Goal: Information Seeking & Learning: Learn about a topic

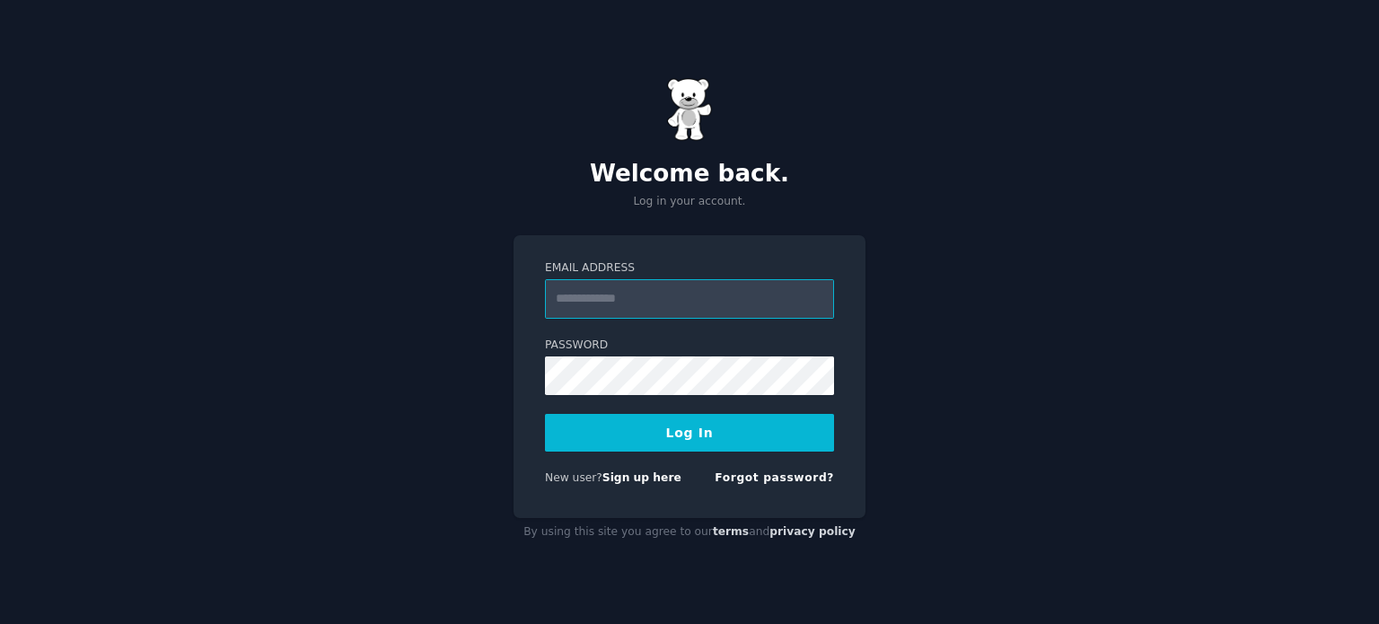
type input "**********"
click at [746, 434] on button "Log In" at bounding box center [689, 433] width 289 height 38
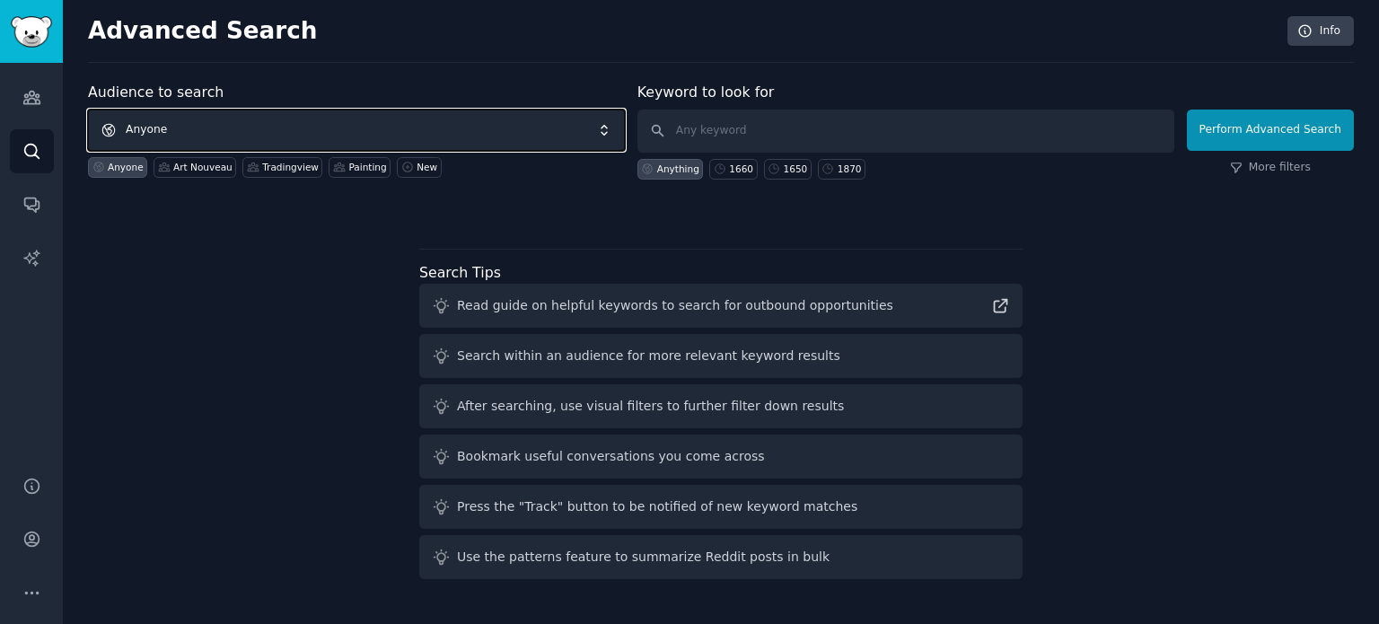
click at [260, 115] on span "Anyone" at bounding box center [356, 130] width 537 height 41
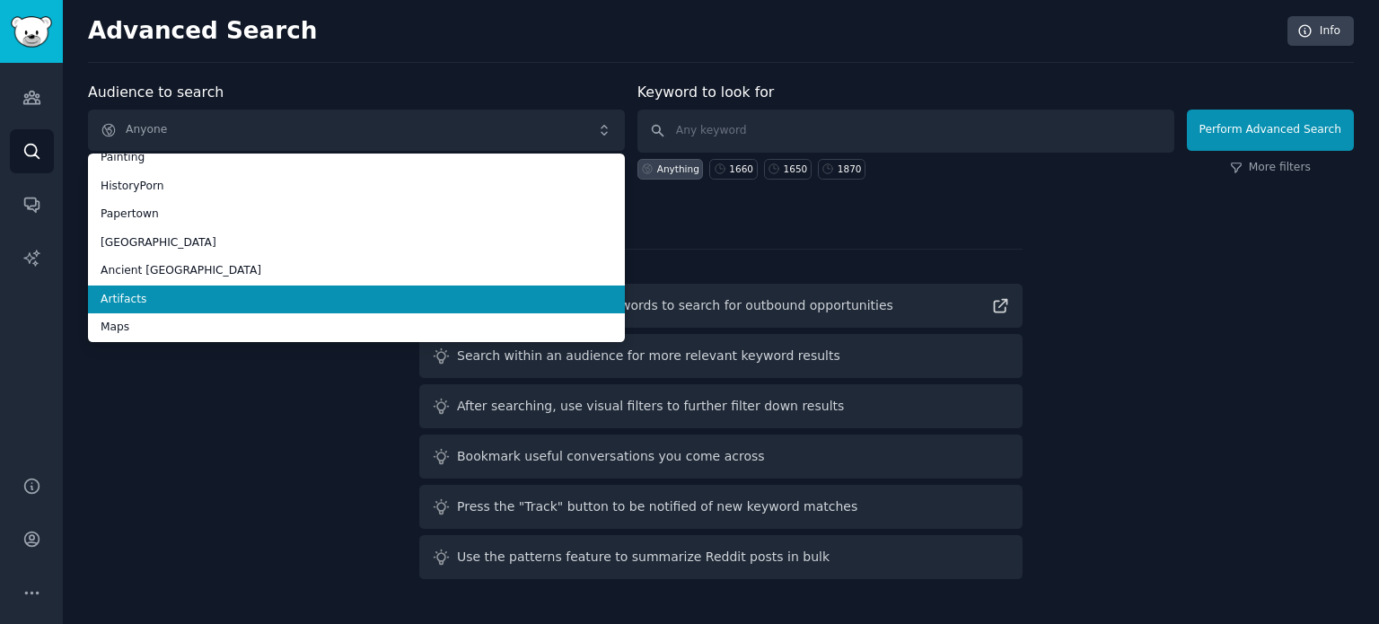
scroll to position [101, 0]
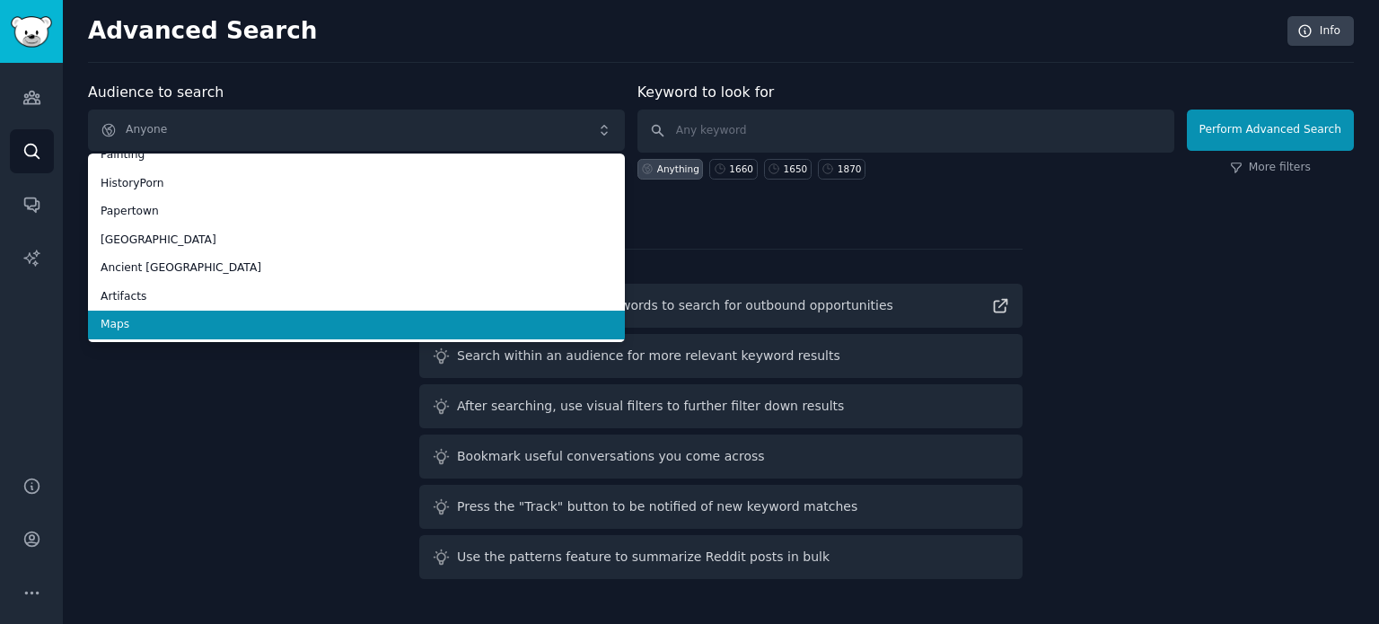
click at [225, 329] on span "Maps" at bounding box center [357, 325] width 512 height 16
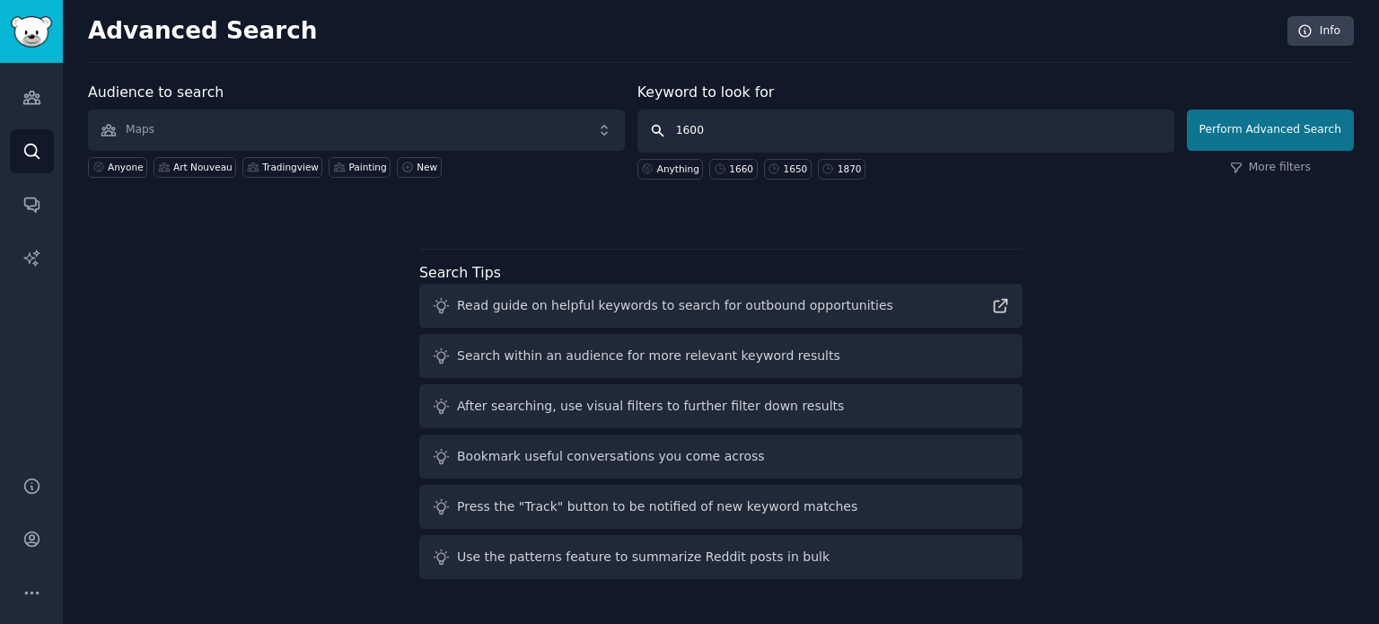
type input "1600"
click at [1235, 133] on button "Perform Advanced Search" at bounding box center [1270, 130] width 167 height 41
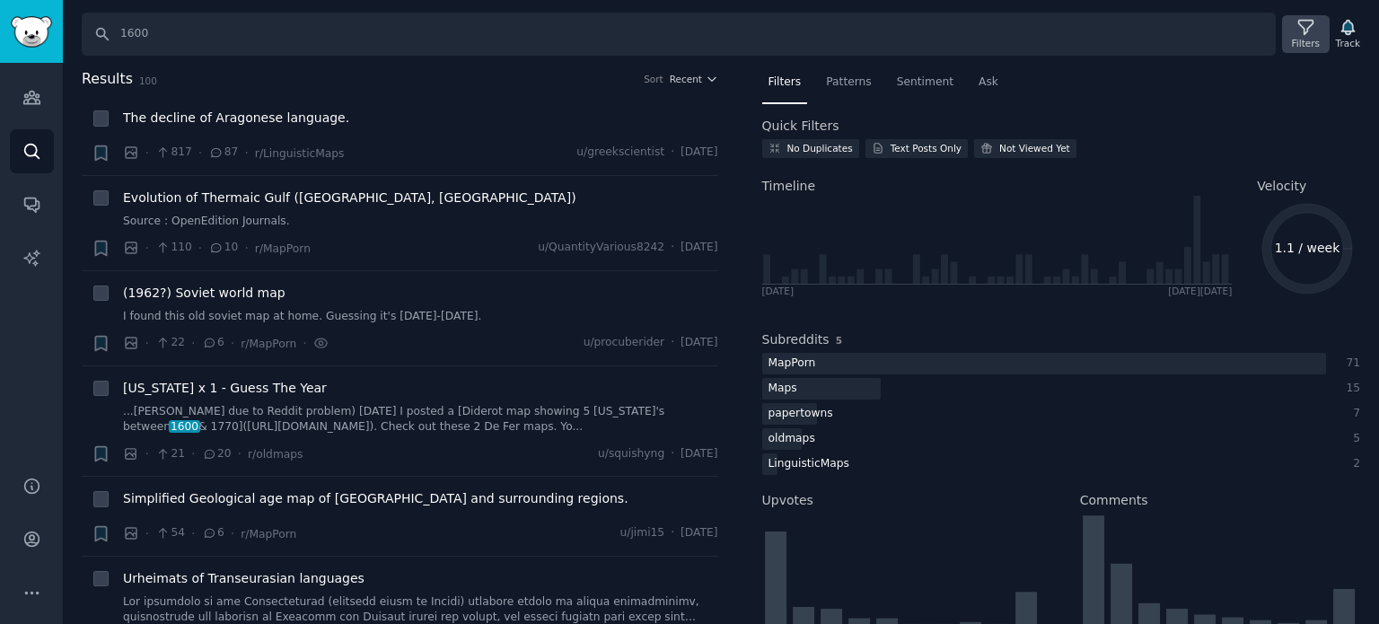
click at [1304, 33] on icon at bounding box center [1305, 27] width 19 height 19
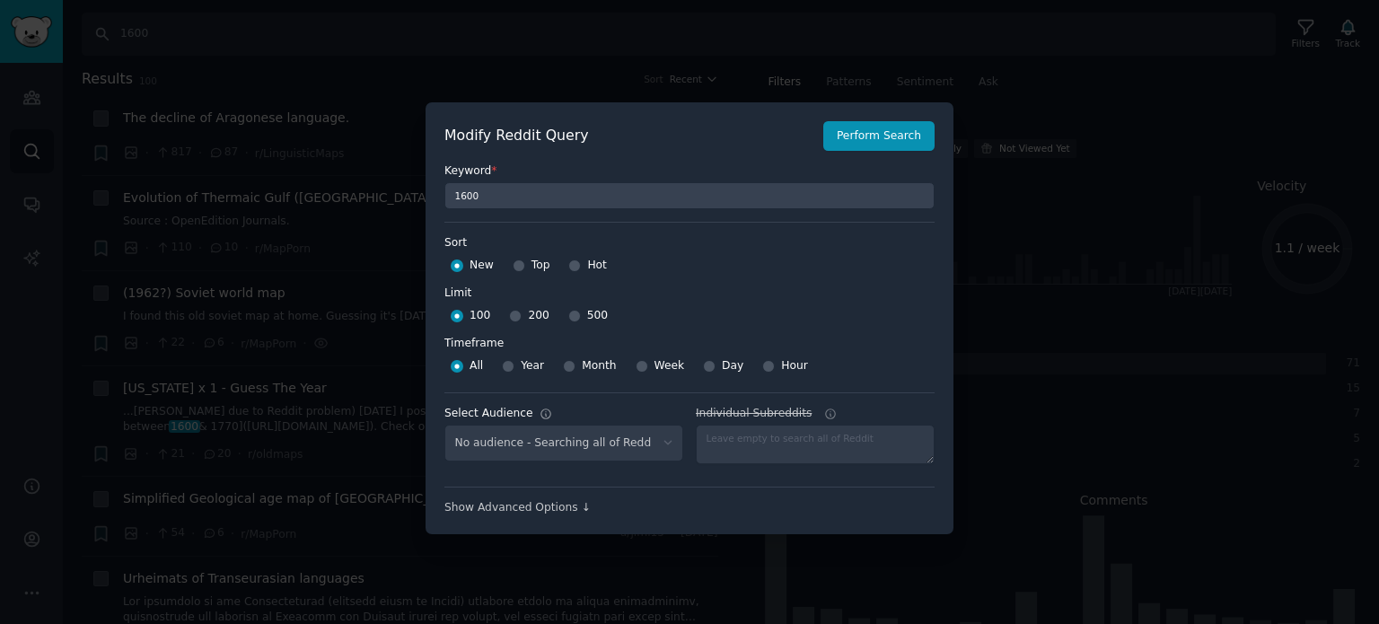
select select "f33d550f09"
click at [568, 319] on input "500" at bounding box center [574, 316] width 13 height 13
radio input "true"
click at [521, 269] on div "Top" at bounding box center [532, 265] width 38 height 29
click at [517, 268] on input "Top" at bounding box center [519, 265] width 13 height 13
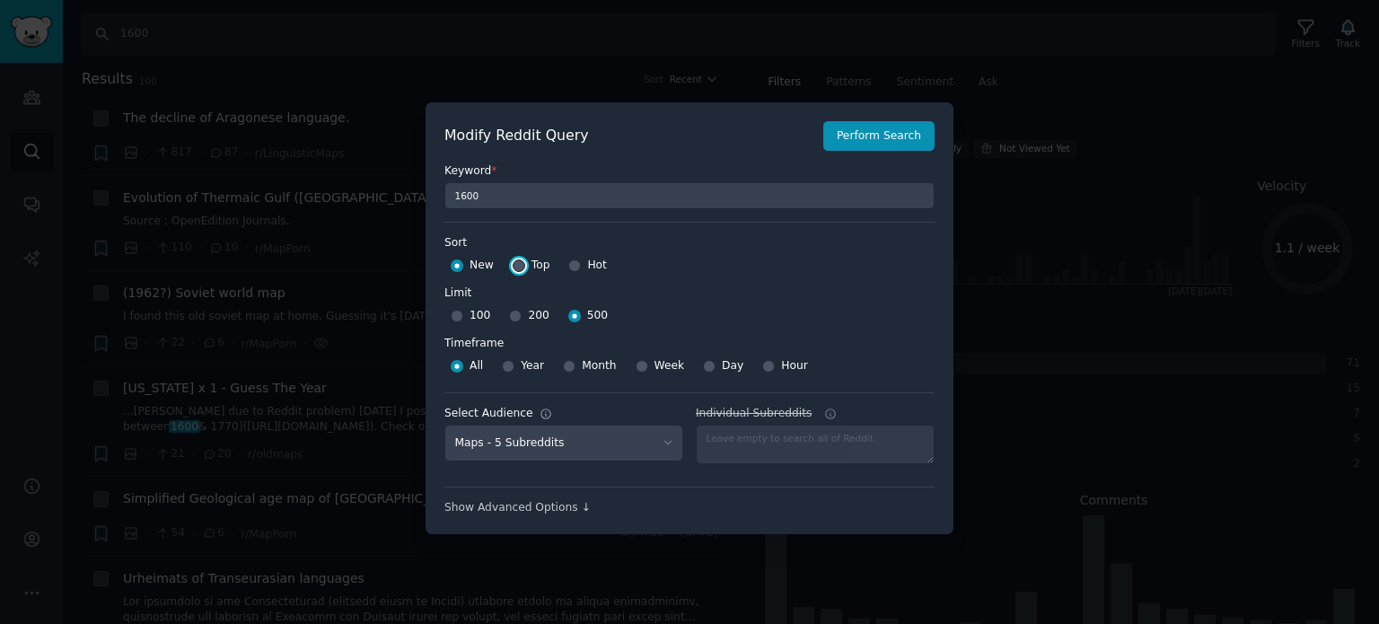
radio input "true"
click at [894, 143] on button "Perform Search" at bounding box center [878, 136] width 111 height 31
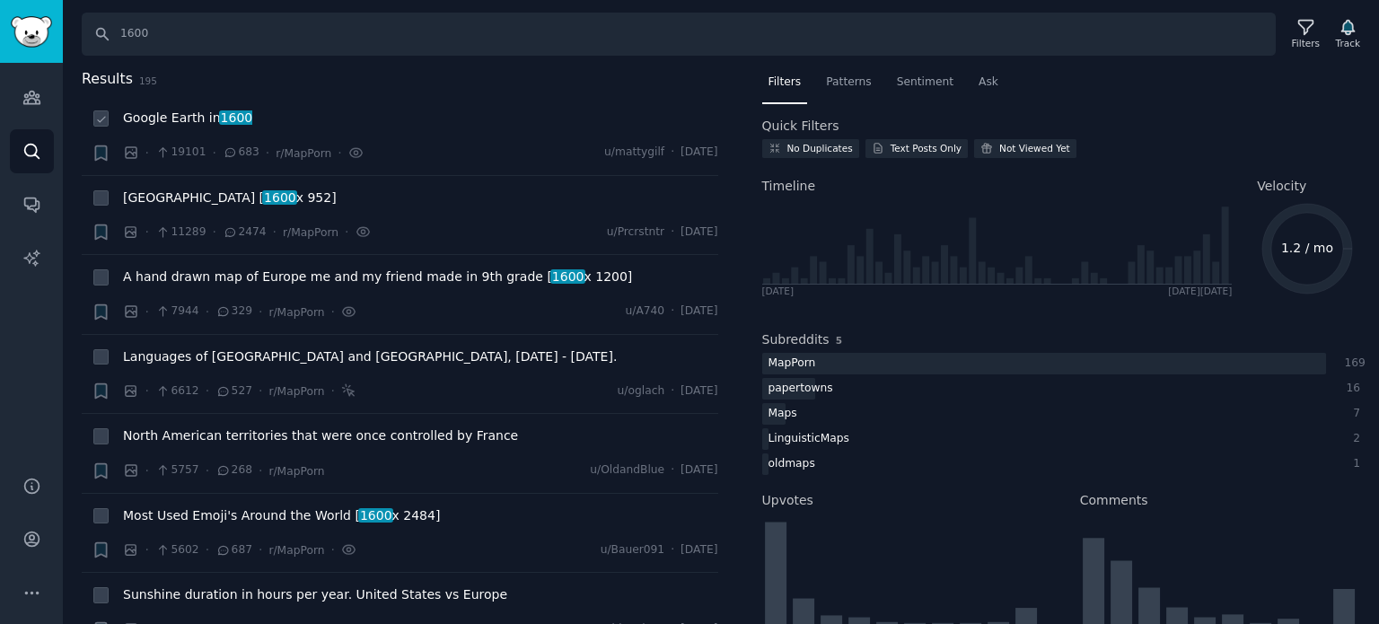
click at [189, 126] on span "Google Earth in 1600" at bounding box center [187, 118] width 129 height 19
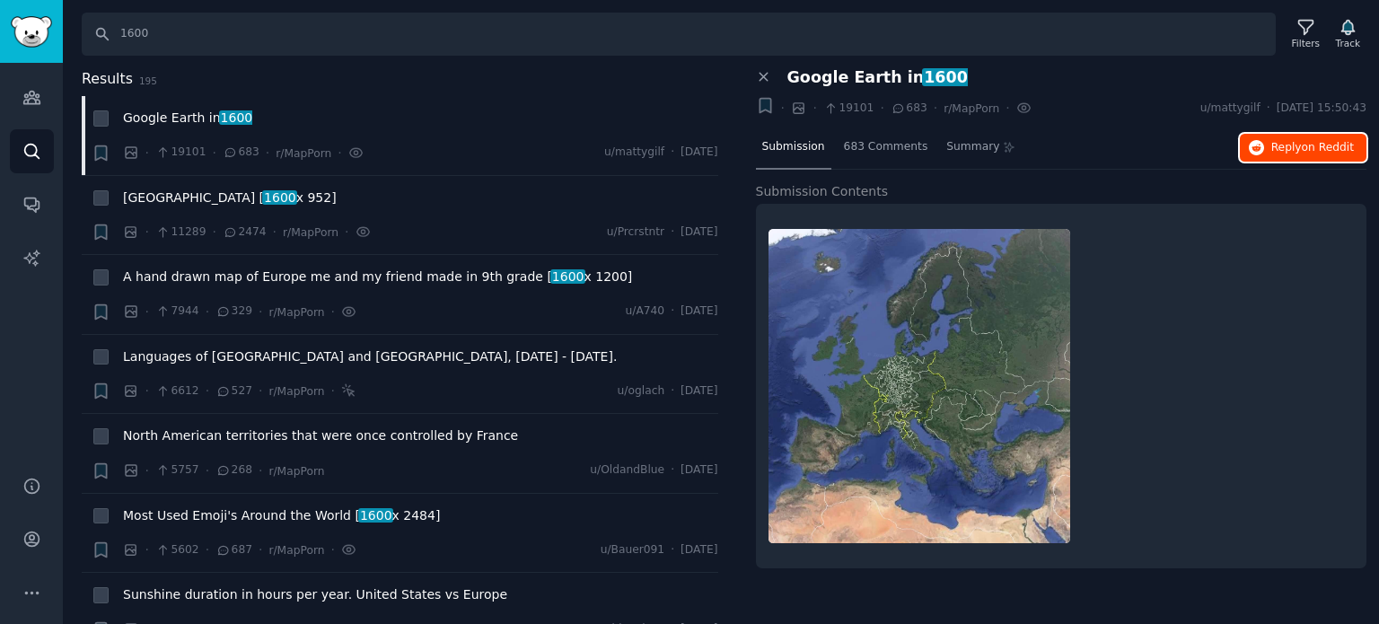
click at [1289, 143] on span "Reply on Reddit" at bounding box center [1312, 148] width 83 height 16
click at [229, 283] on span "A hand drawn map of Europe me and my friend made in 9th grade [ 1600 x 1200]" at bounding box center [377, 277] width 509 height 19
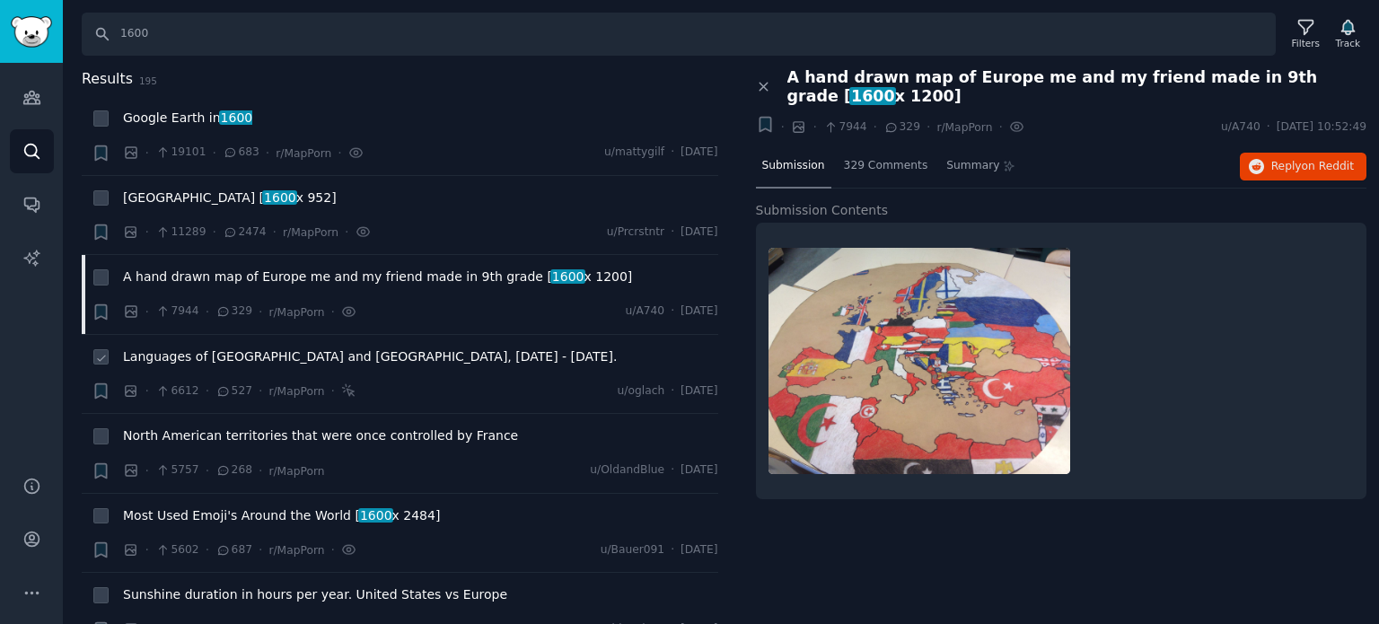
click at [230, 349] on span "Languages of Britain and Ireland, 400 AD - 1900 AD." at bounding box center [370, 356] width 494 height 19
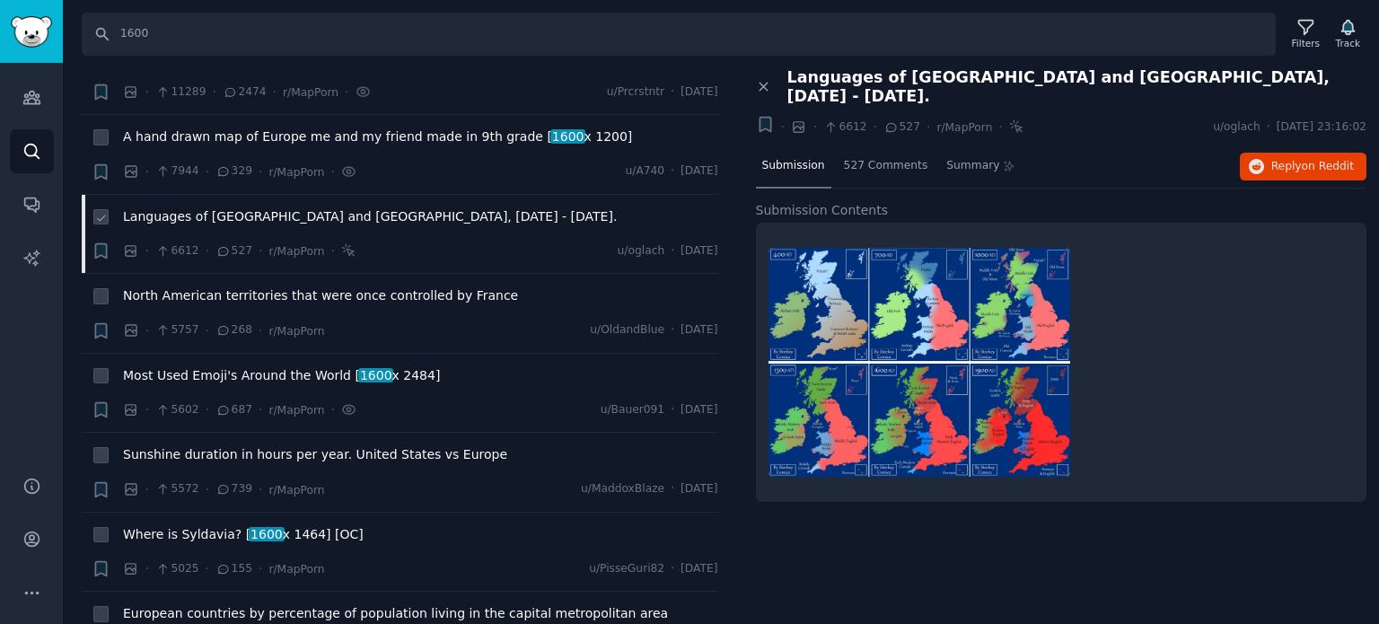
scroll to position [180, 0]
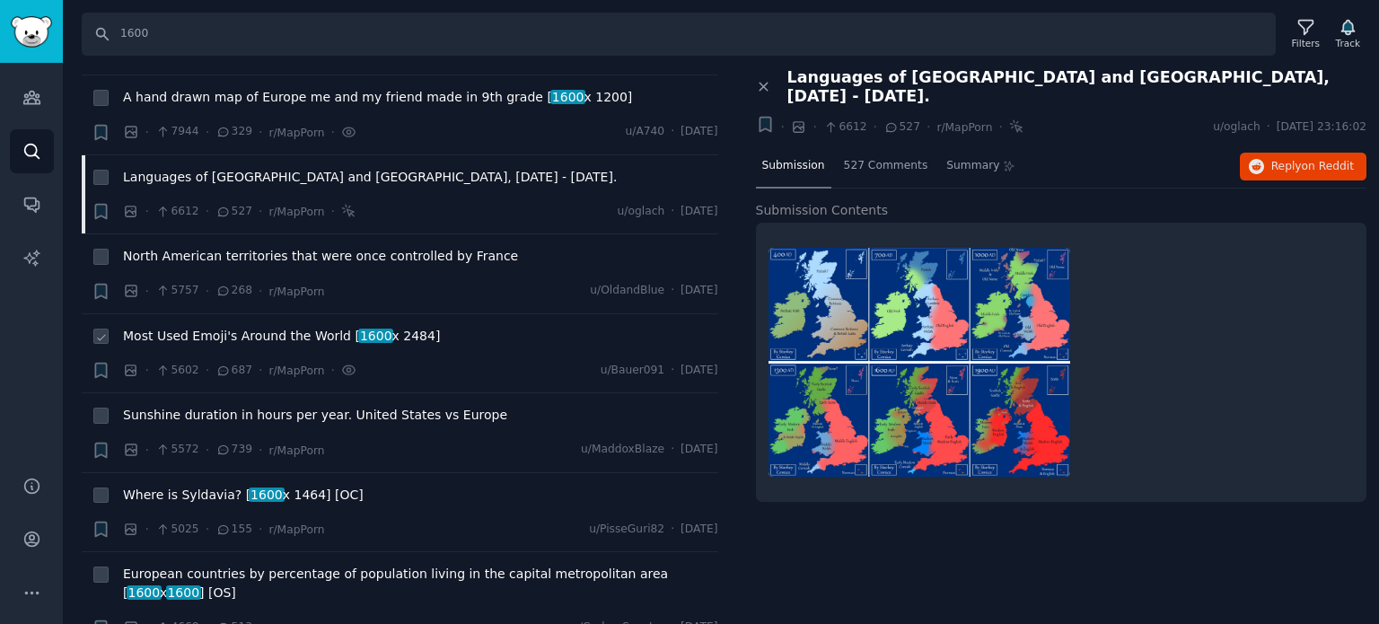
click at [186, 335] on span "Most Used Emoji's Around the World [ 1600 x 2484]" at bounding box center [281, 336] width 317 height 19
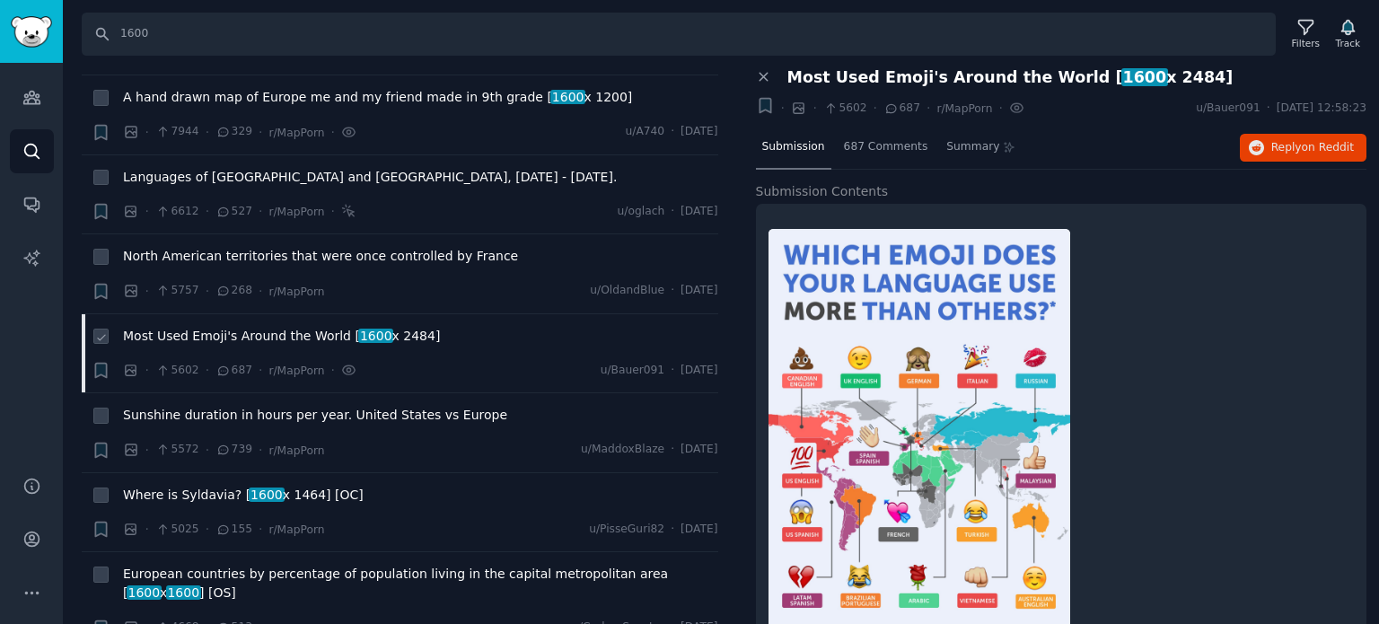
scroll to position [269, 0]
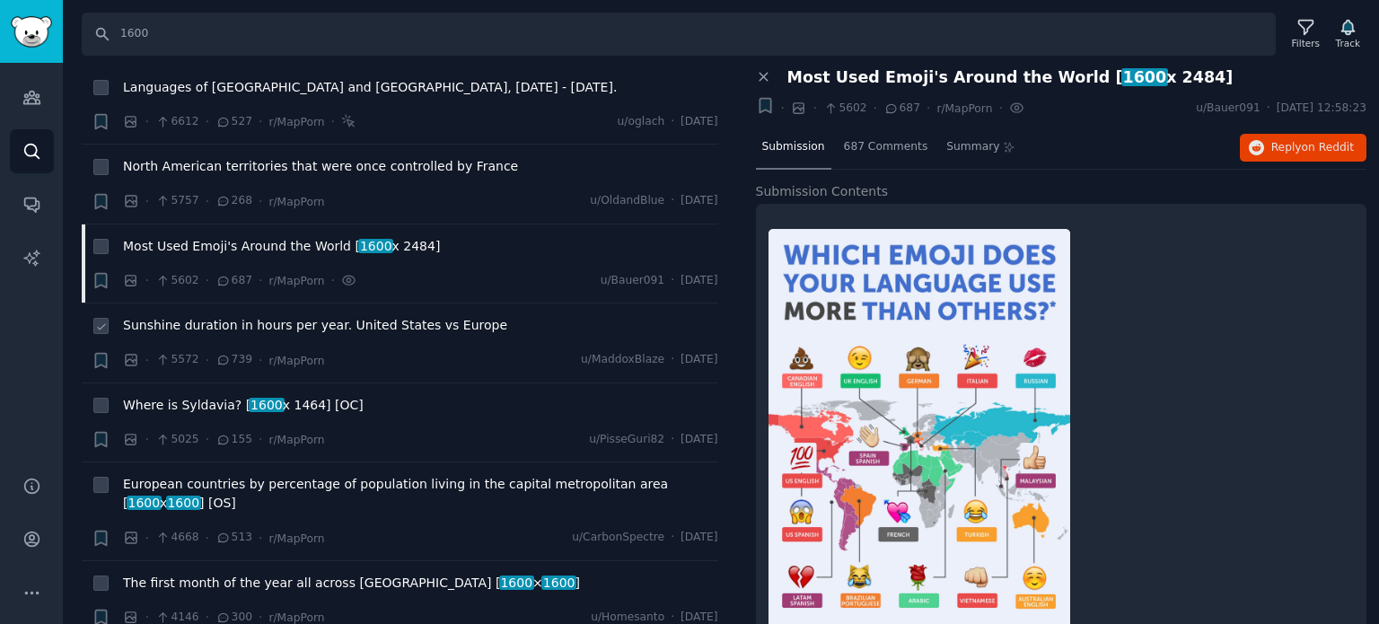
click at [233, 324] on span "Sunshine duration in hours per year. United States vs Europe" at bounding box center [315, 325] width 384 height 19
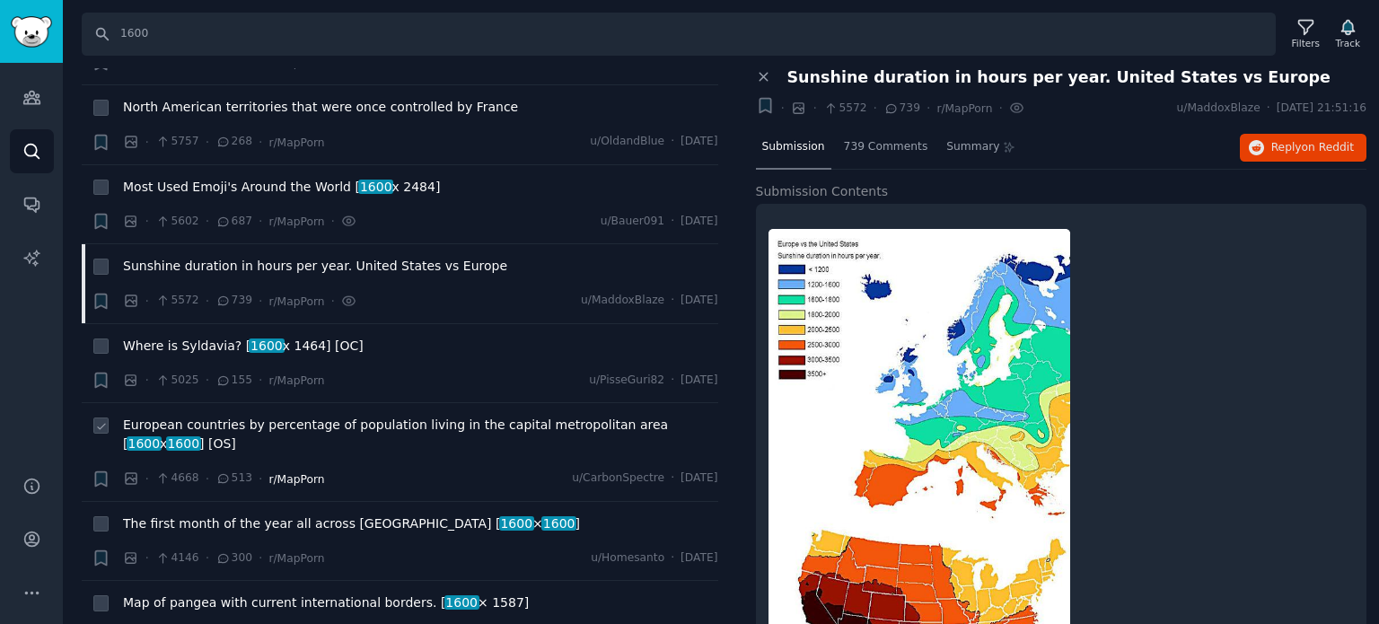
scroll to position [449, 0]
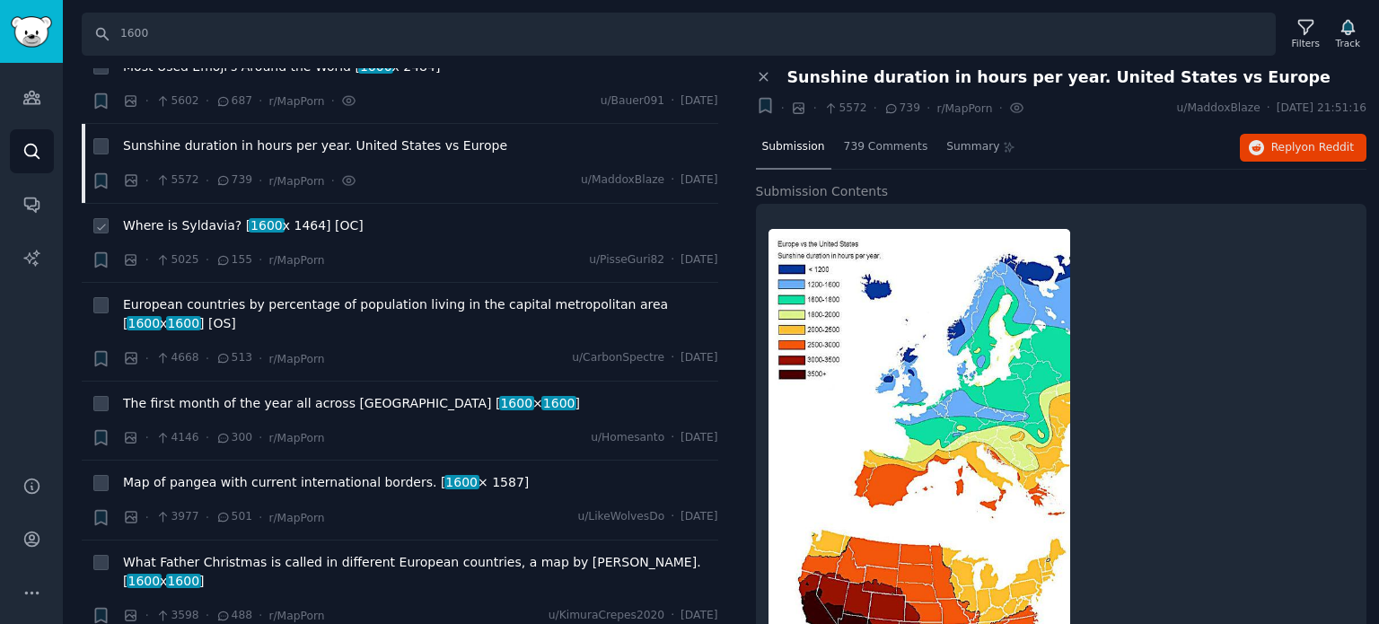
click at [209, 225] on span "Where is Syldavia? [ 1600 x 1464] [OC]" at bounding box center [243, 225] width 241 height 19
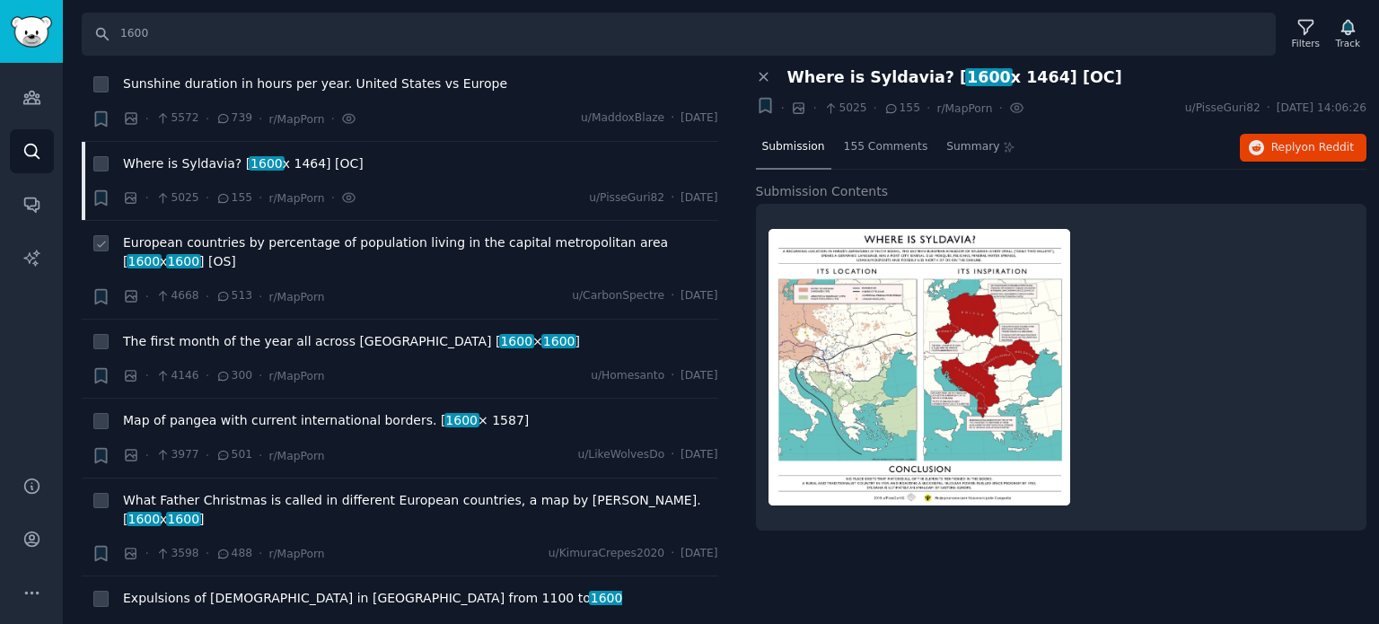
scroll to position [539, 0]
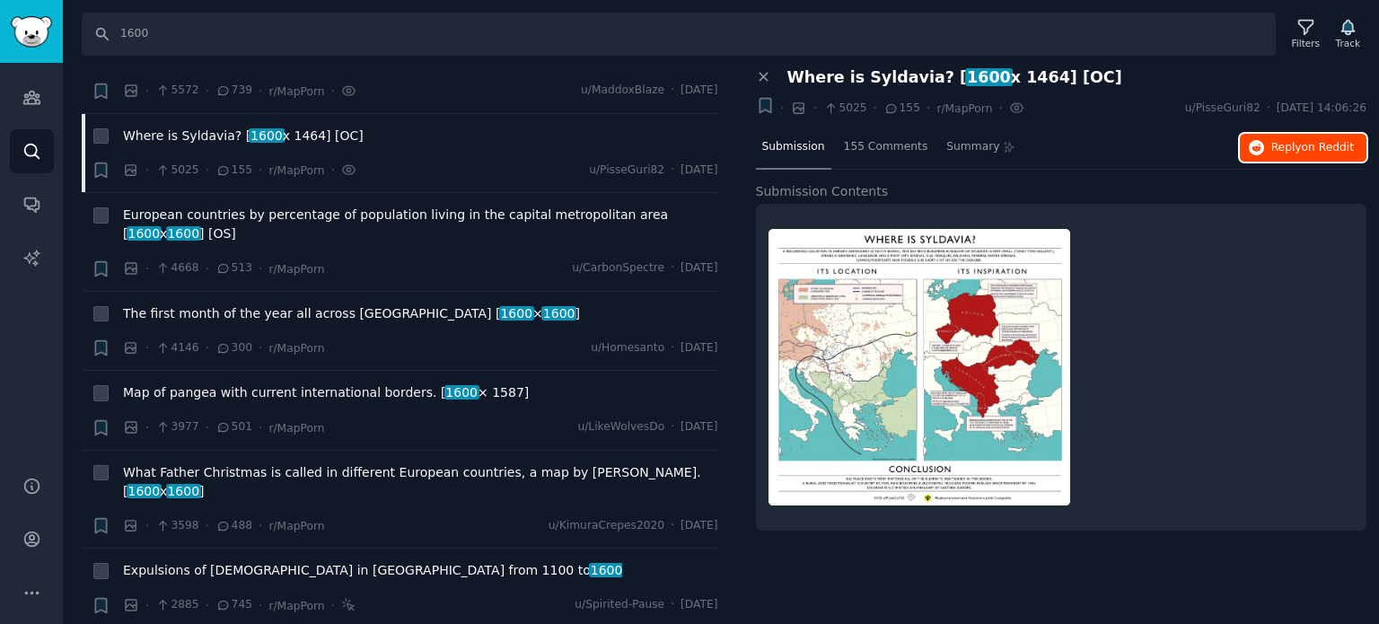
click at [1278, 140] on span "Reply on Reddit" at bounding box center [1312, 148] width 83 height 16
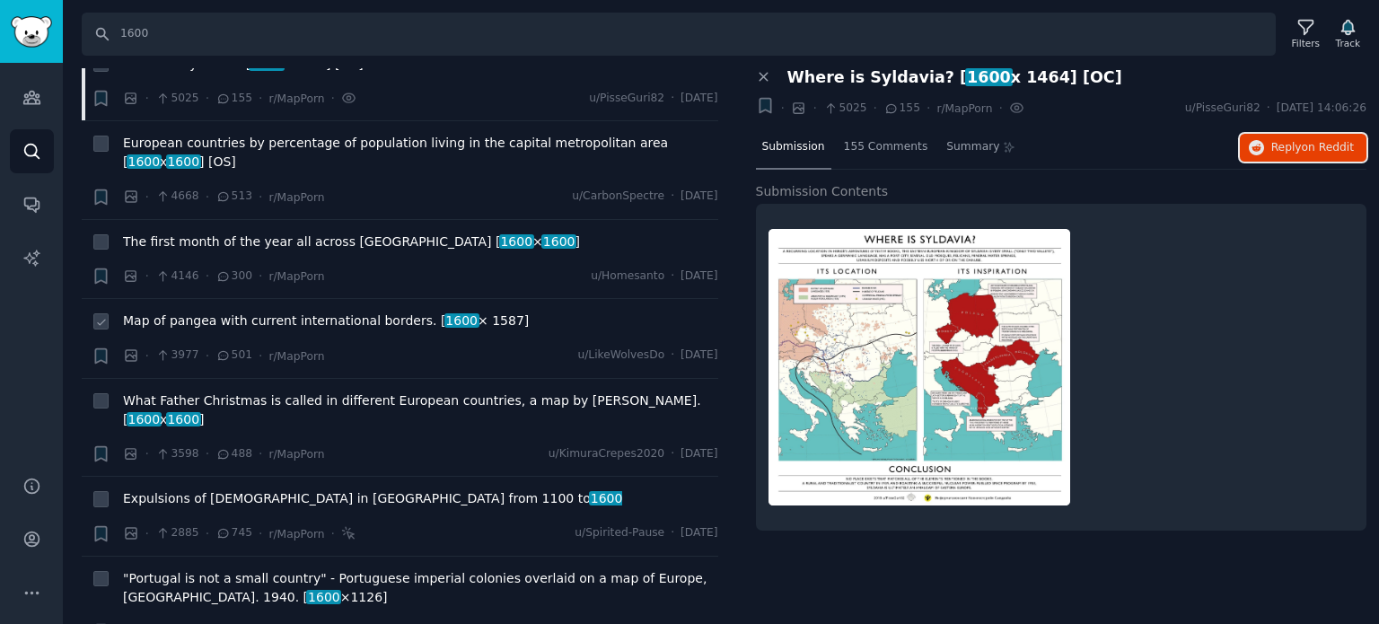
scroll to position [718, 0]
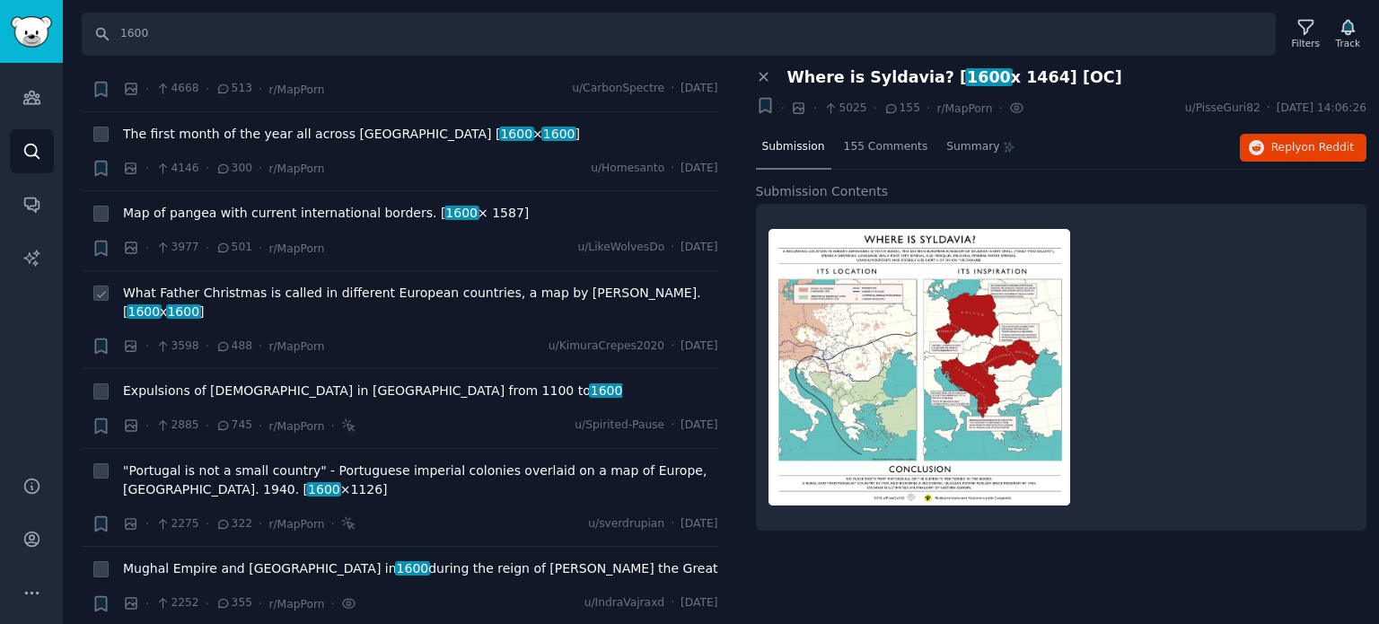
click at [250, 285] on span "What Father Christmas is called in different European countries, a map by Jakub…" at bounding box center [420, 303] width 595 height 38
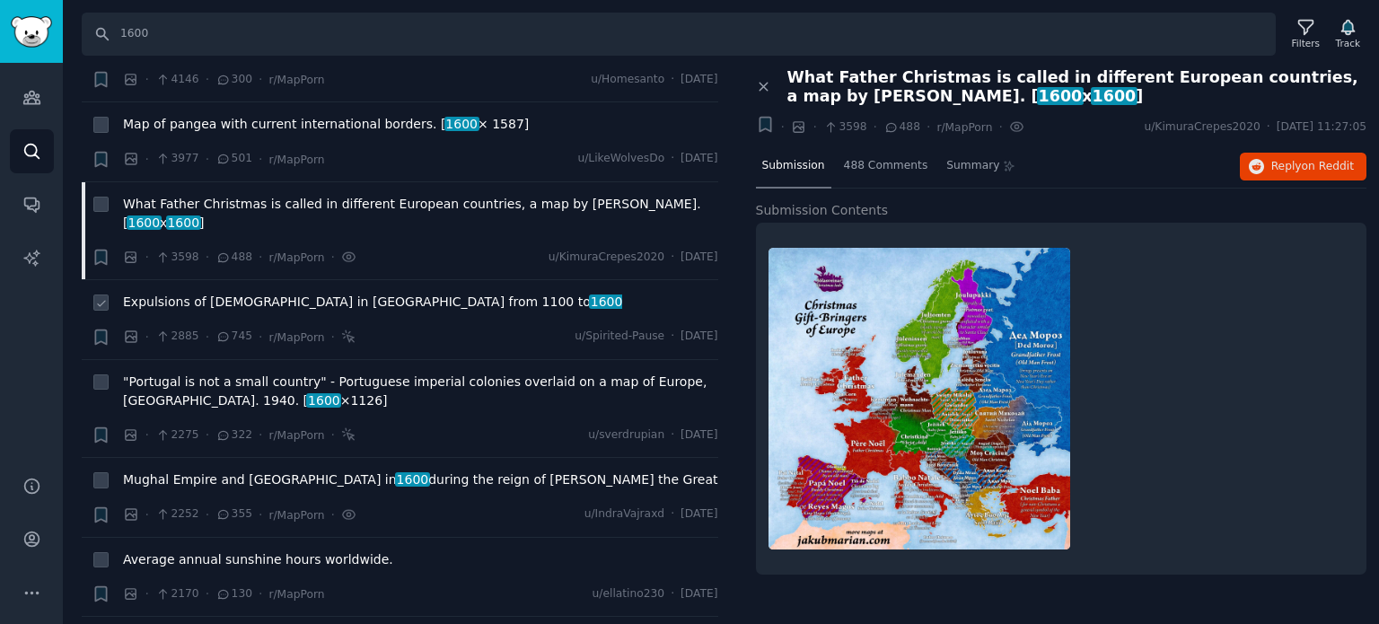
scroll to position [808, 0]
click at [234, 292] on span "Expulsions of Jews in Europe from 1100 to 1600" at bounding box center [372, 301] width 499 height 19
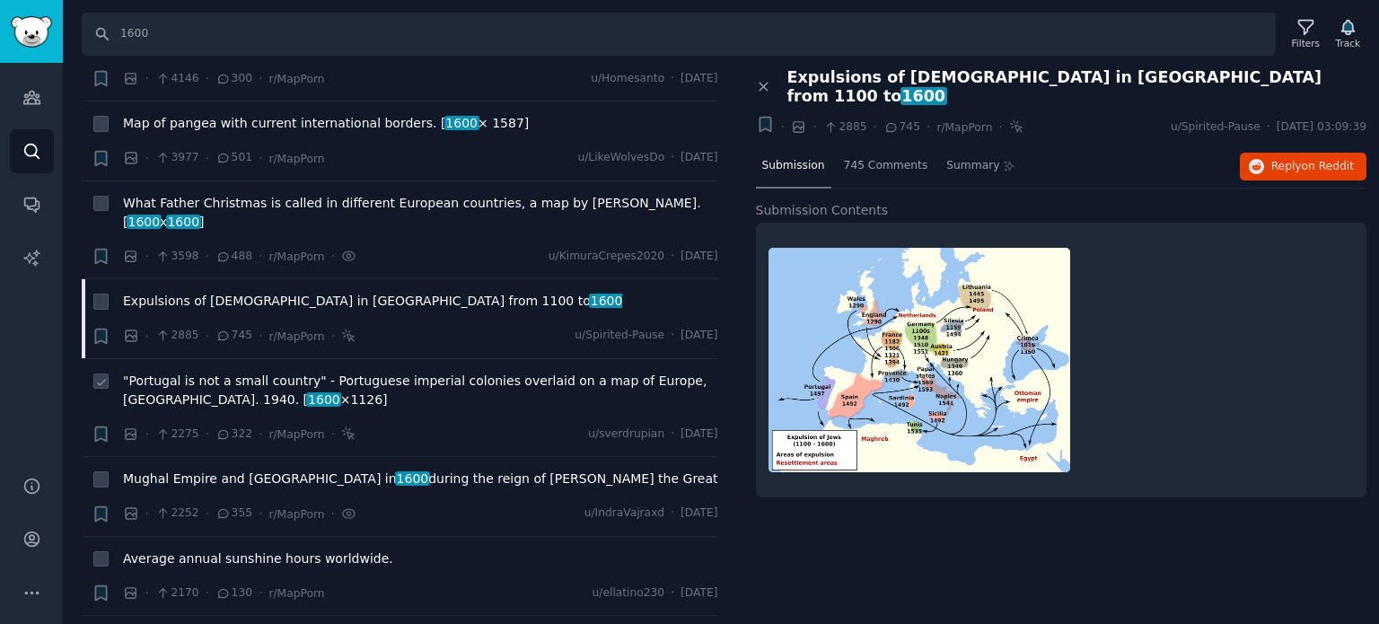
click at [225, 372] on span ""Portugal is not a small country" - Portuguese imperial colonies overlaid on a …" at bounding box center [420, 391] width 595 height 38
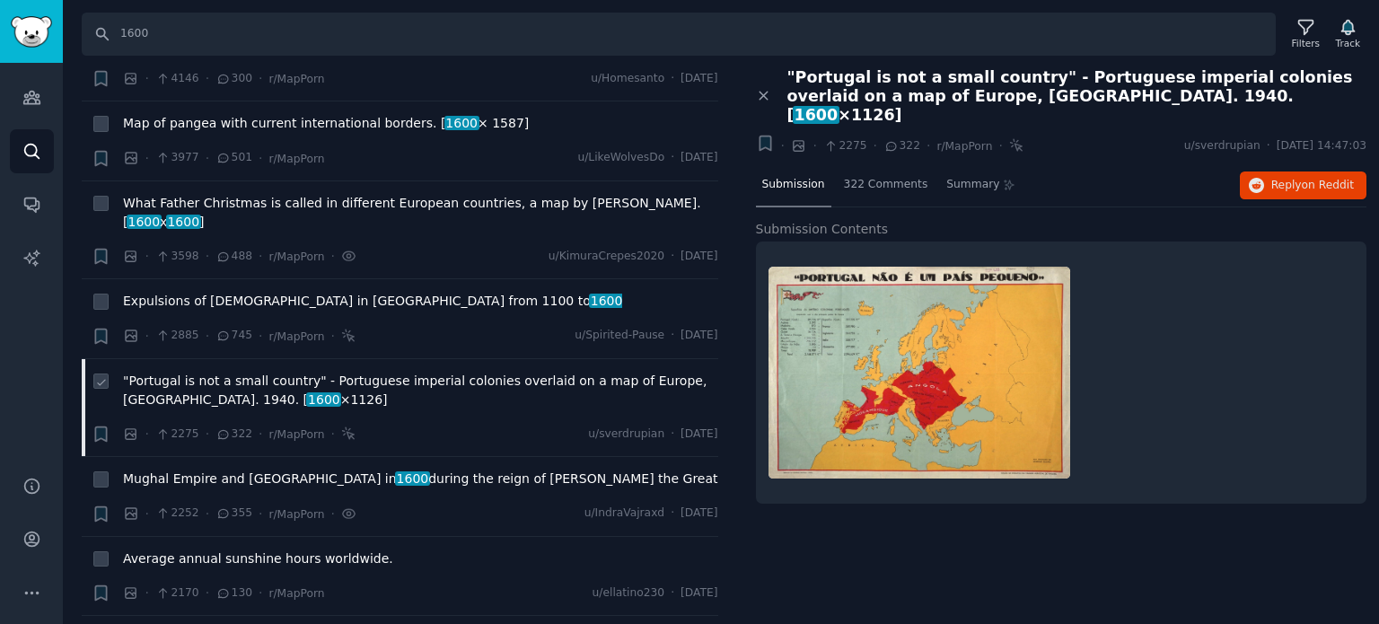
scroll to position [898, 0]
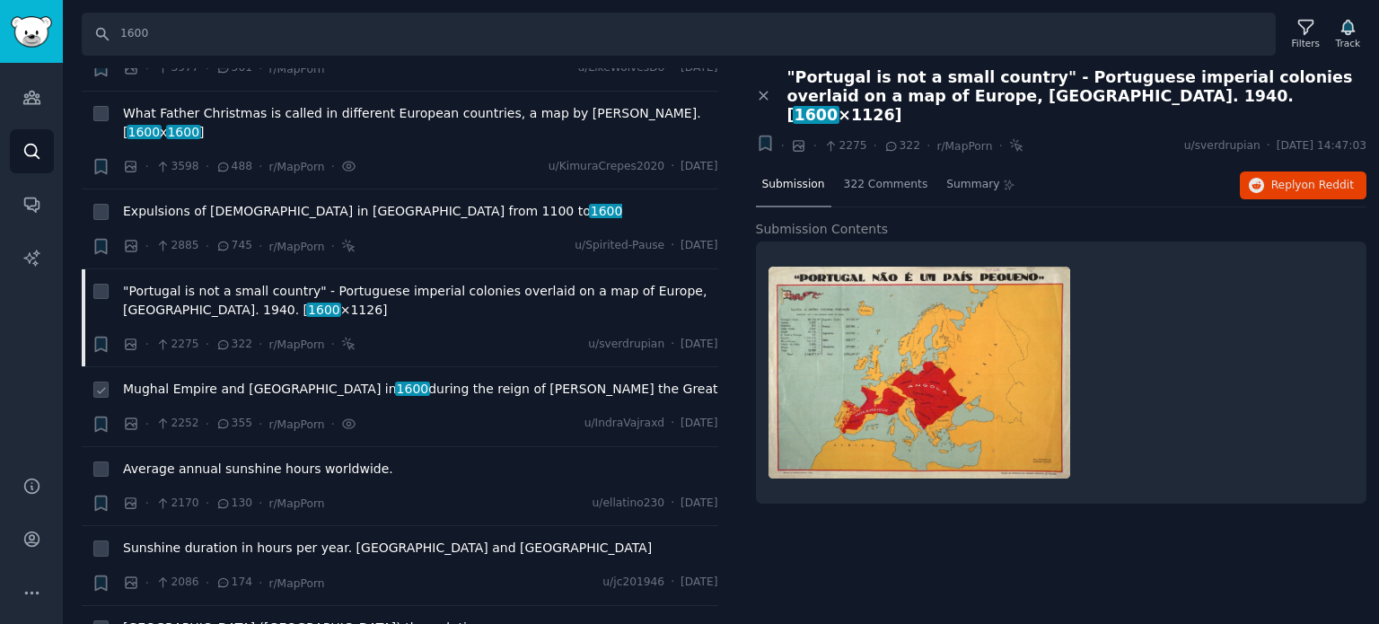
click at [237, 380] on span "Mughal Empire and India in 1600 during the reign of Akbar the Great" at bounding box center [420, 389] width 595 height 19
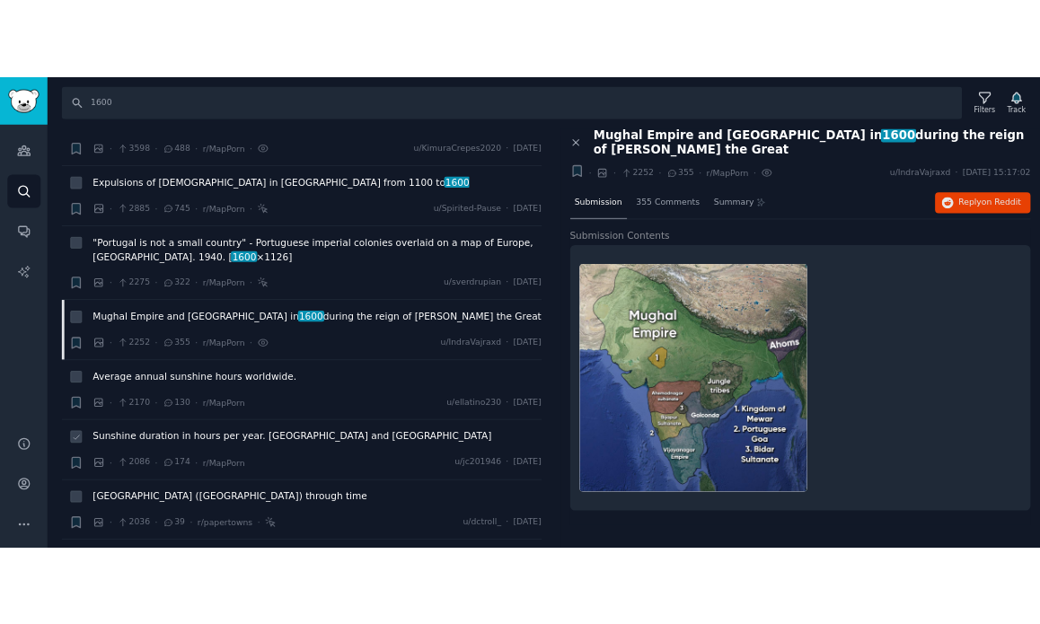
scroll to position [1077, 0]
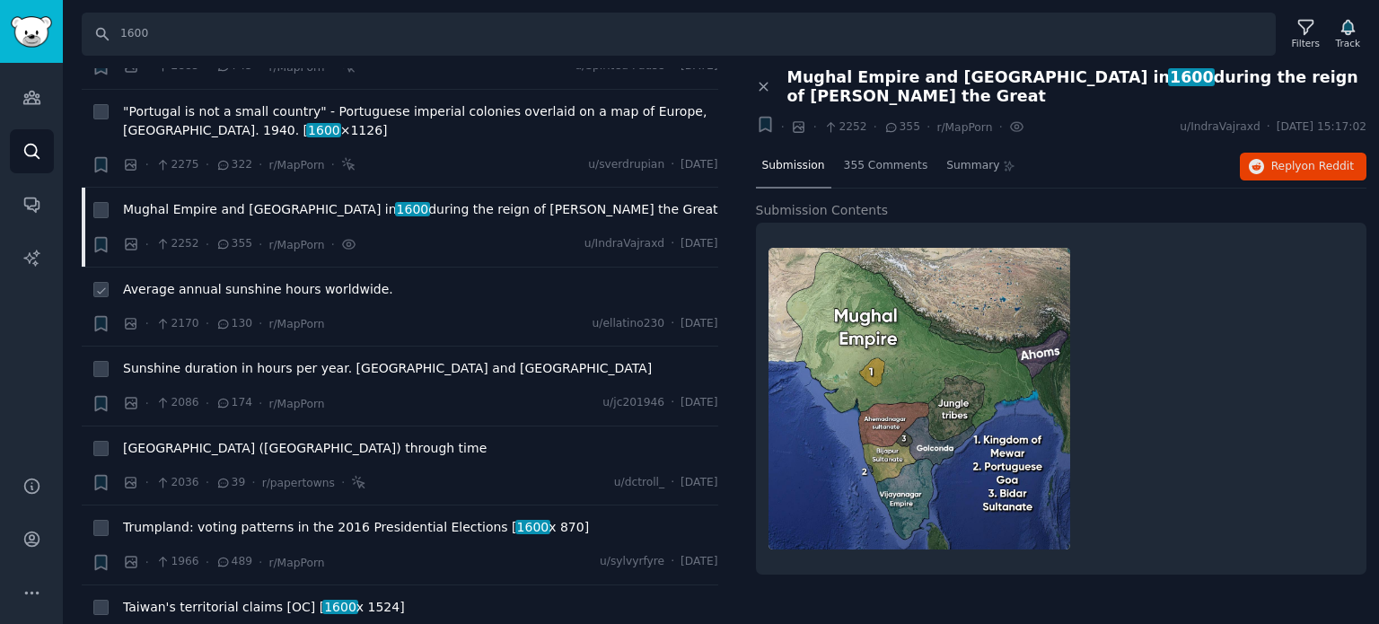
click at [229, 280] on span "Average annual sunshine hours worldwide." at bounding box center [258, 289] width 270 height 19
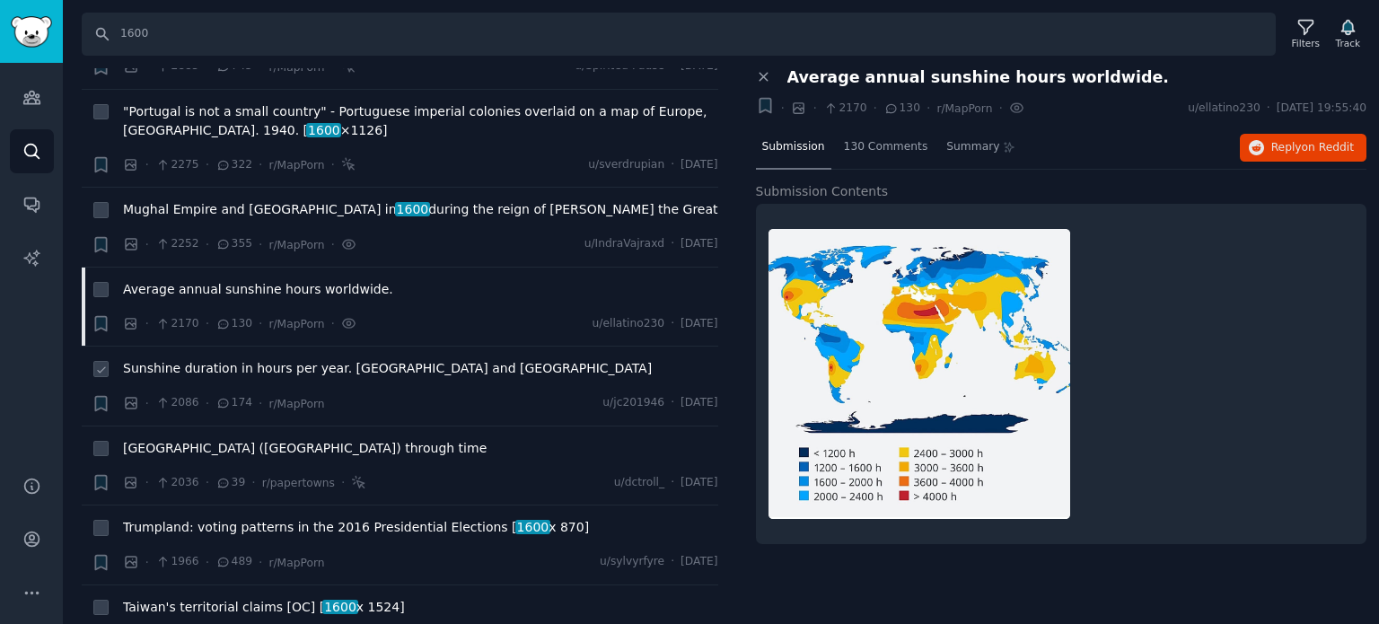
click at [215, 359] on span "Sunshine duration in hours per year. USA and Europe" at bounding box center [387, 368] width 529 height 19
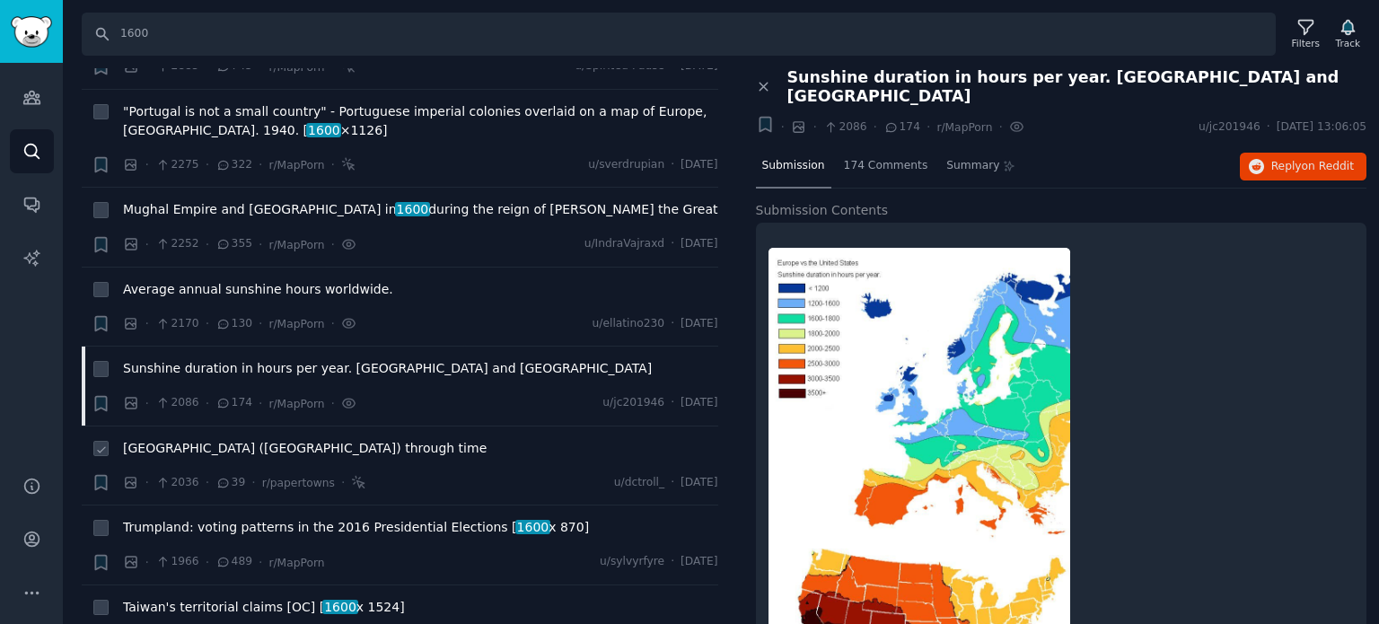
click at [224, 439] on span "Stonehenge (United Kingdom) through time" at bounding box center [305, 448] width 364 height 19
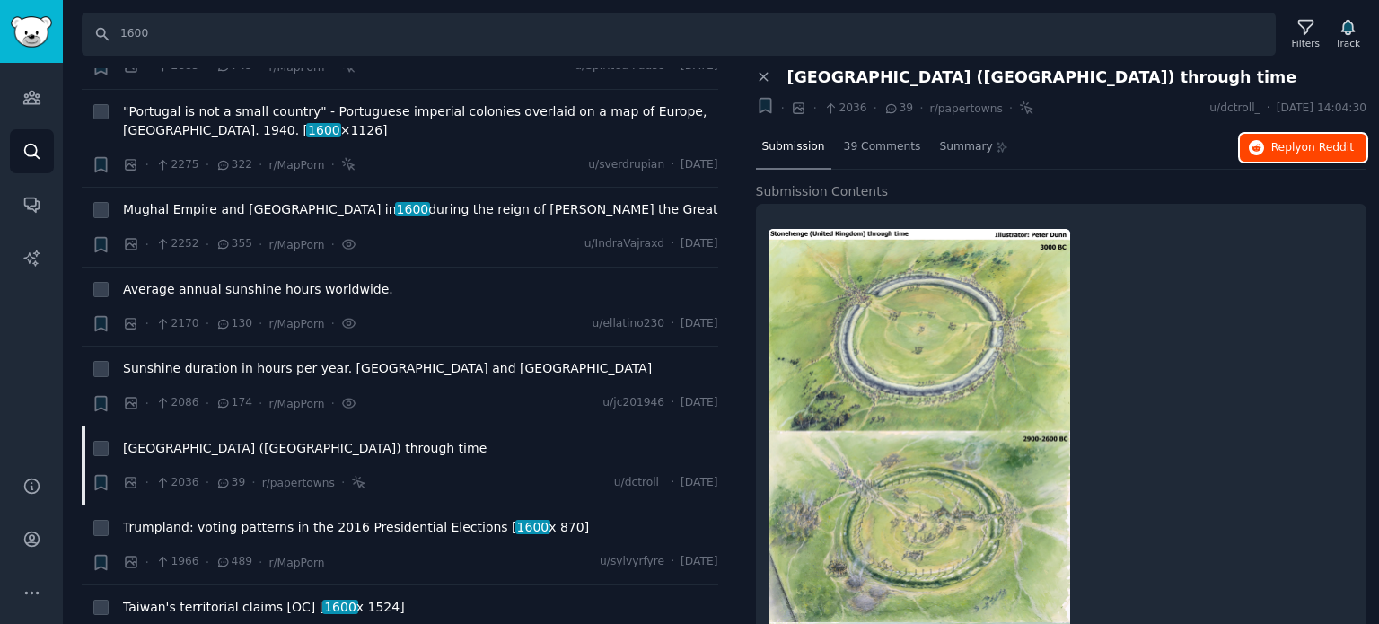
click at [1289, 136] on button "Reply on Reddit" at bounding box center [1303, 148] width 127 height 29
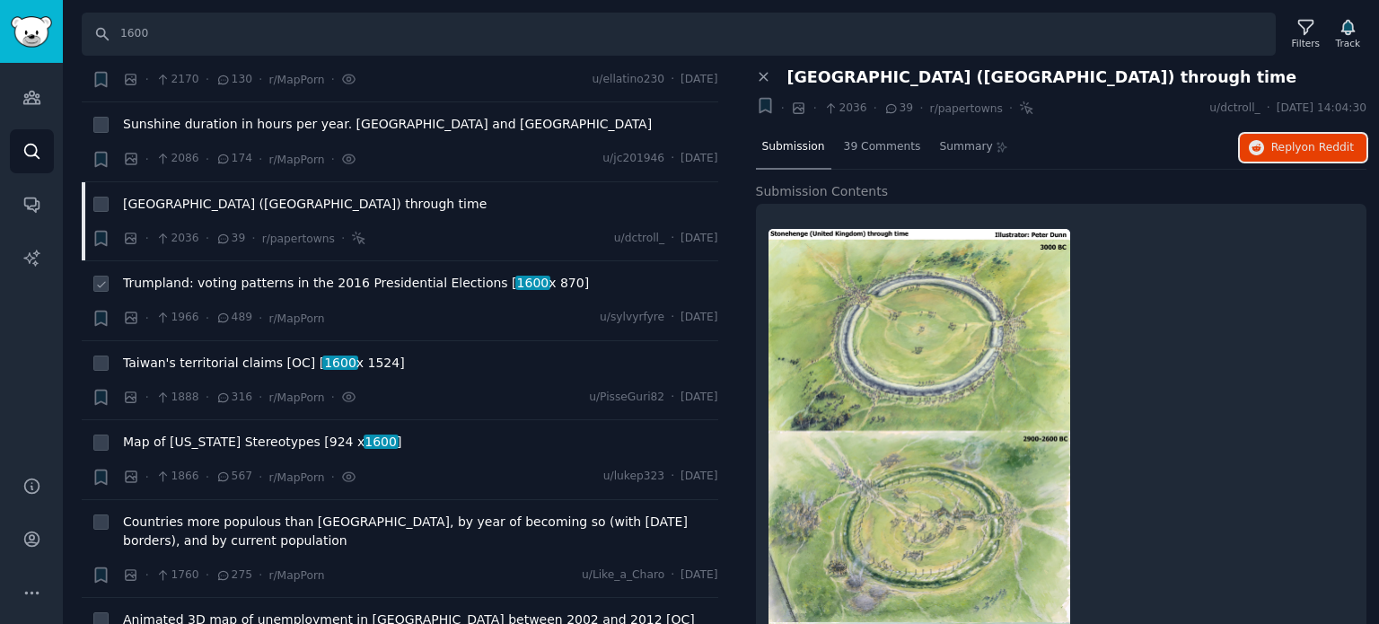
scroll to position [1347, 0]
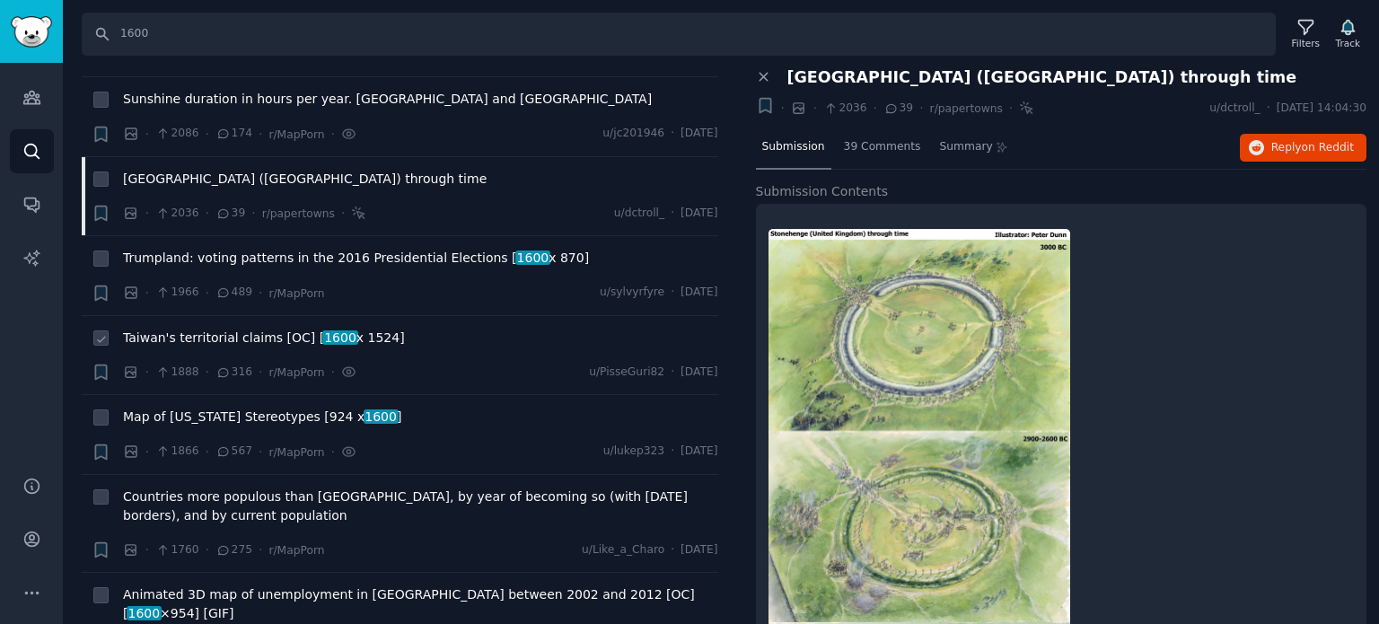
click at [249, 329] on span "Taiwan's territorial claims [OC] [ 1600 x 1524]" at bounding box center [264, 338] width 282 height 19
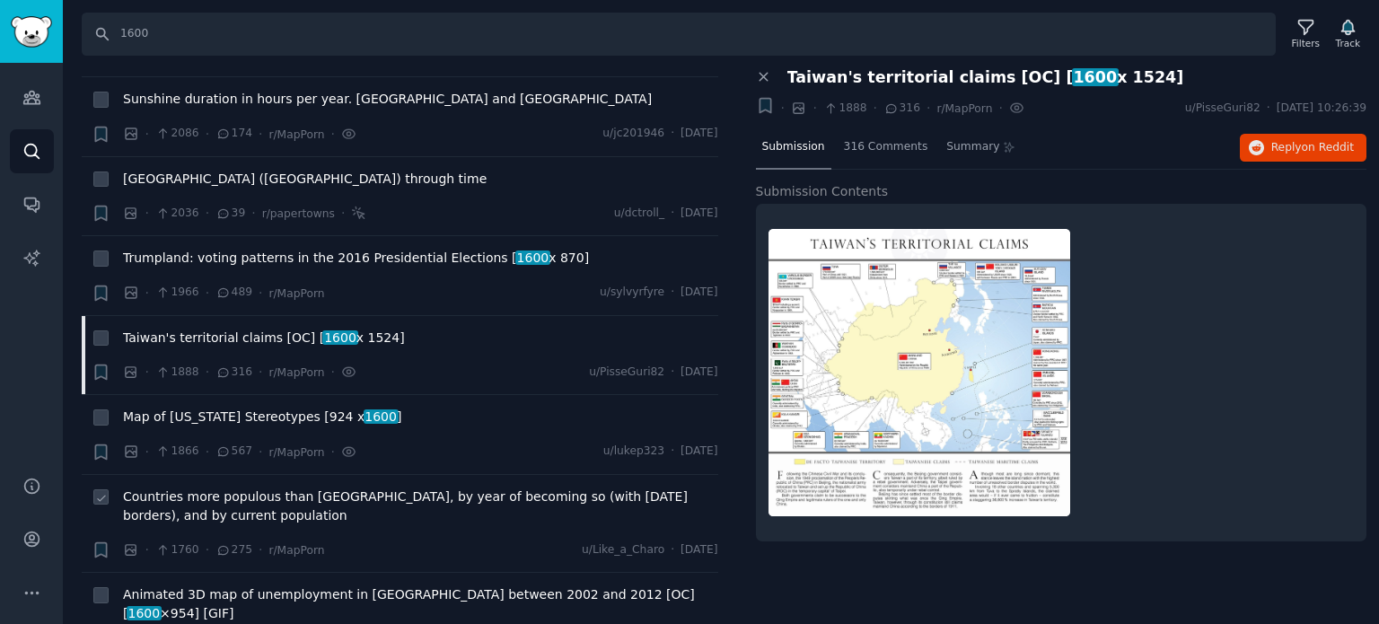
click at [243, 487] on span "Countries more populous than France, by year of becoming so (with today's borde…" at bounding box center [420, 506] width 595 height 38
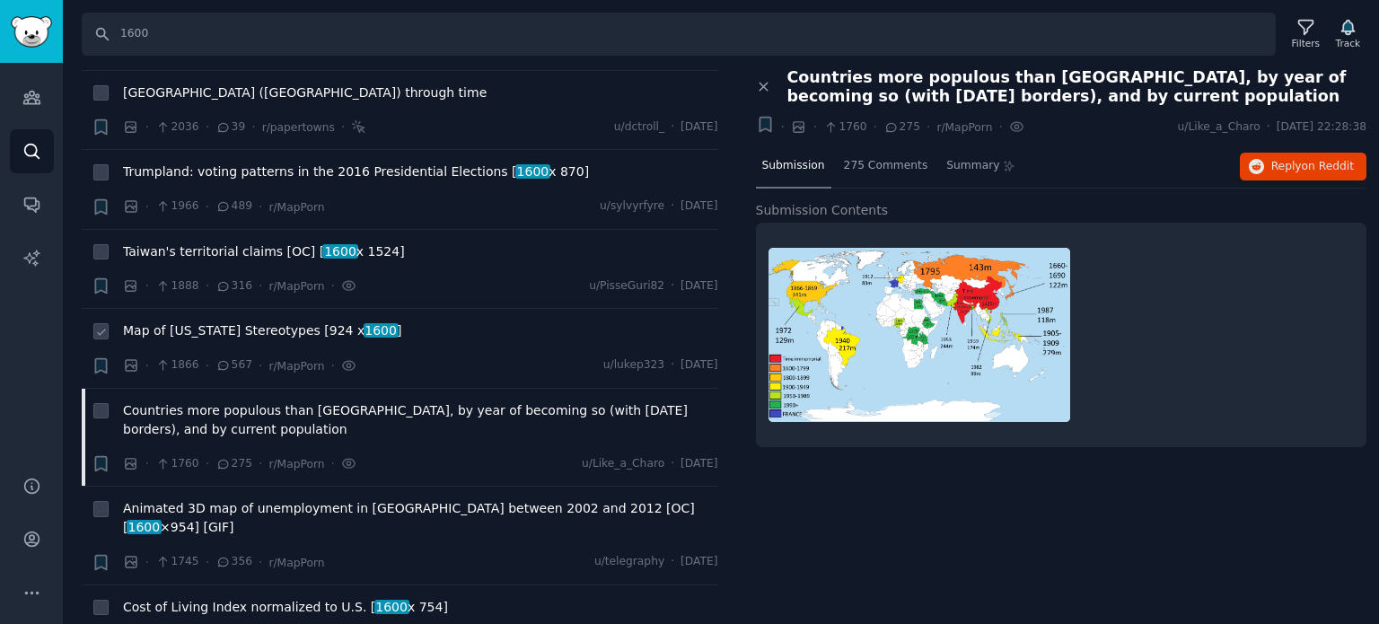
scroll to position [1526, 0]
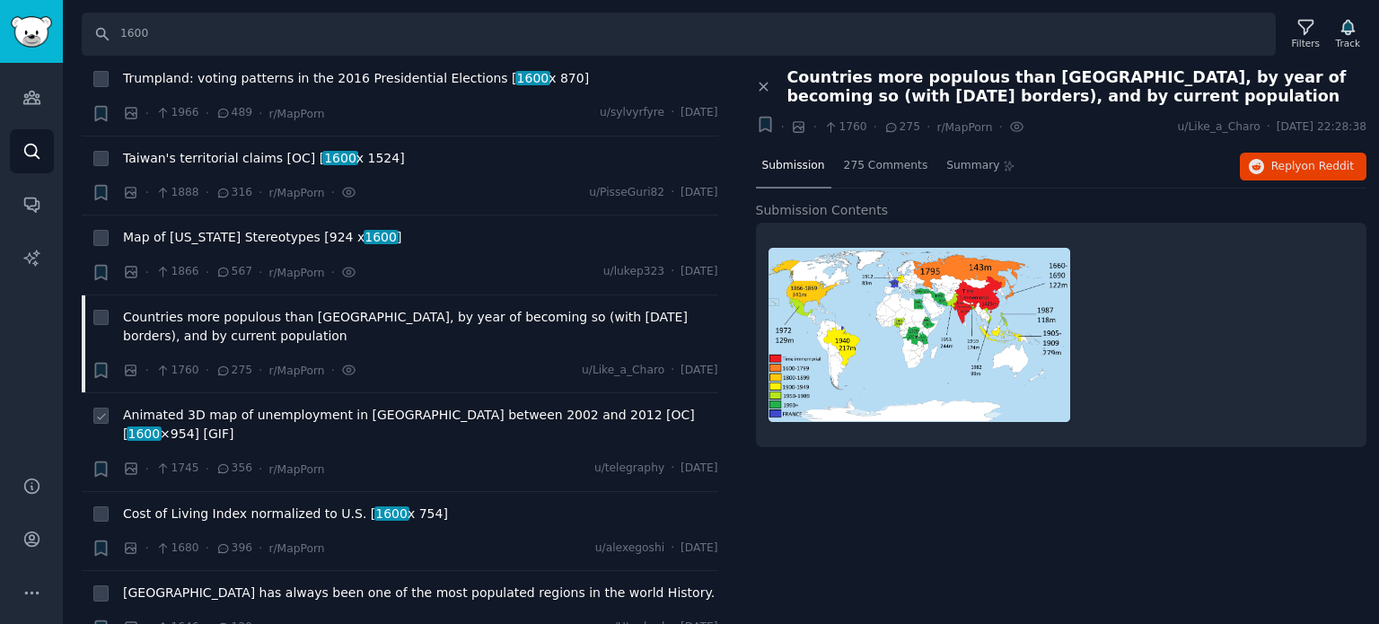
click at [301, 406] on span "Animated 3D map of unemployment in Europe between 2002 and 2012 [OC] [ 1600 ×95…" at bounding box center [420, 425] width 595 height 38
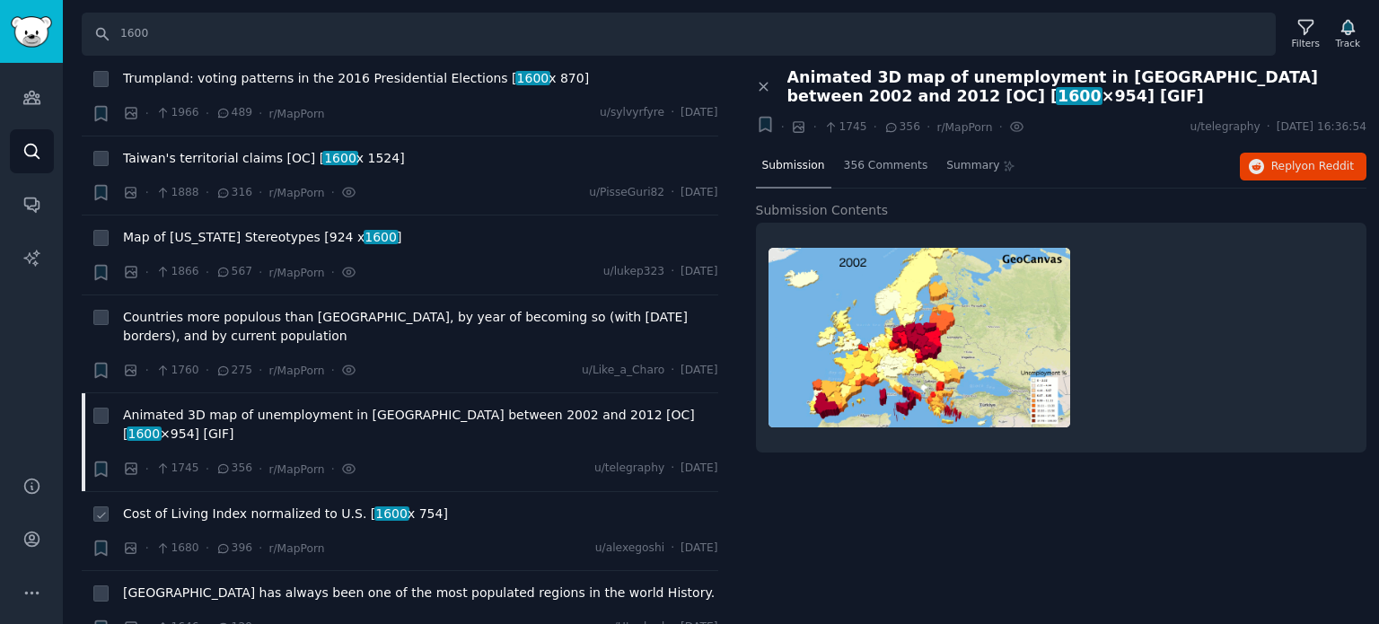
click at [262, 505] on span "Cost of Living Index normalized to U.S. [ 1600 x 754]" at bounding box center [285, 514] width 325 height 19
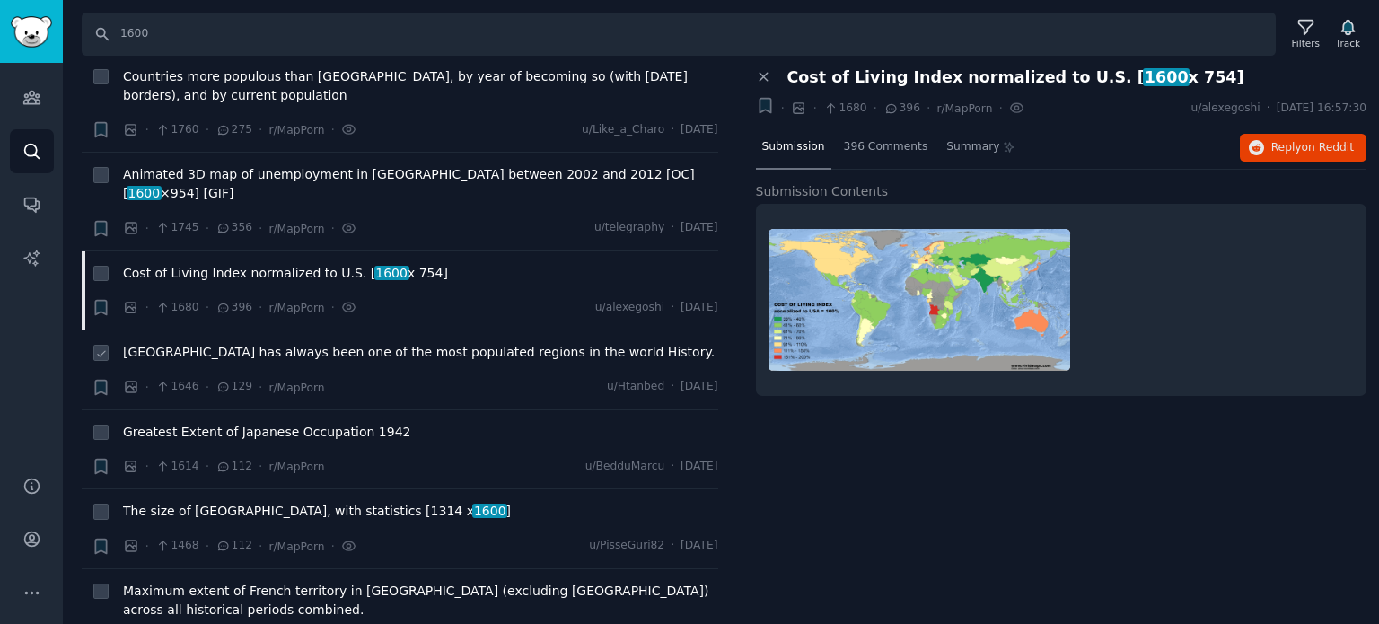
scroll to position [1796, 0]
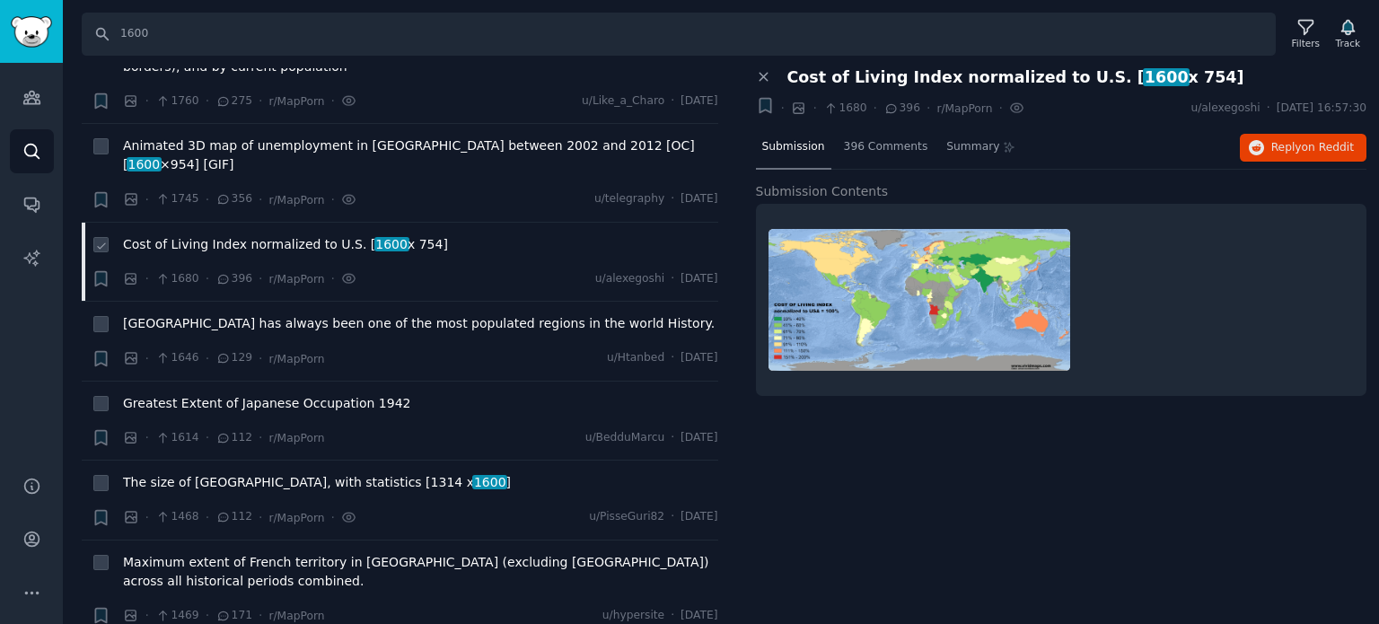
click at [192, 235] on span "Cost of Living Index normalized to U.S. [ 1600 x 754]" at bounding box center [285, 244] width 325 height 19
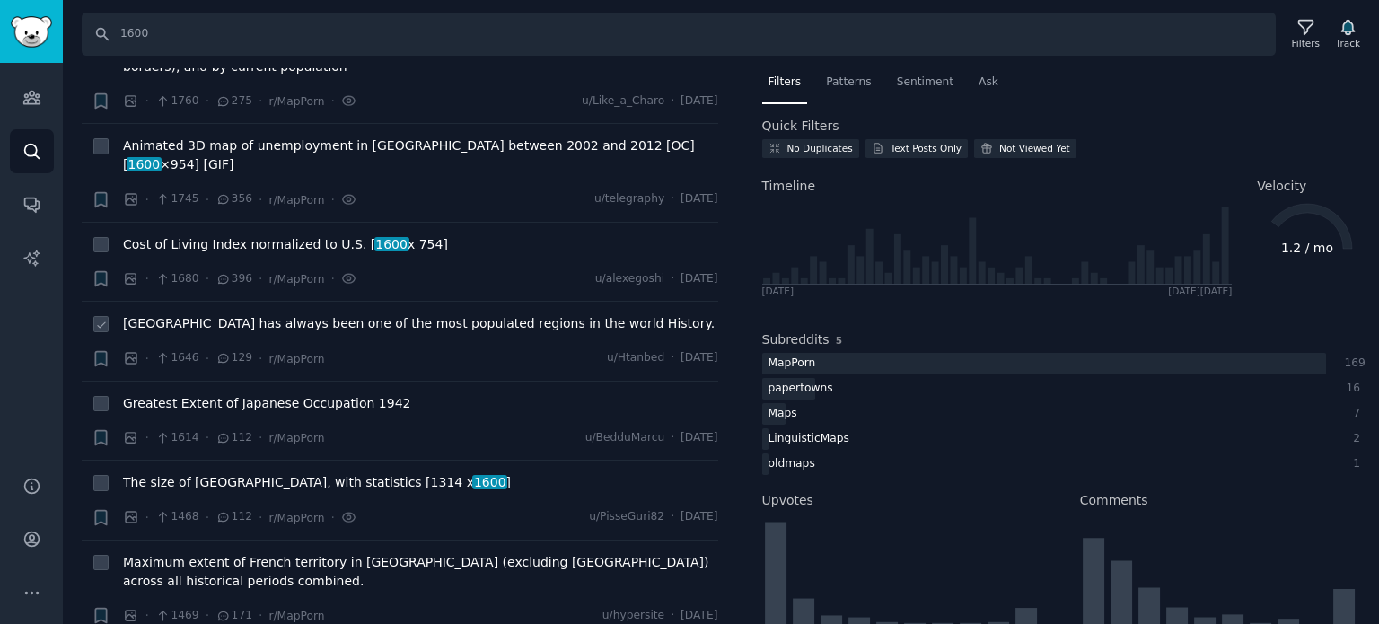
click at [209, 314] on span "Indian subcontinent has always been one of the most populated regions in the wo…" at bounding box center [419, 323] width 592 height 19
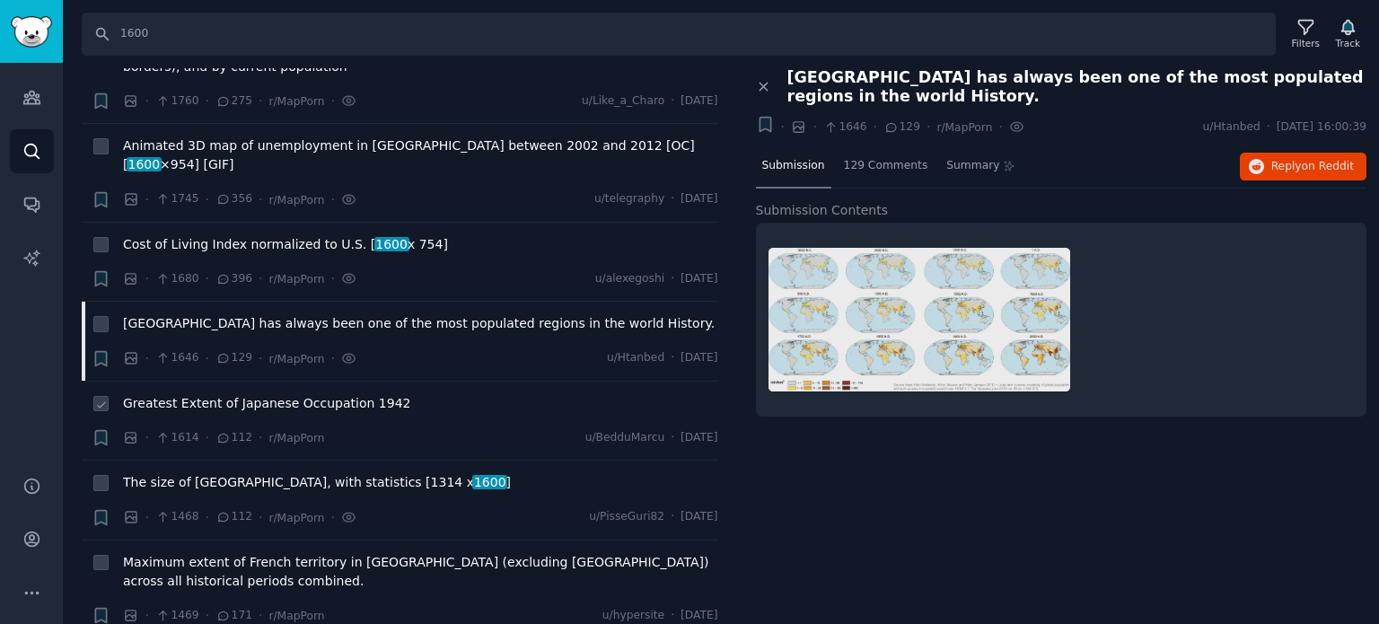
click at [228, 394] on span "Greatest Extent of Japanese Occupation 1942" at bounding box center [266, 403] width 287 height 19
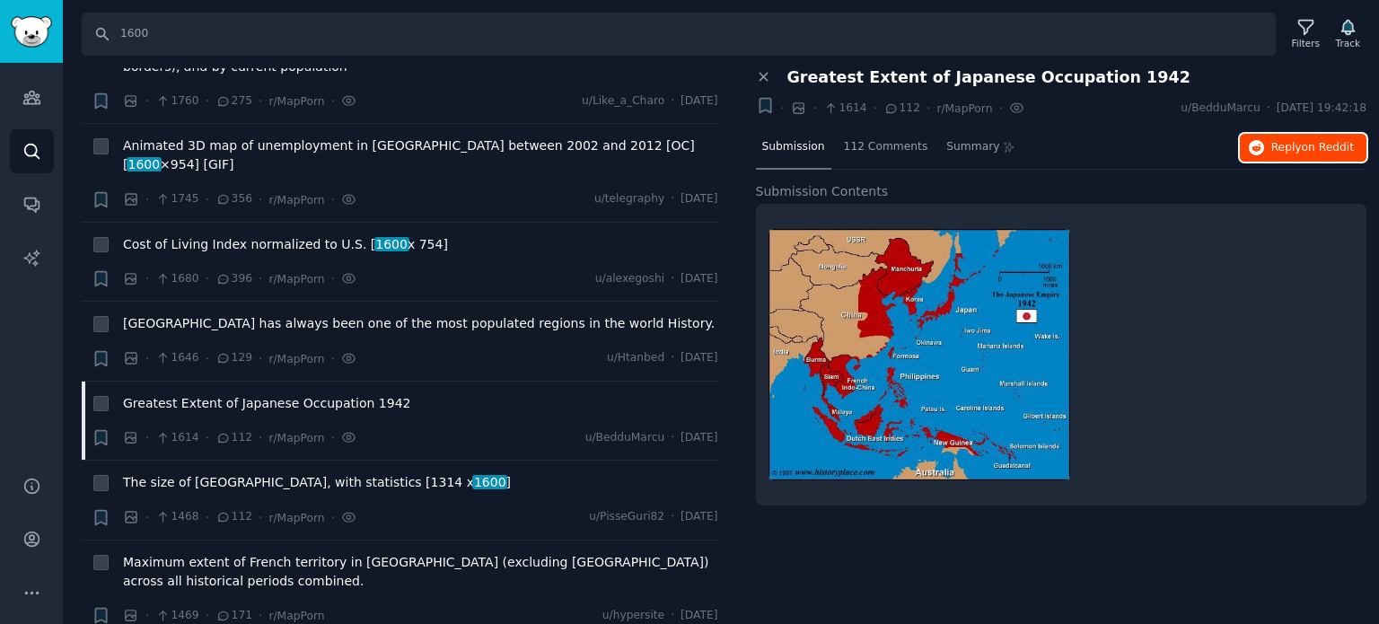
click at [1288, 154] on span "Reply on Reddit" at bounding box center [1312, 148] width 83 height 16
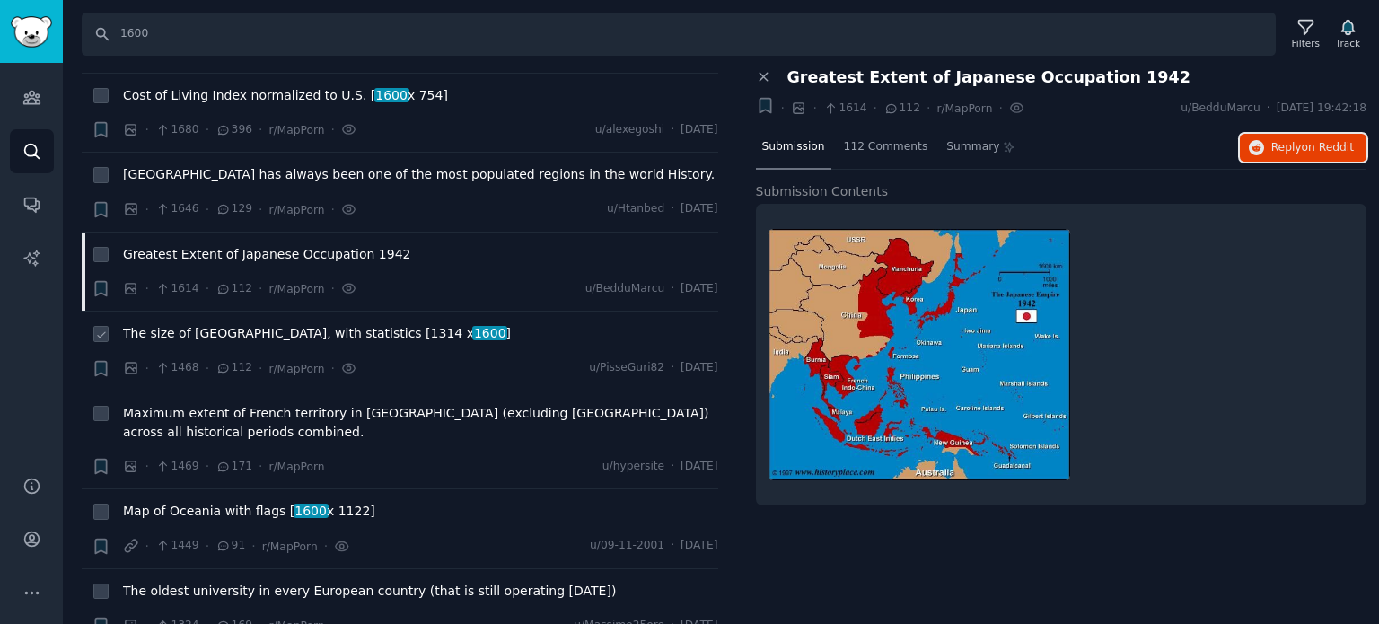
scroll to position [1975, 0]
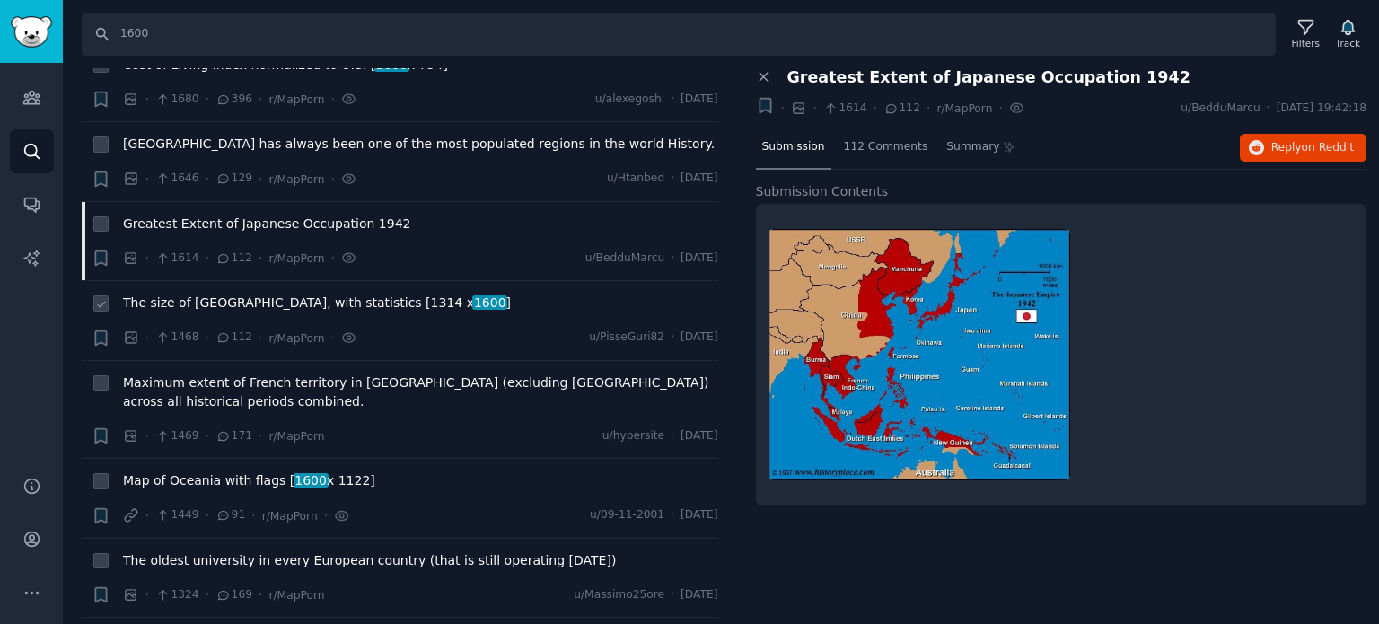
click at [233, 294] on span "The size of Somalia, with statistics [1314 x 1600 ]" at bounding box center [317, 303] width 388 height 19
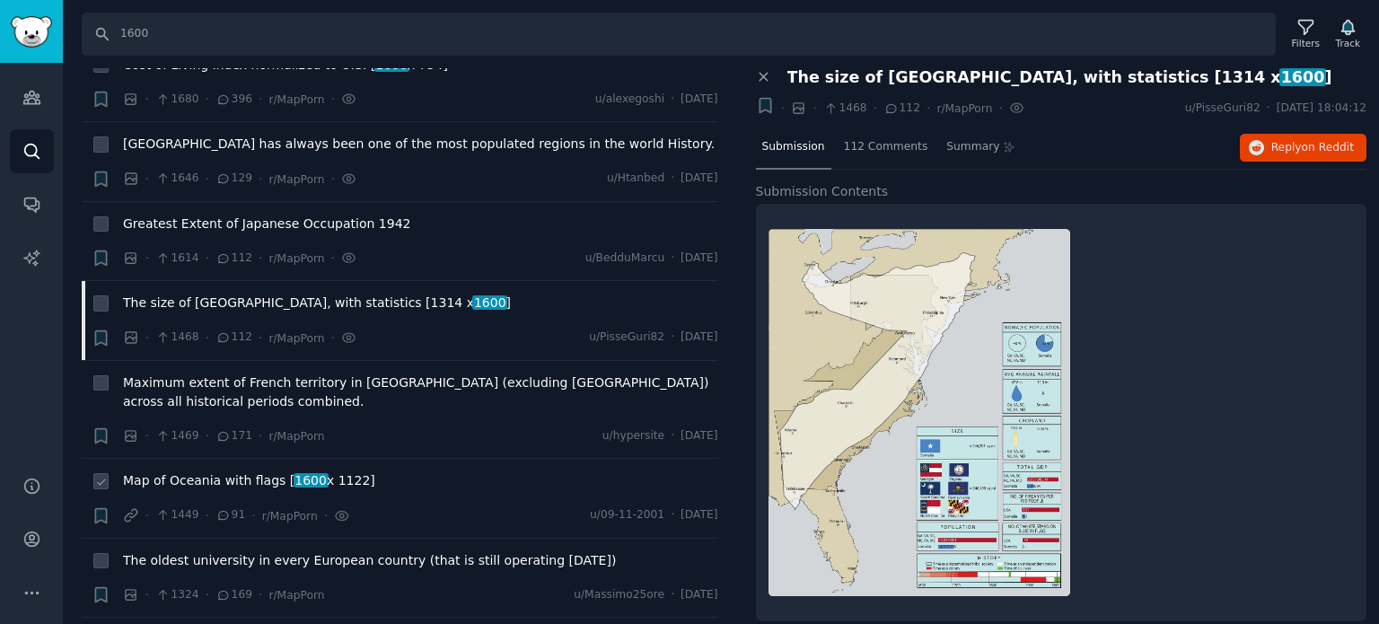
click at [226, 471] on span "Map of Oceania with flags [ 1600 x 1122]" at bounding box center [249, 480] width 252 height 19
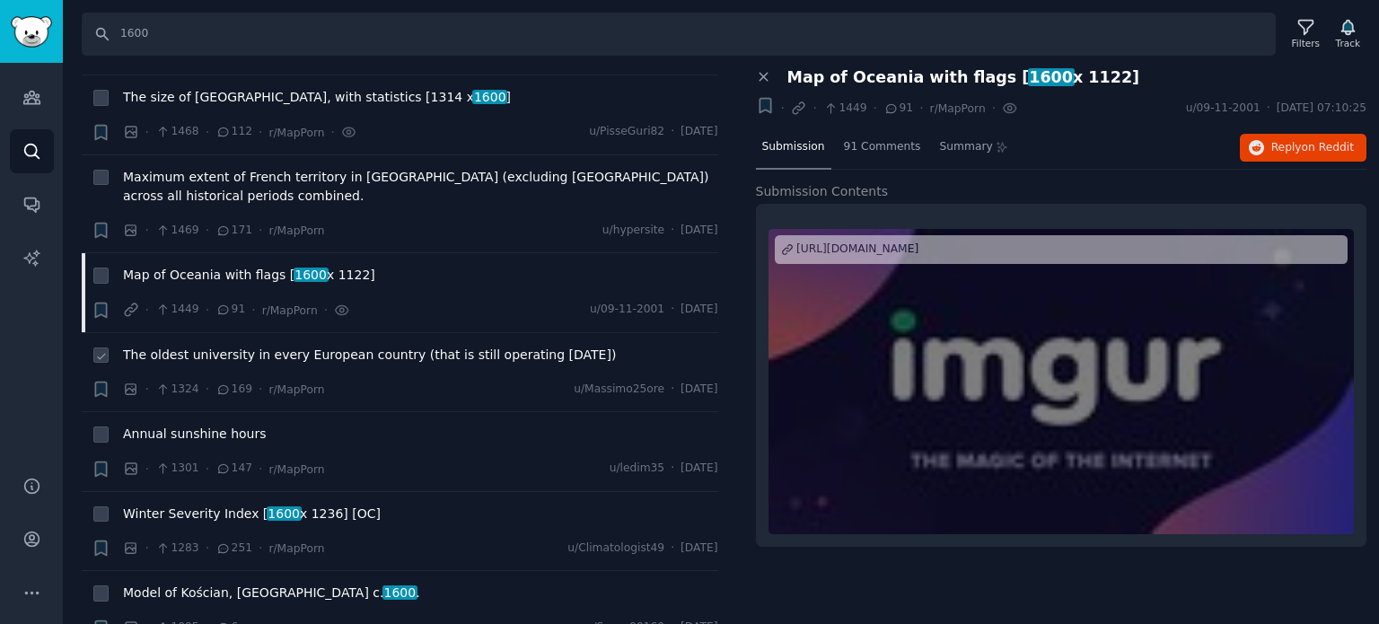
scroll to position [2244, 0]
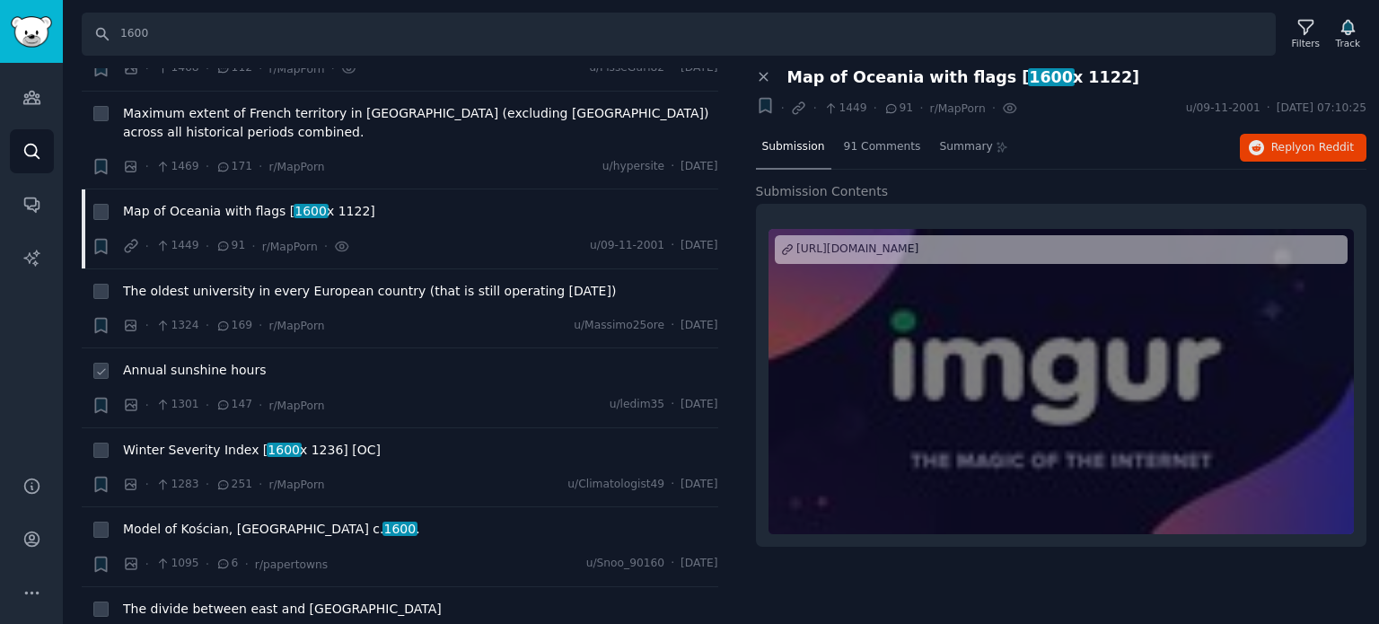
click at [170, 361] on span "Annual sunshine hours" at bounding box center [195, 370] width 144 height 19
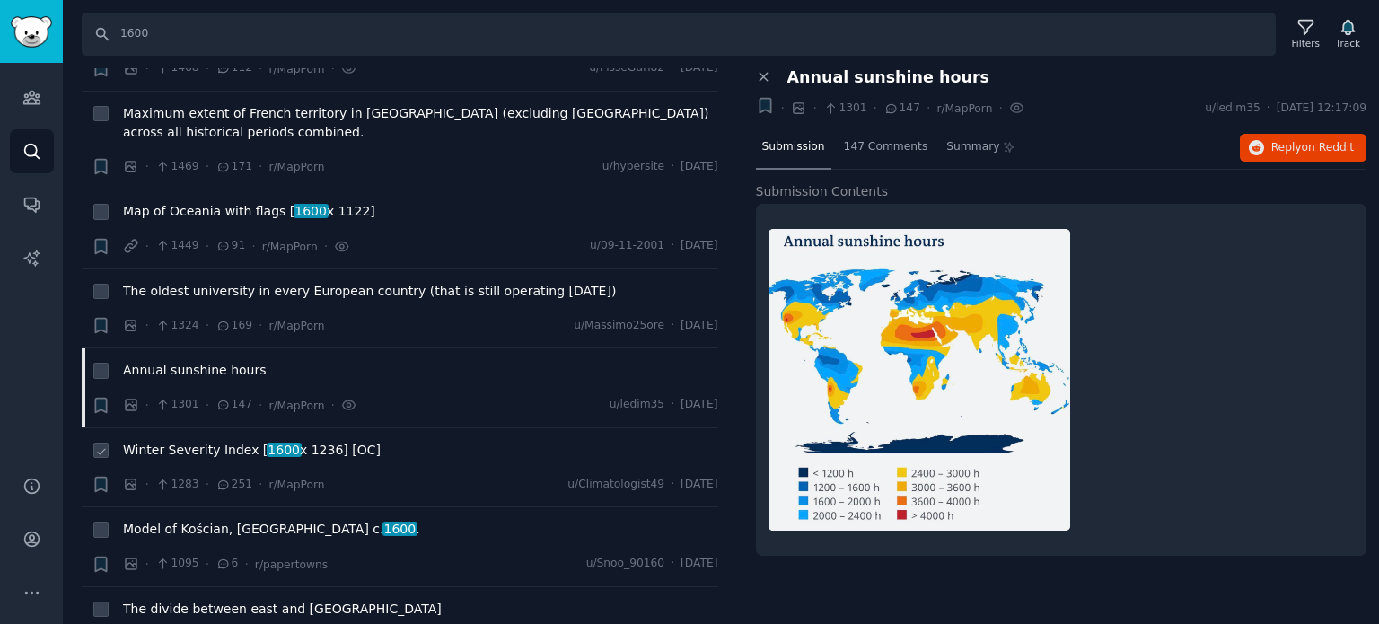
click at [230, 441] on span "Winter Severity Index [ 1600 x 1236] [OC]" at bounding box center [252, 450] width 258 height 19
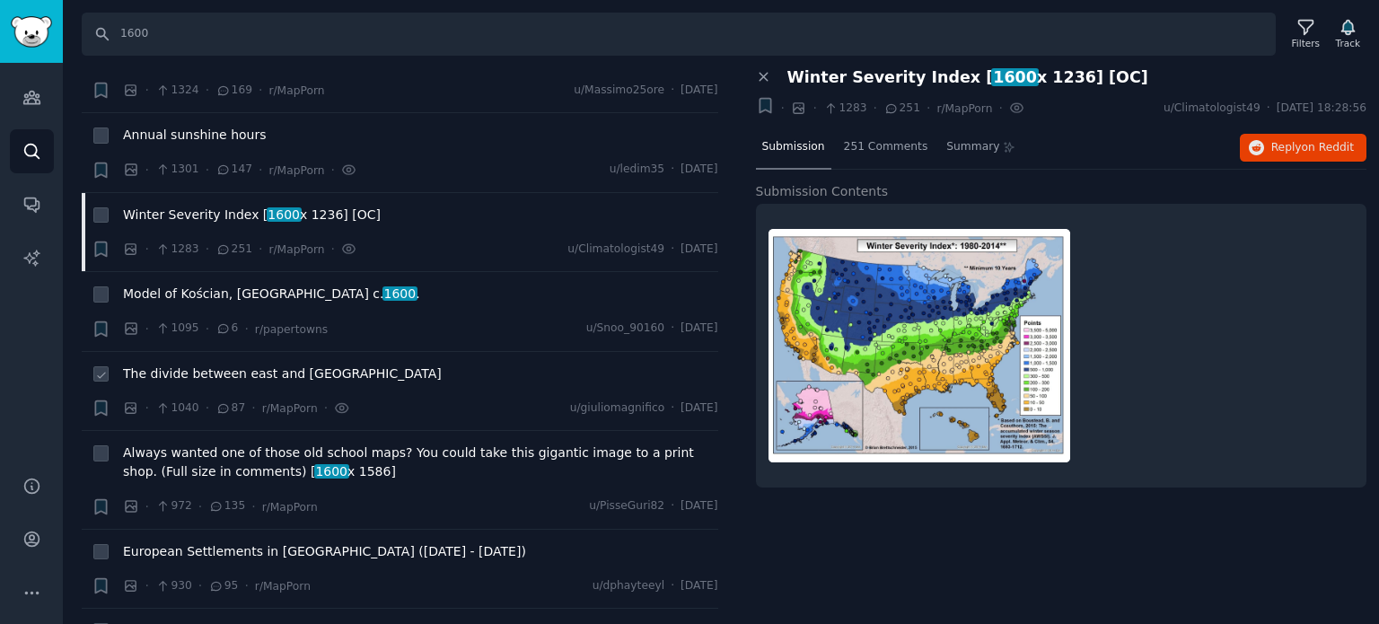
scroll to position [2514, 0]
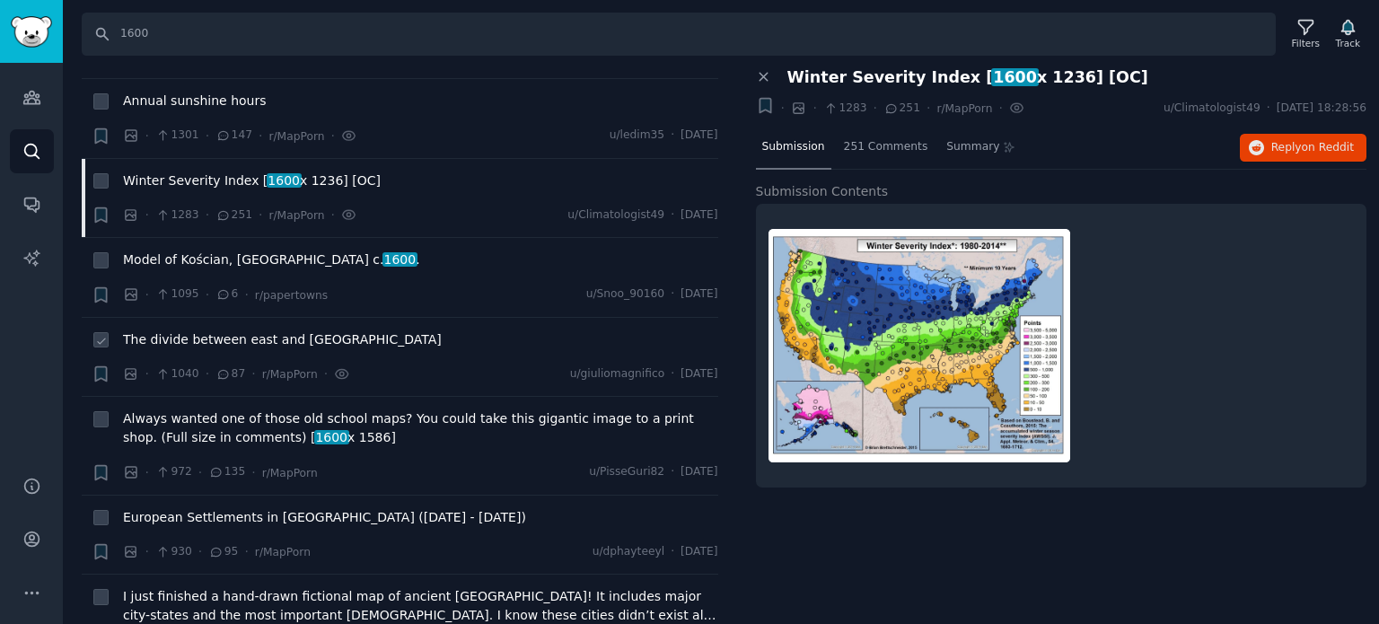
click at [188, 330] on span "The divide between east and west China" at bounding box center [282, 339] width 319 height 19
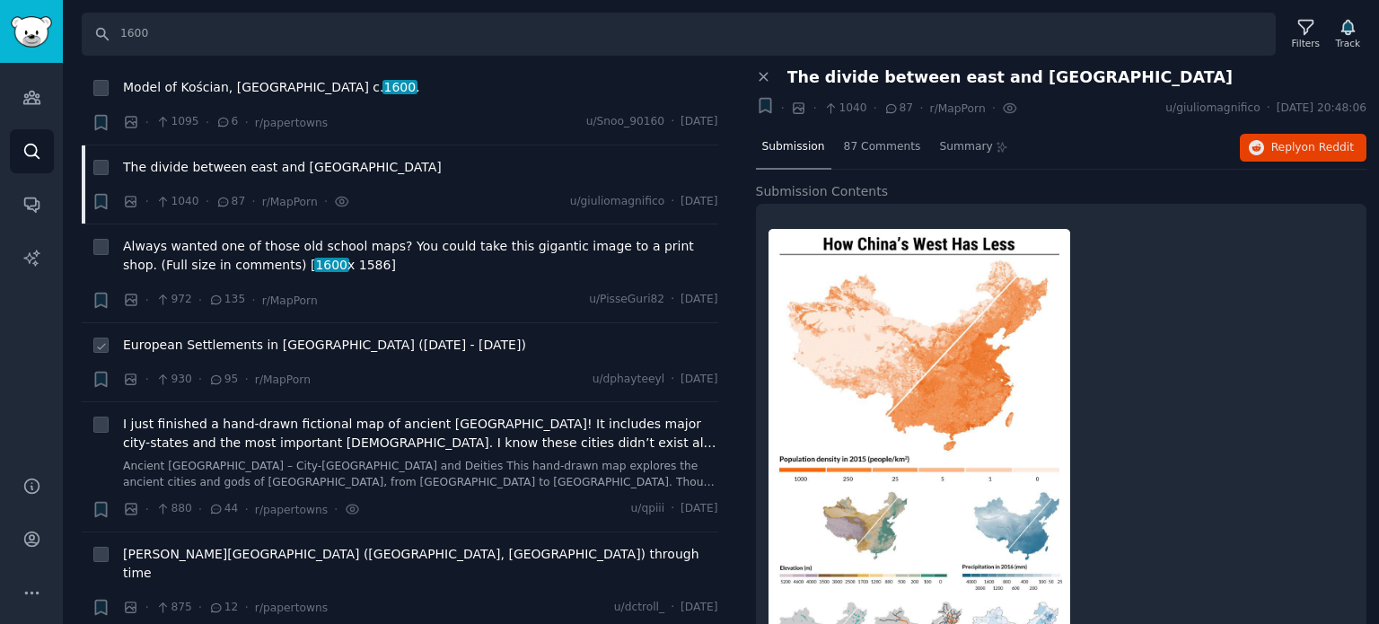
scroll to position [2693, 0]
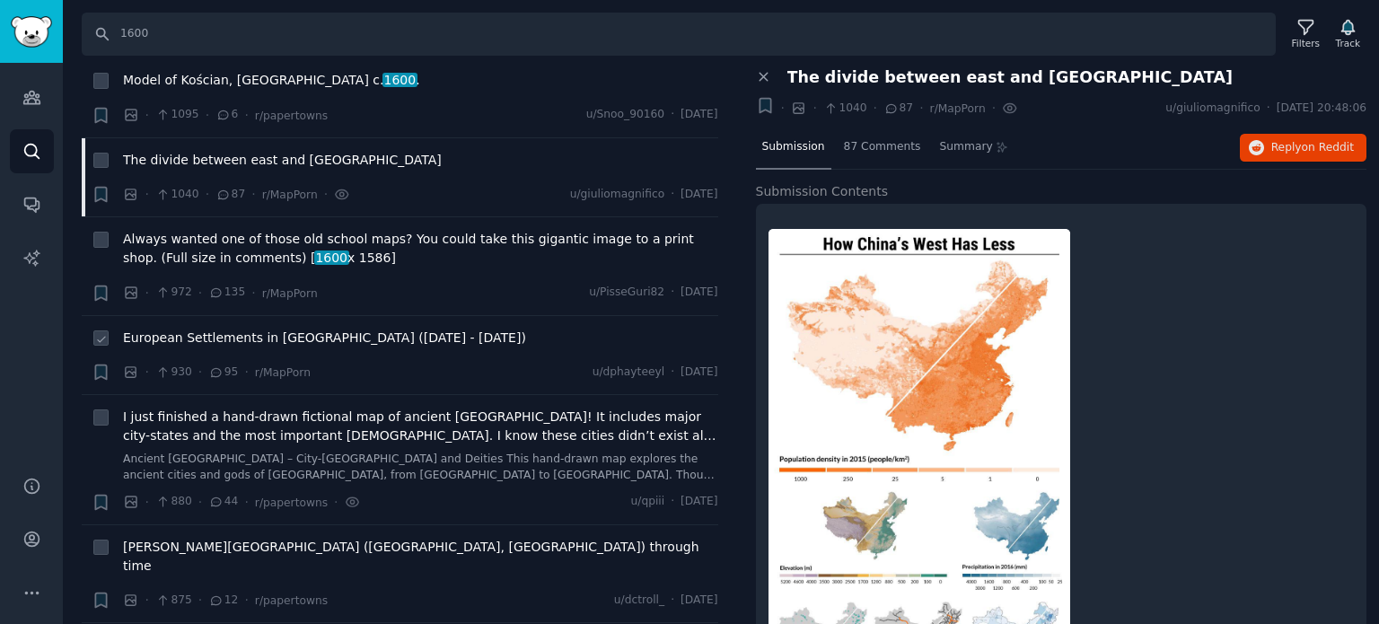
click at [222, 329] on span "European Settlements in India (1498 - 1739)" at bounding box center [324, 338] width 403 height 19
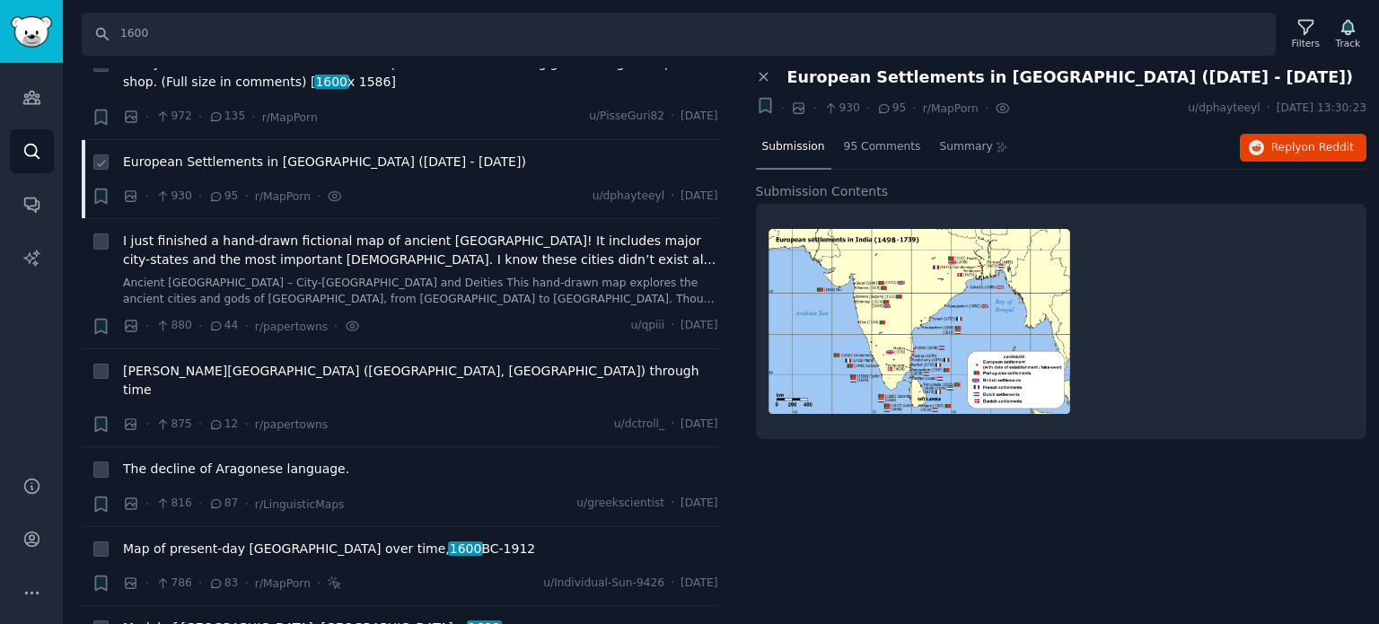
scroll to position [2873, 0]
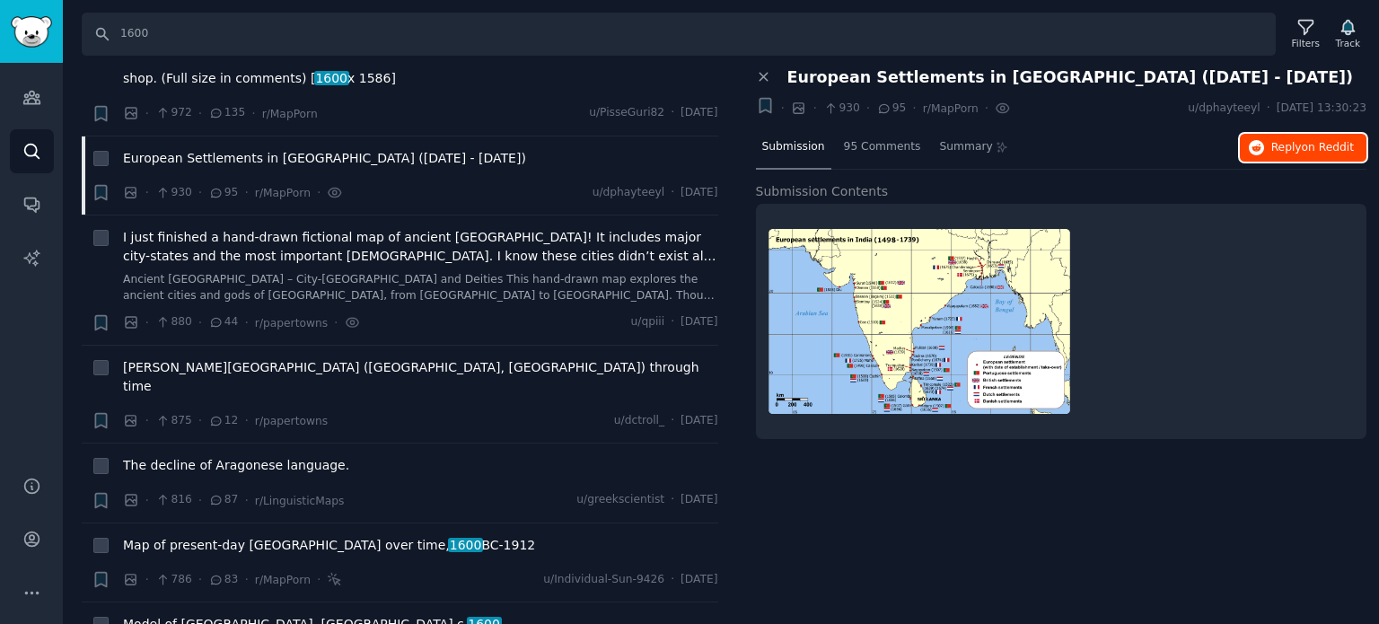
click at [1287, 149] on span "Reply on Reddit" at bounding box center [1312, 148] width 83 height 16
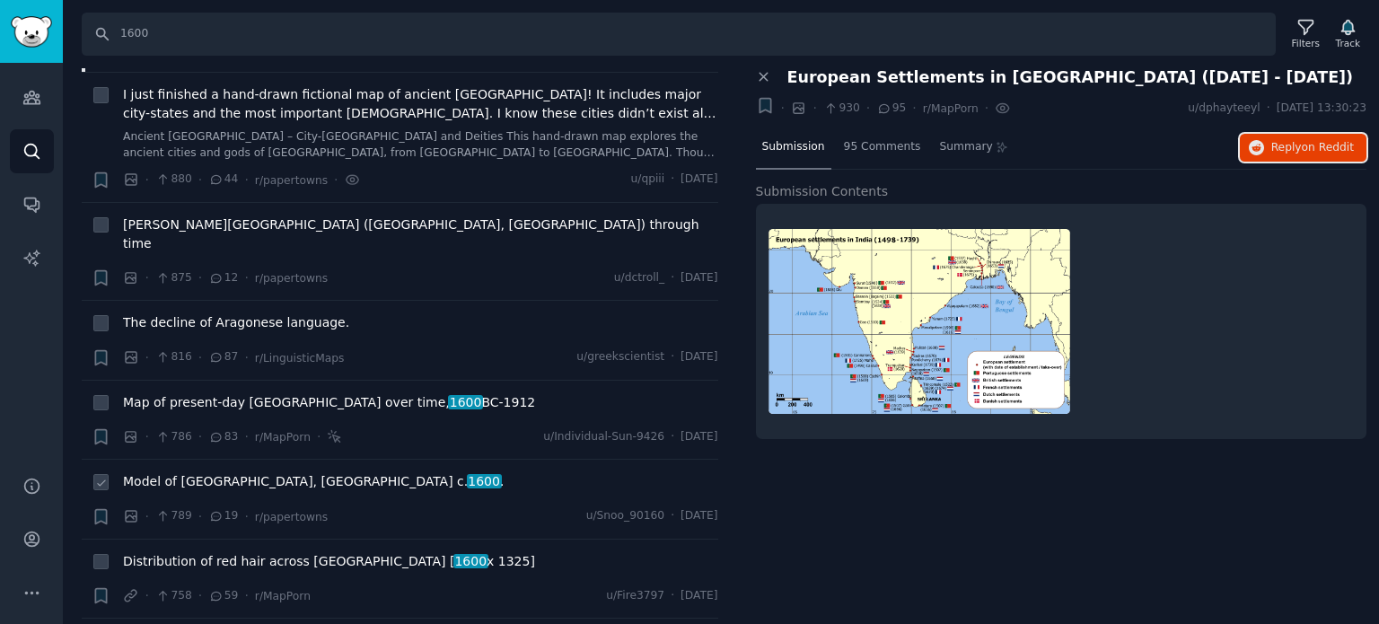
scroll to position [3052, 0]
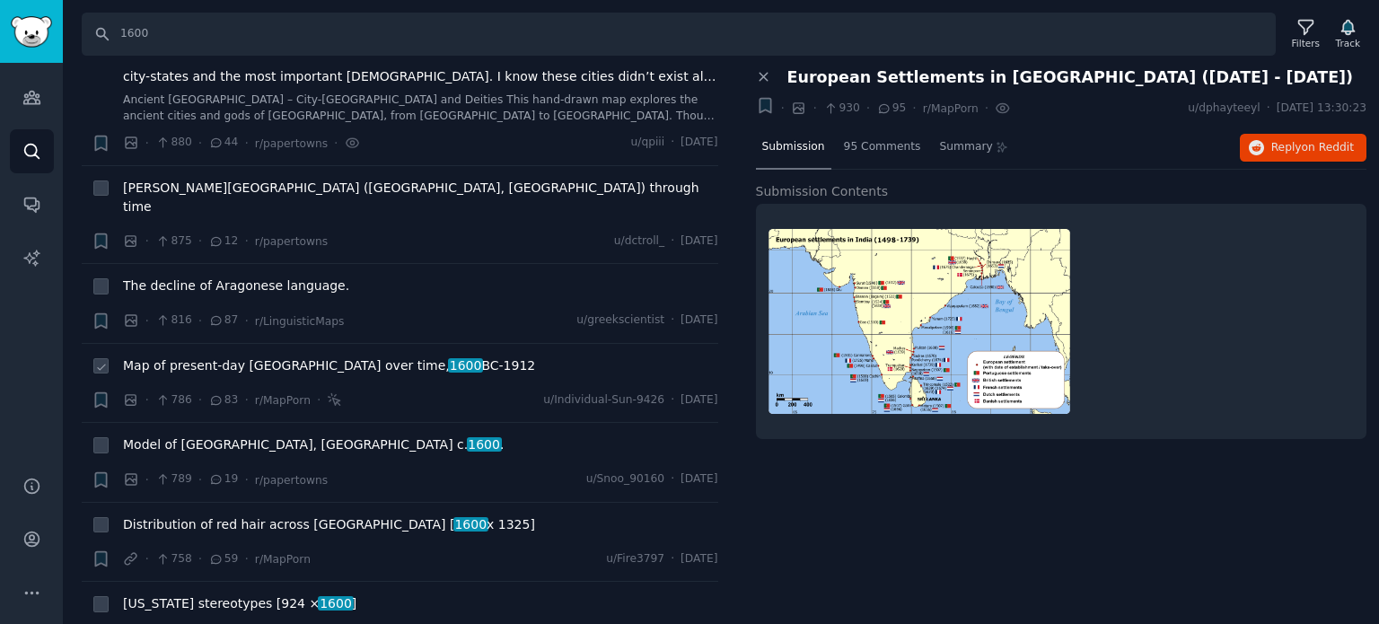
click at [233, 356] on span "Map of present-day Greece over time, 1600 BC-1912" at bounding box center [329, 365] width 412 height 19
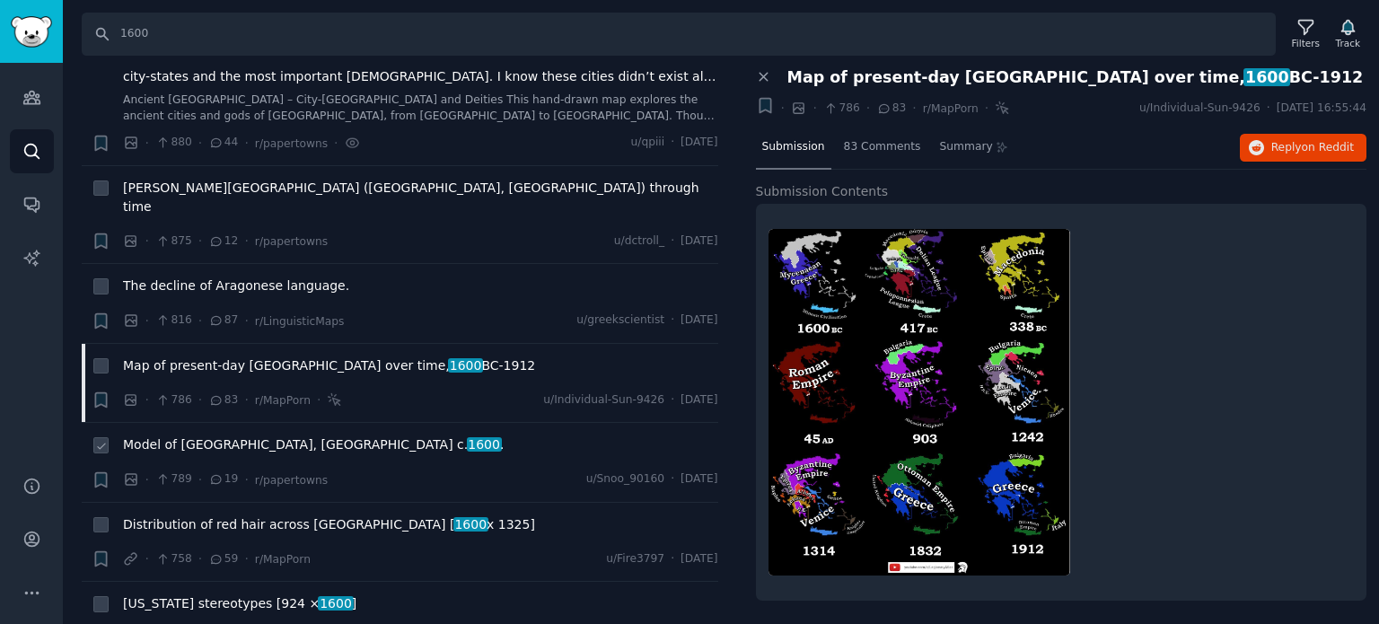
click at [213, 435] on span "Model of Poznań, Poland c. 1600 ." at bounding box center [313, 444] width 381 height 19
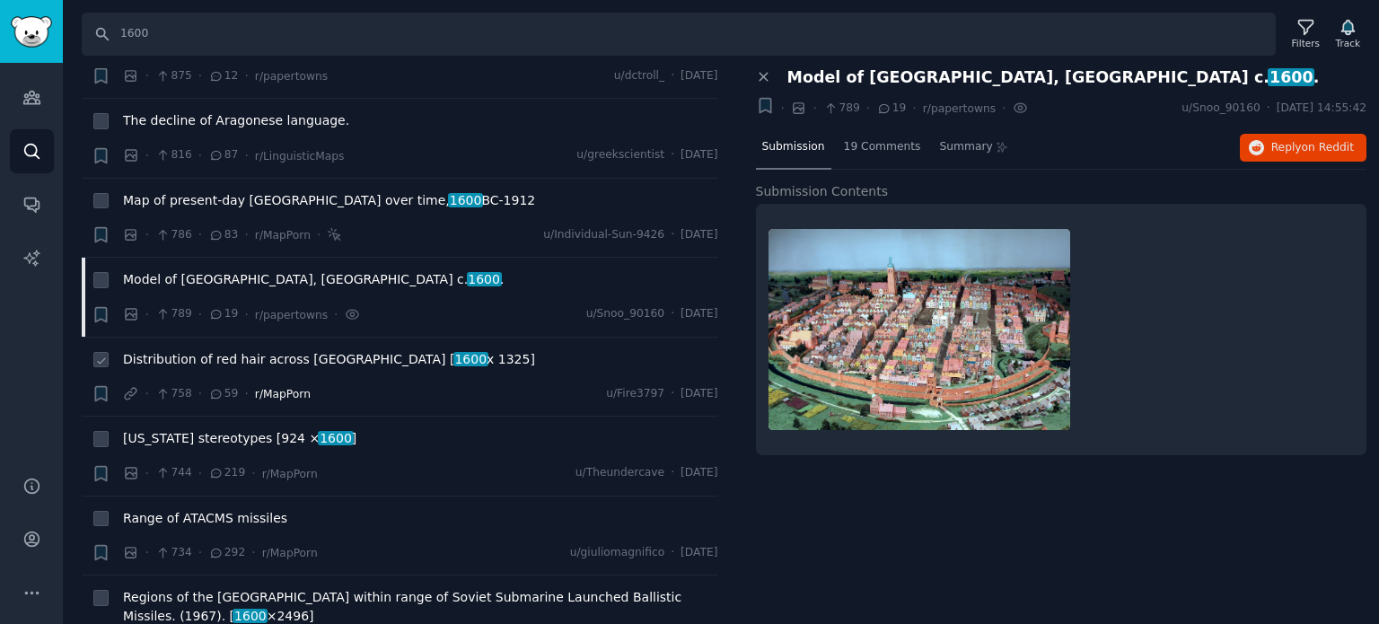
scroll to position [3232, 0]
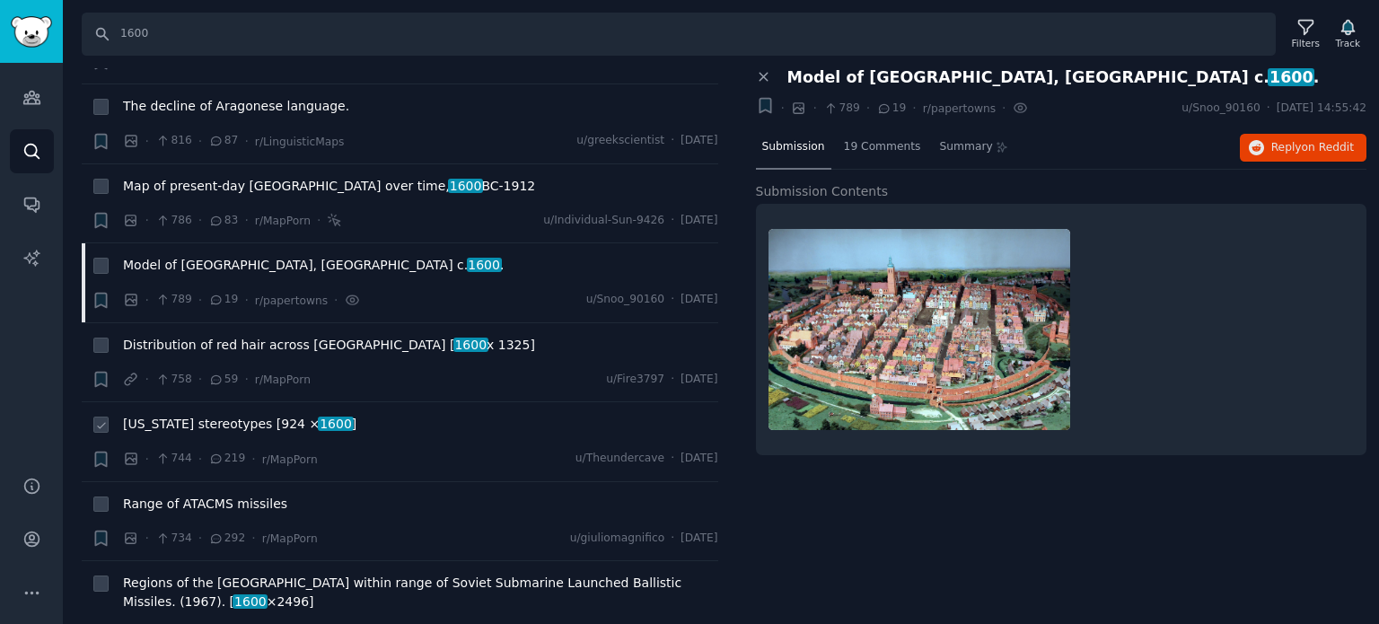
click at [231, 415] on span "New Jersey stereotypes [924 × 1600 ]" at bounding box center [239, 424] width 233 height 19
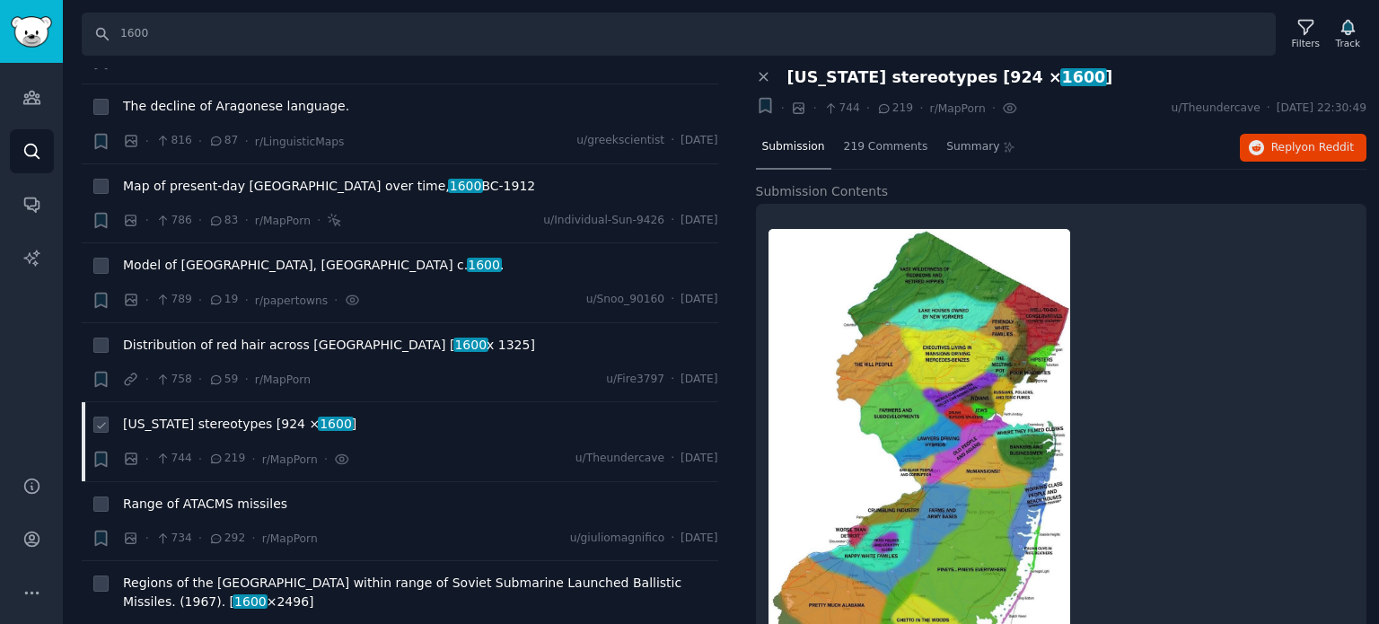
scroll to position [3322, 0]
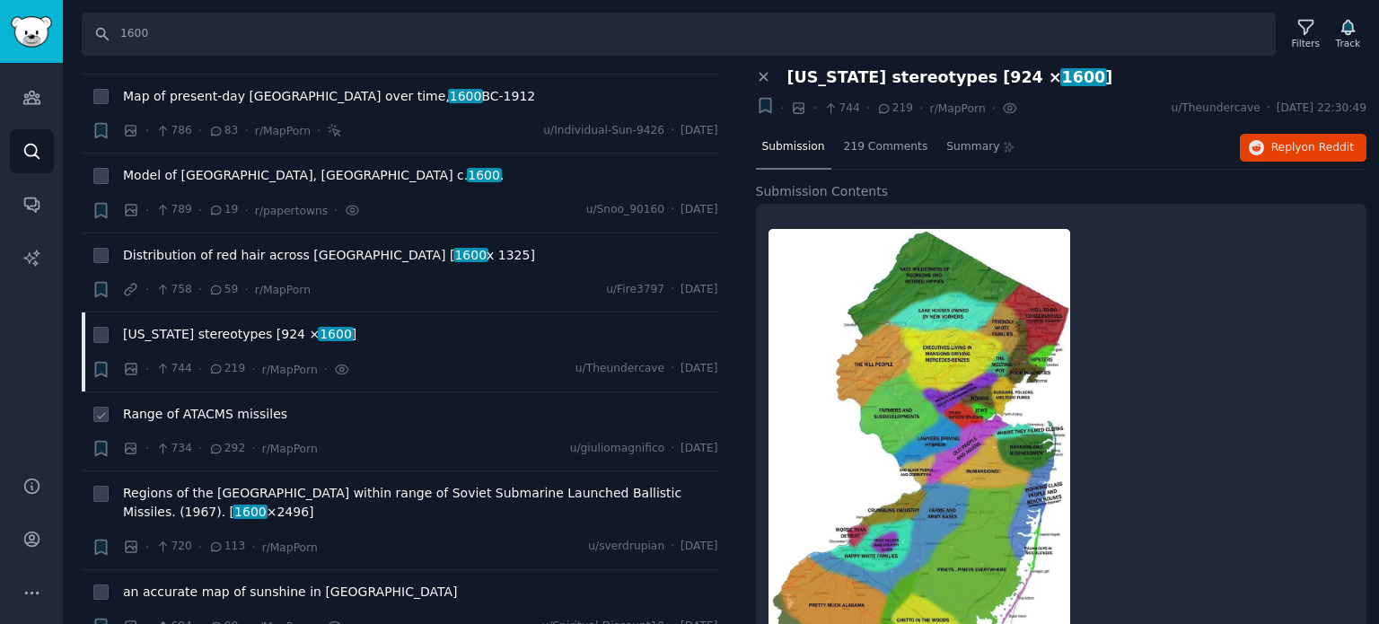
click at [214, 405] on span "Range of ATACMS missiles" at bounding box center [205, 414] width 164 height 19
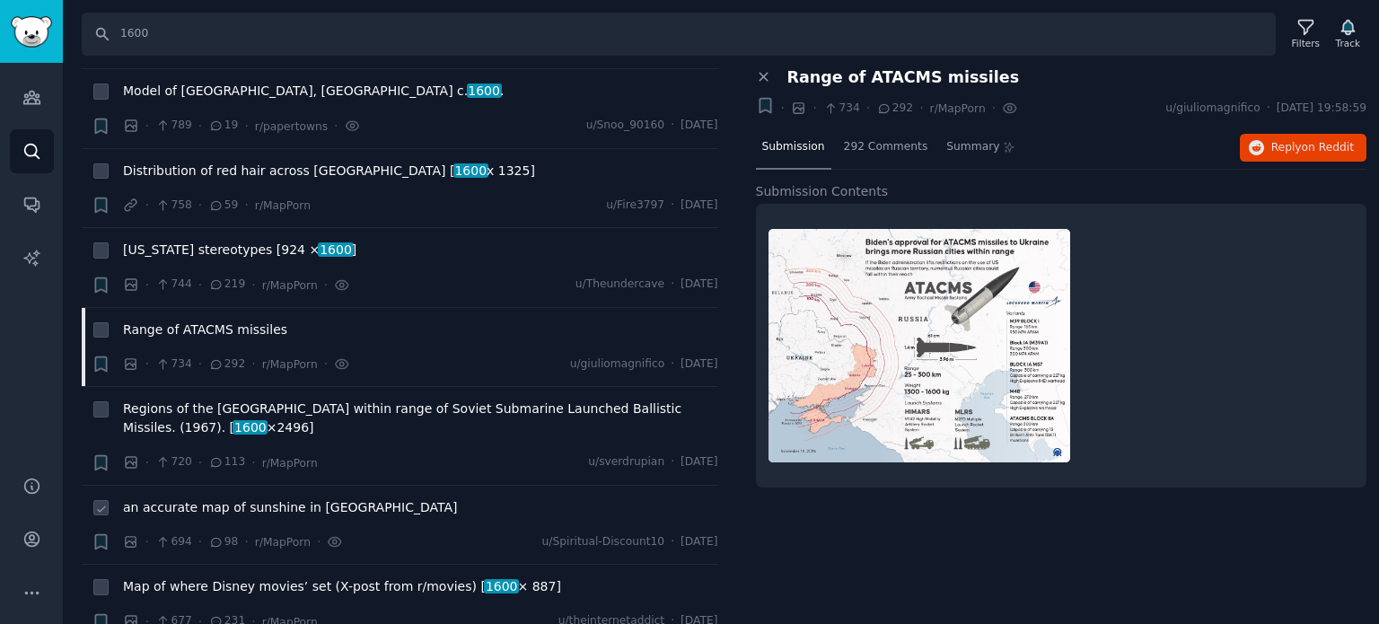
scroll to position [3501, 0]
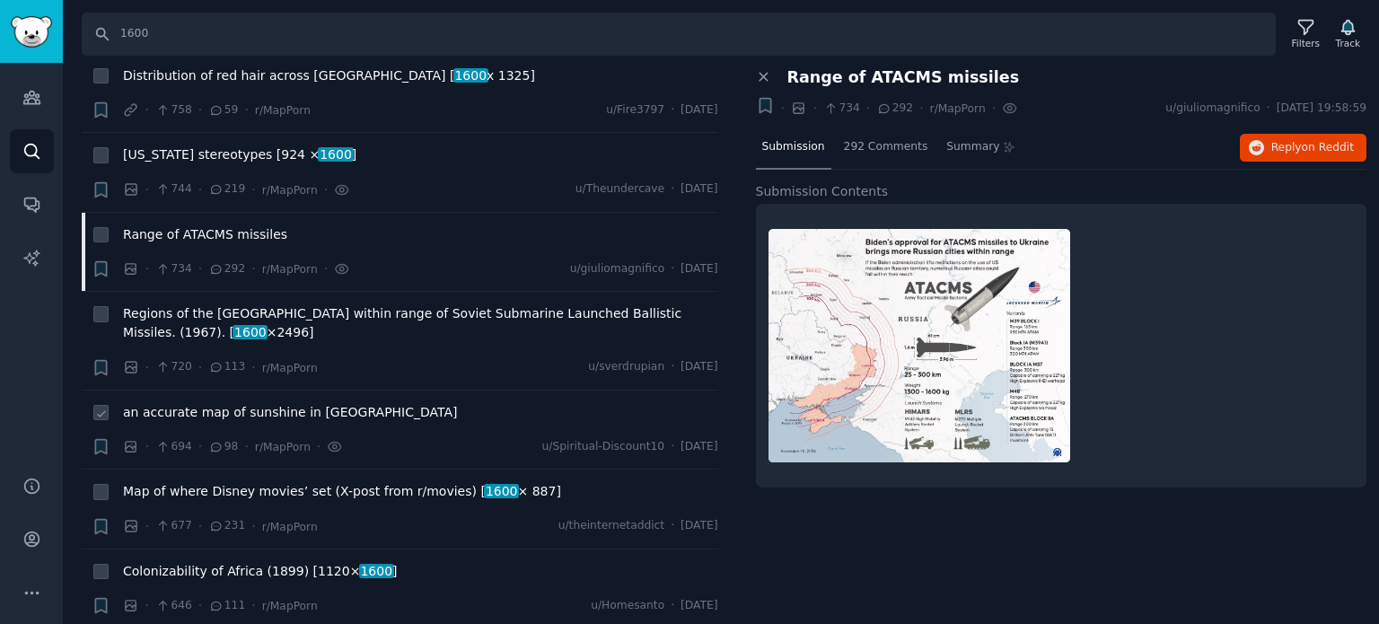
click at [259, 403] on span "an accurate map of sunshine in Europe" at bounding box center [290, 412] width 335 height 19
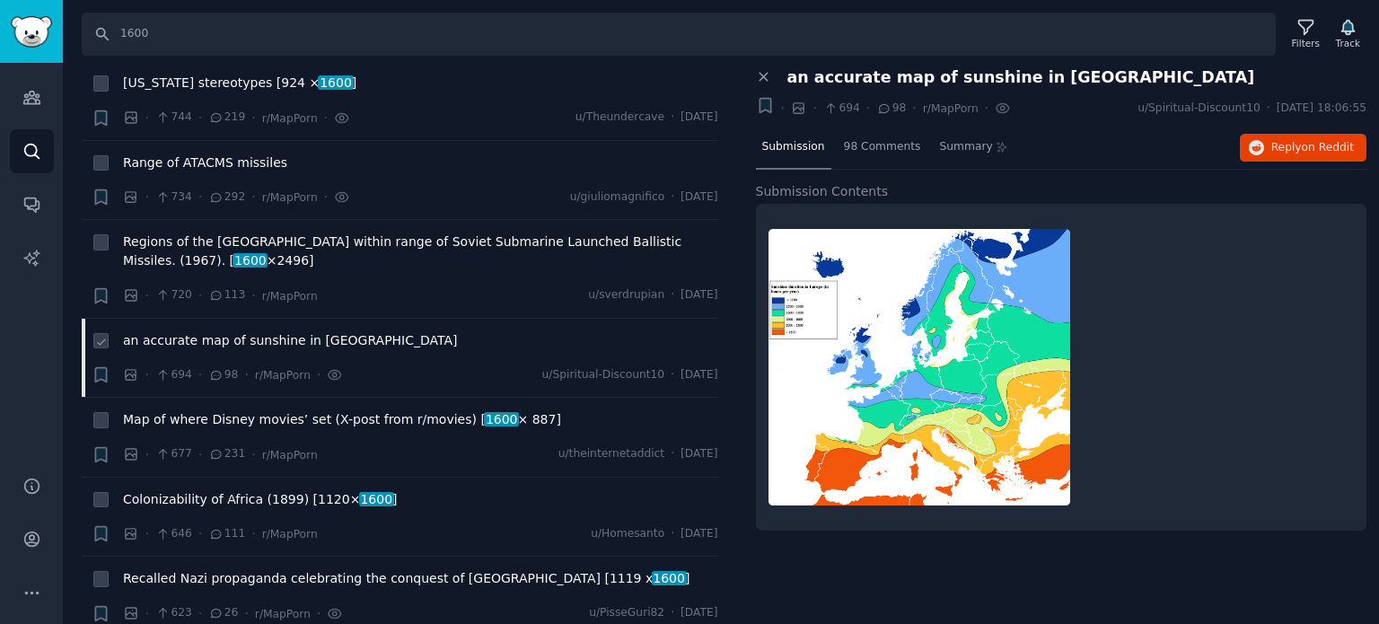
scroll to position [3681, 0]
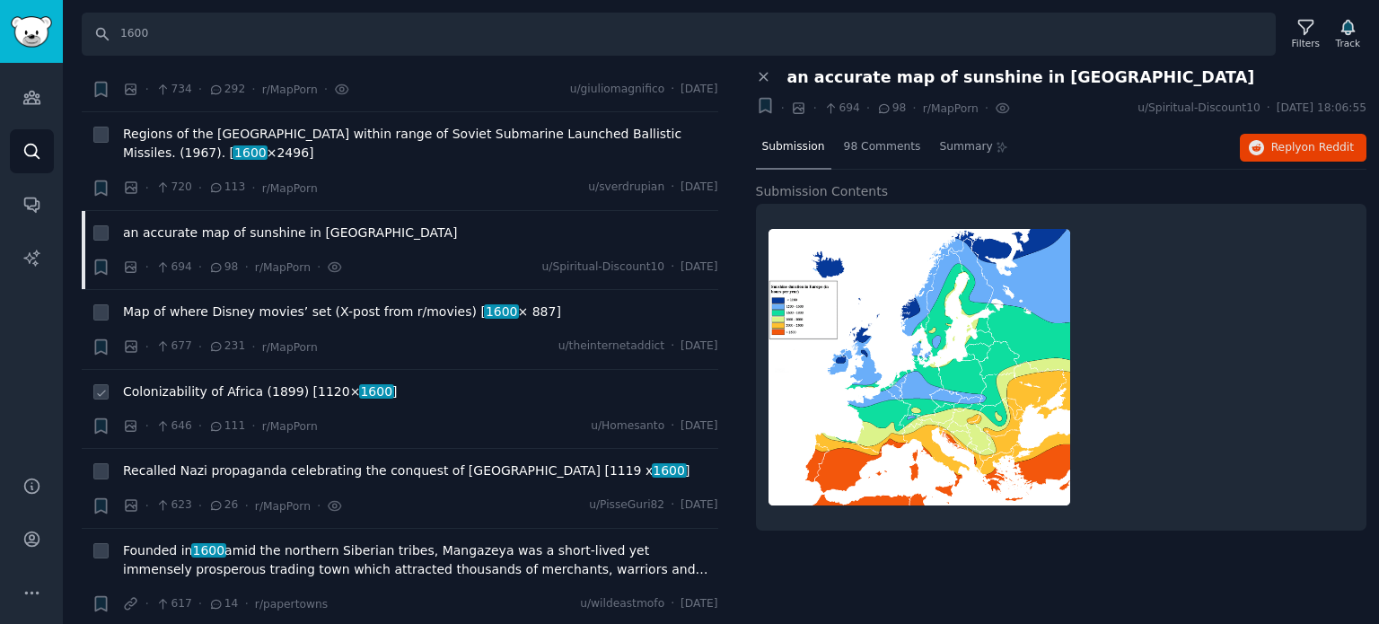
click at [222, 382] on span "Colonizability of Africa (1899) [1120× 1600 ]" at bounding box center [260, 391] width 275 height 19
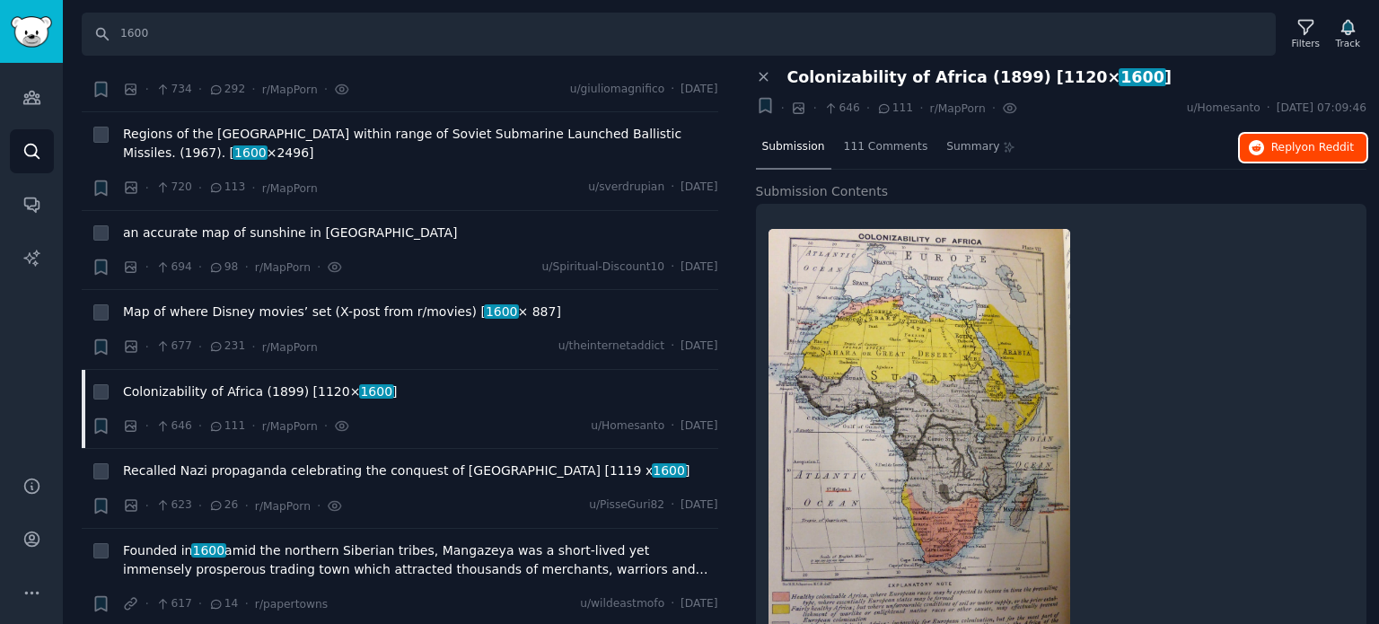
click at [1272, 136] on button "Reply on Reddit" at bounding box center [1303, 148] width 127 height 29
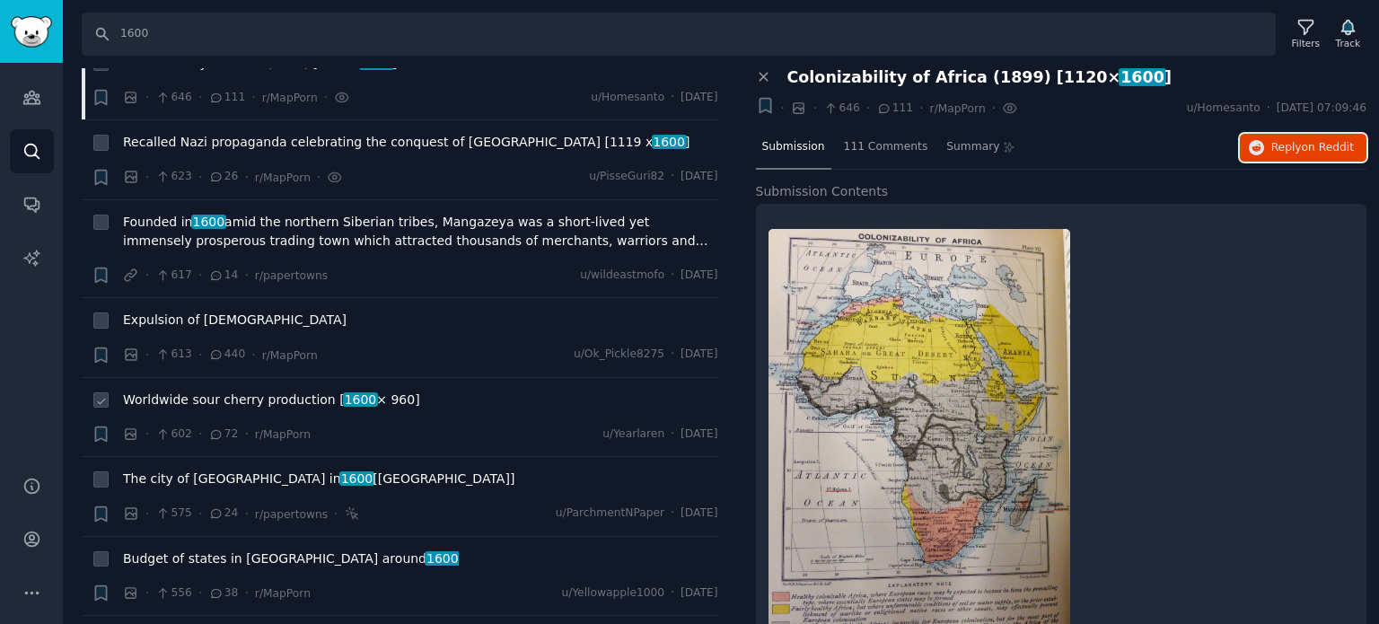
scroll to position [4040, 0]
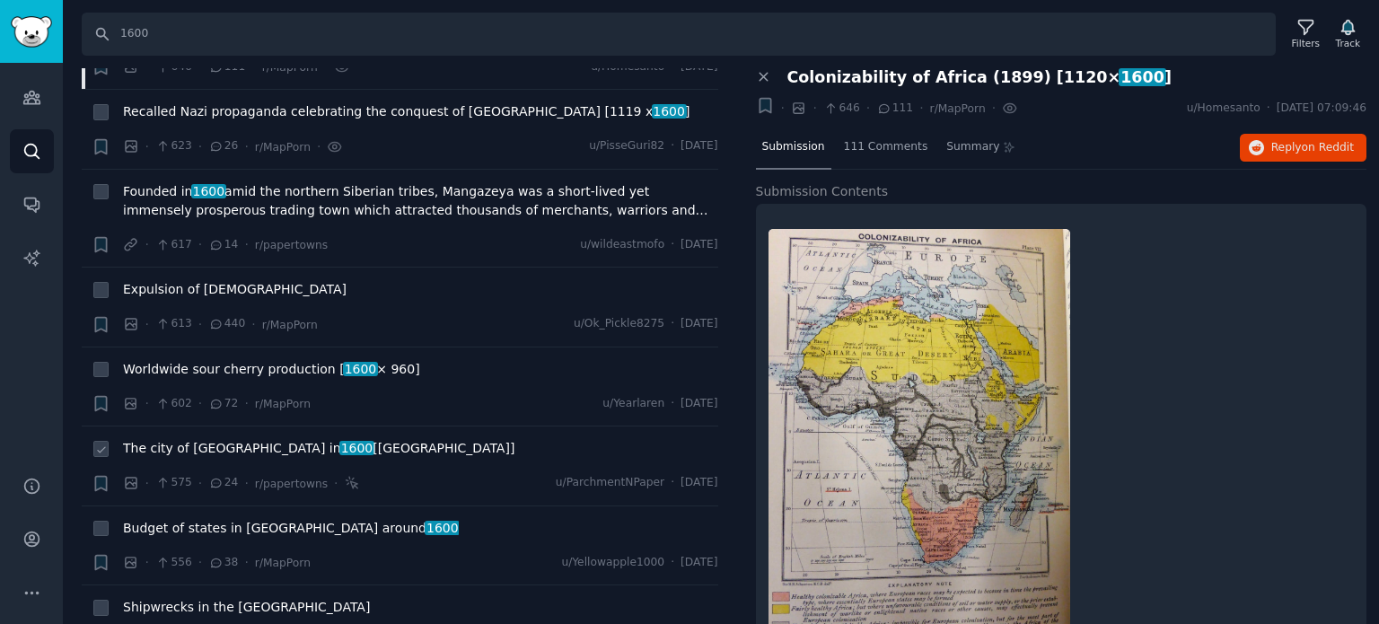
click at [208, 439] on span "The city of Leiden in 1600 [Netherlands]" at bounding box center [318, 448] width 391 height 19
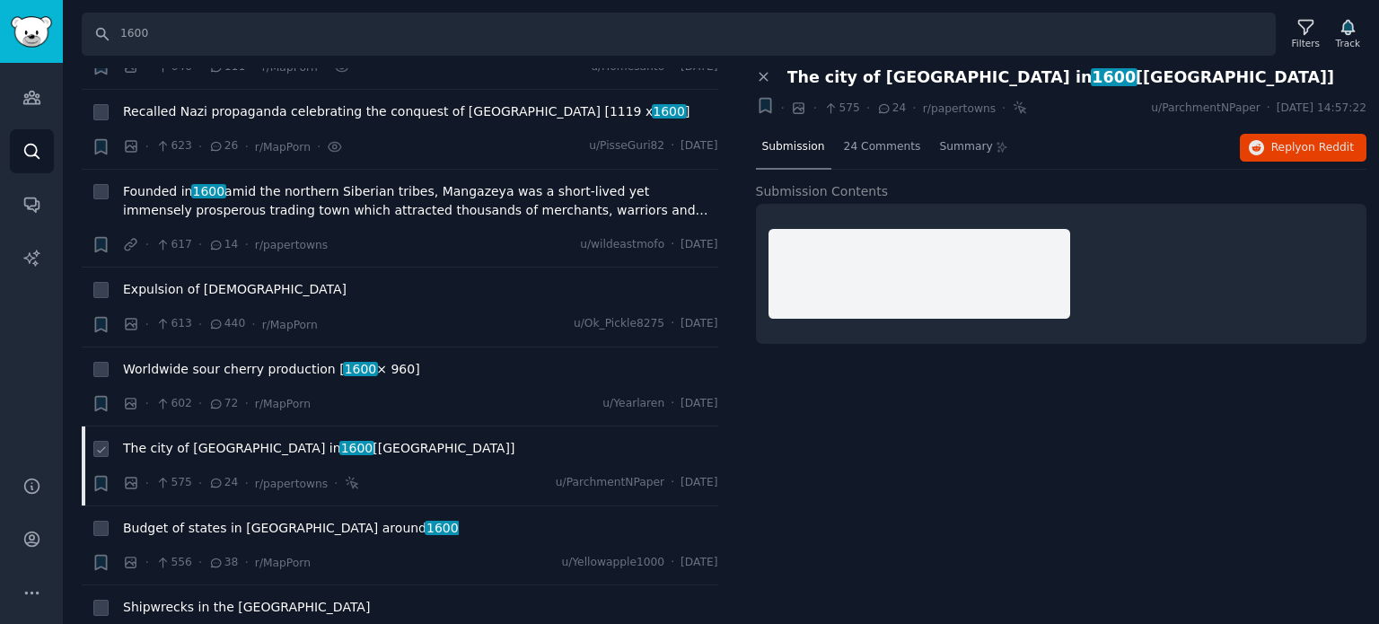
scroll to position [4130, 0]
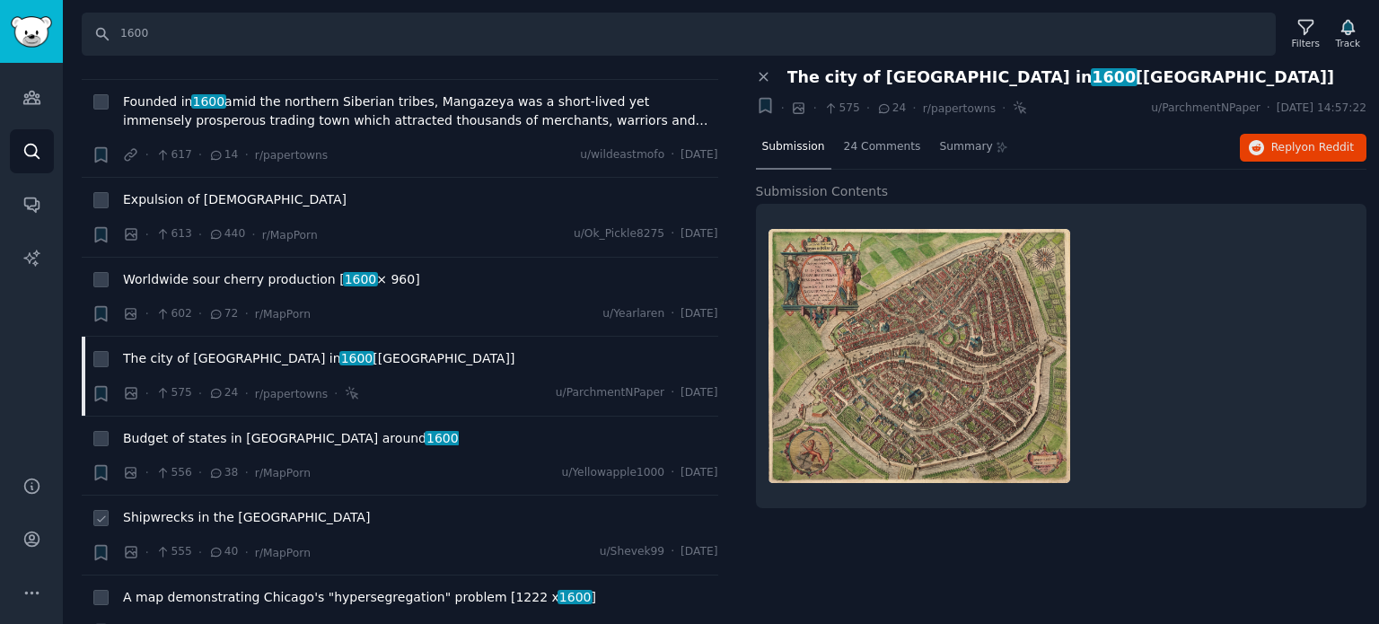
click at [229, 508] on span "Shipwrecks in the Great Lakes" at bounding box center [246, 517] width 247 height 19
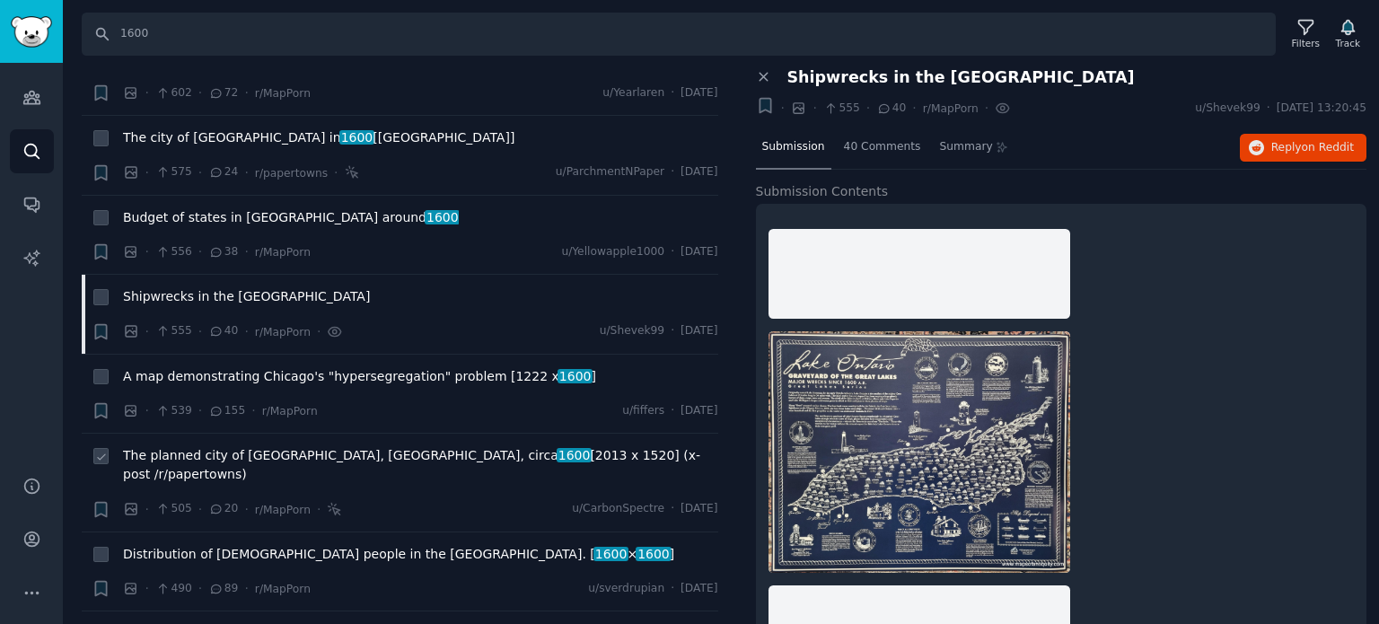
scroll to position [4399, 0]
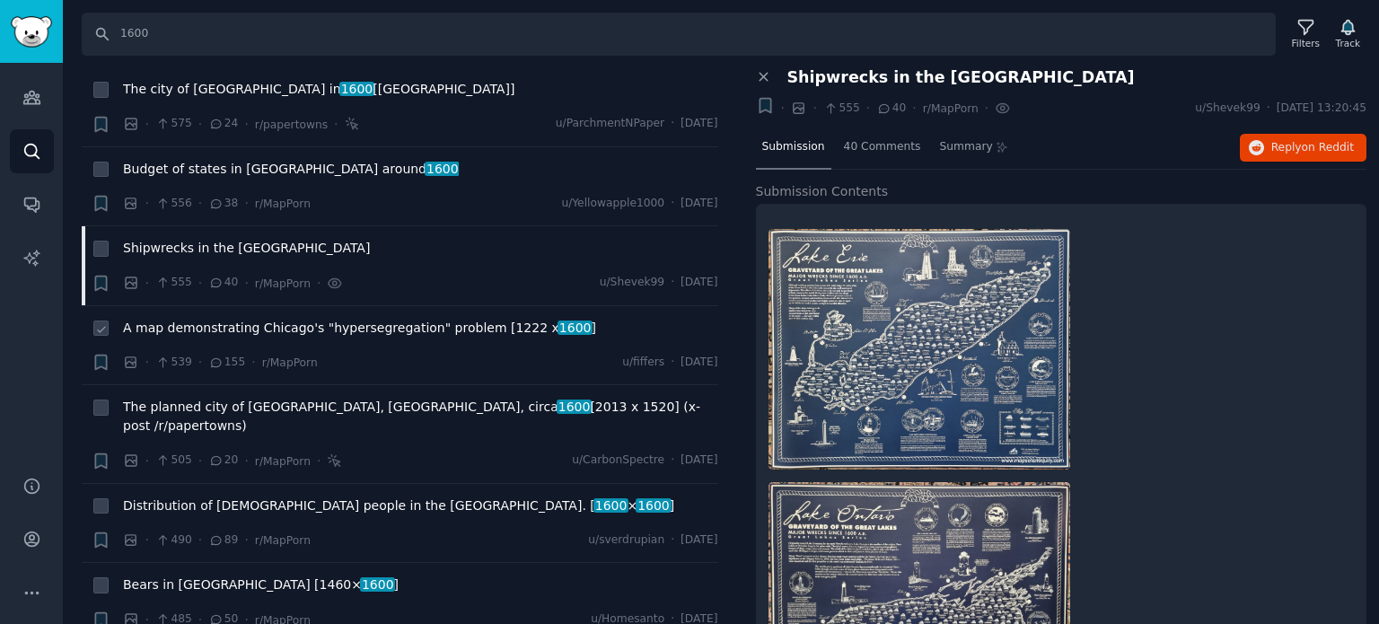
click at [291, 319] on span "A map demonstrating Chicago's "hypersegregation" problem [1222 x 1600 ]" at bounding box center [359, 328] width 473 height 19
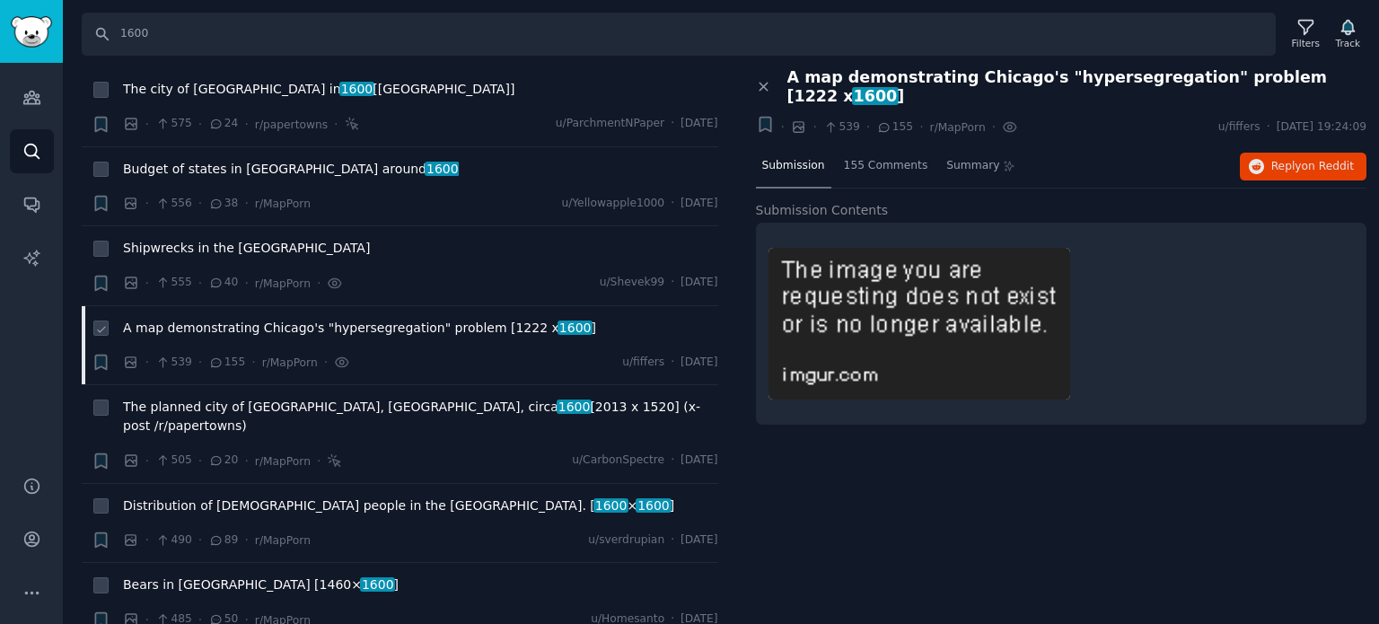
click at [172, 319] on span "A map demonstrating Chicago's "hypersegregation" problem [1222 x 1600 ]" at bounding box center [359, 328] width 473 height 19
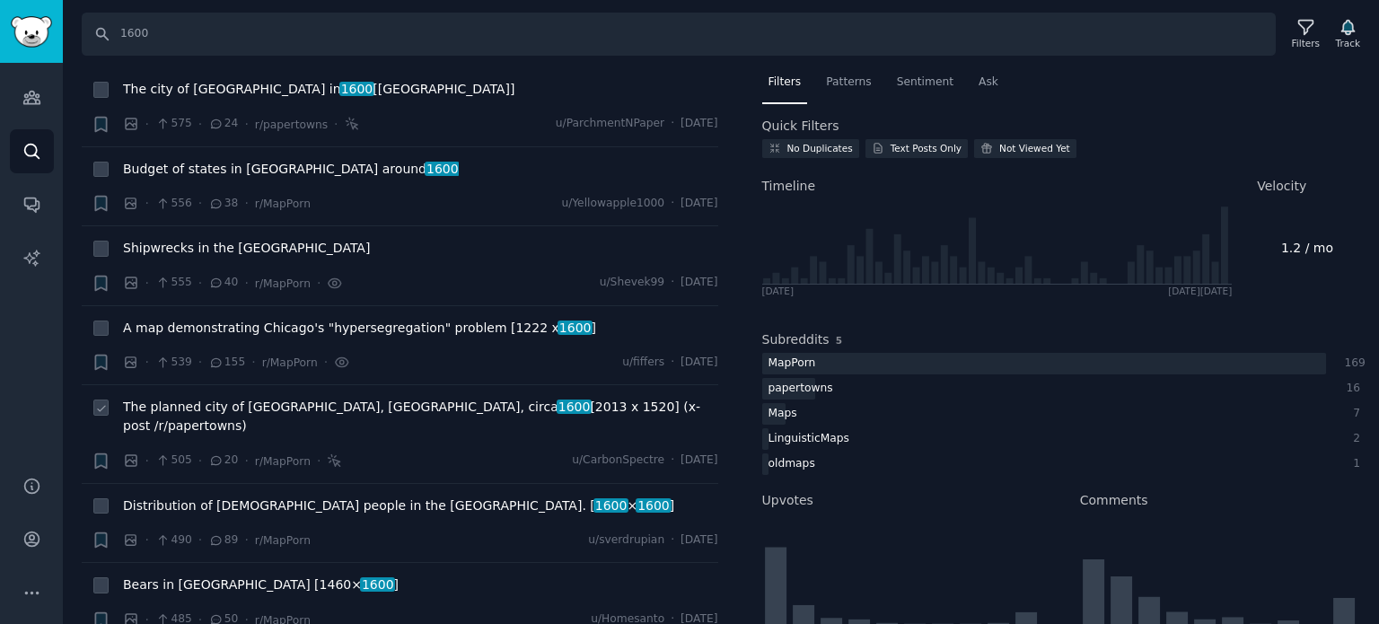
click at [192, 452] on div "· 505 · 20 · r/MapPorn ·" at bounding box center [233, 461] width 220 height 19
click at [195, 398] on span "The planned city of Palmanova, Italy, circa 1600 [2013 x 1520] (x-post /r/paper…" at bounding box center [420, 417] width 595 height 38
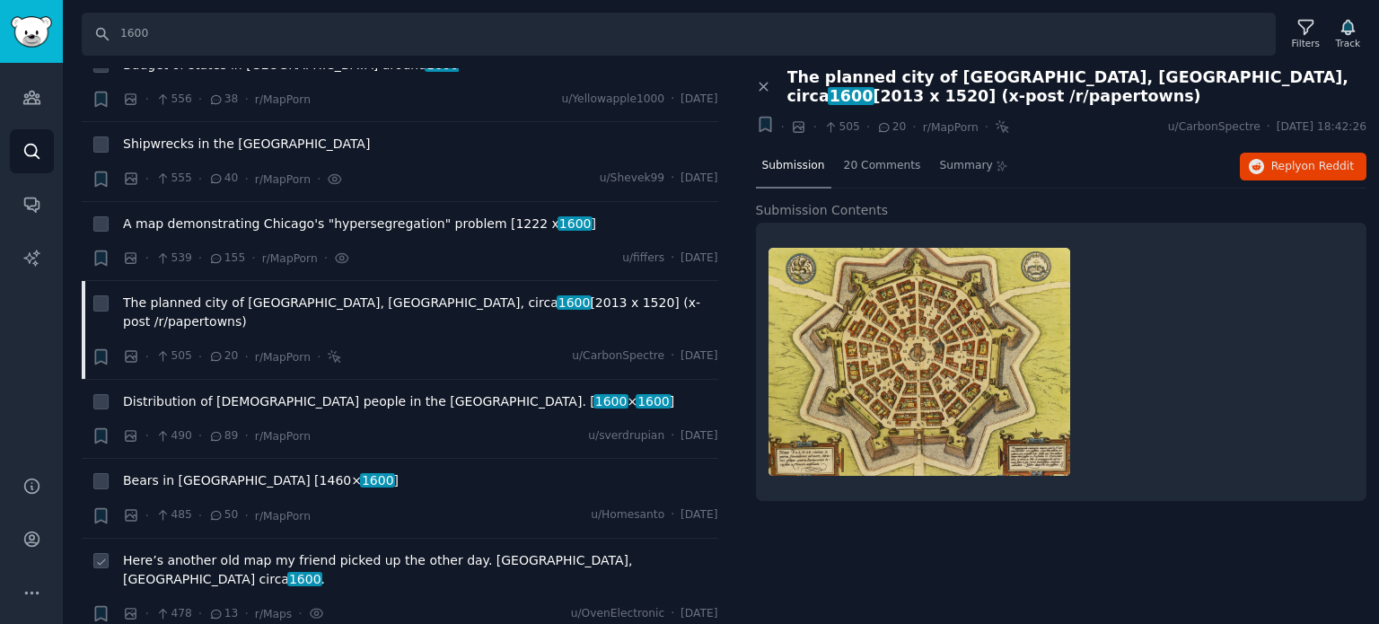
scroll to position [4579, 0]
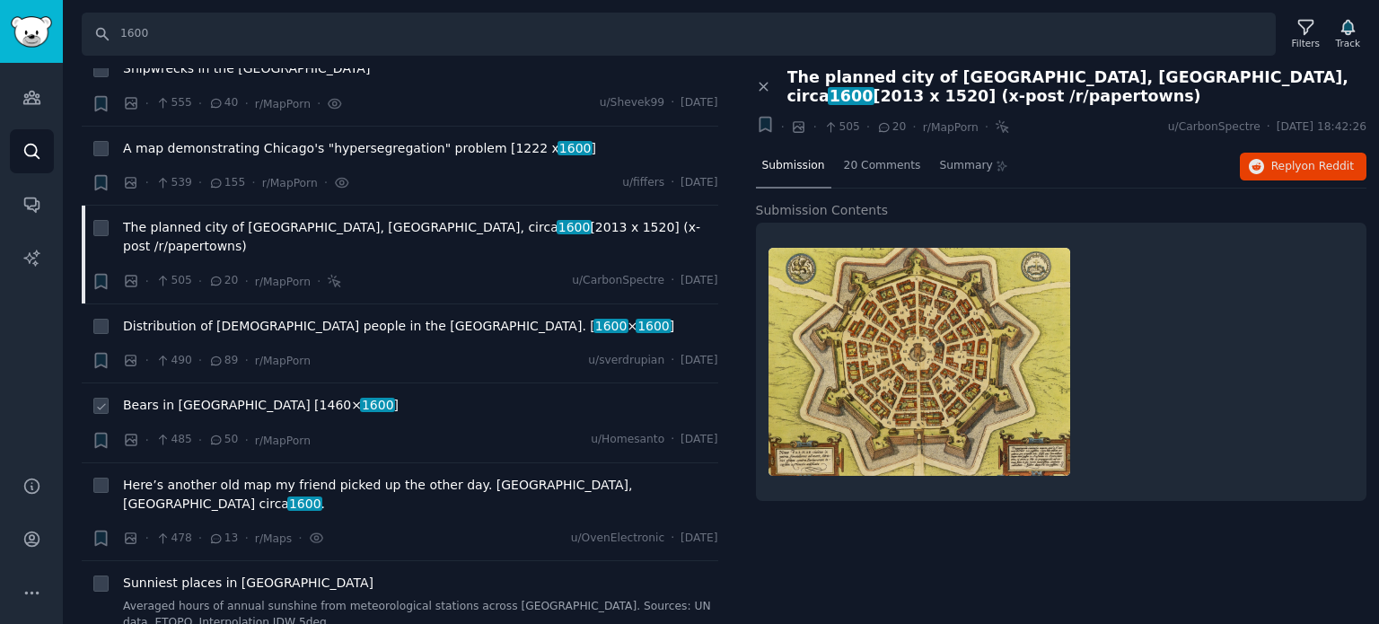
click at [187, 396] on span "Bears in Europe [1460× 1600 ]" at bounding box center [261, 405] width 276 height 19
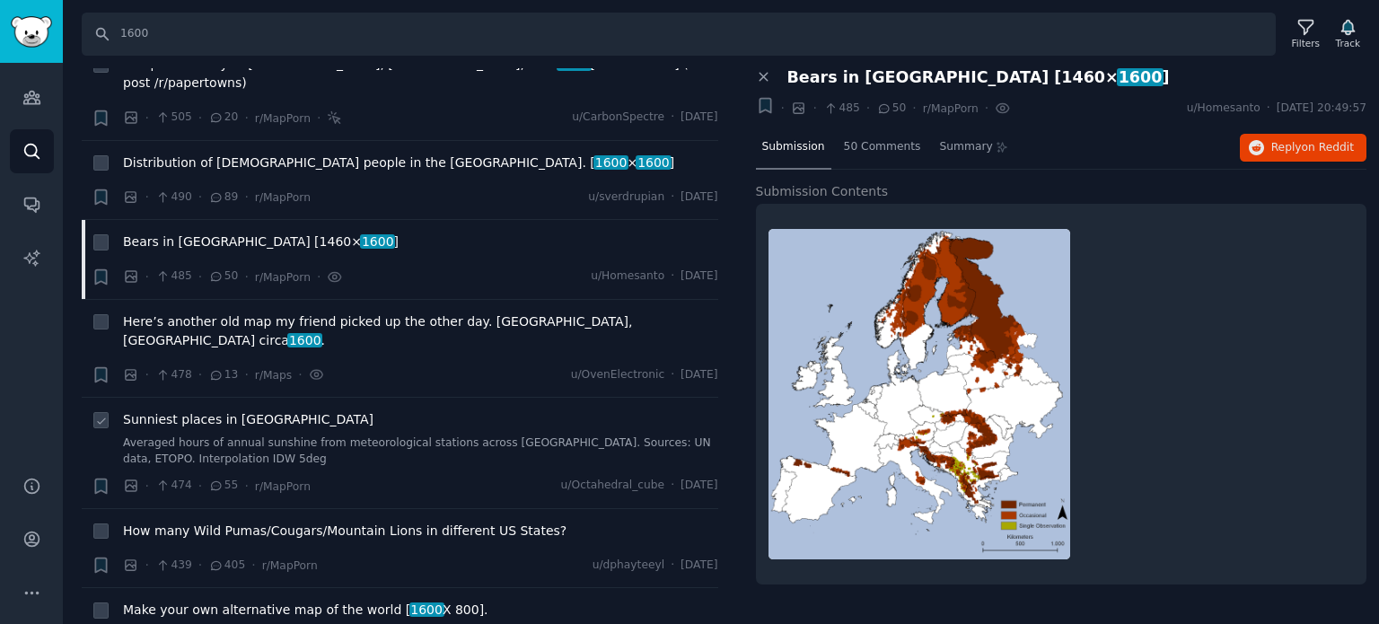
scroll to position [4758, 0]
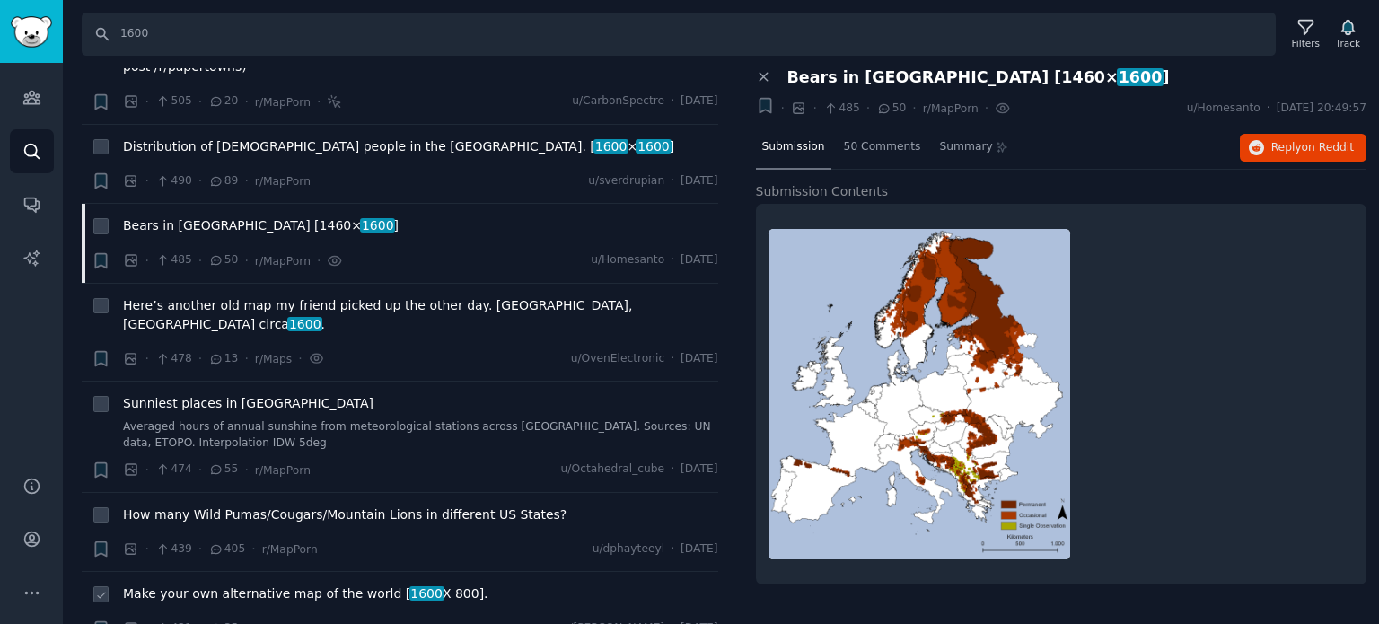
click at [233, 584] on span "Make your own alternative map of the world [ 1600 X 800]." at bounding box center [305, 593] width 365 height 19
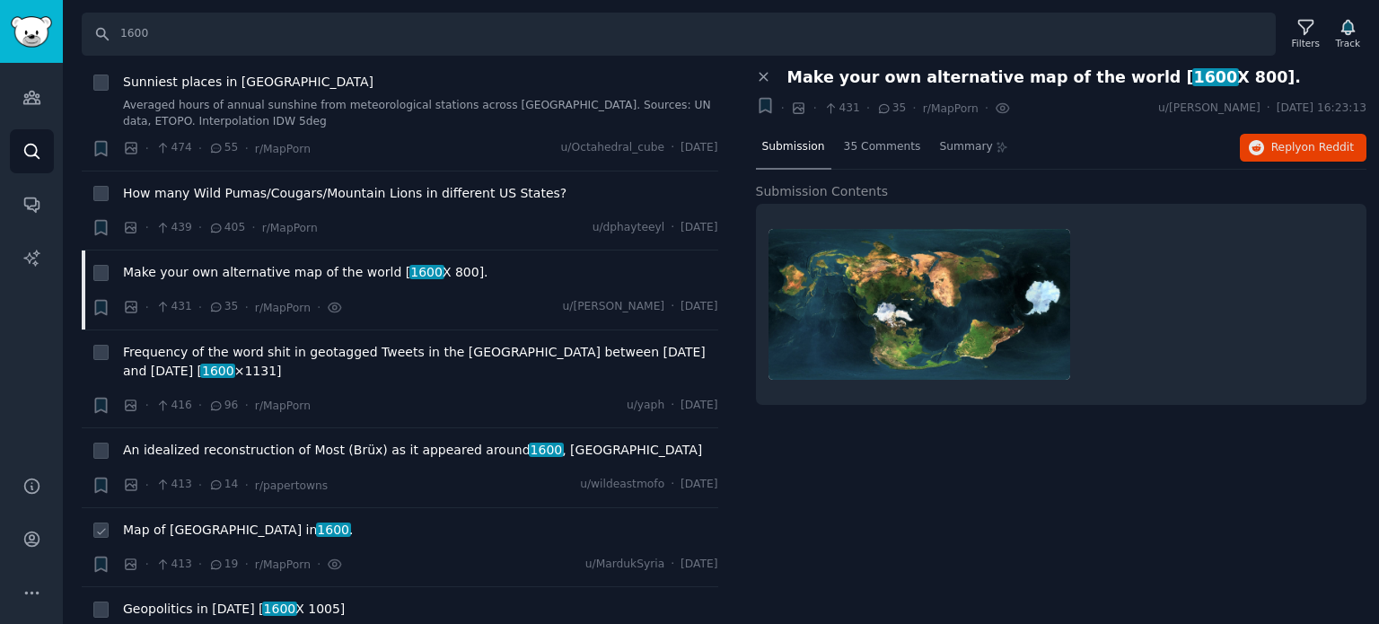
scroll to position [5117, 0]
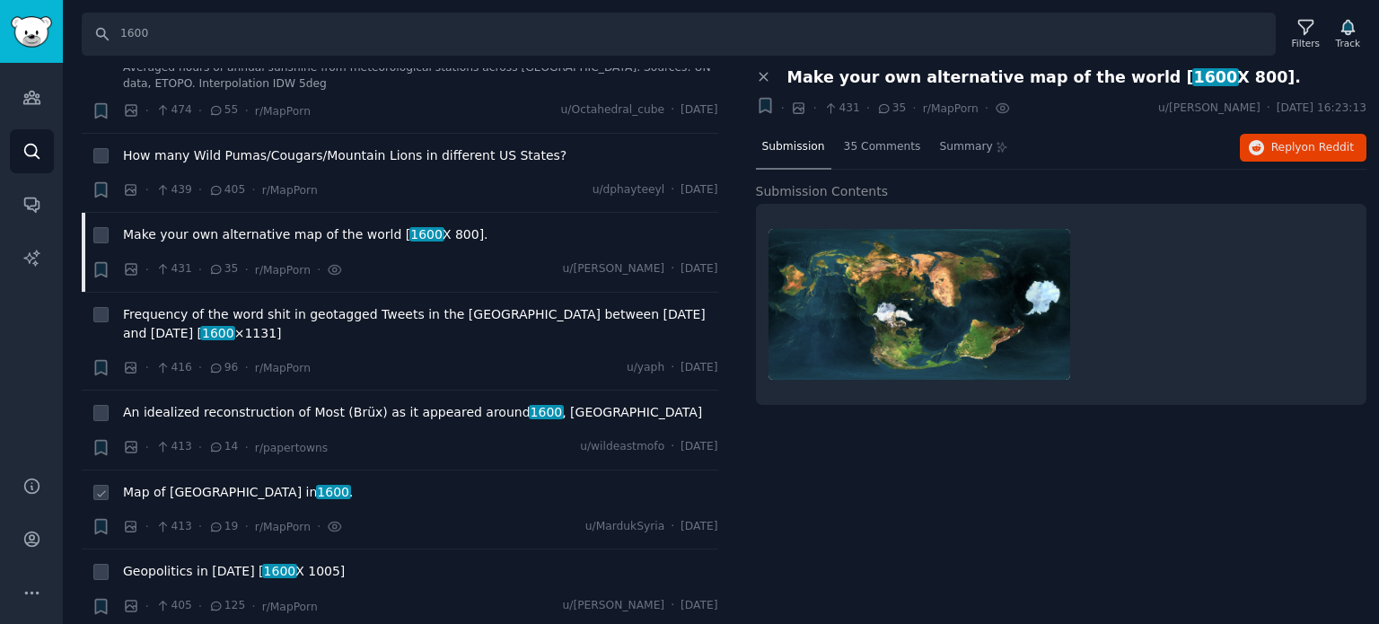
click at [155, 483] on span "Map of Berlin in 1600 ." at bounding box center [238, 492] width 230 height 19
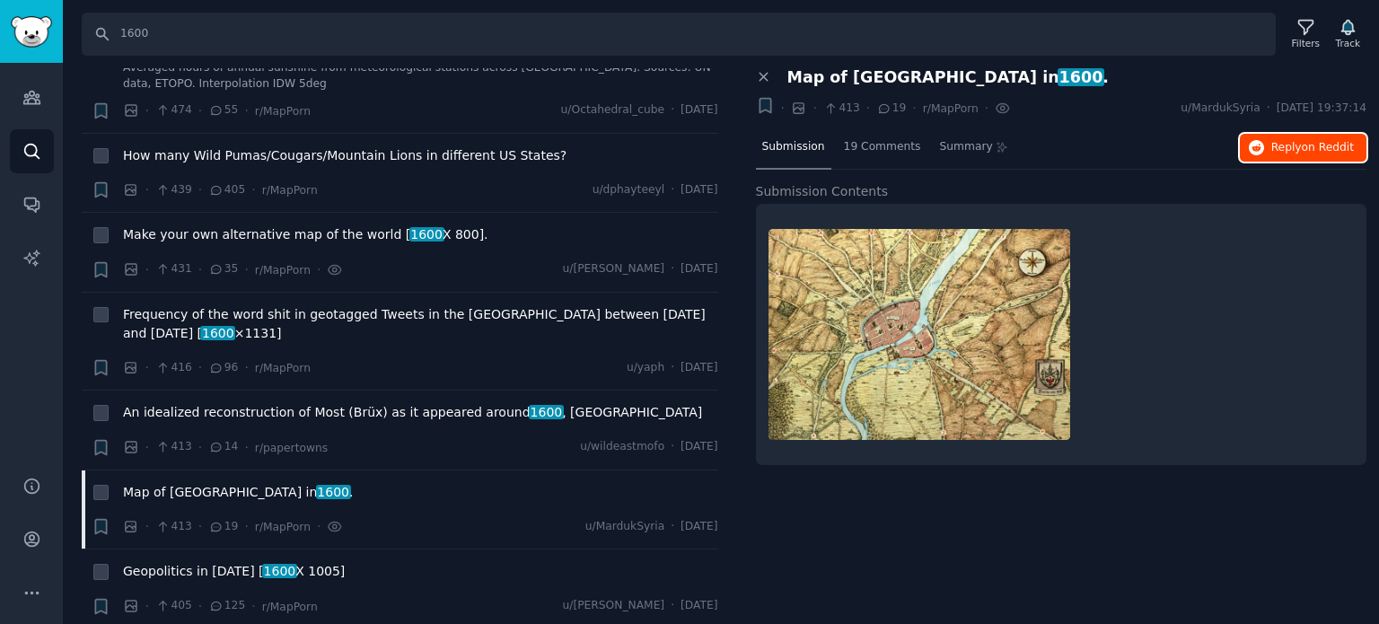
click at [1274, 146] on span "Reply on Reddit" at bounding box center [1312, 148] width 83 height 16
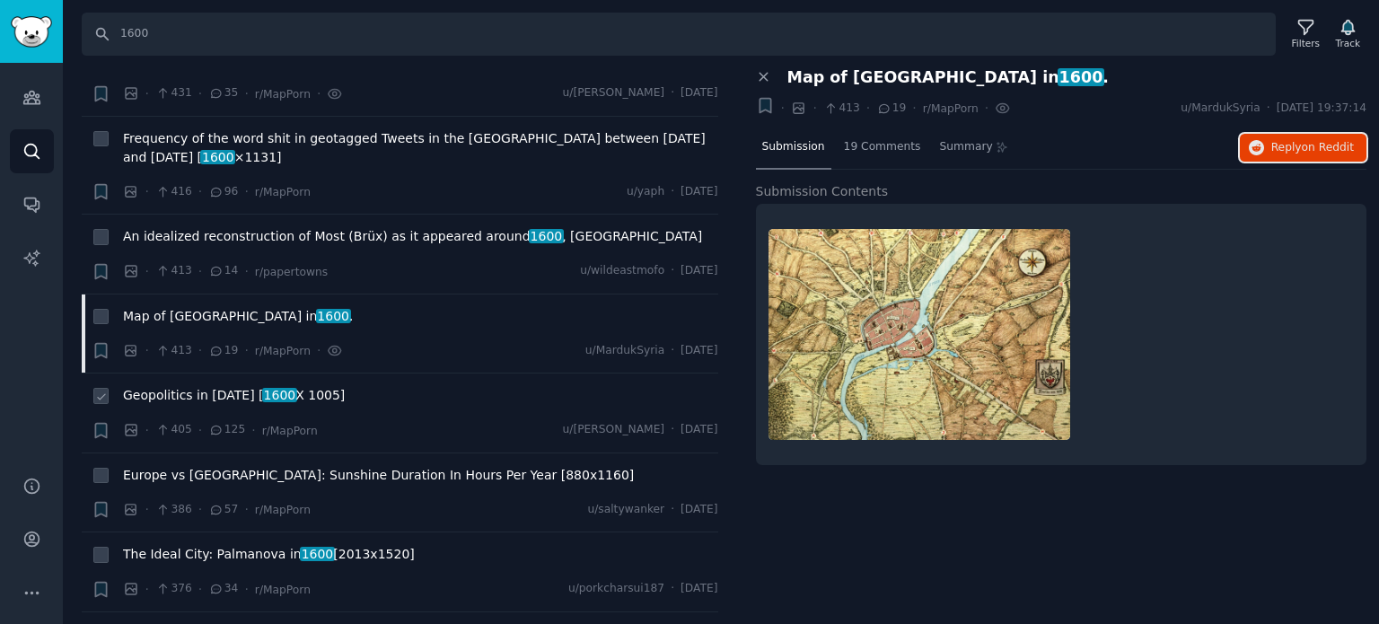
scroll to position [5297, 0]
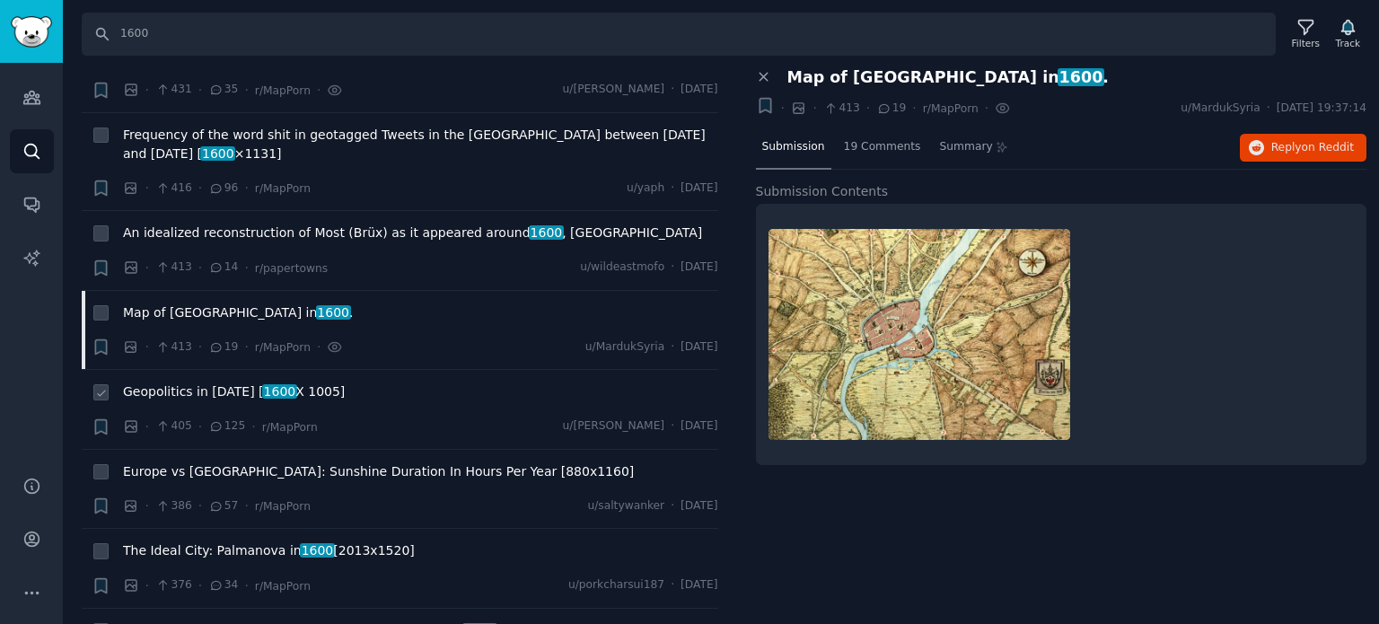
click at [179, 382] on span "Geopolitics in 1941 [ 1600 X 1005]" at bounding box center [234, 391] width 222 height 19
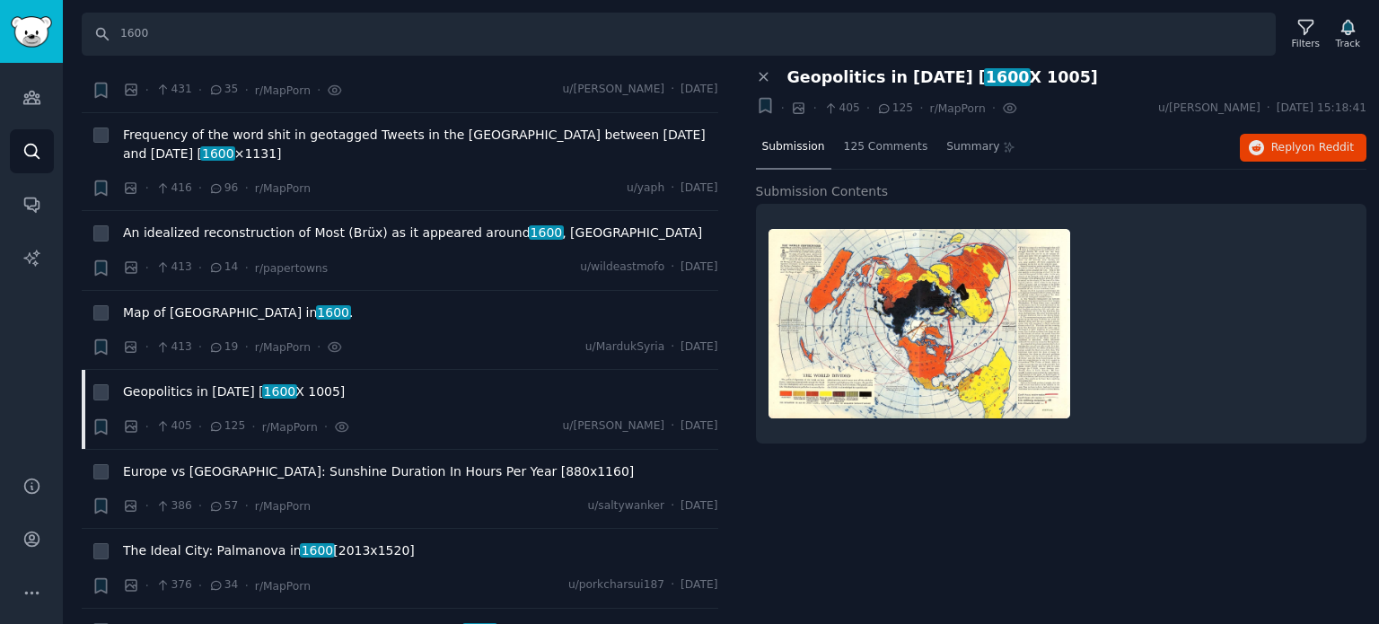
click at [1293, 161] on div "Submission 125 Comments Summary Reply on Reddit" at bounding box center [1061, 148] width 611 height 43
click at [1293, 136] on button "Reply on Reddit" at bounding box center [1303, 148] width 127 height 29
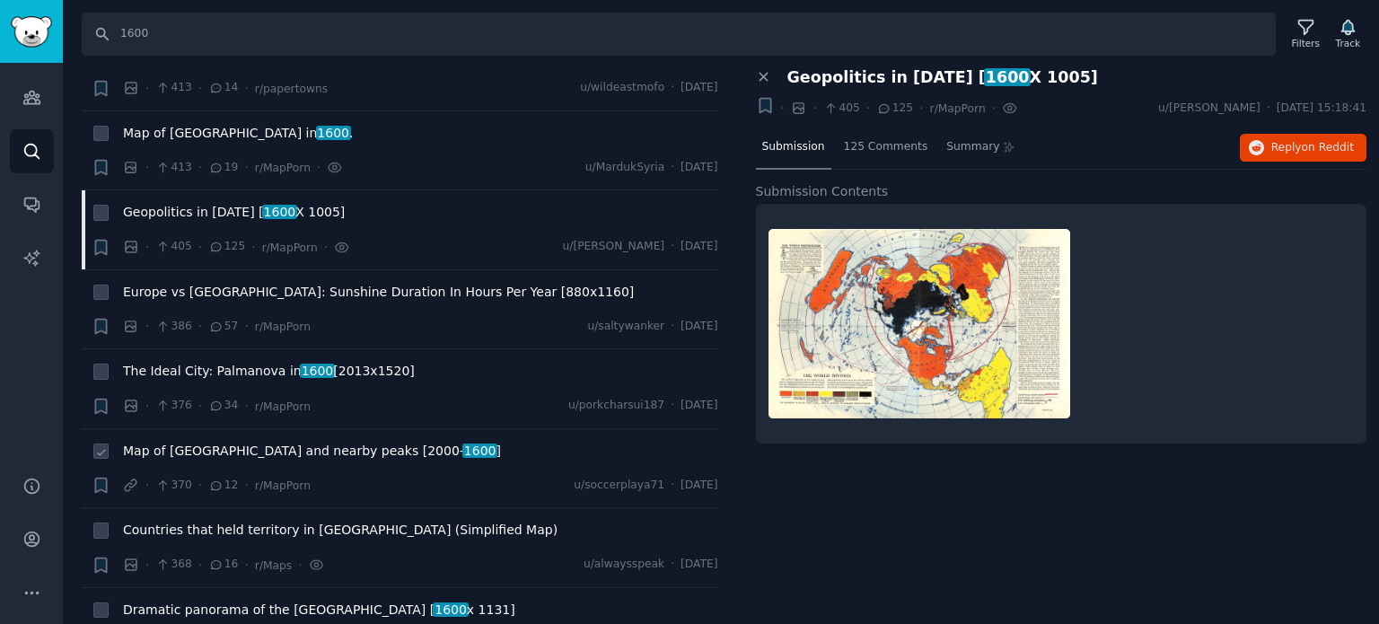
click at [202, 442] on span "Map of Mount Everest and nearby peaks [2000- 1600 ]" at bounding box center [312, 451] width 378 height 19
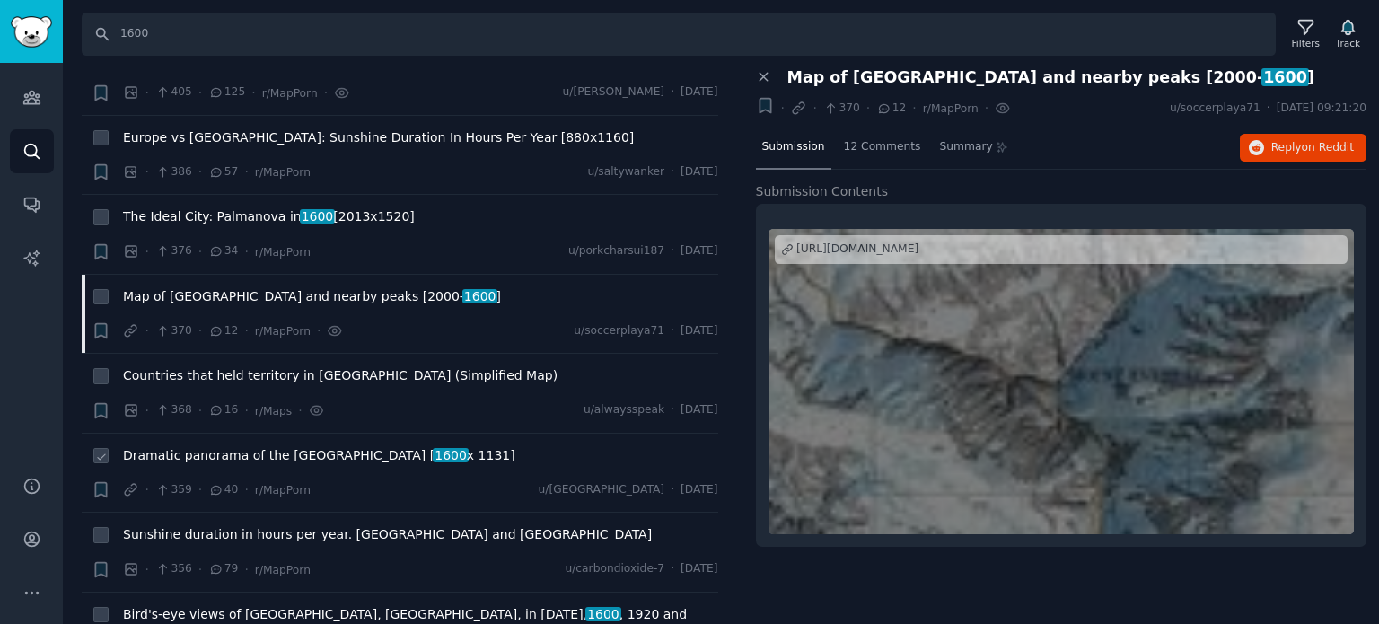
scroll to position [5656, 0]
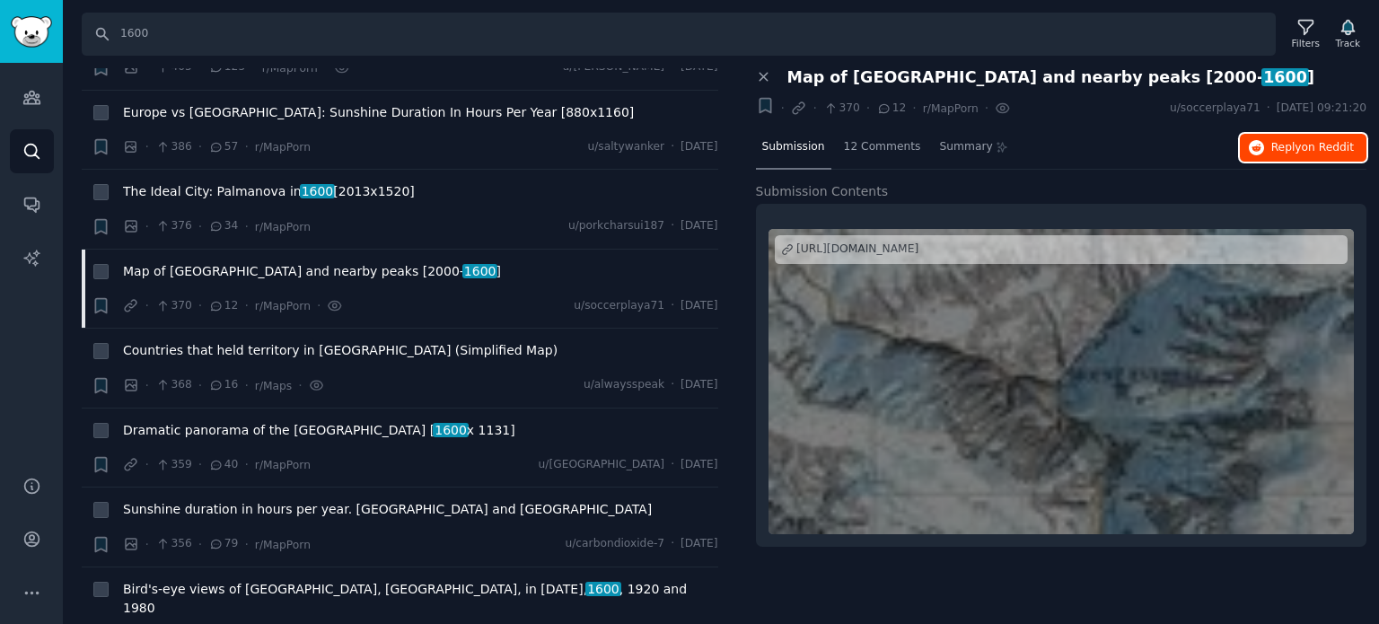
click at [1311, 145] on span "on Reddit" at bounding box center [1328, 147] width 52 height 13
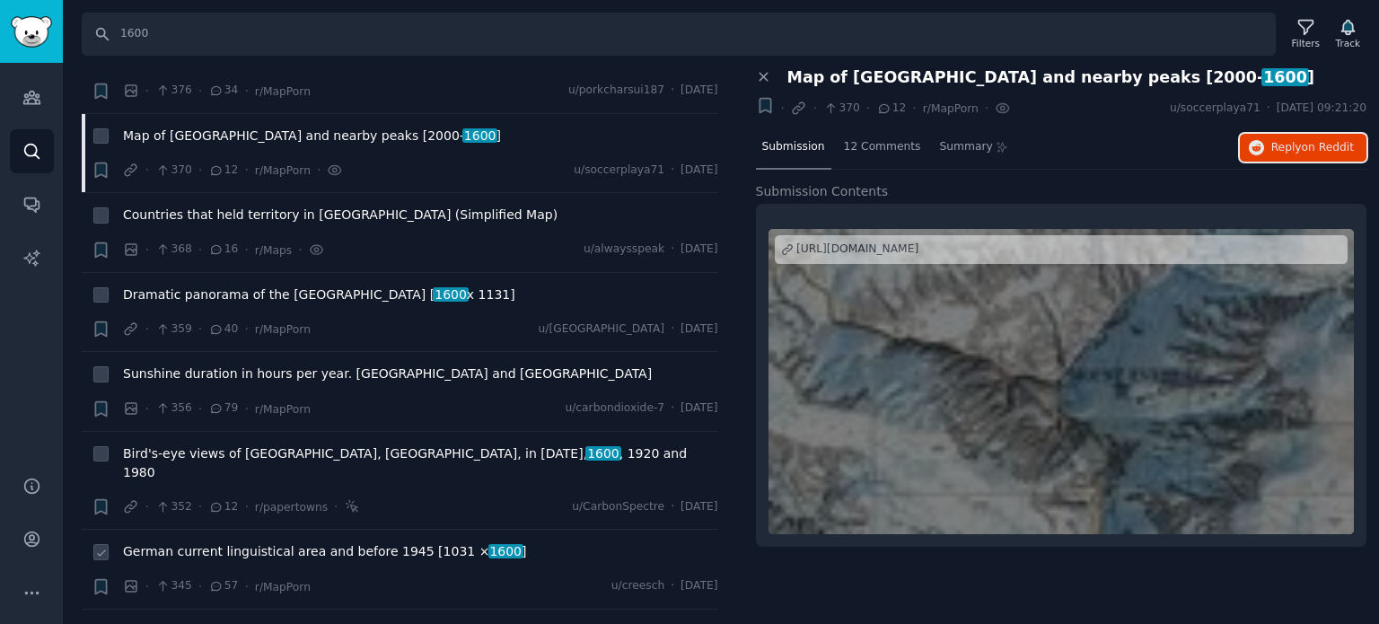
scroll to position [5925, 0]
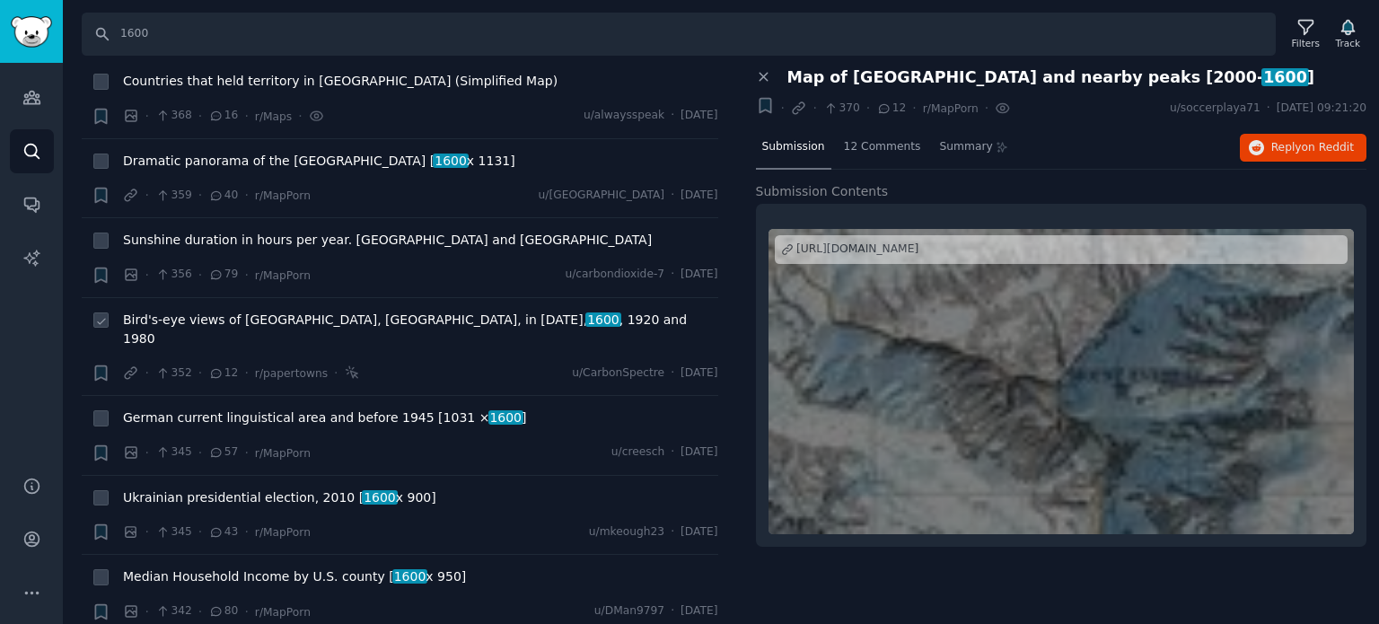
click at [183, 311] on span "Bird's-eye views of Baden, Switzerland, in 200 AD, 1600 , 1920 and 1980" at bounding box center [420, 330] width 595 height 38
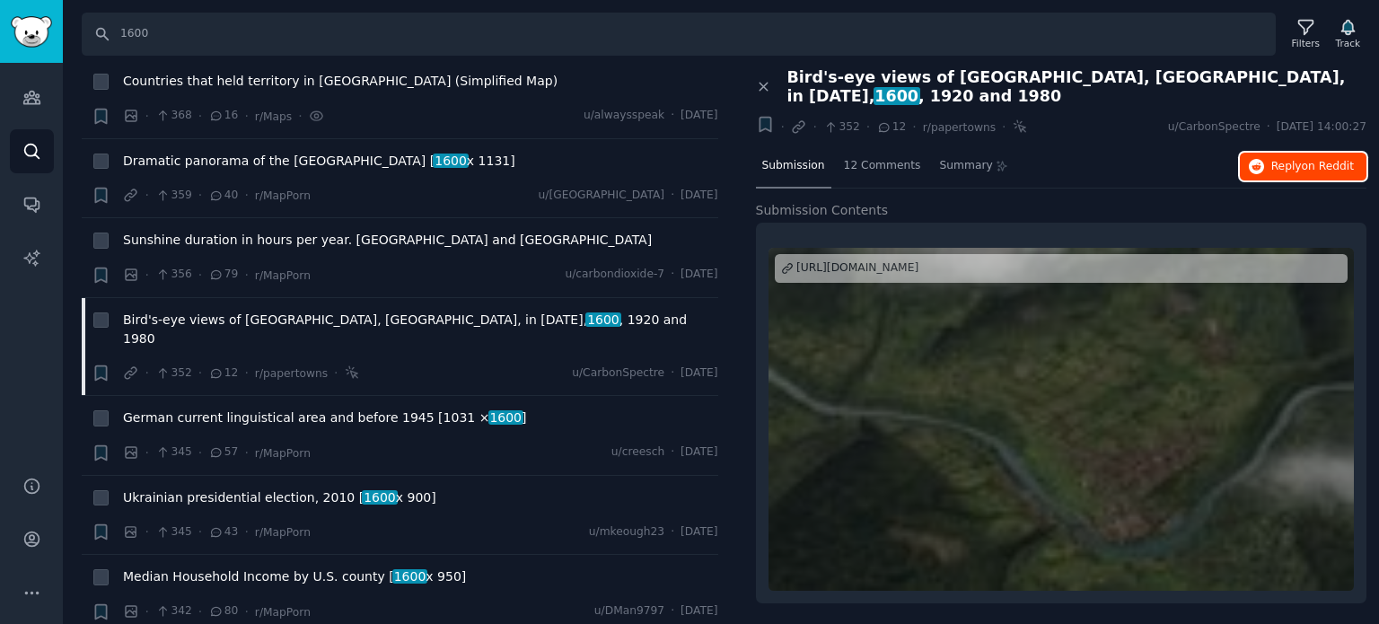
click at [1295, 159] on span "Reply on Reddit" at bounding box center [1312, 167] width 83 height 16
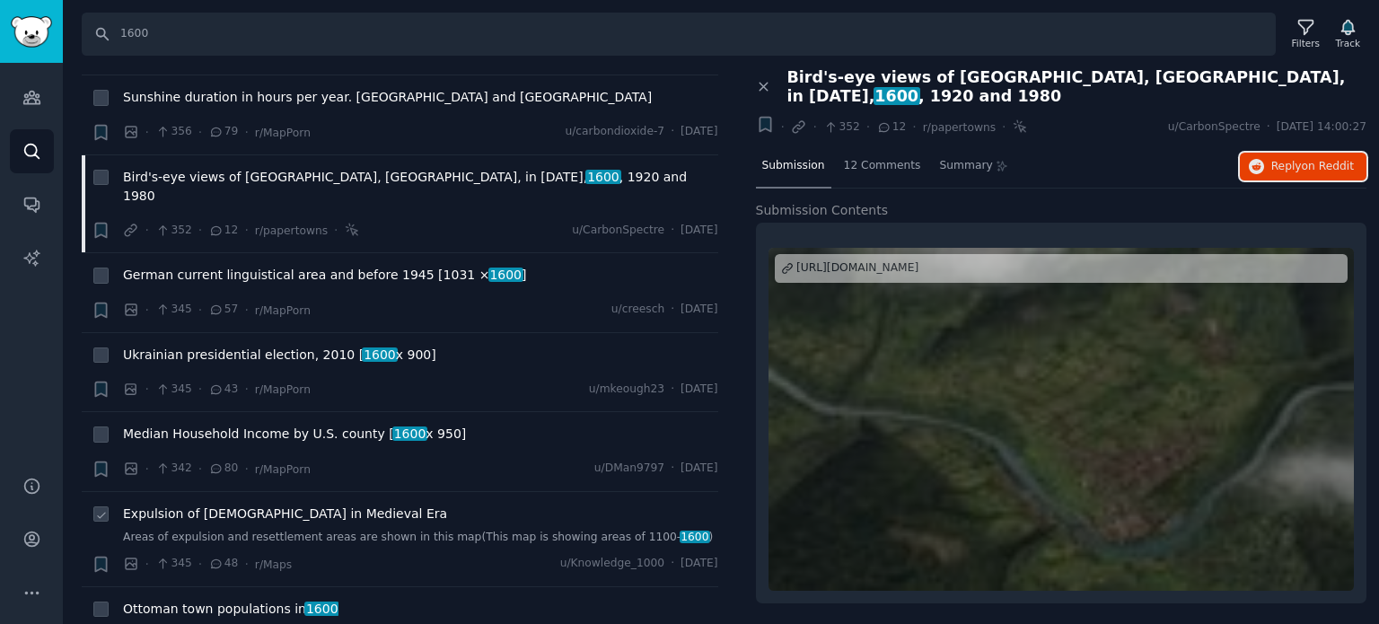
scroll to position [6194, 0]
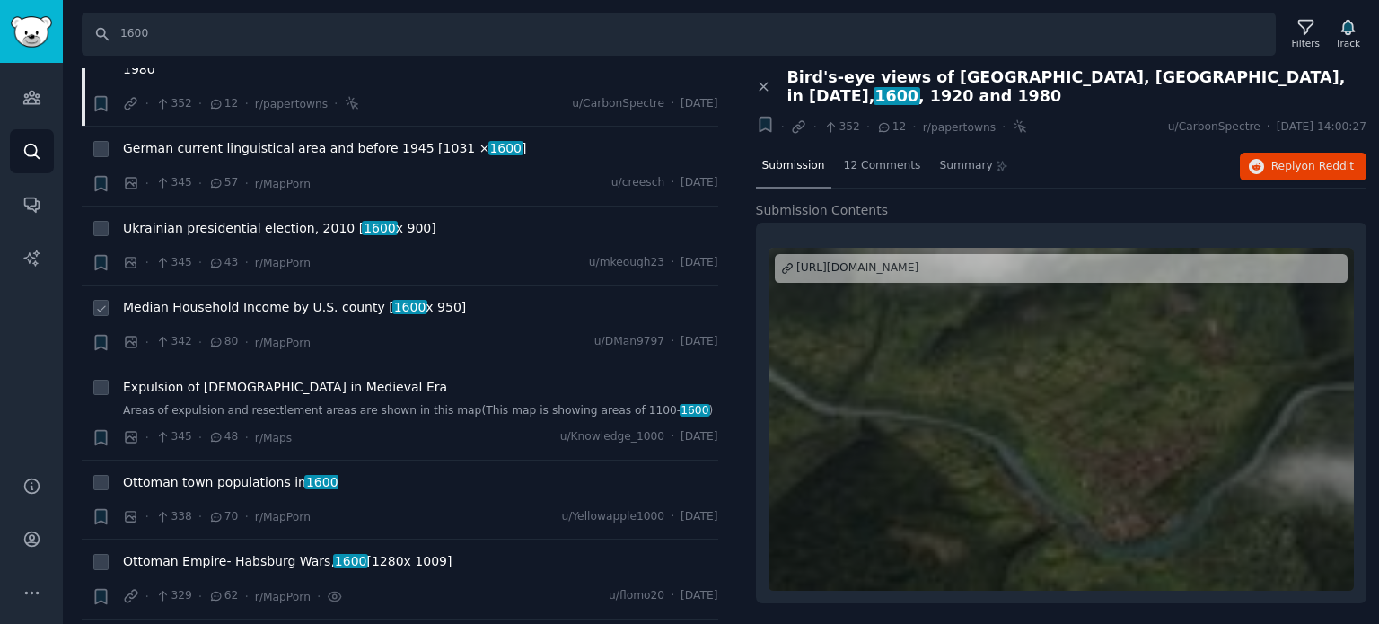
click at [155, 298] on span "Median Household Income by U.S. county [ 1600 x 950]" at bounding box center [294, 307] width 343 height 19
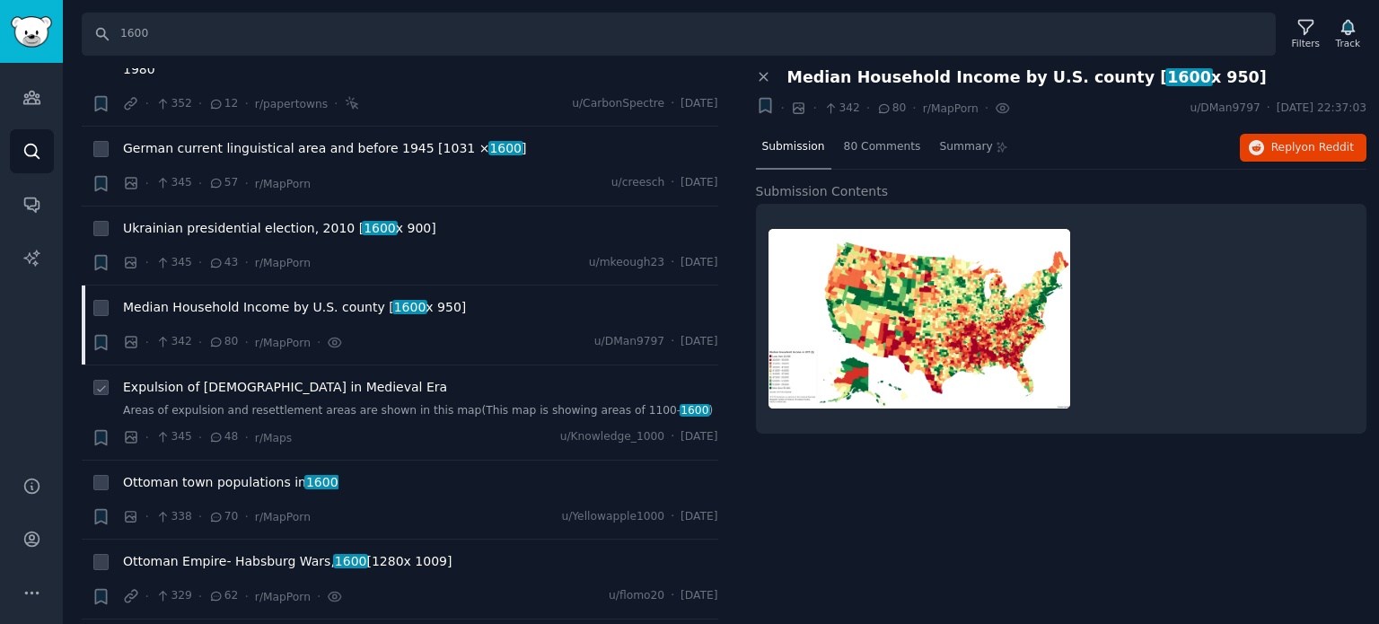
click at [215, 378] on span "Expulsion of Jews in Medieval Era" at bounding box center [285, 387] width 324 height 19
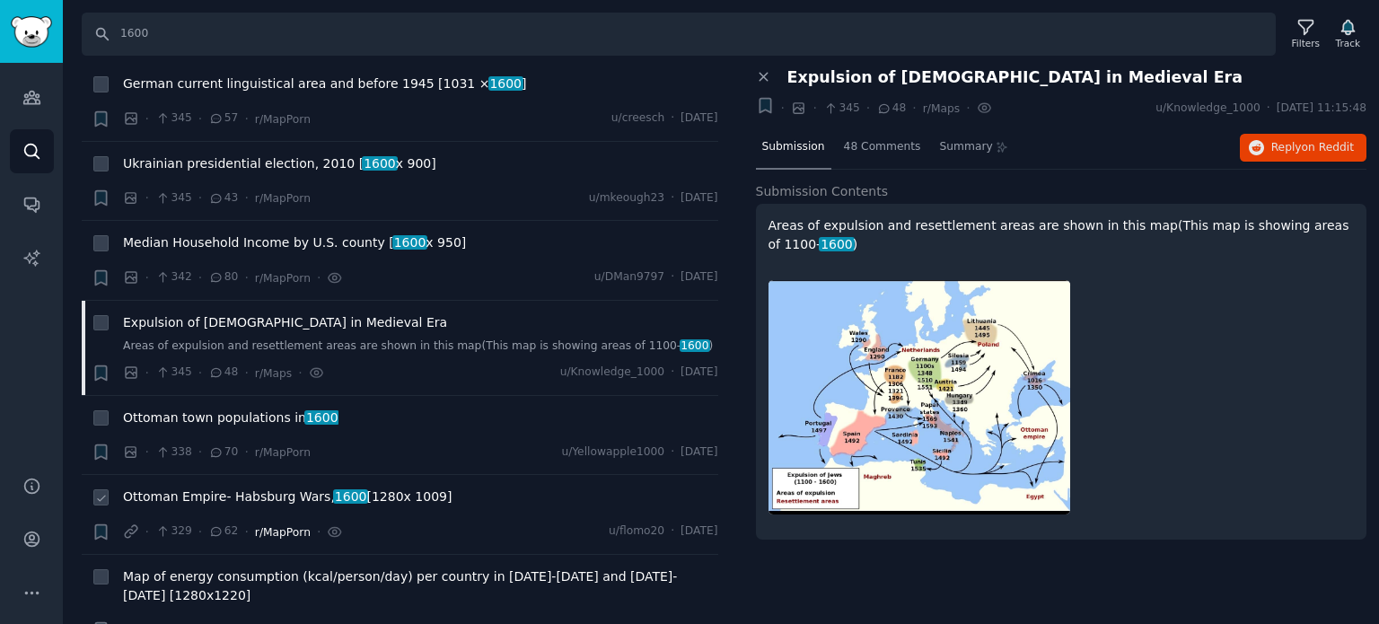
scroll to position [6374, 0]
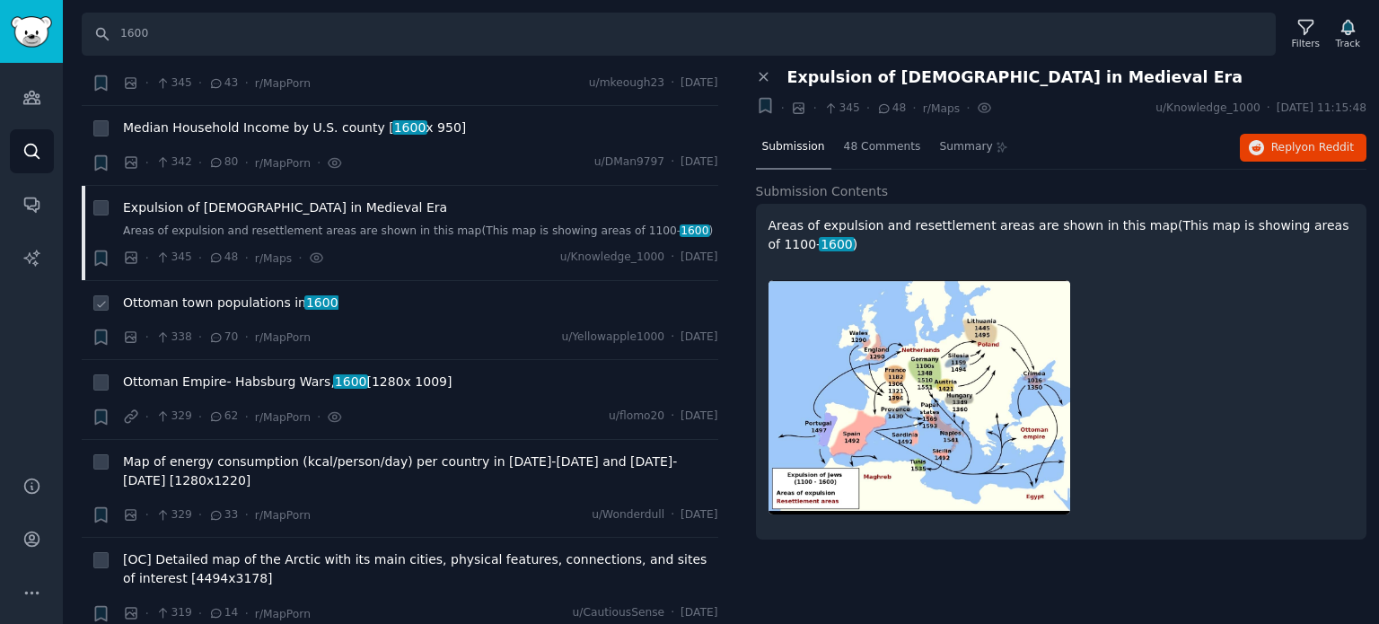
click at [222, 294] on span "Ottoman town populations in 1600" at bounding box center [230, 303] width 215 height 19
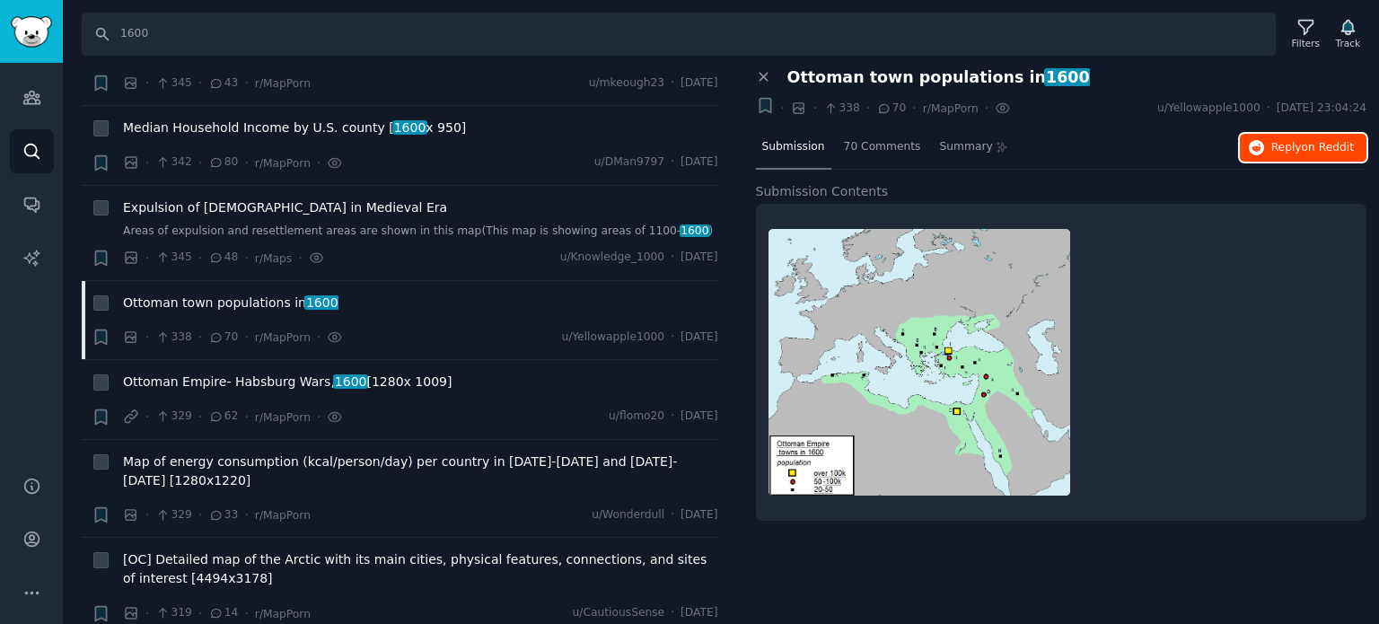
click at [1295, 147] on span "Reply on Reddit" at bounding box center [1312, 148] width 83 height 16
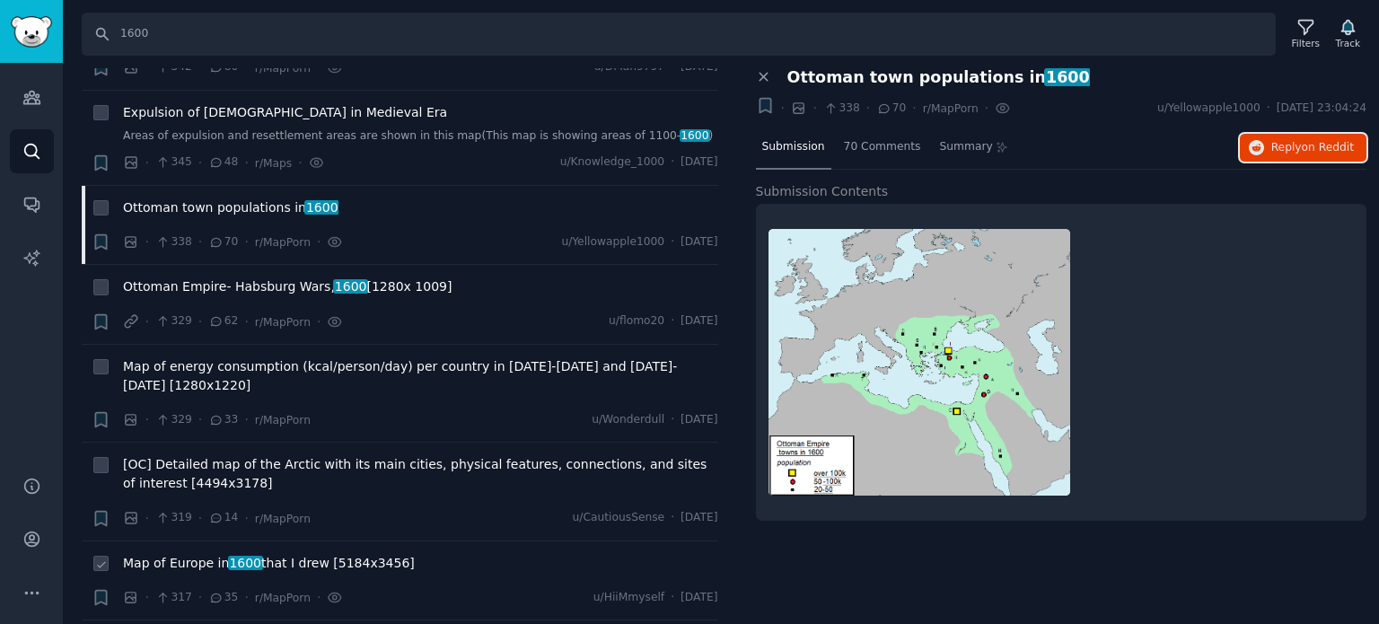
scroll to position [6554, 0]
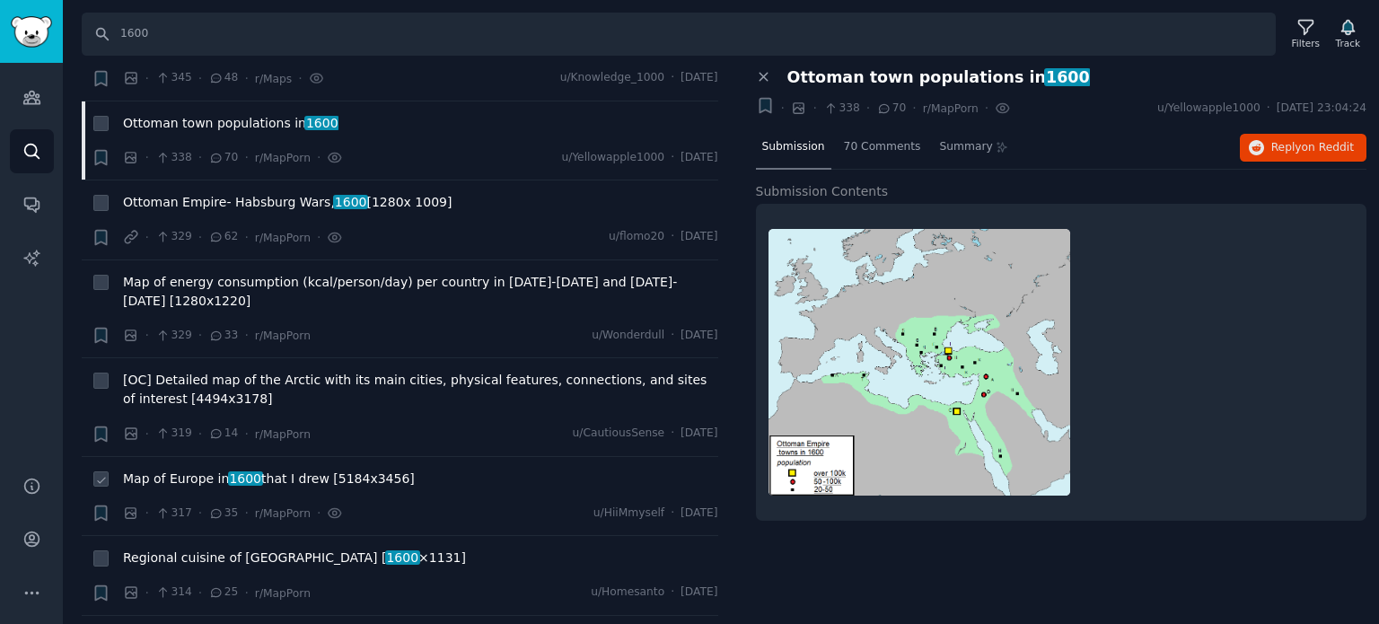
click at [228, 471] on span "1600" at bounding box center [245, 478] width 35 height 14
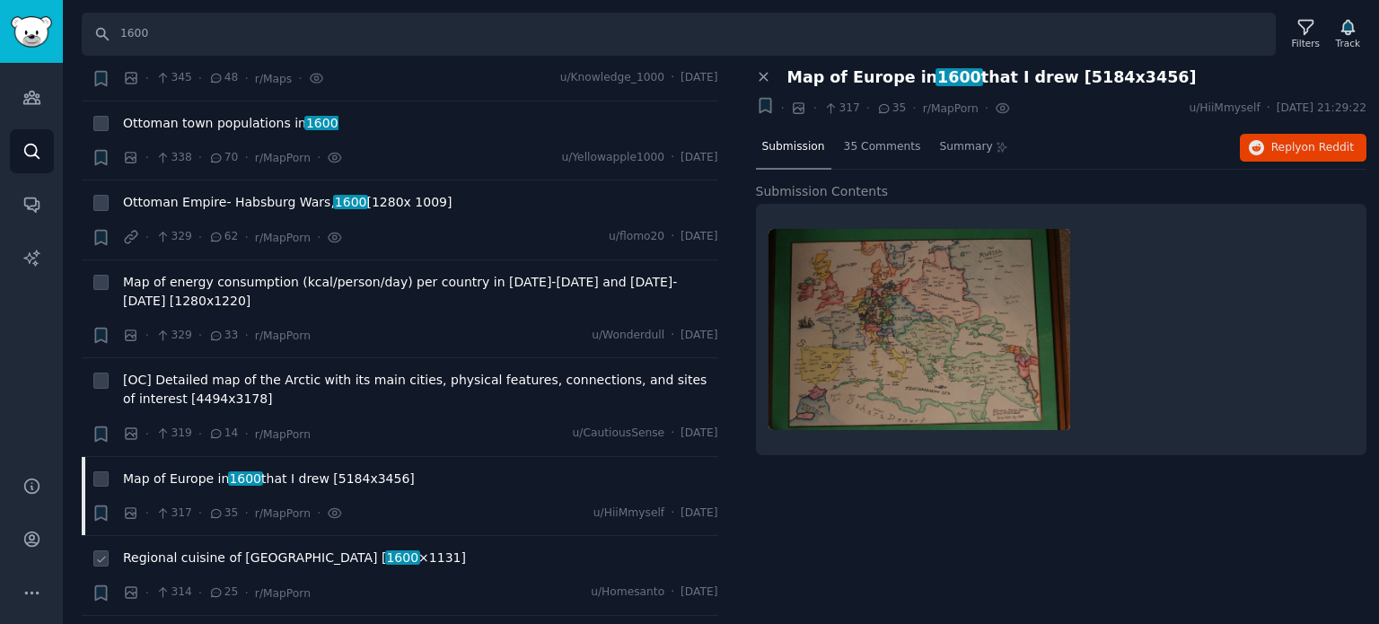
click at [215, 549] on span "Regional cuisine of Mexico [ 1600 ×1131]" at bounding box center [294, 558] width 343 height 19
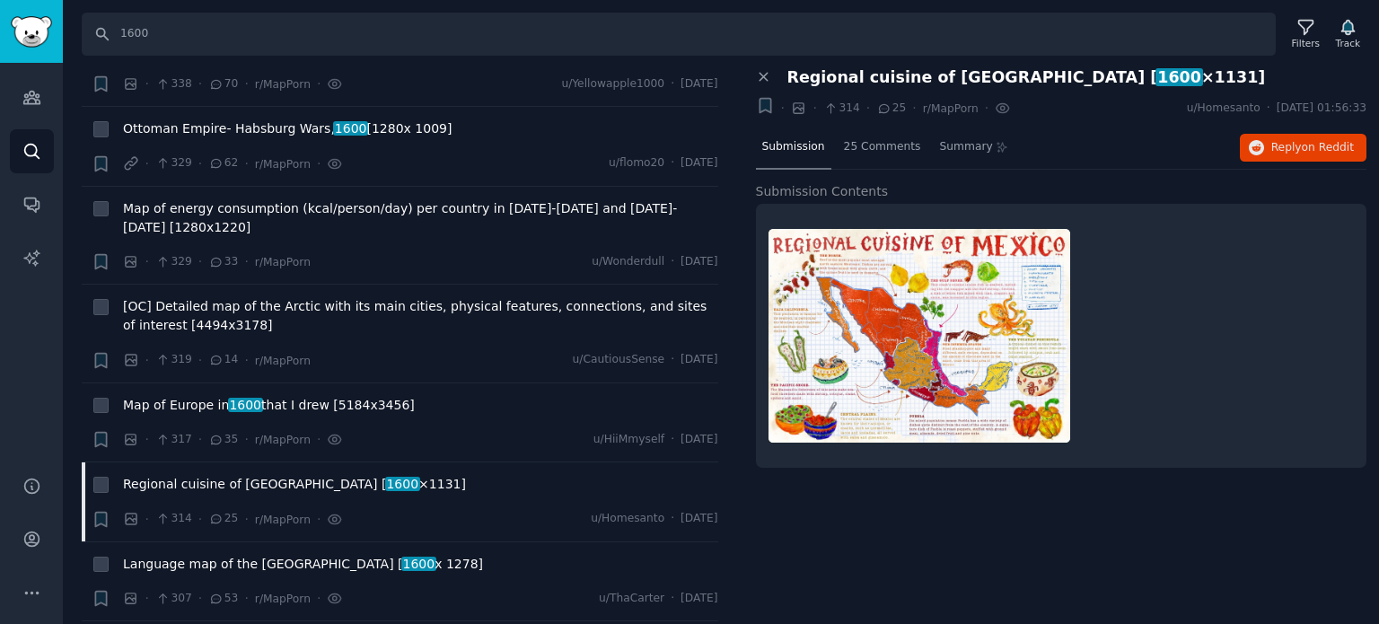
scroll to position [6733, 0]
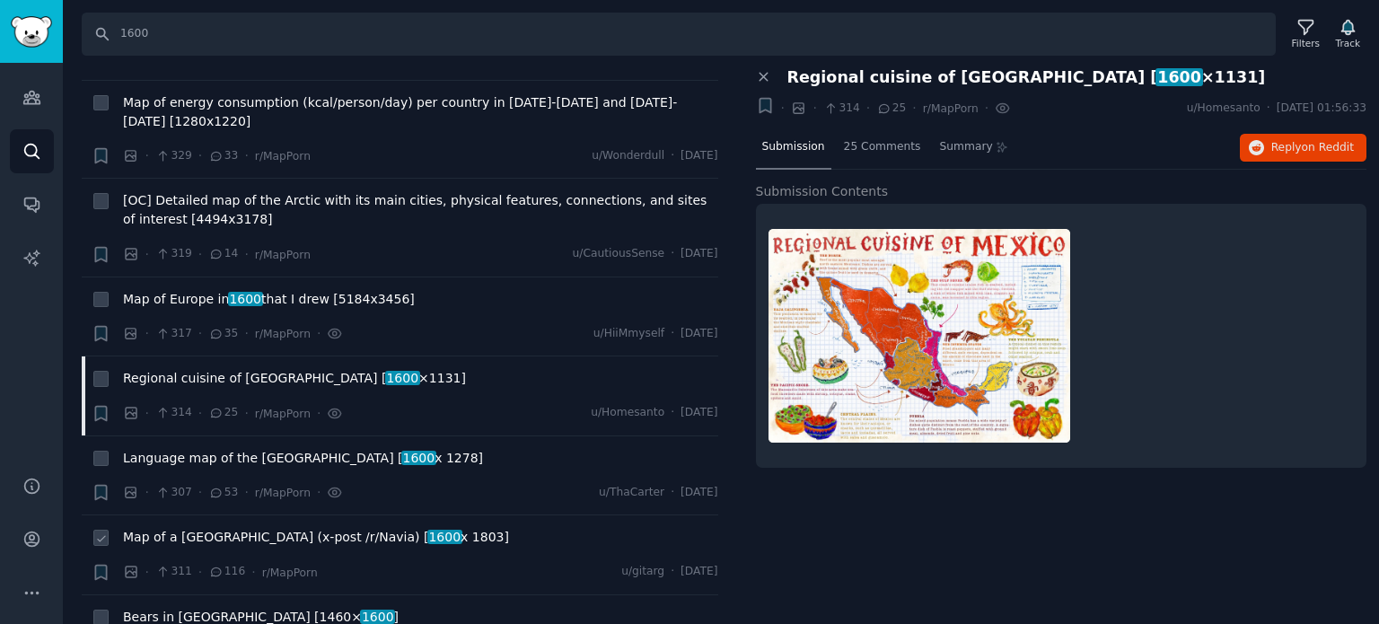
click at [180, 528] on span "Map of a united Scandinavia (x-post /r/Navia) [ 1600 x 1803]" at bounding box center [316, 537] width 386 height 19
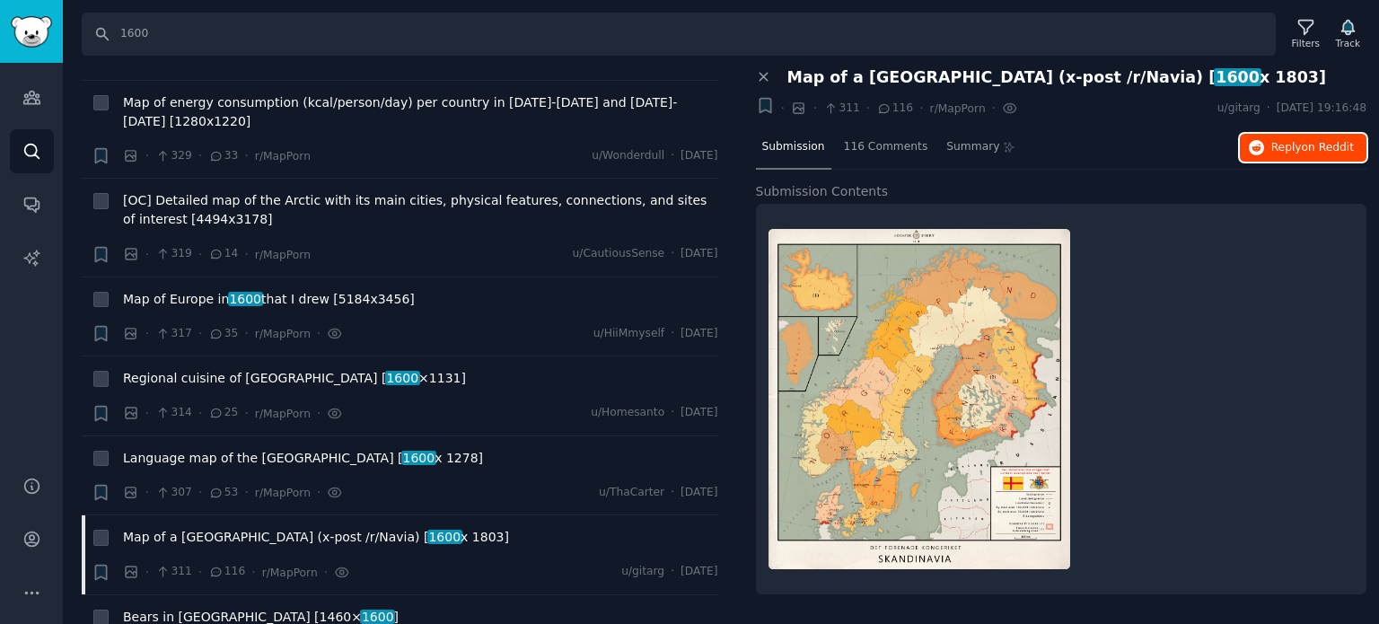
click at [1304, 148] on span "Reply on Reddit" at bounding box center [1312, 148] width 83 height 16
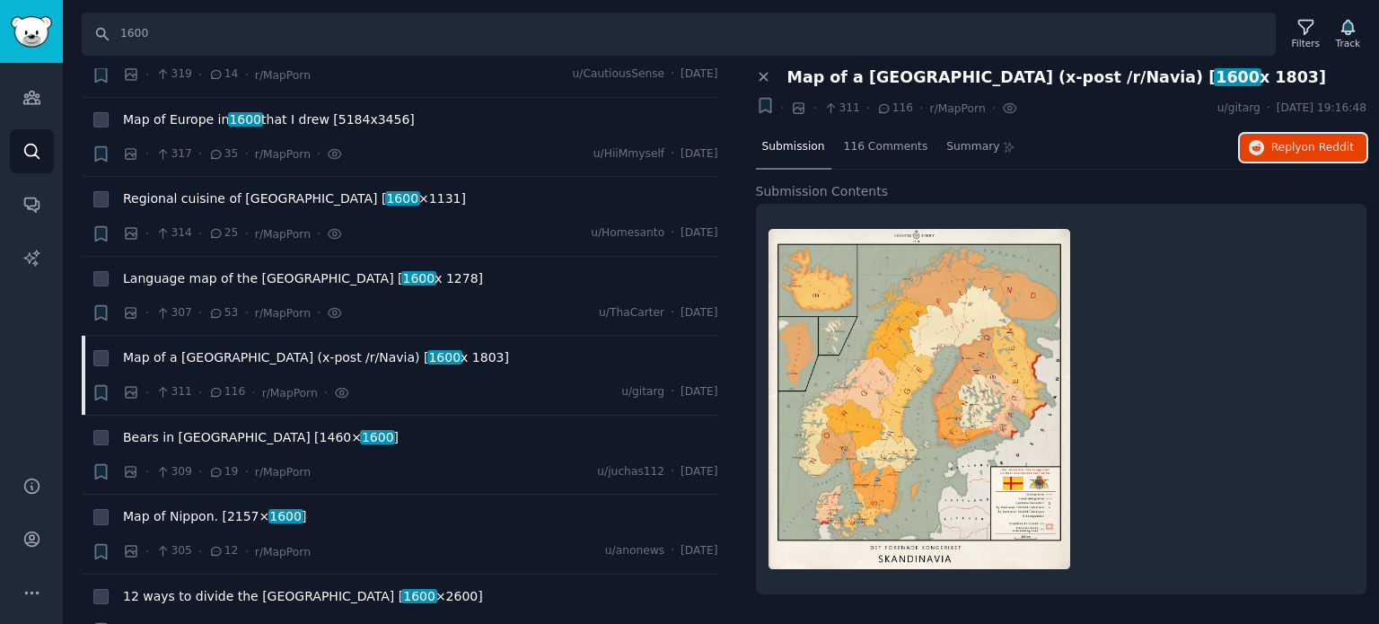
scroll to position [7182, 0]
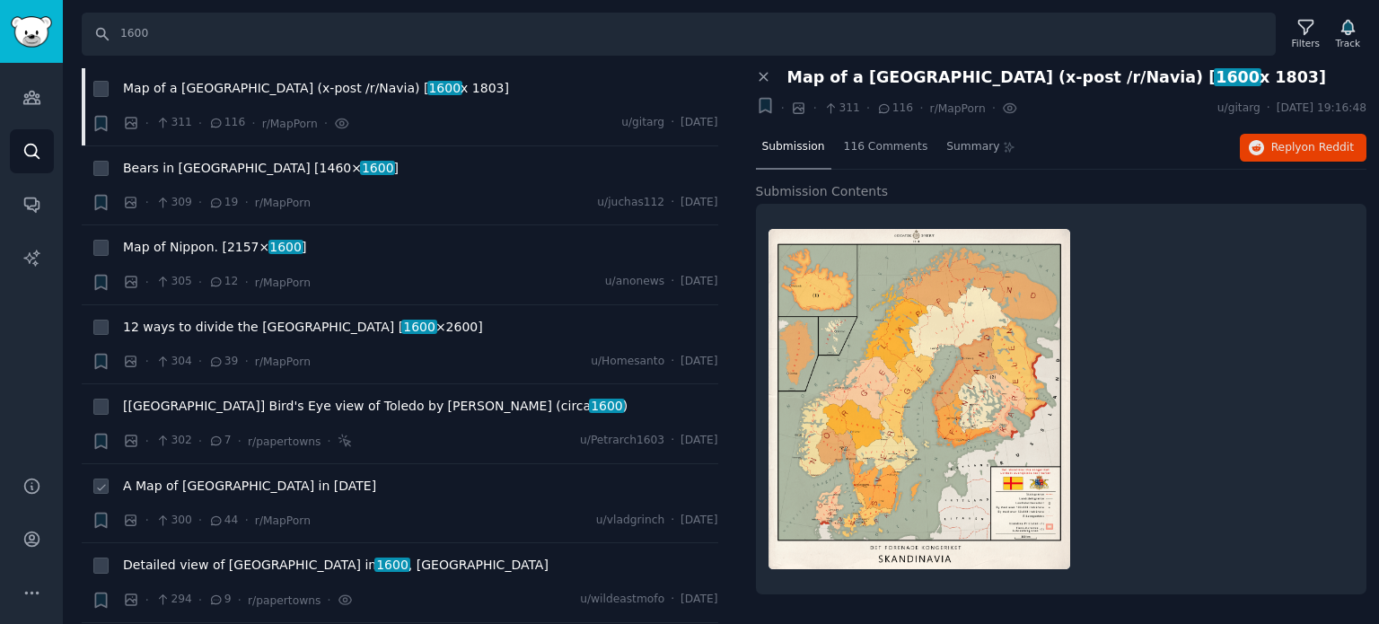
click at [202, 477] on span "A Map of New France in 1750" at bounding box center [249, 486] width 253 height 19
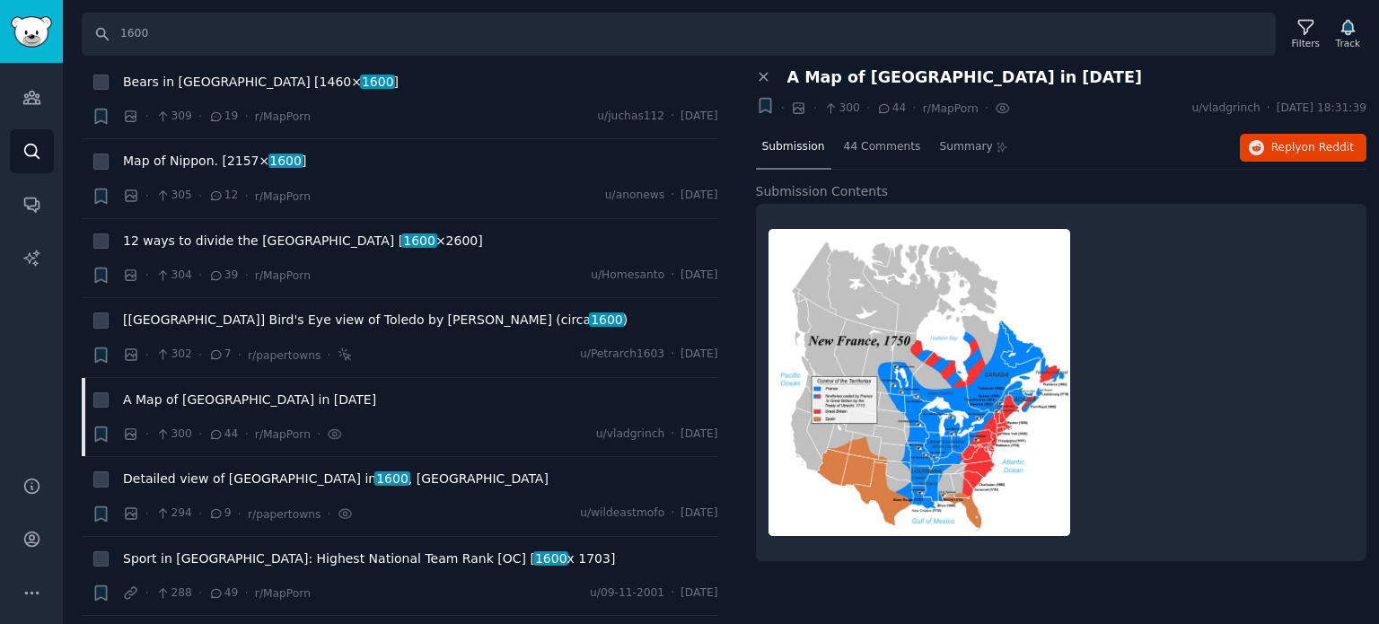
scroll to position [7362, 0]
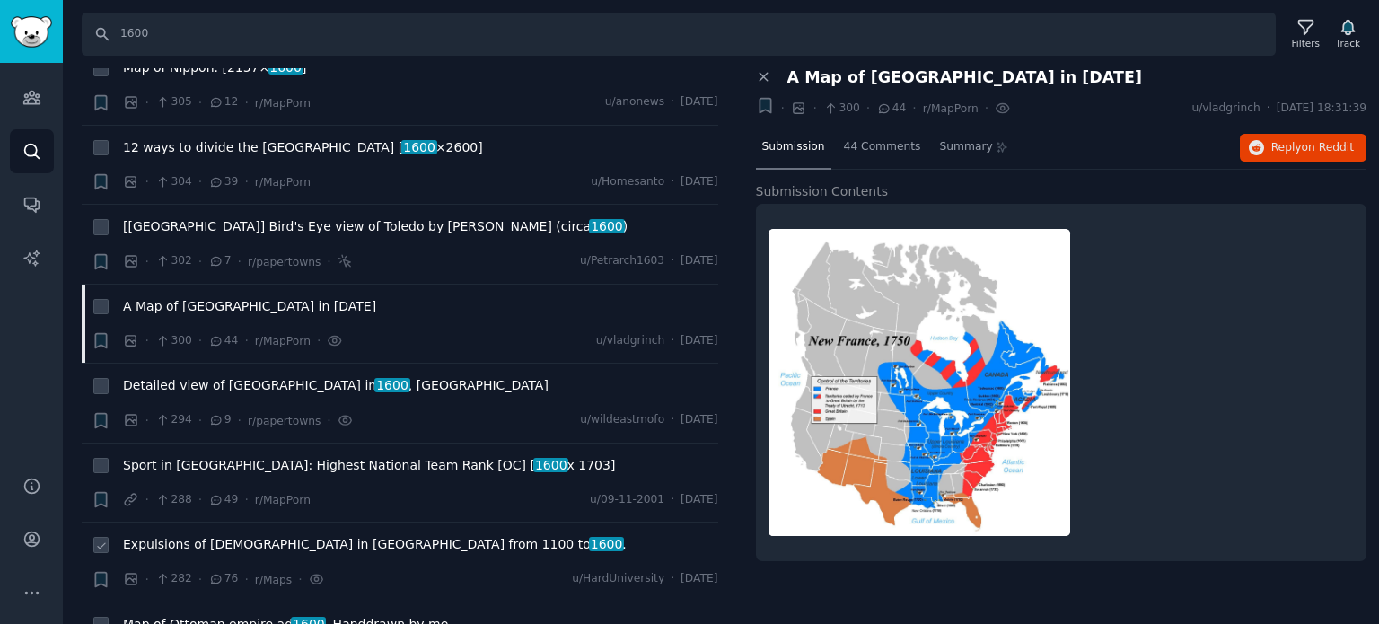
click at [260, 535] on span "Expulsions of Jews in Europe from 1100 to 1600 ." at bounding box center [375, 544] width 504 height 19
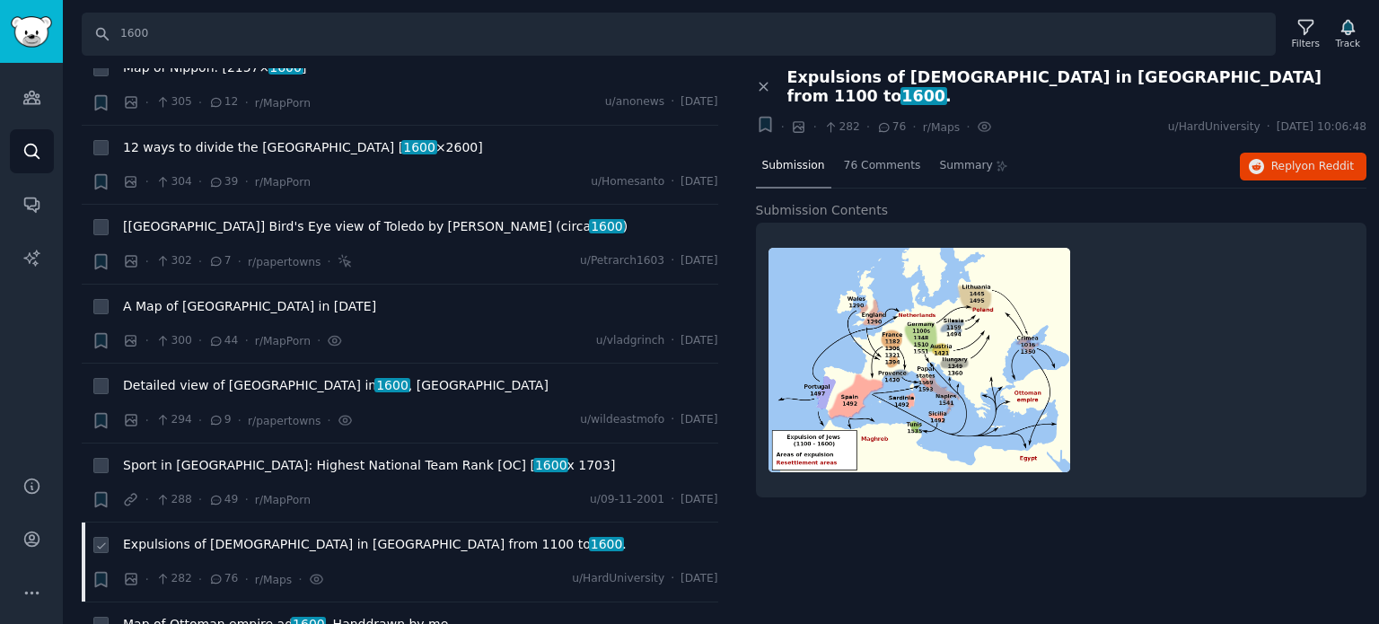
scroll to position [7451, 0]
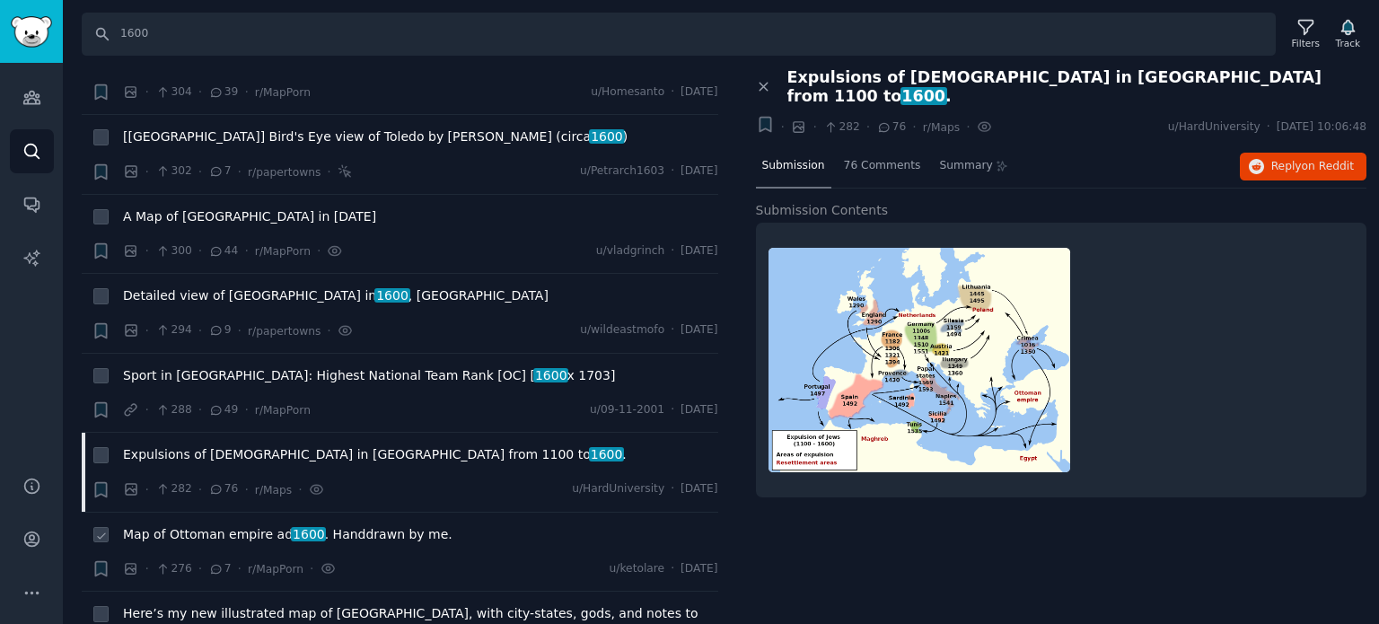
click at [255, 525] on span "Map of Ottoman empire ad 1600 . Handdrawn by me." at bounding box center [287, 534] width 329 height 19
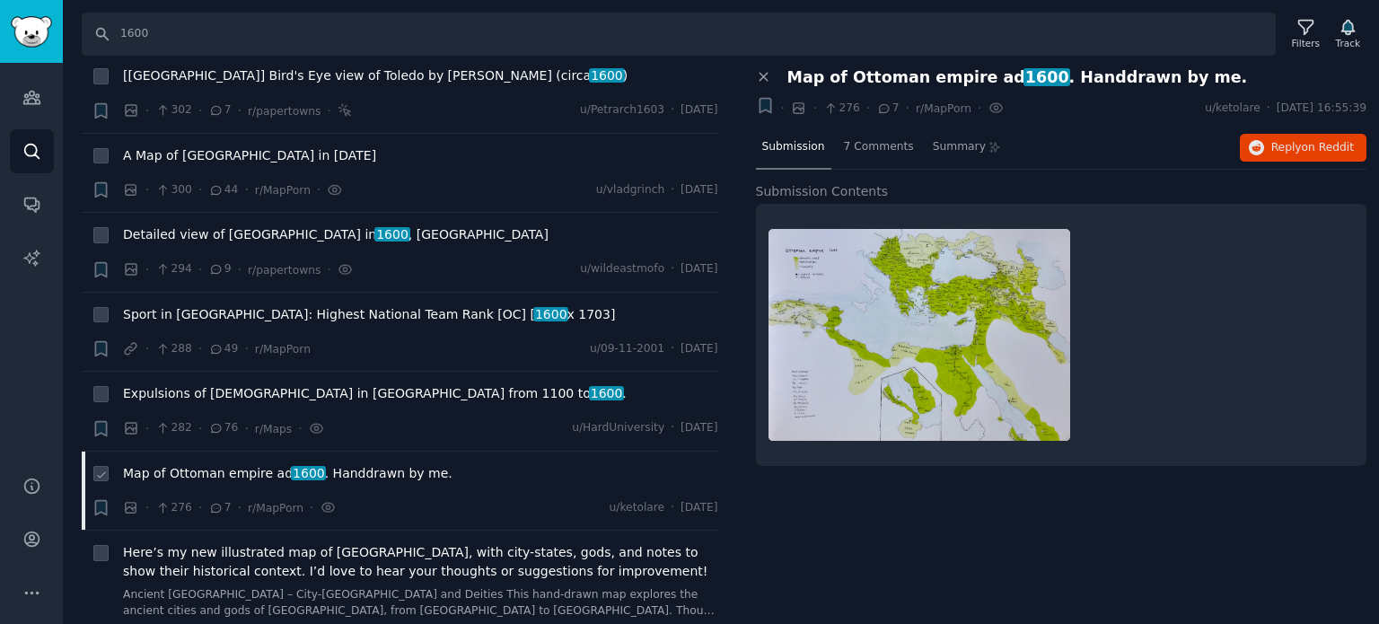
scroll to position [7631, 0]
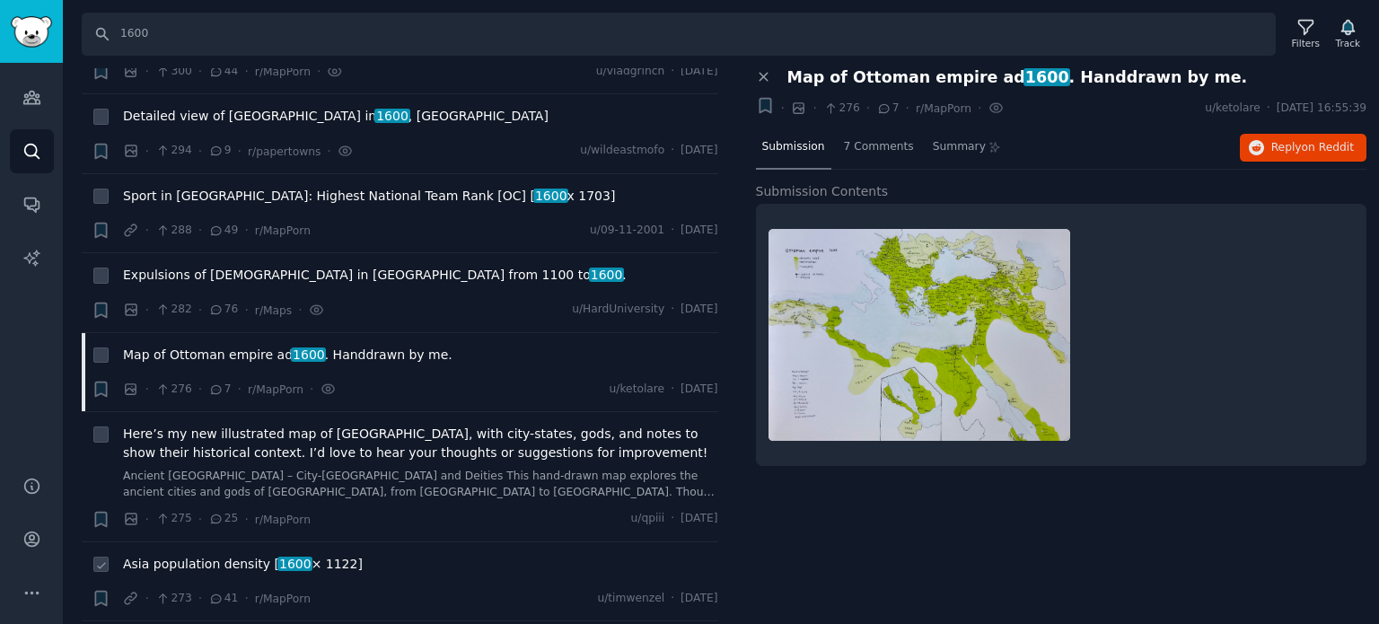
click at [230, 555] on span "Asia population density [ 1600 × 1122]" at bounding box center [243, 564] width 240 height 19
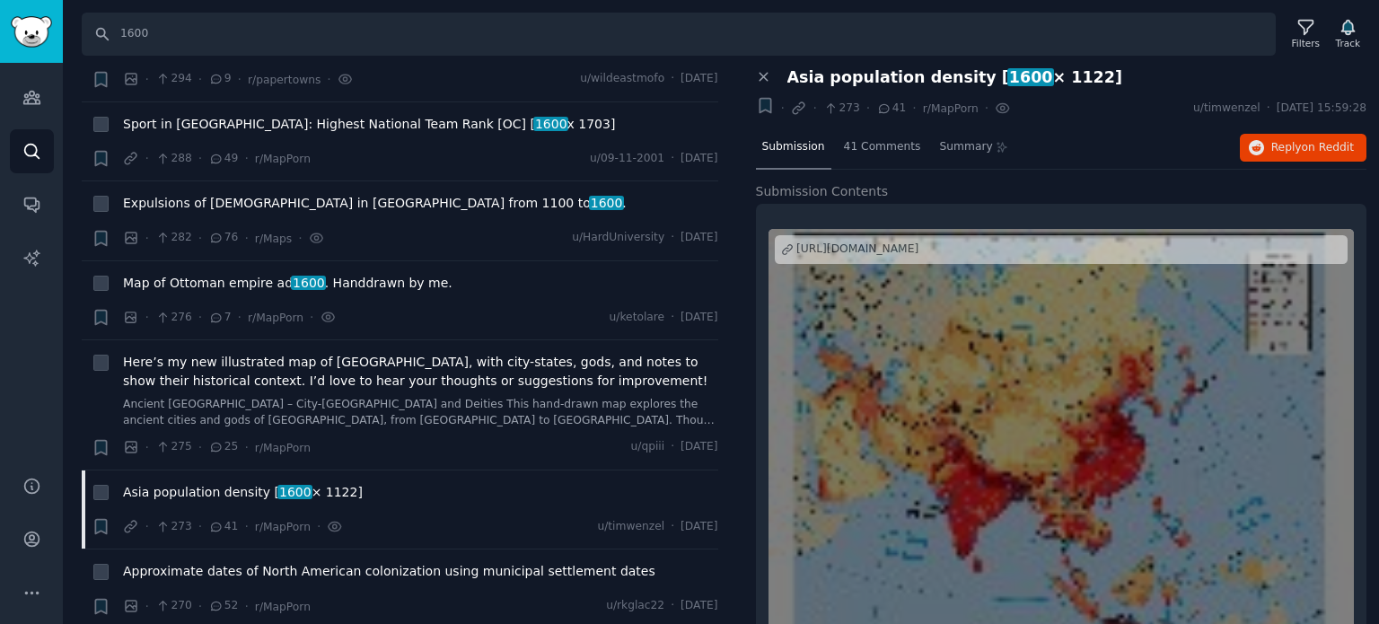
scroll to position [7810, 0]
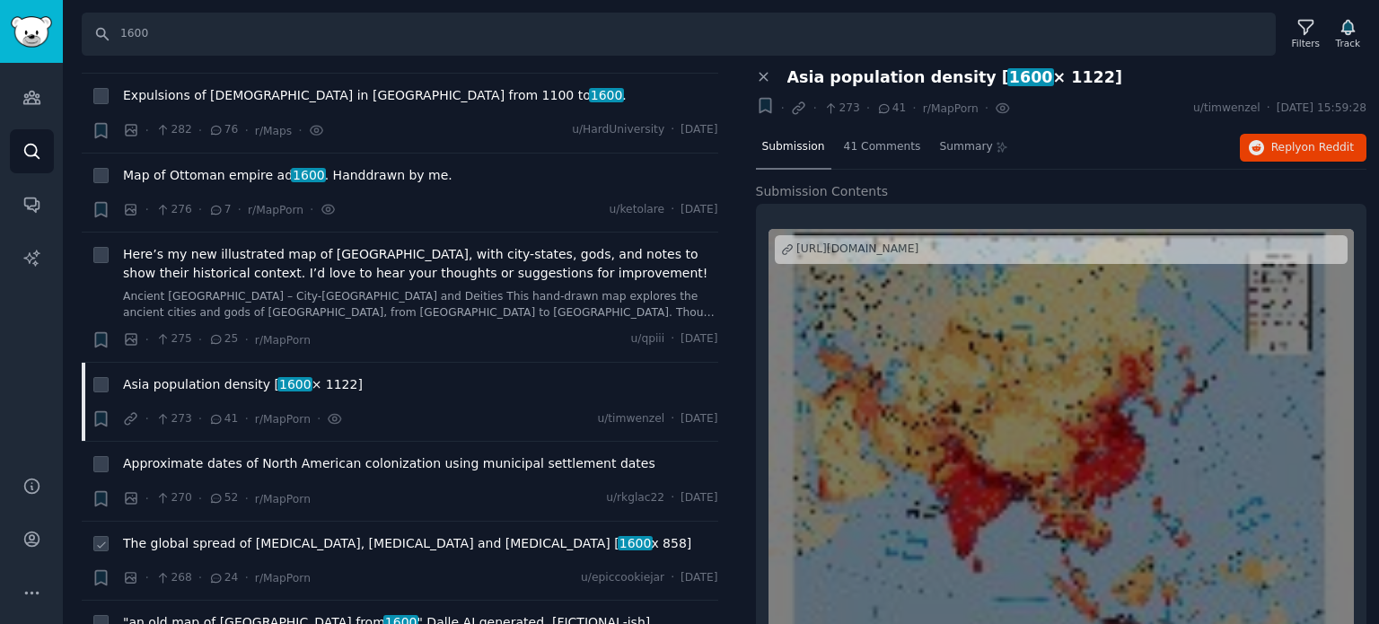
click at [169, 534] on span "The global spread of Leprosy, Malaria and Smallpox [ 1600 x 858]" at bounding box center [407, 543] width 568 height 19
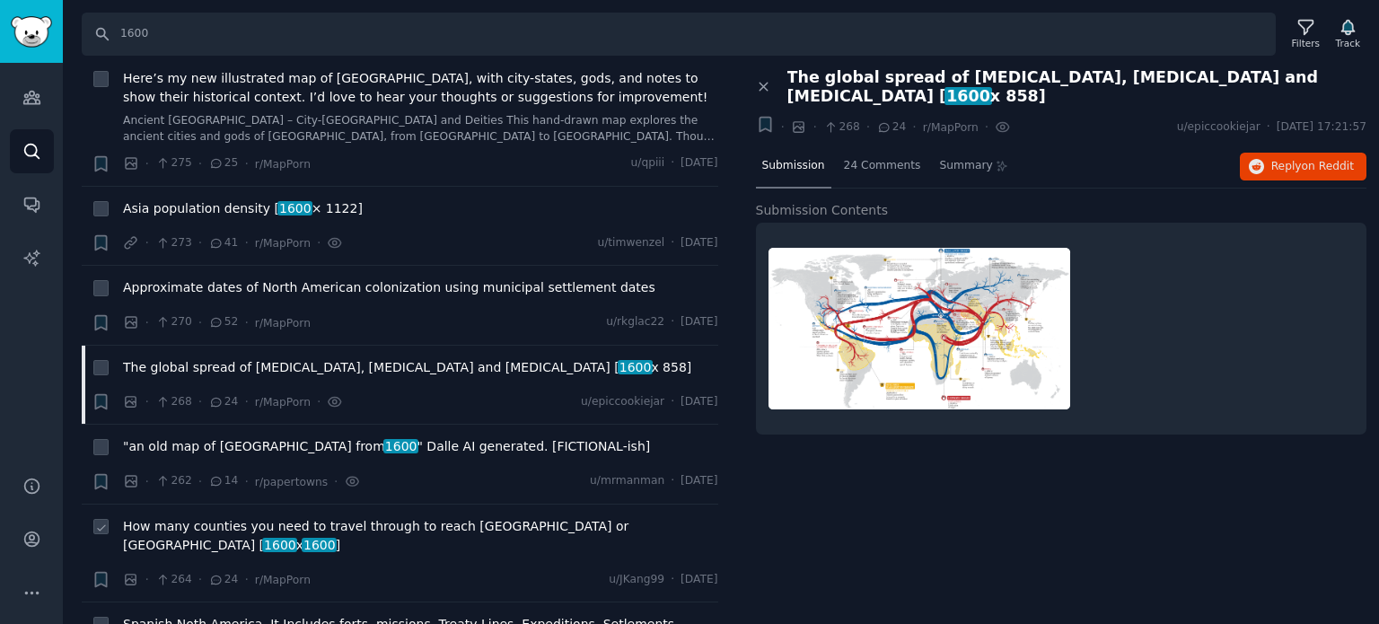
scroll to position [8080, 0]
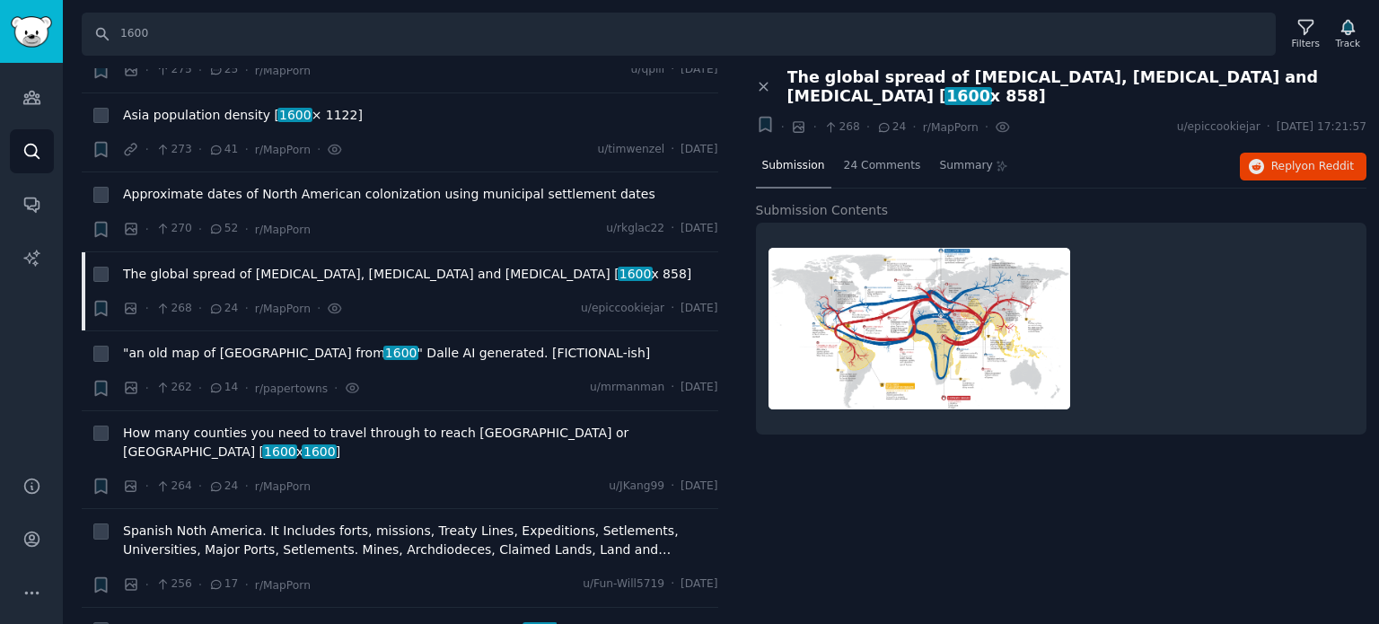
click at [251, 620] on span "The planned city of Palmanova, Italy, 1600" at bounding box center [340, 629] width 434 height 19
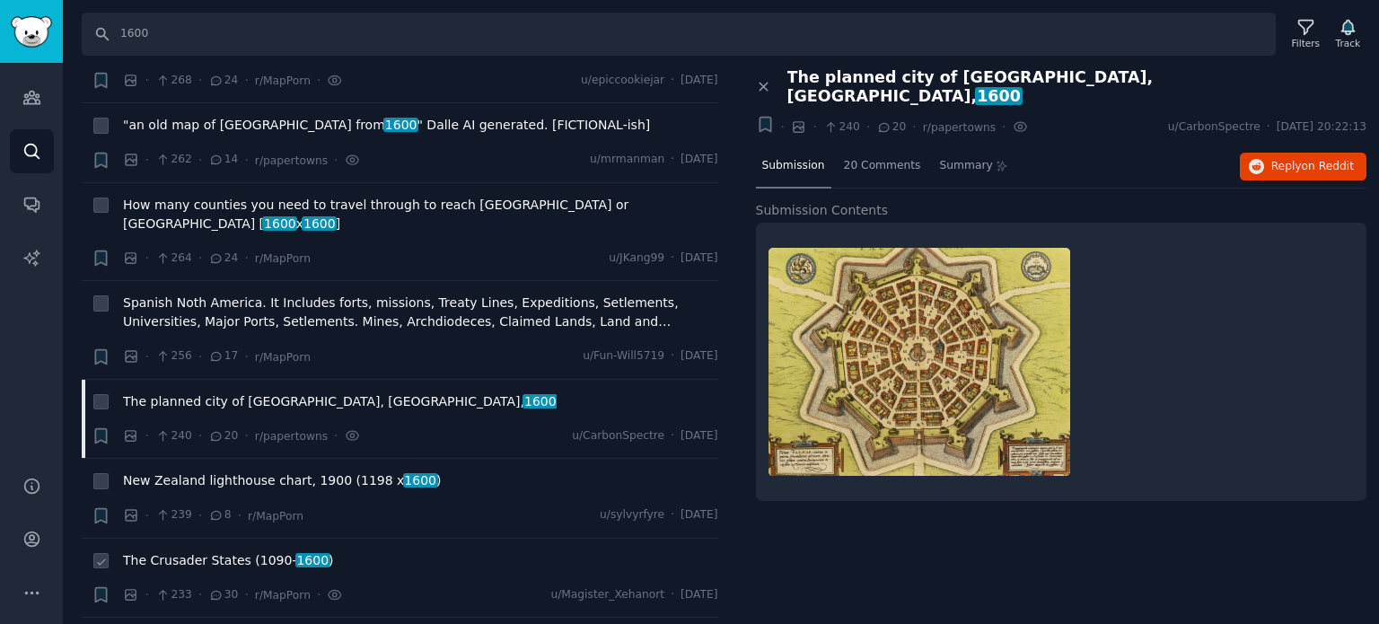
scroll to position [8349, 0]
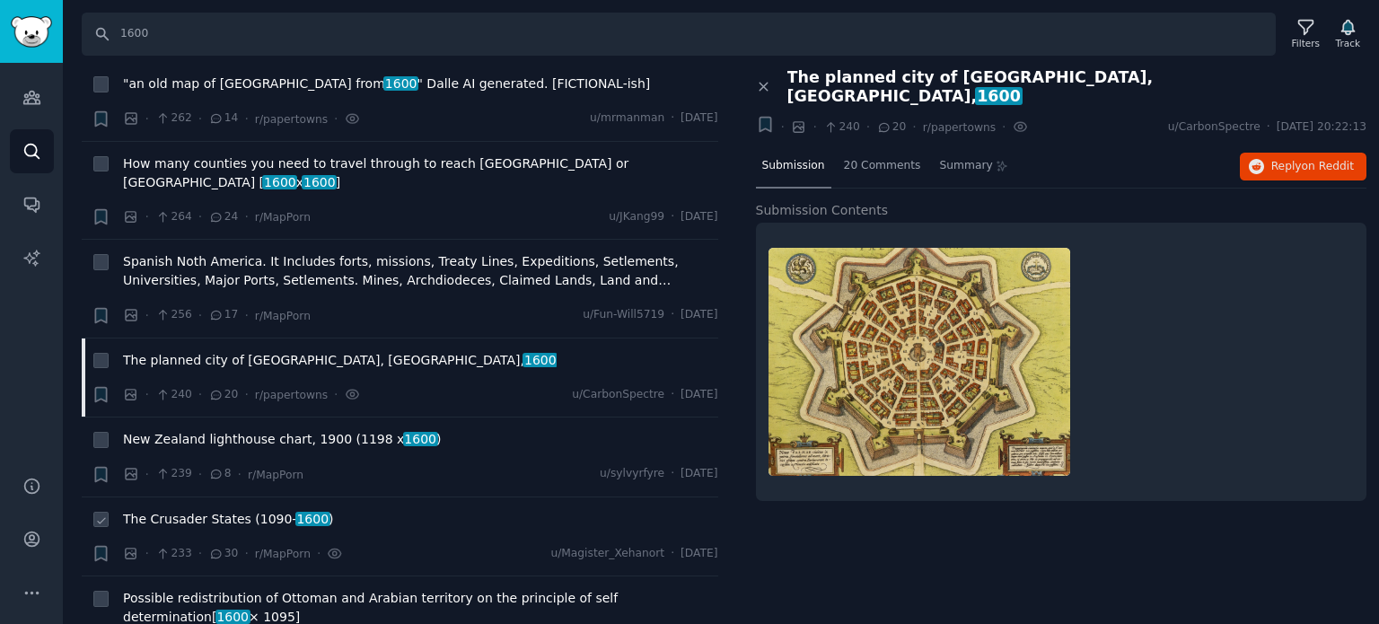
click at [221, 510] on span "The Crusader States (1090- 1600 )" at bounding box center [228, 519] width 211 height 19
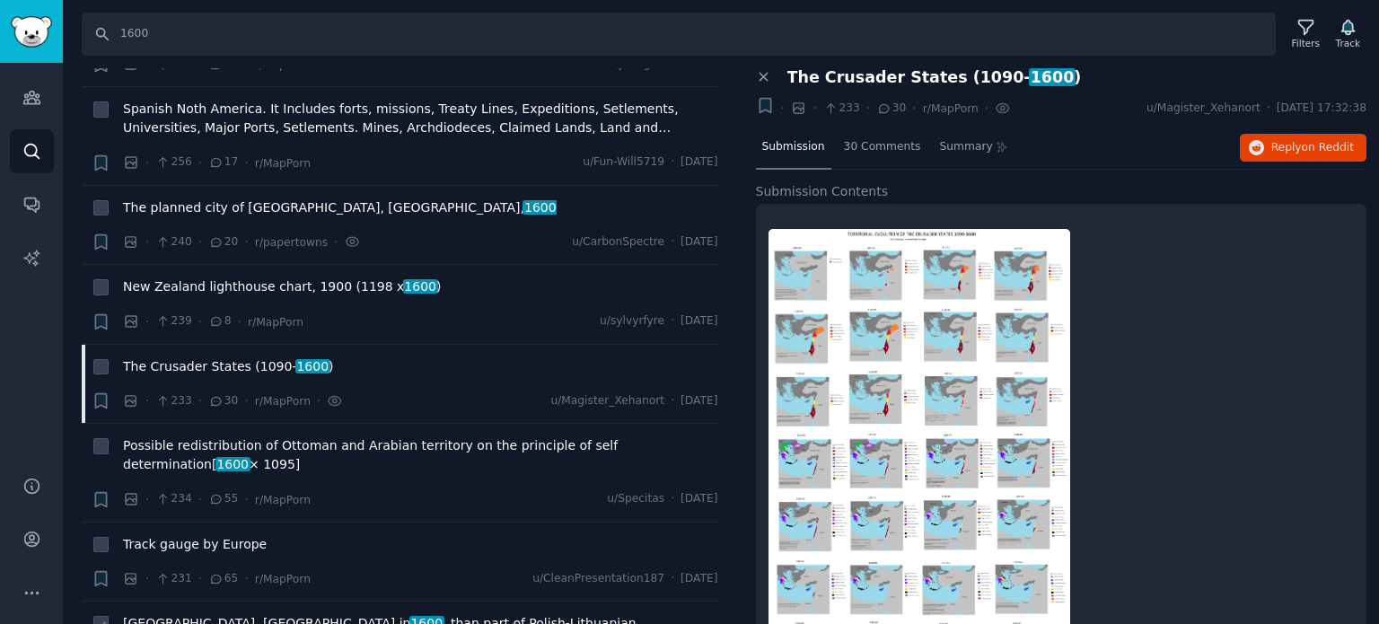
scroll to position [8529, 0]
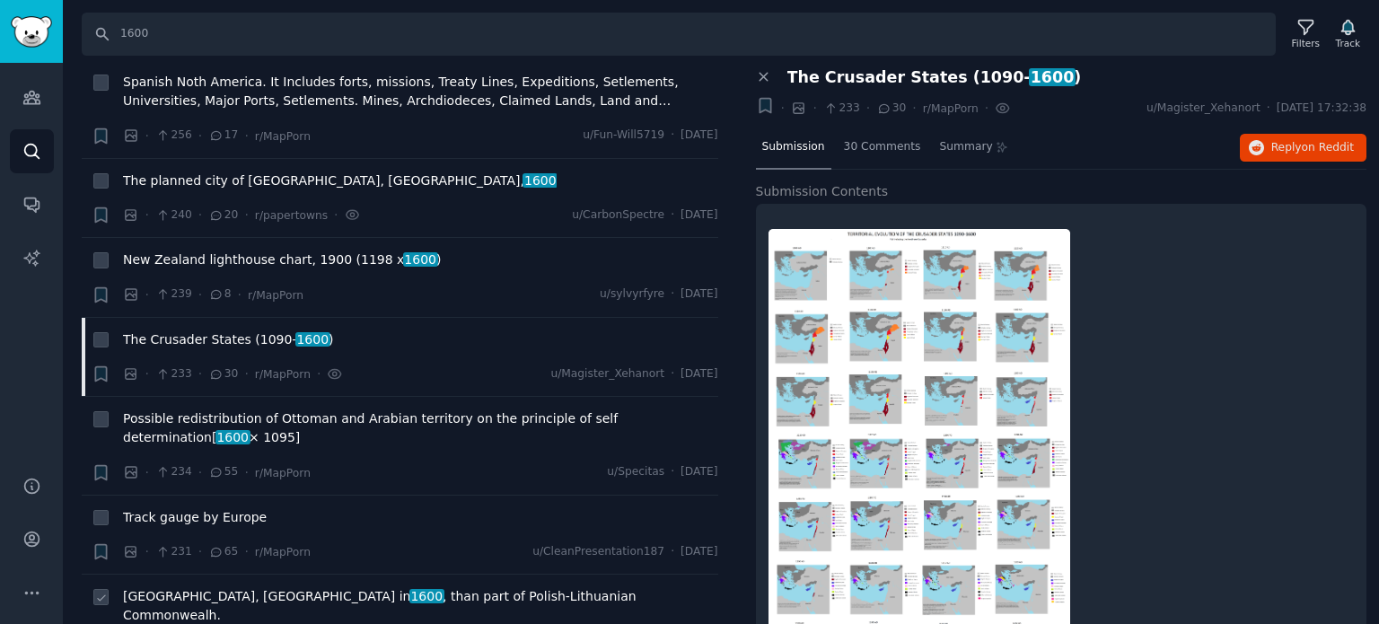
click at [200, 587] on span "Gdańsk, Poland in 1600 , than part of Polish-Lithuanian Commonwealh." at bounding box center [420, 606] width 595 height 38
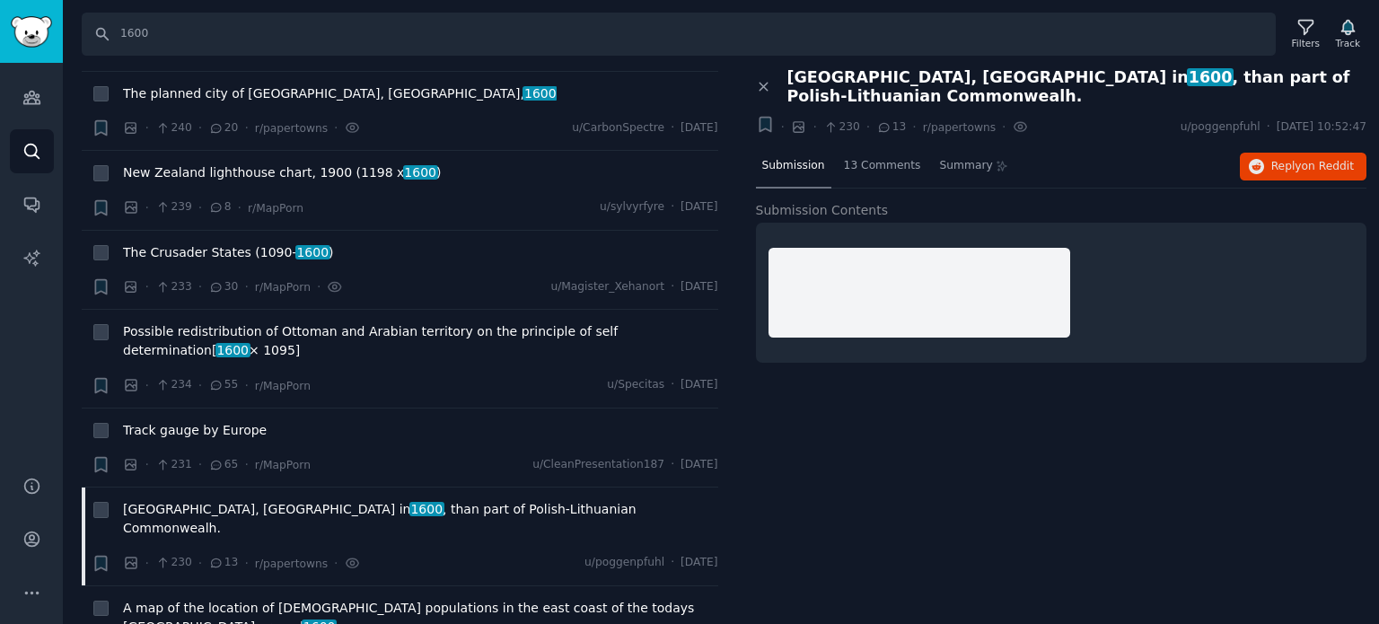
scroll to position [8888, 0]
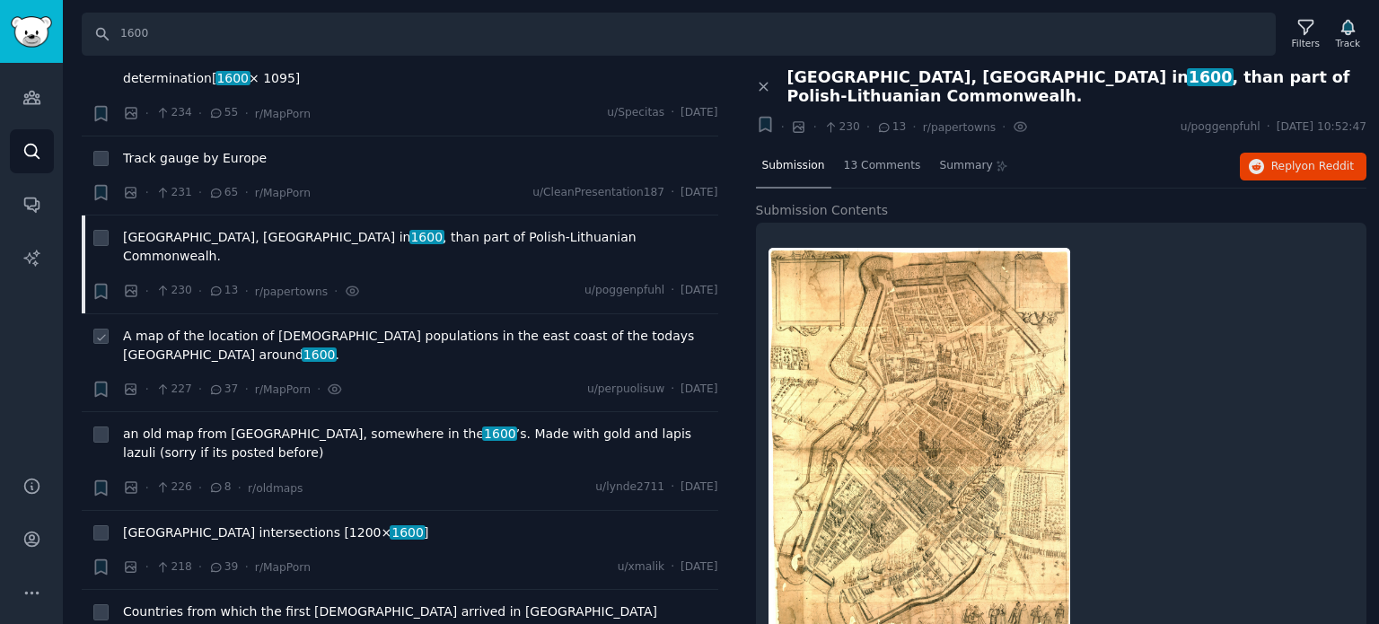
click at [449, 327] on span "A map of the location of Native American populations in the east coast of the t…" at bounding box center [420, 346] width 595 height 38
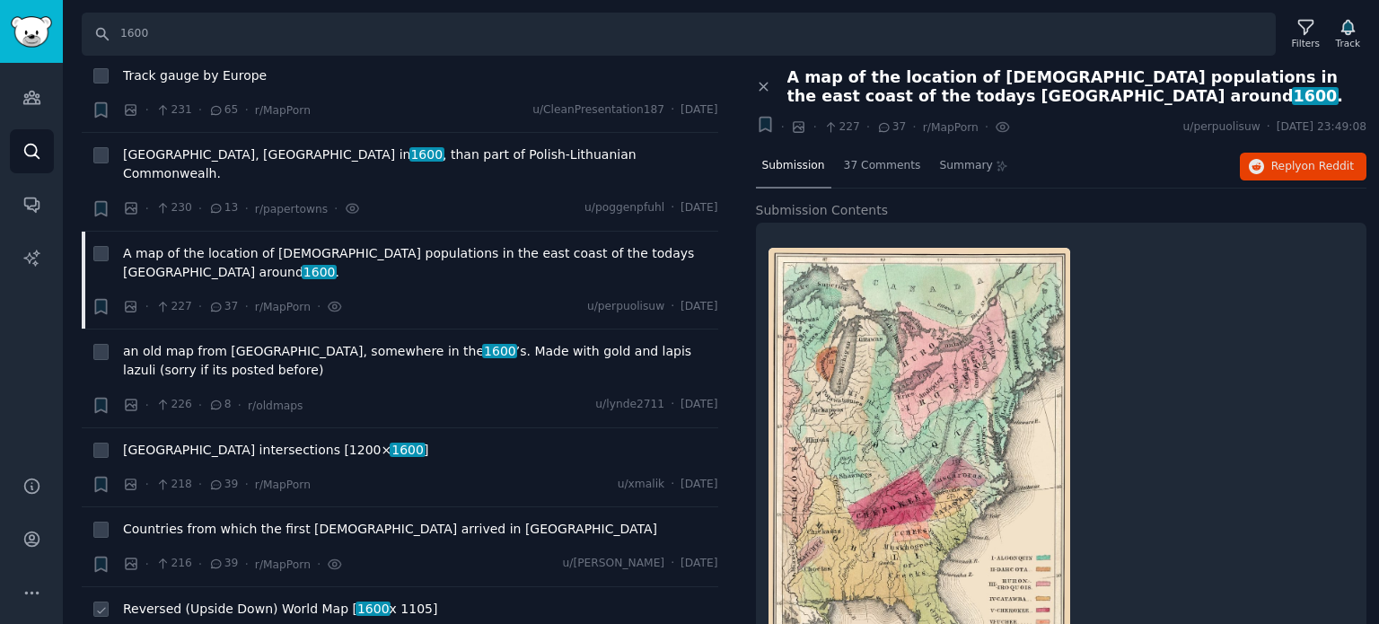
scroll to position [9067, 0]
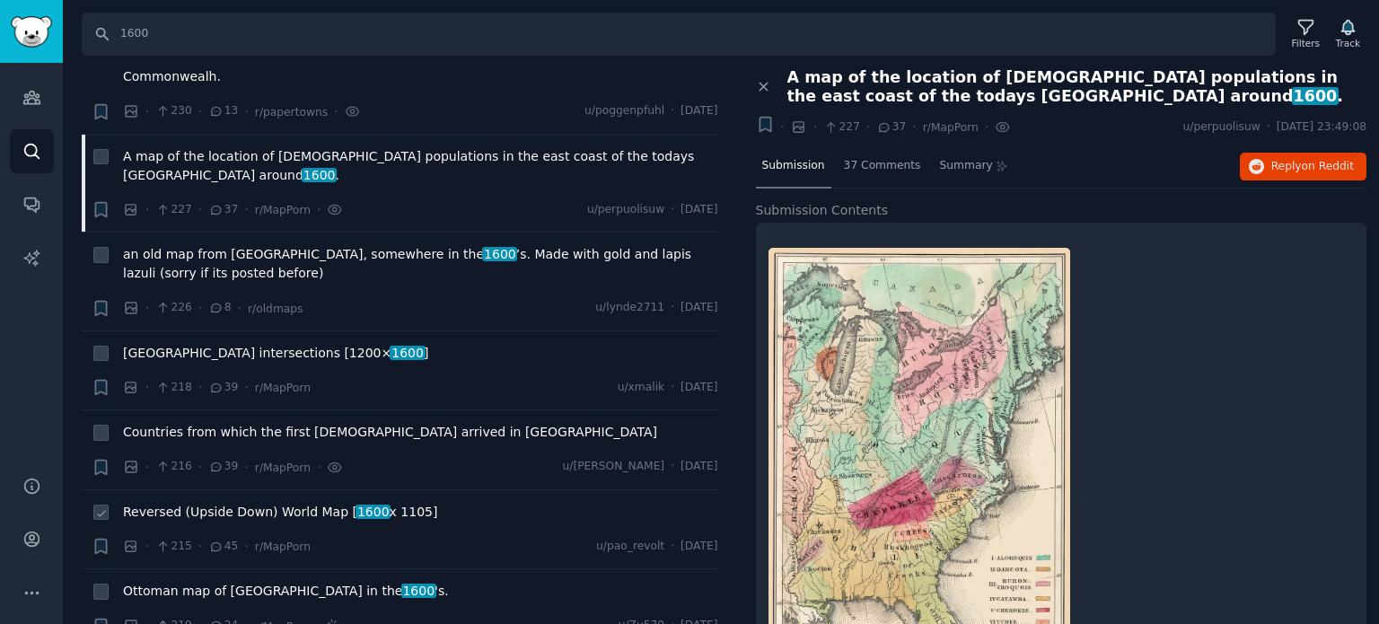
click at [232, 503] on span "Reversed (Upside Down) World Map [ 1600 x 1105]" at bounding box center [280, 512] width 314 height 19
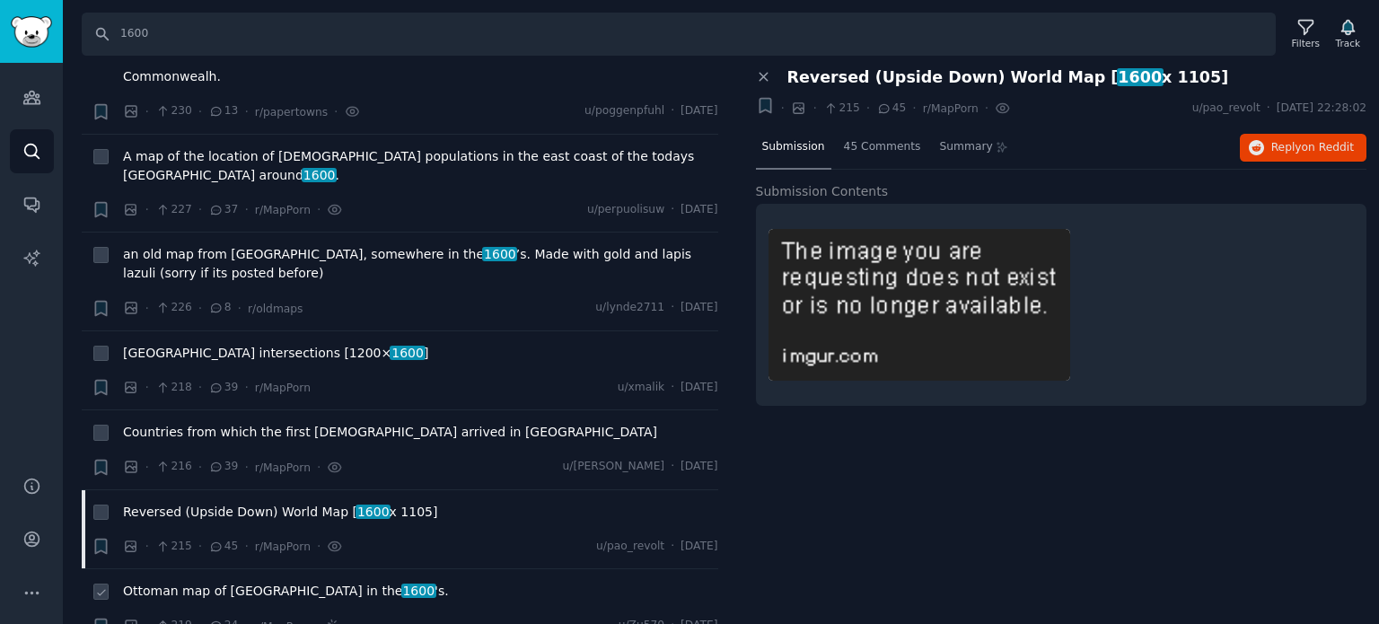
click at [179, 582] on span "Ottoman map of Africa in the 1600 's." at bounding box center [286, 591] width 326 height 19
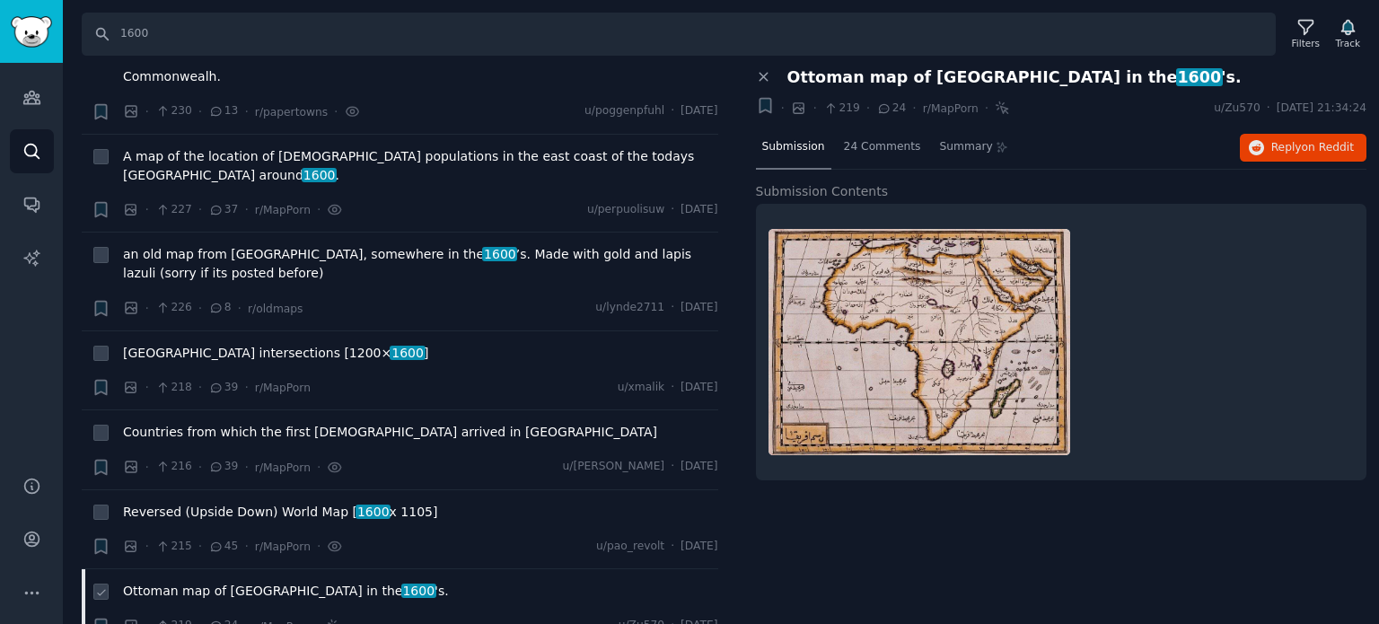
scroll to position [9247, 0]
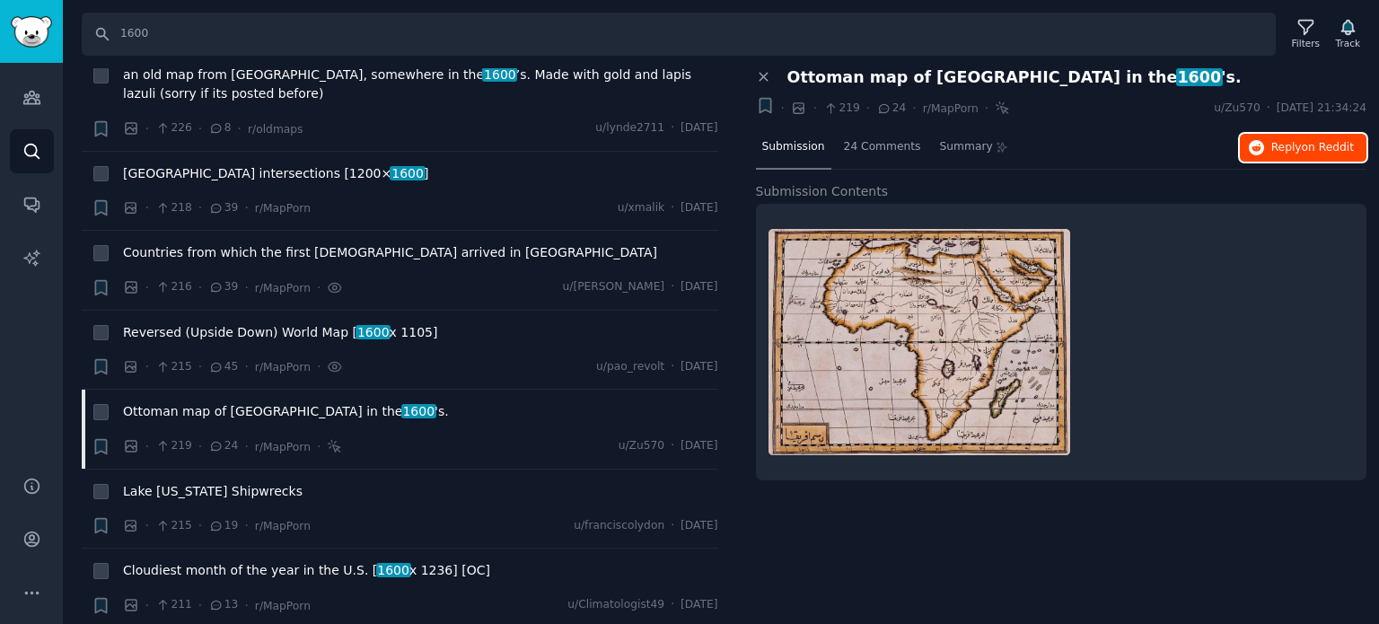
click at [1284, 149] on span "Reply on Reddit" at bounding box center [1312, 148] width 83 height 16
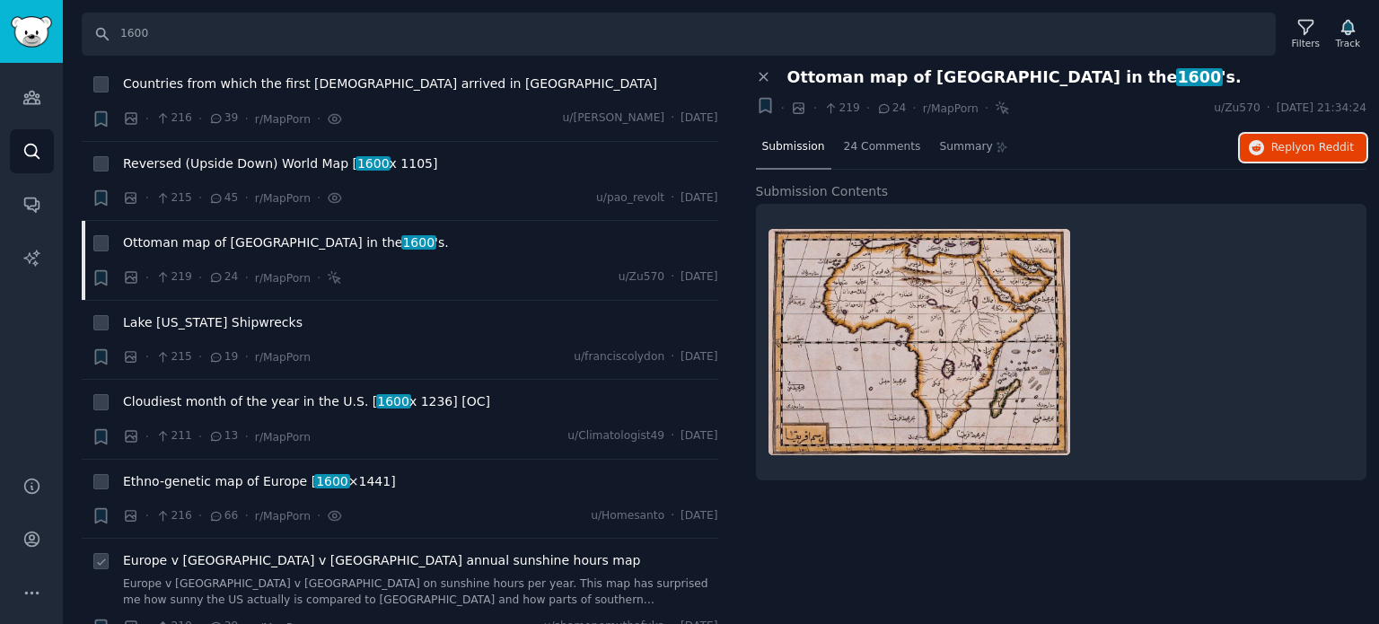
scroll to position [9426, 0]
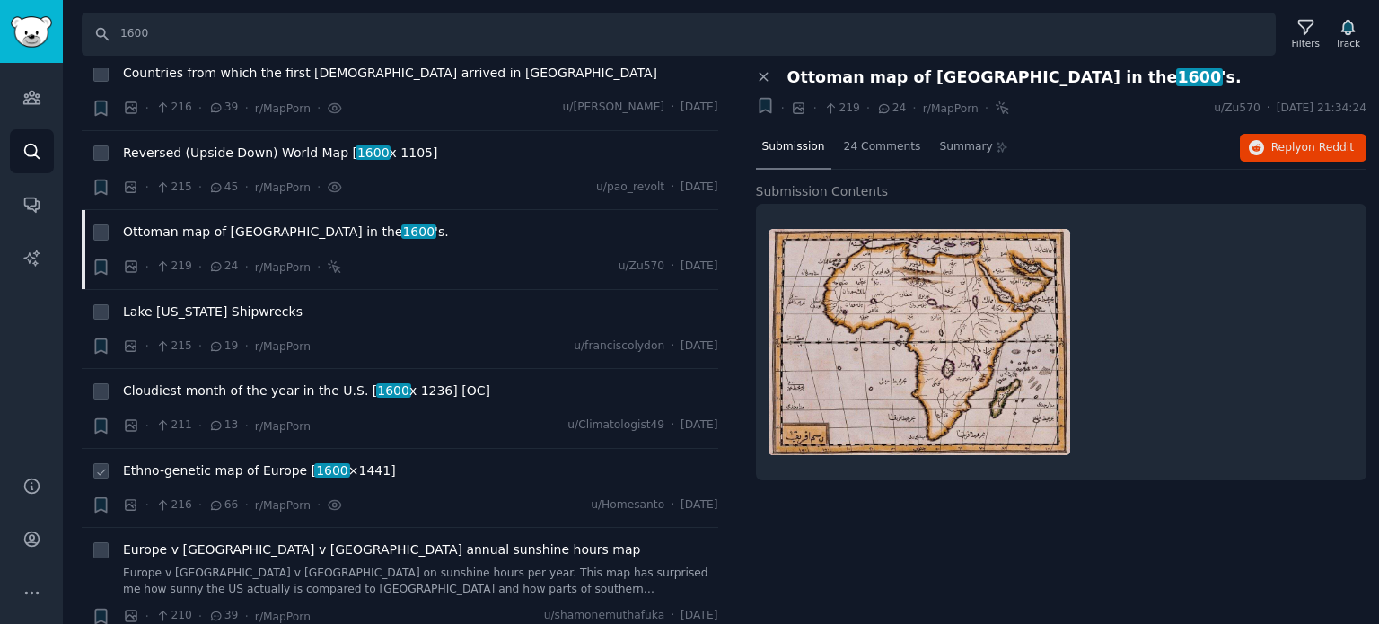
click at [233, 461] on span "Ethno-genetic map of Europe [ 1600 ×1441]" at bounding box center [259, 470] width 273 height 19
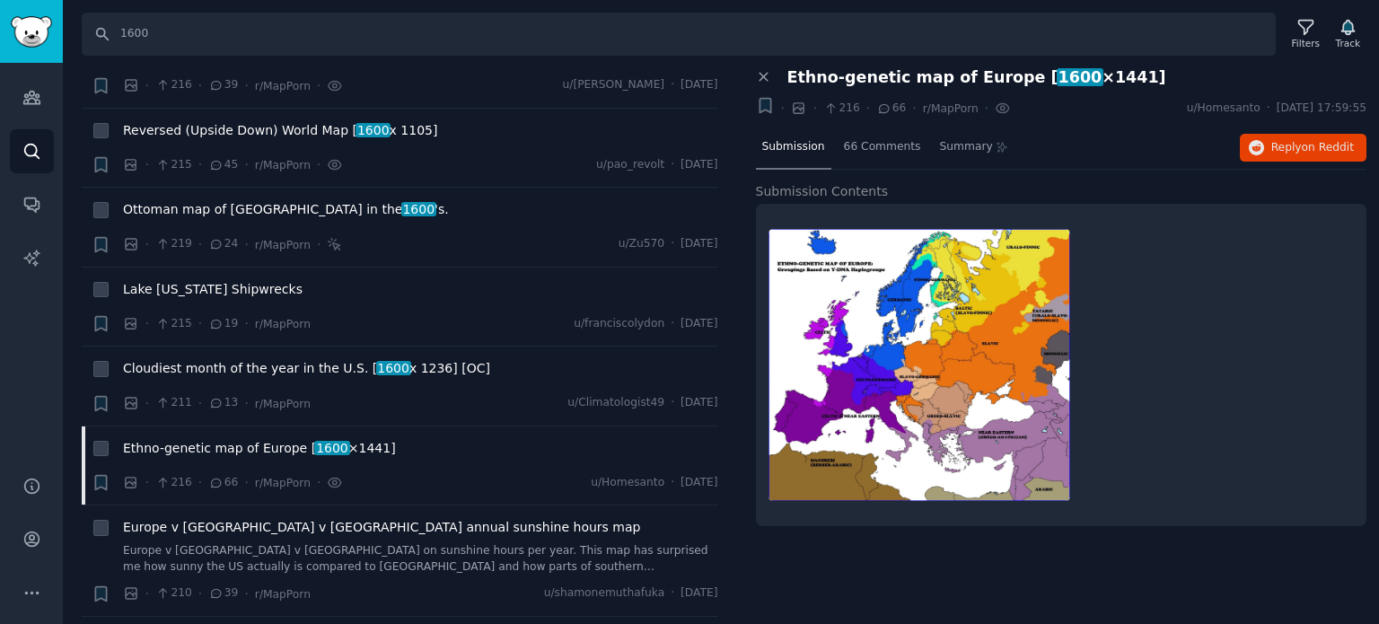
scroll to position [9606, 0]
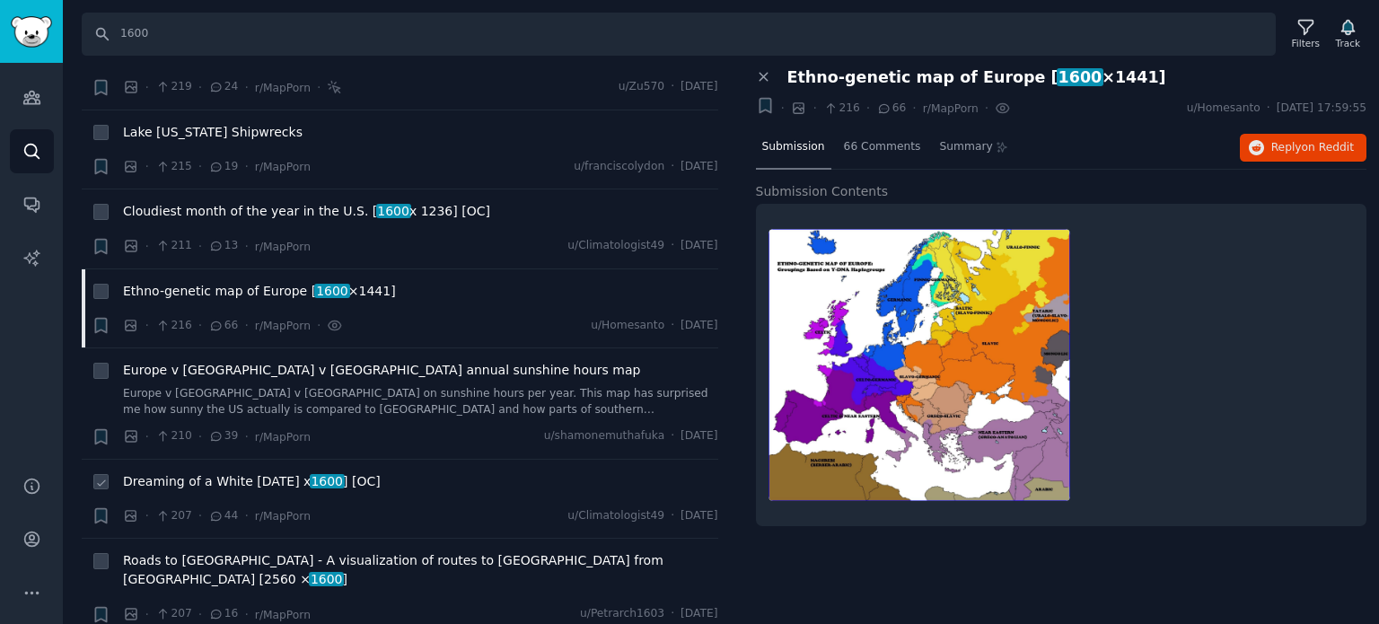
click at [220, 472] on span "Dreaming of a White Halloween? [1942 x 1600 ] [OC]" at bounding box center [252, 481] width 258 height 19
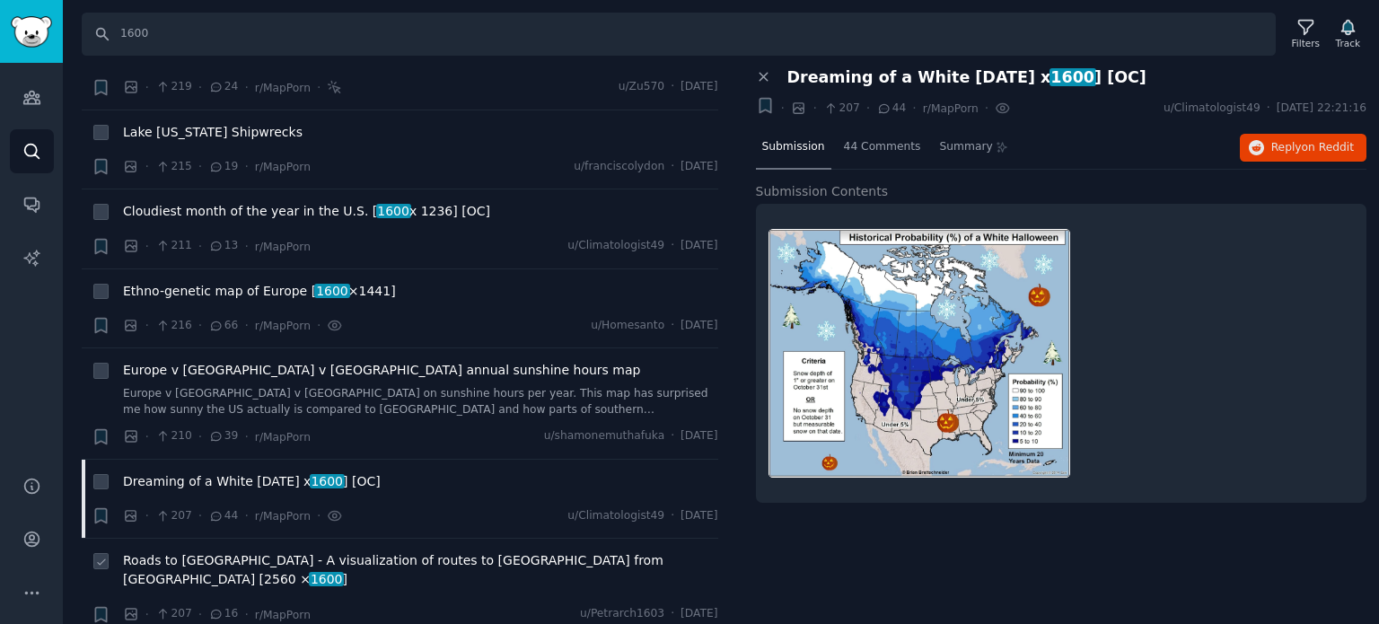
click at [226, 551] on span "Roads to Rome - A visualization of routes to Rome from Moovellab [2560 × 1600 ]" at bounding box center [420, 570] width 595 height 38
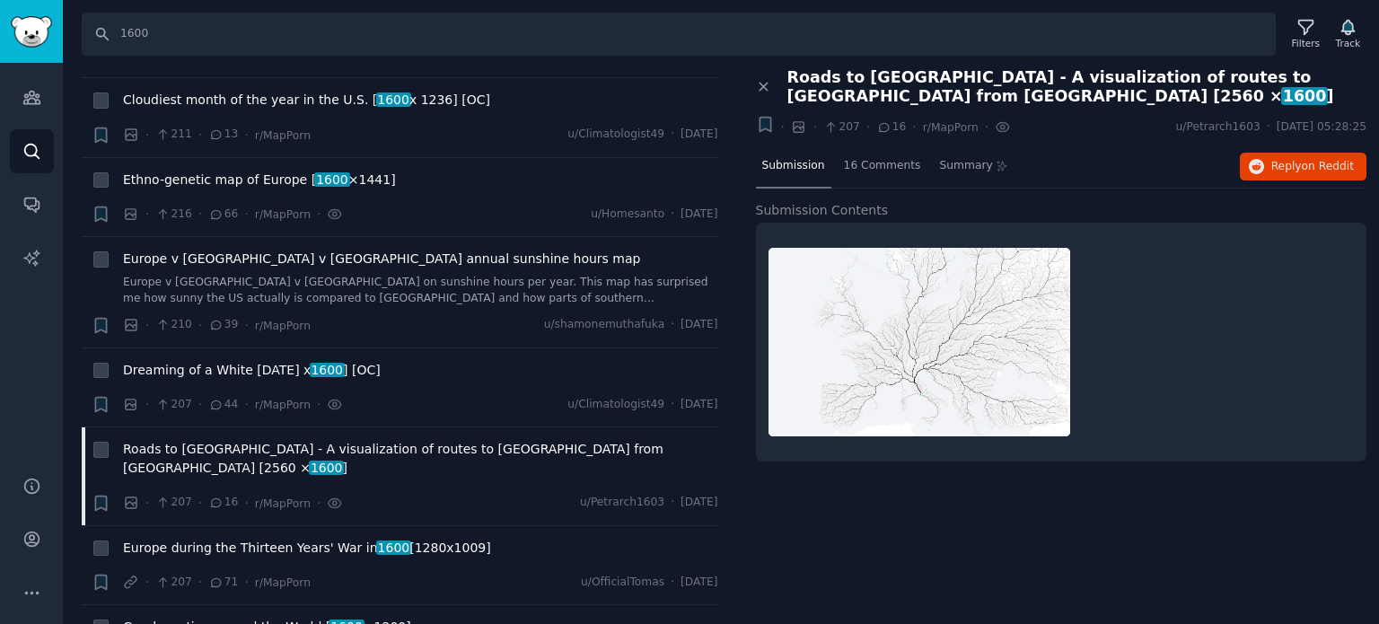
scroll to position [9785, 0]
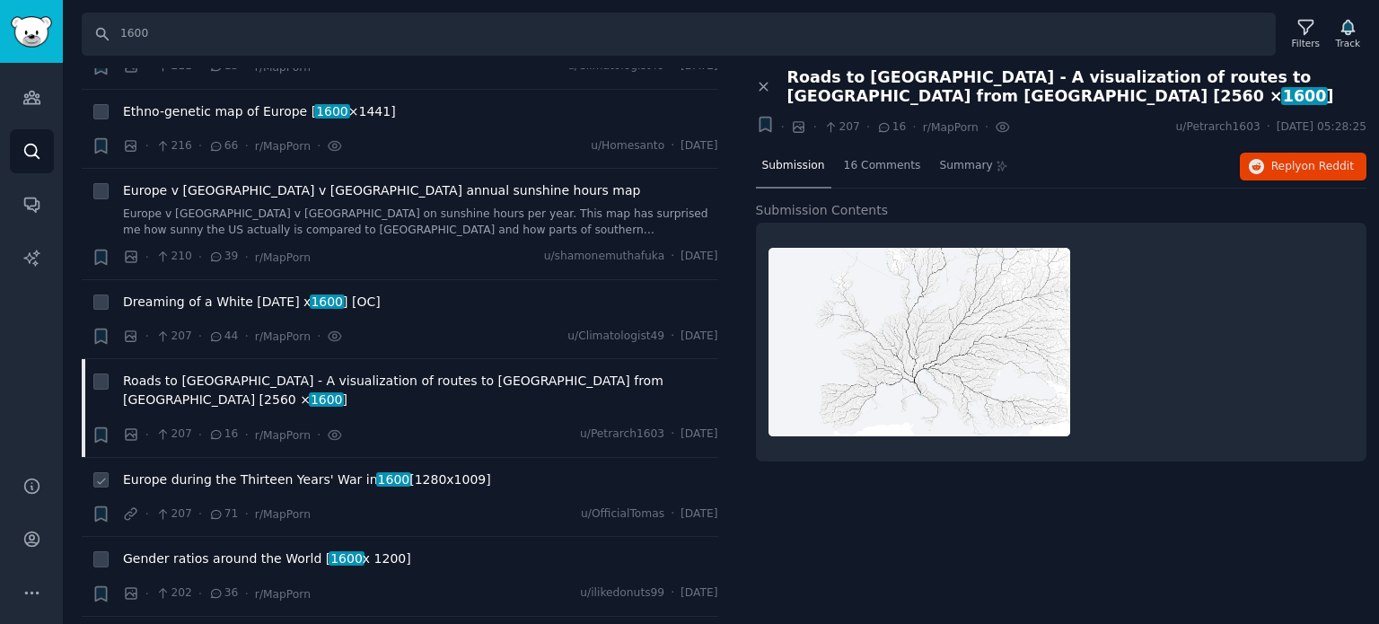
click at [220, 470] on span "Europe during the Thirteen Years' War in 1600 [1280x1009]" at bounding box center [307, 479] width 368 height 19
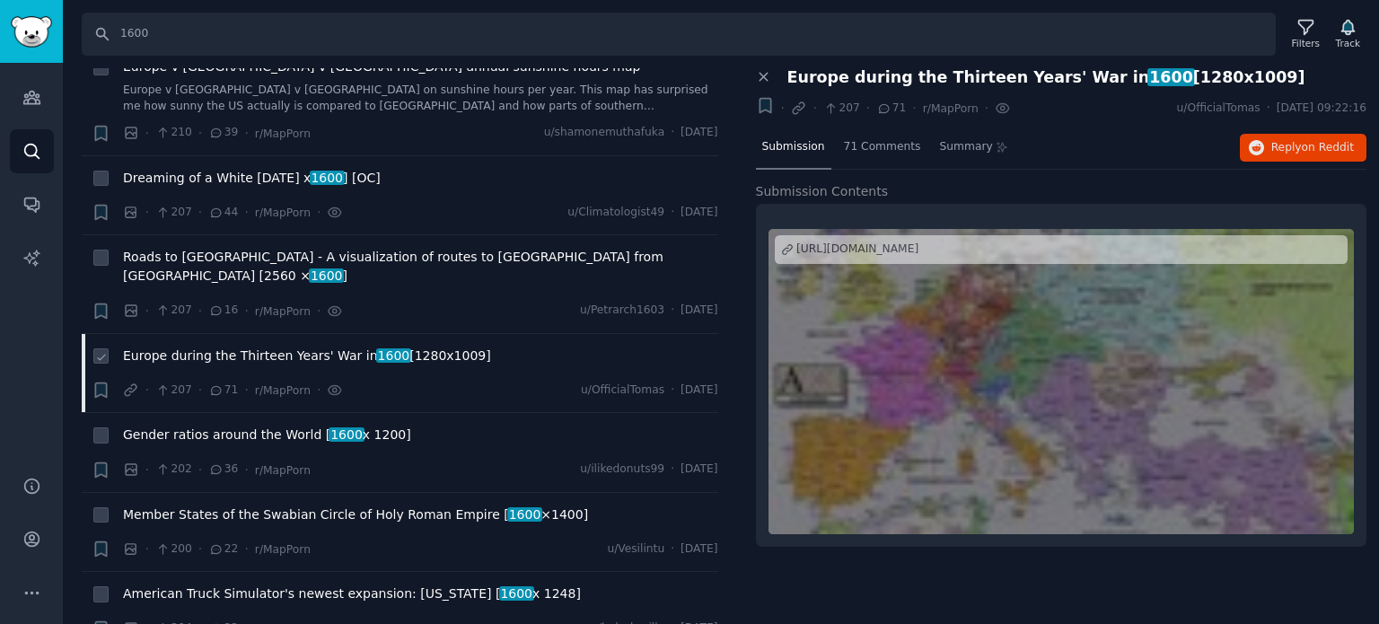
scroll to position [9965, 0]
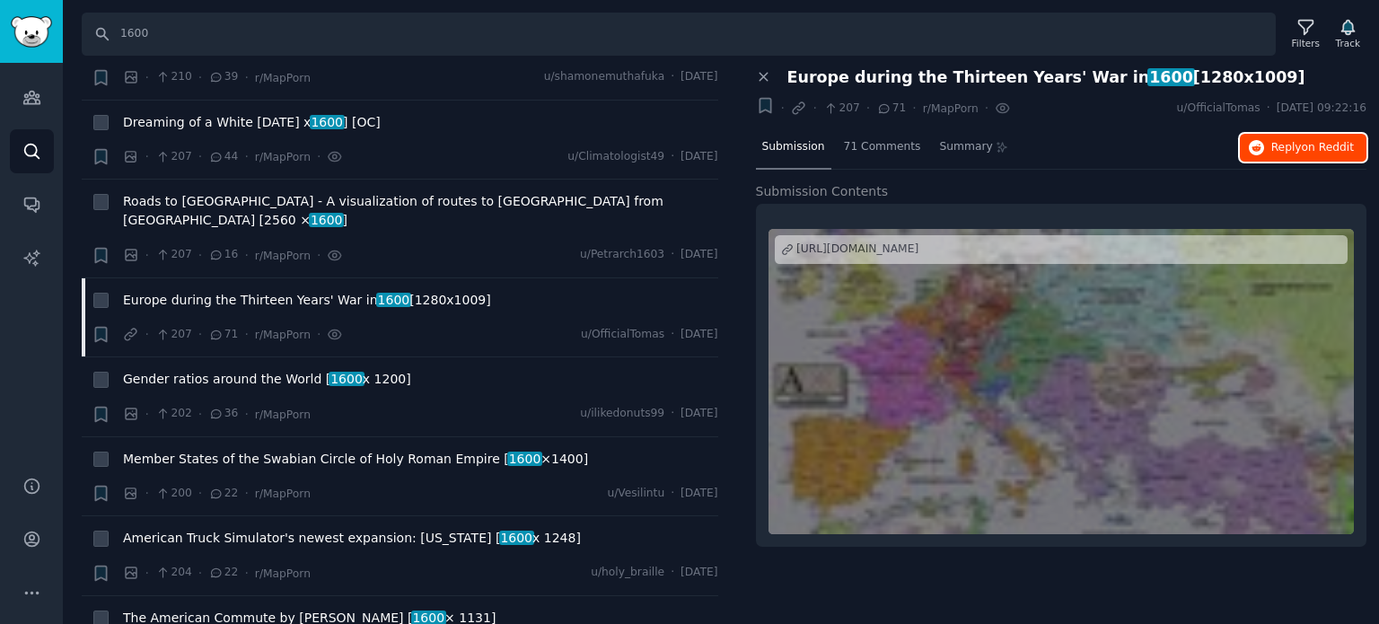
click at [1298, 145] on span "Reply on Reddit" at bounding box center [1312, 148] width 83 height 16
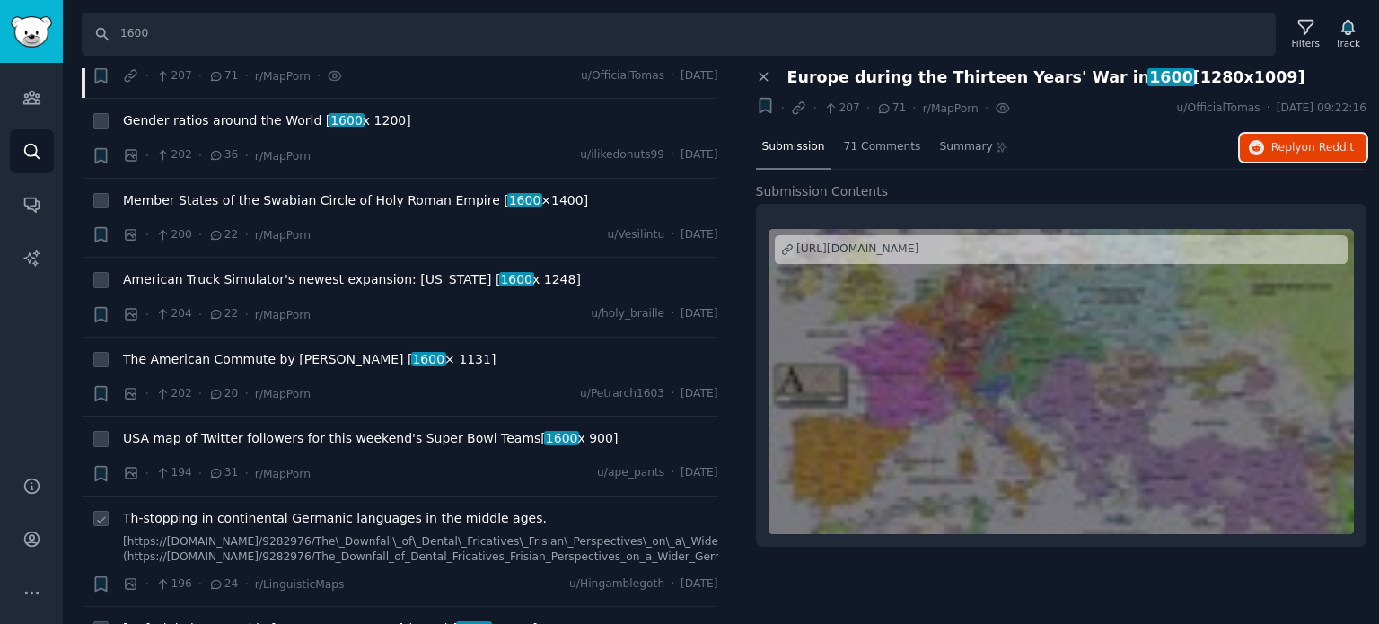
scroll to position [10234, 0]
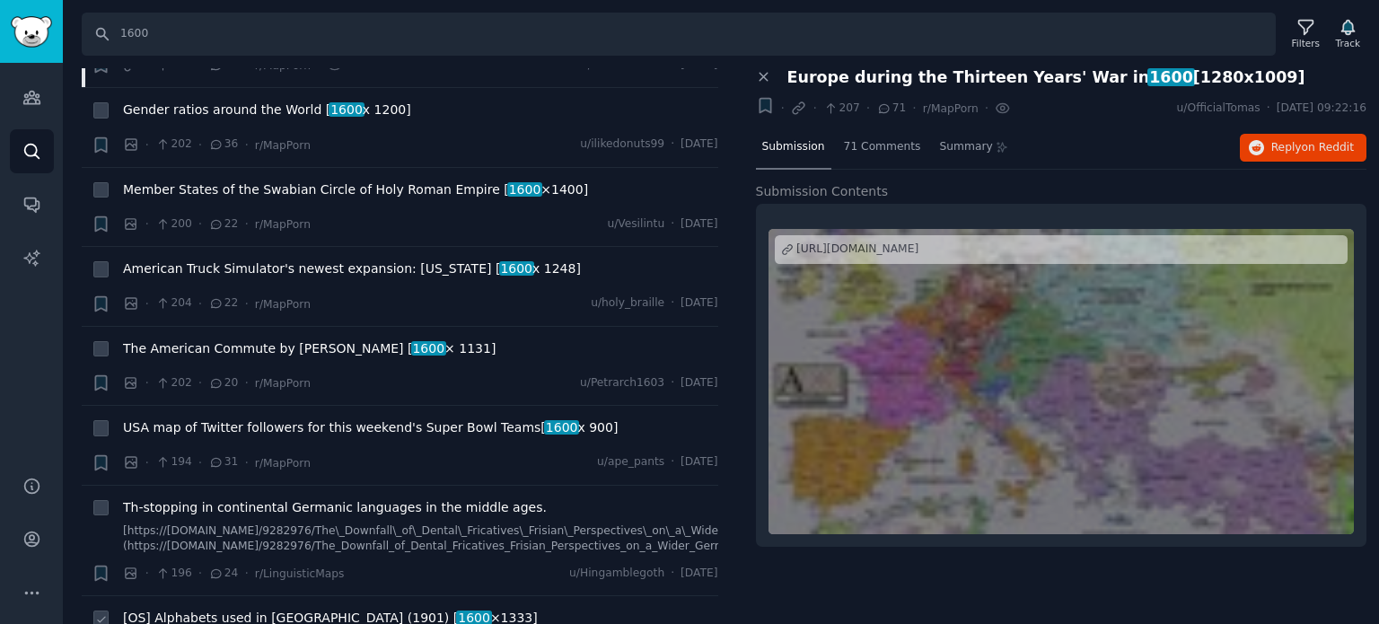
click at [193, 609] on span "[OS] Alphabets used in Europe (1901) [ 1600 ×1333]" at bounding box center [330, 618] width 415 height 19
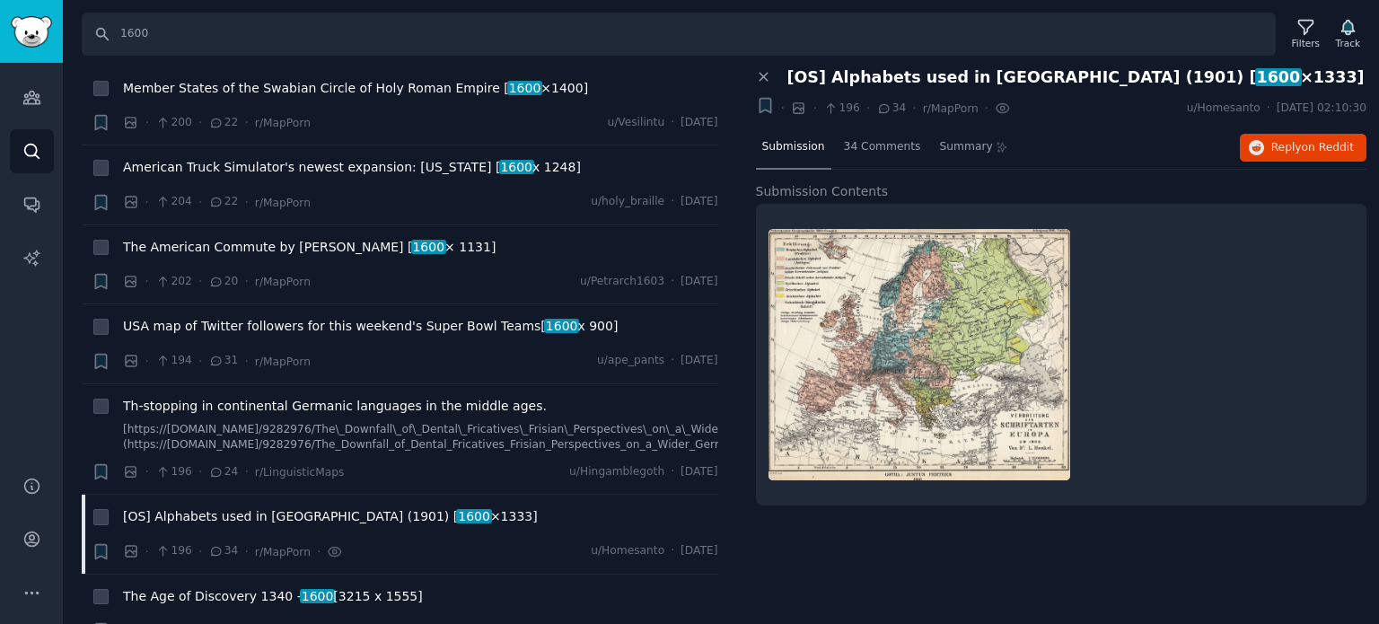
scroll to position [10414, 0]
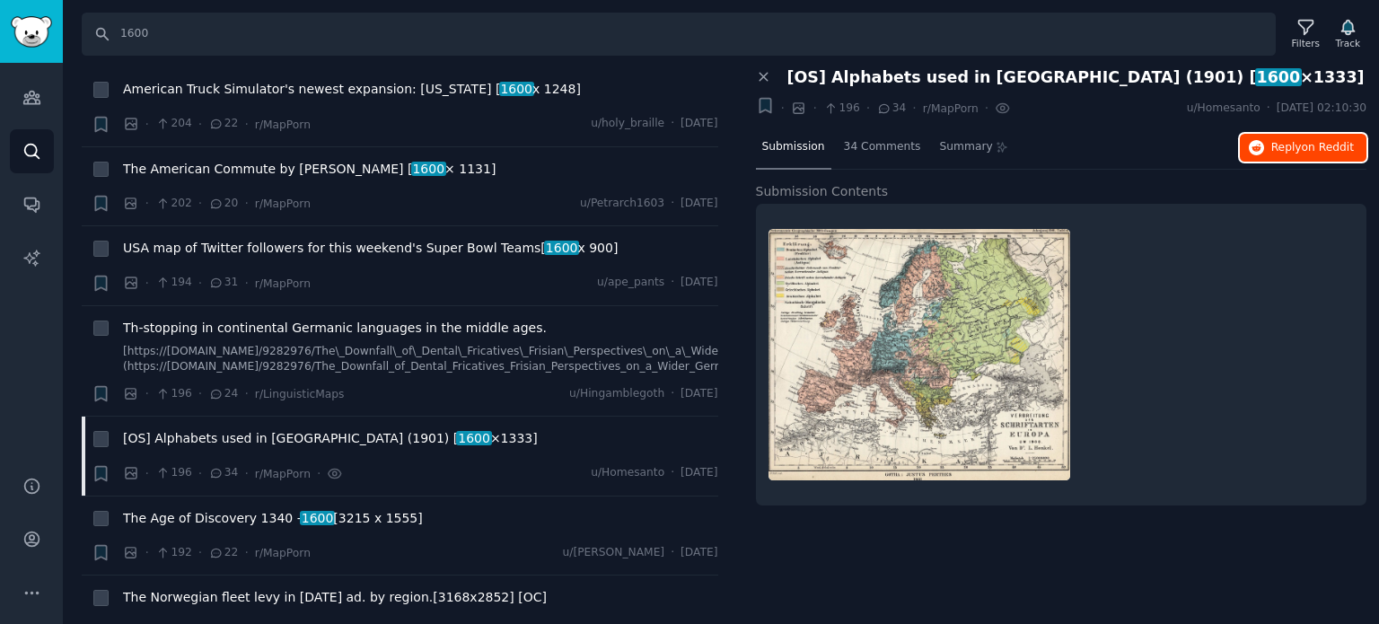
click at [1329, 154] on span "Reply on Reddit" at bounding box center [1312, 148] width 83 height 16
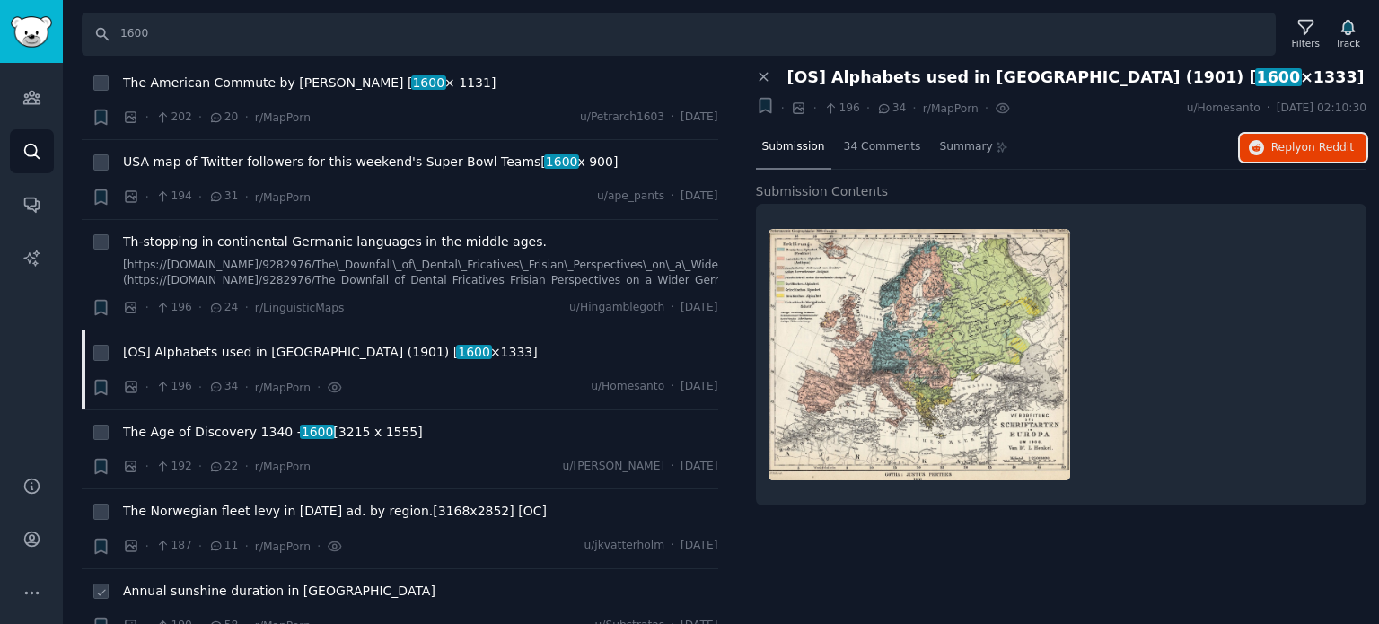
scroll to position [10593, 0]
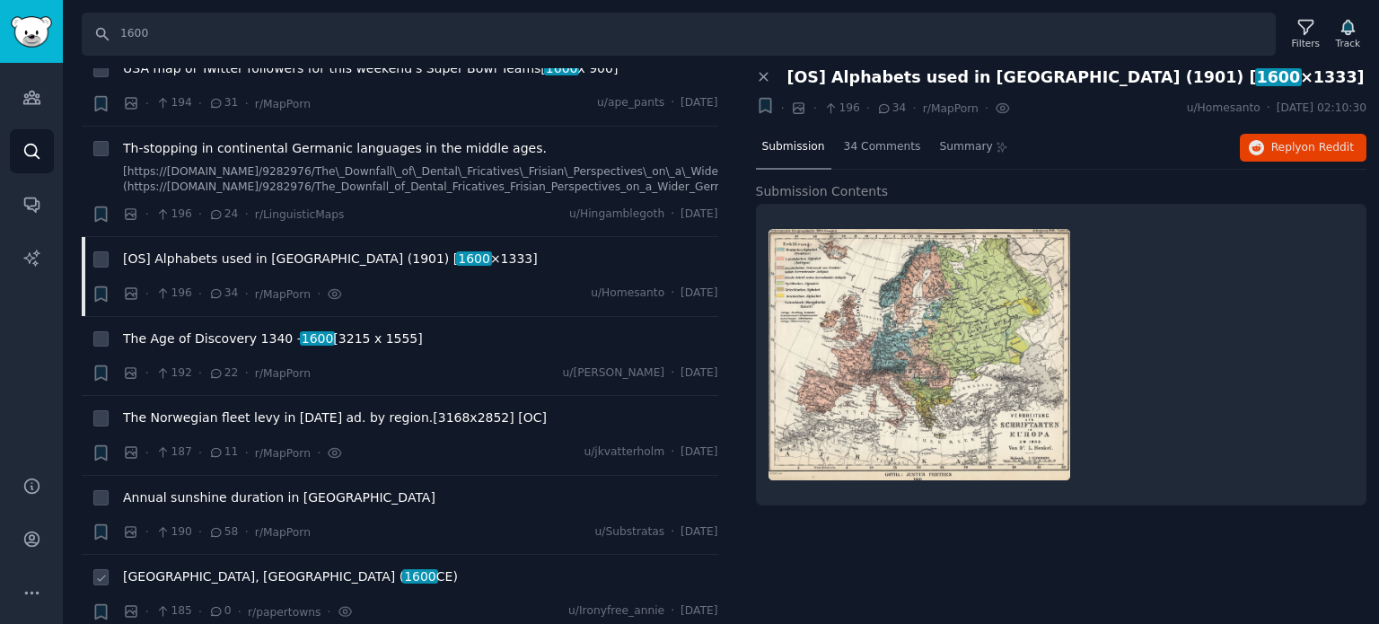
click at [192, 567] on span "Hamburg, Germany ( 1600 CE)" at bounding box center [290, 576] width 335 height 19
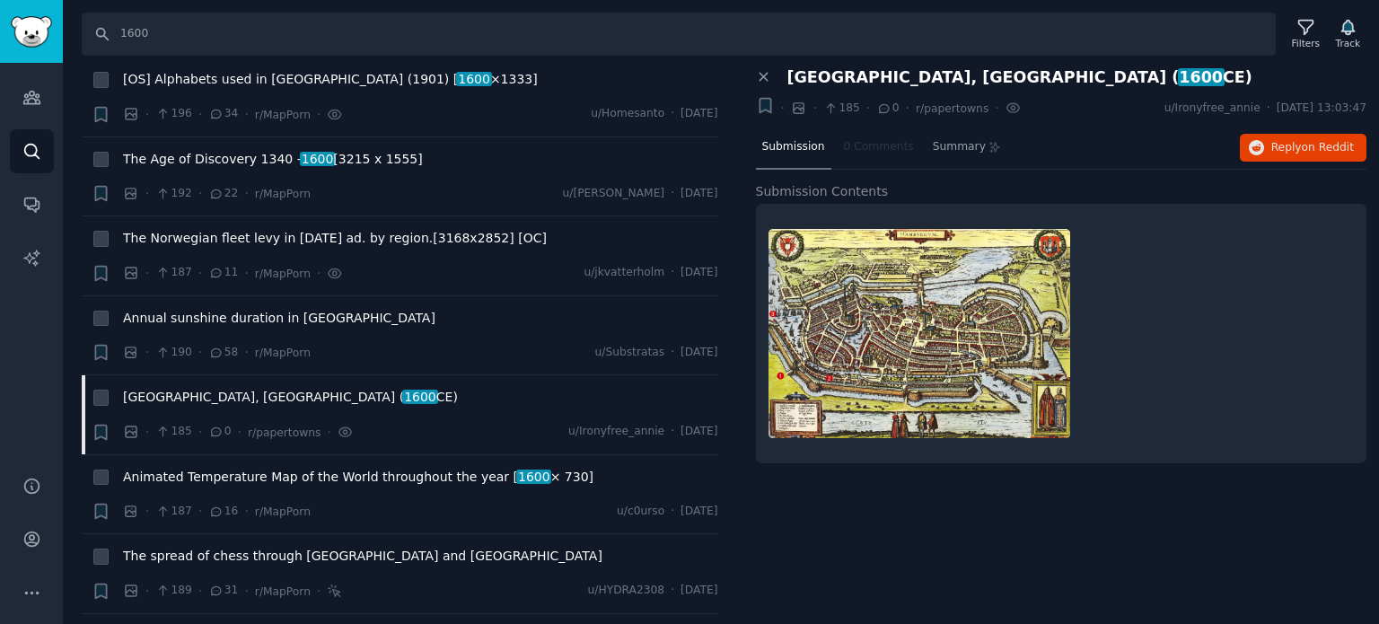
scroll to position [10863, 0]
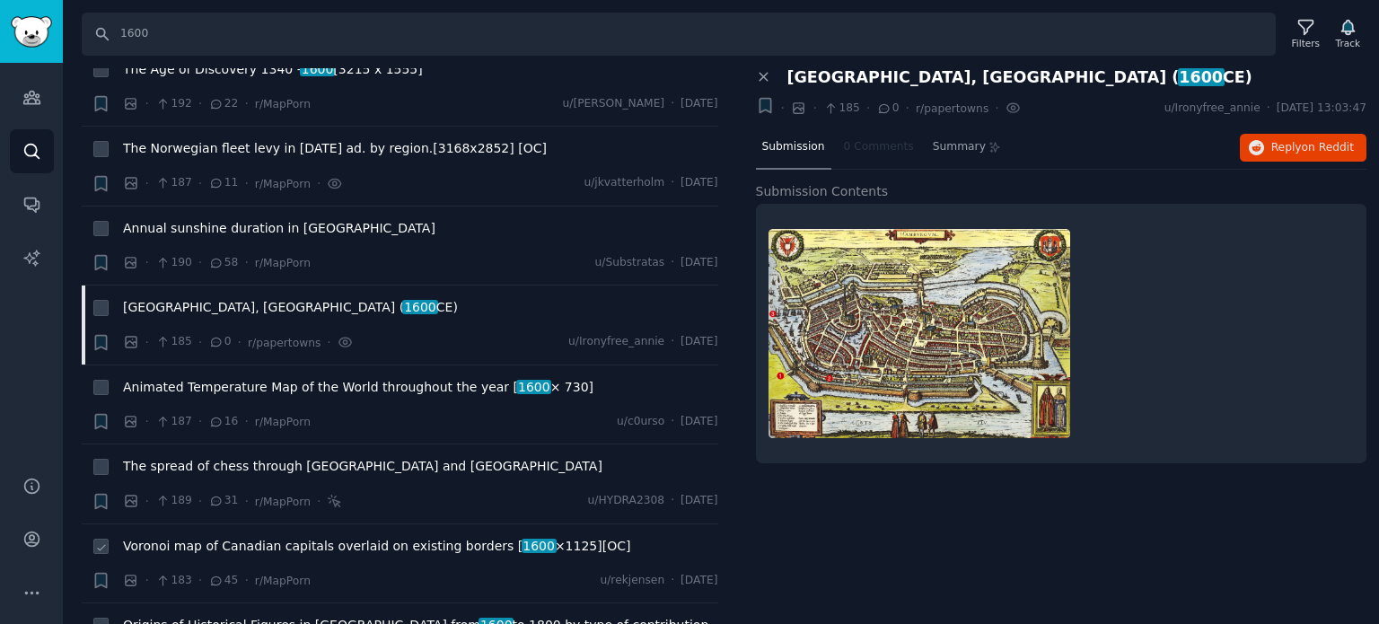
click at [229, 537] on span "Voronoi map of Canadian capitals overlaid on existing borders [ 1600 ×1125][OC]" at bounding box center [376, 546] width 507 height 19
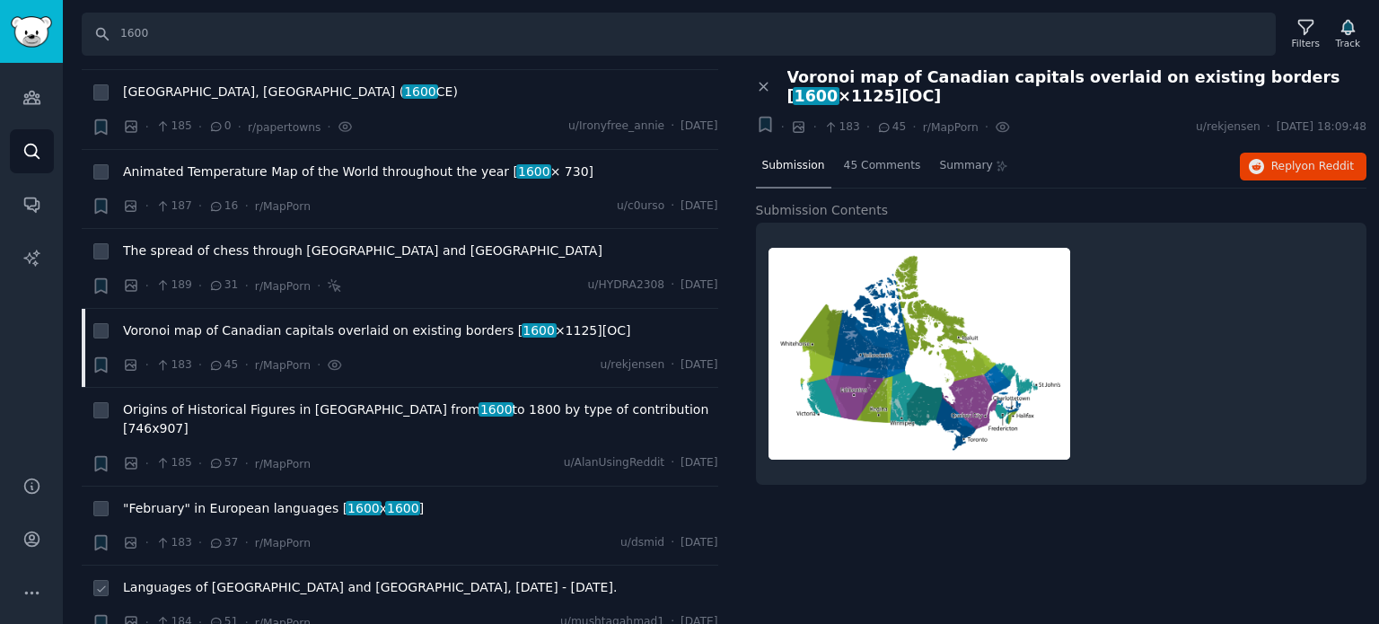
scroll to position [11132, 0]
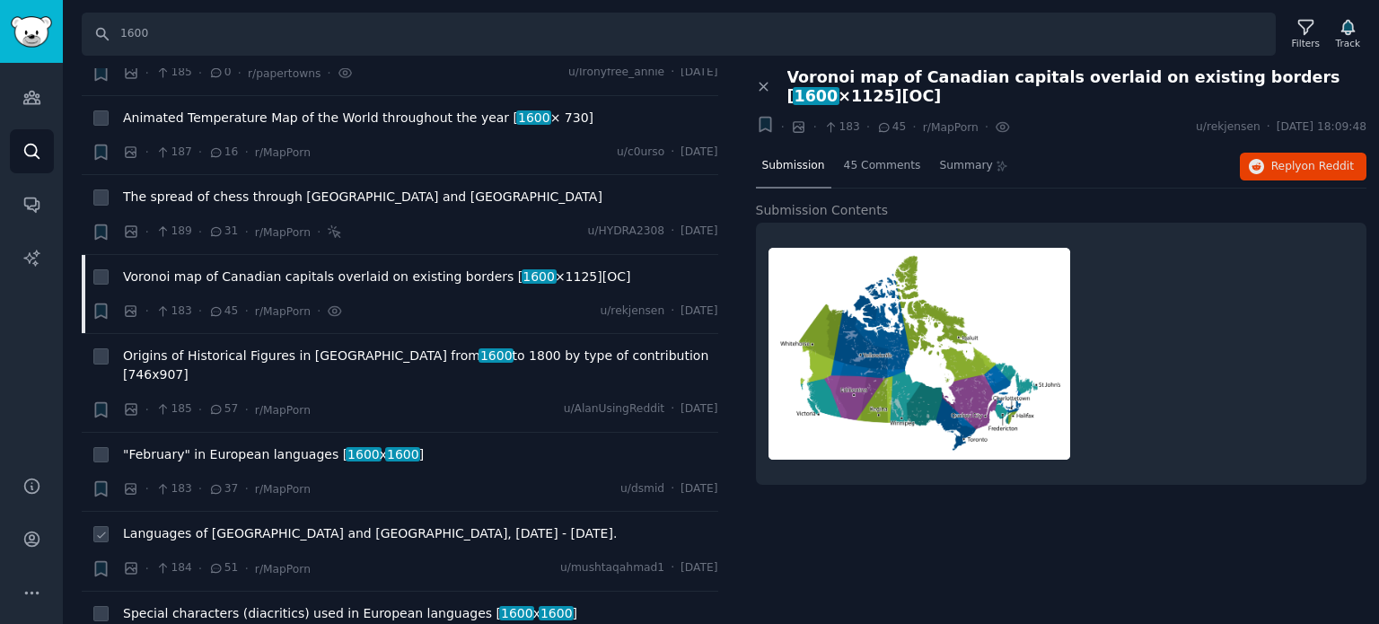
click at [218, 524] on span "Languages of Britain and Ireland, 400 AD - 1900 AD." at bounding box center [370, 533] width 494 height 19
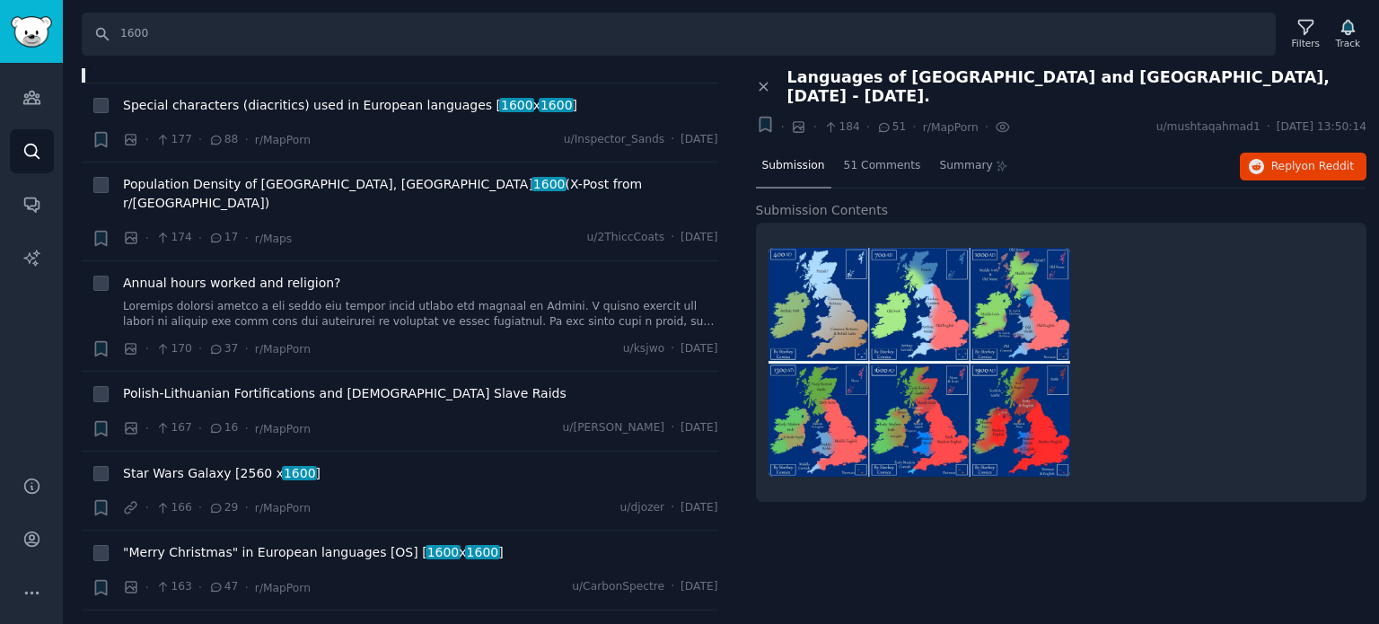
scroll to position [11671, 0]
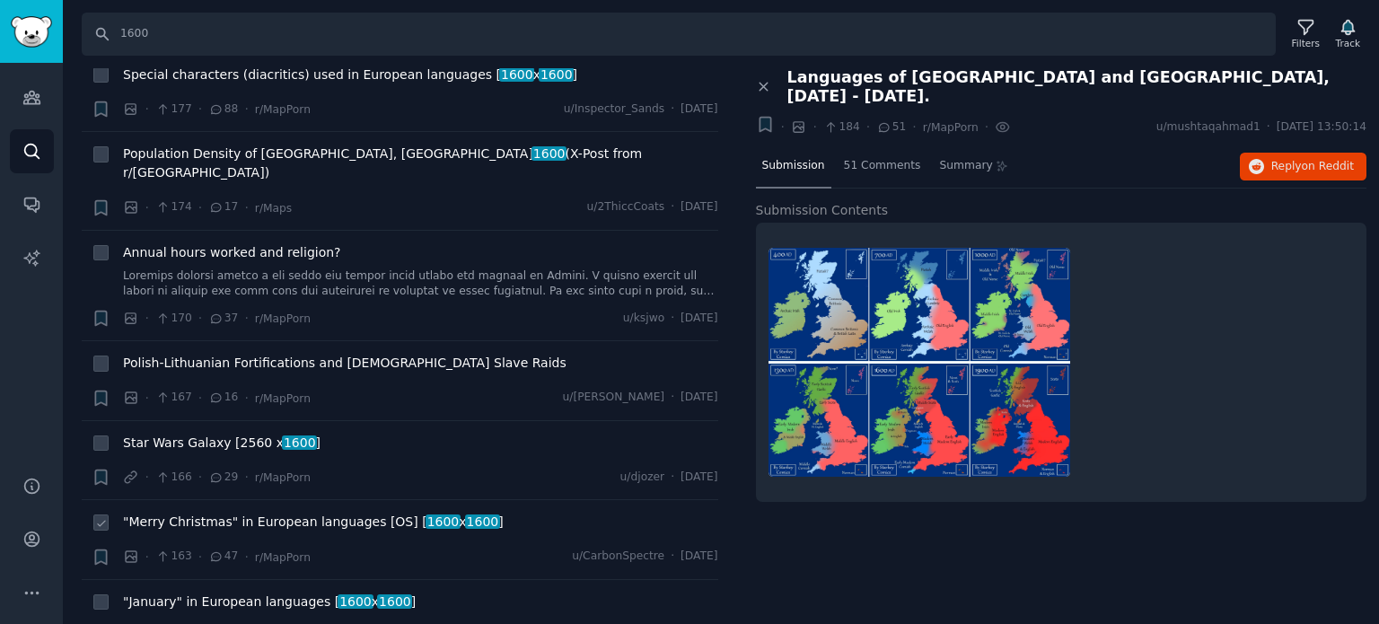
click at [194, 513] on span ""Merry Christmas" in European languages [OS] [ 1600 x 1600 ]" at bounding box center [313, 522] width 381 height 19
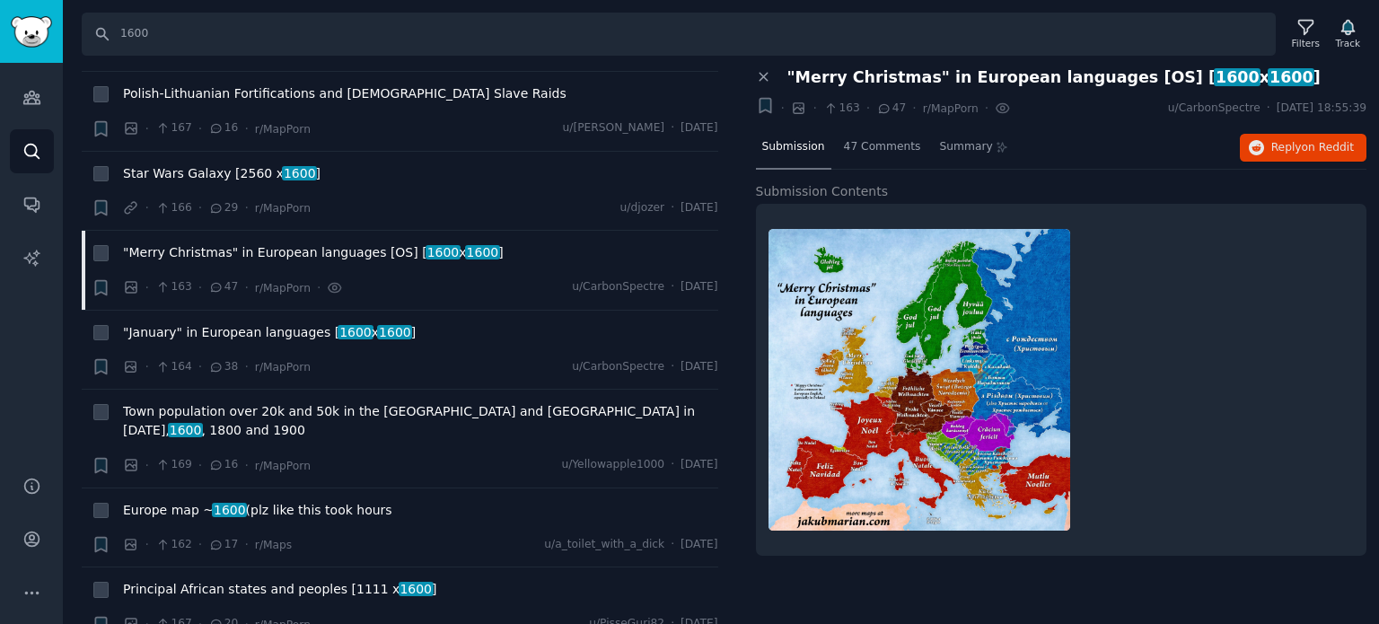
scroll to position [12030, 0]
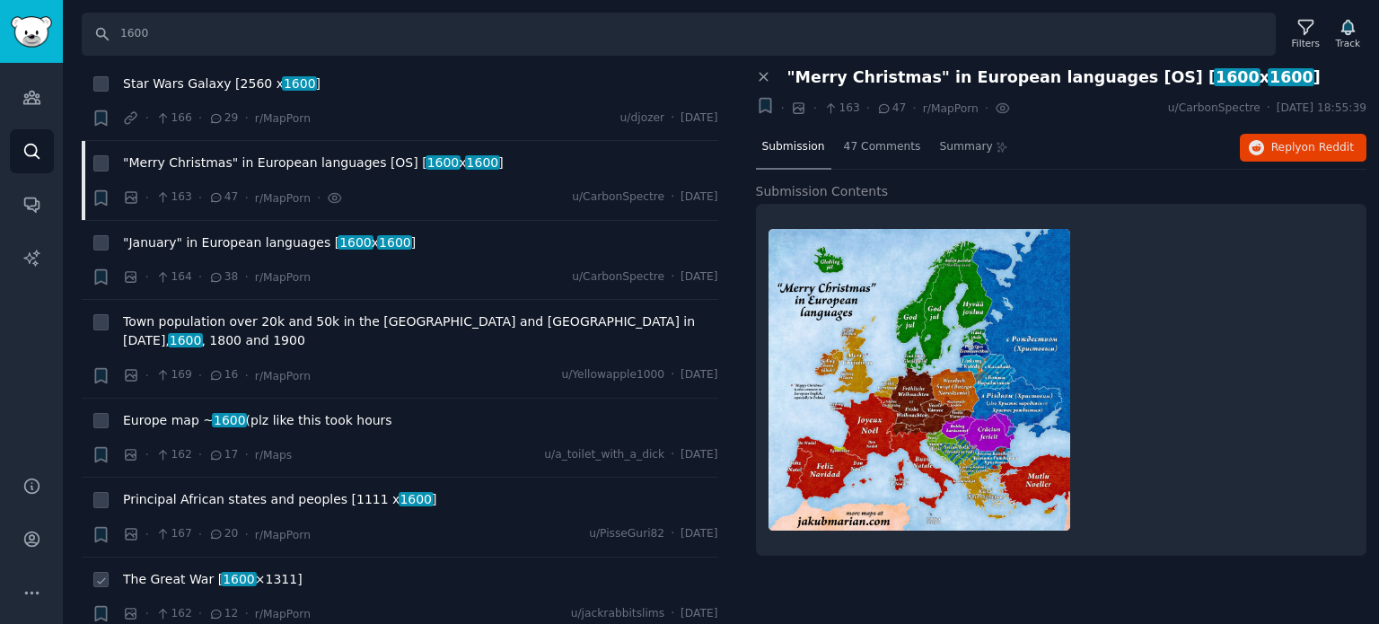
click at [226, 572] on span "1600" at bounding box center [238, 579] width 35 height 14
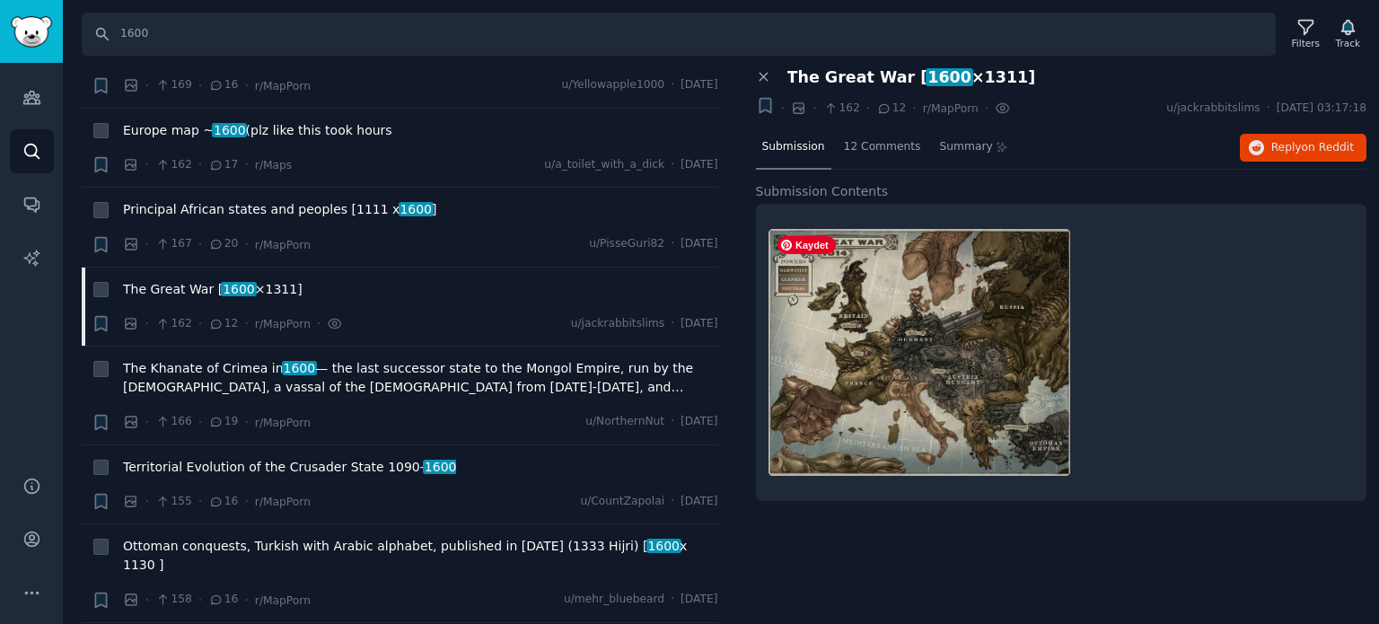
scroll to position [12389, 0]
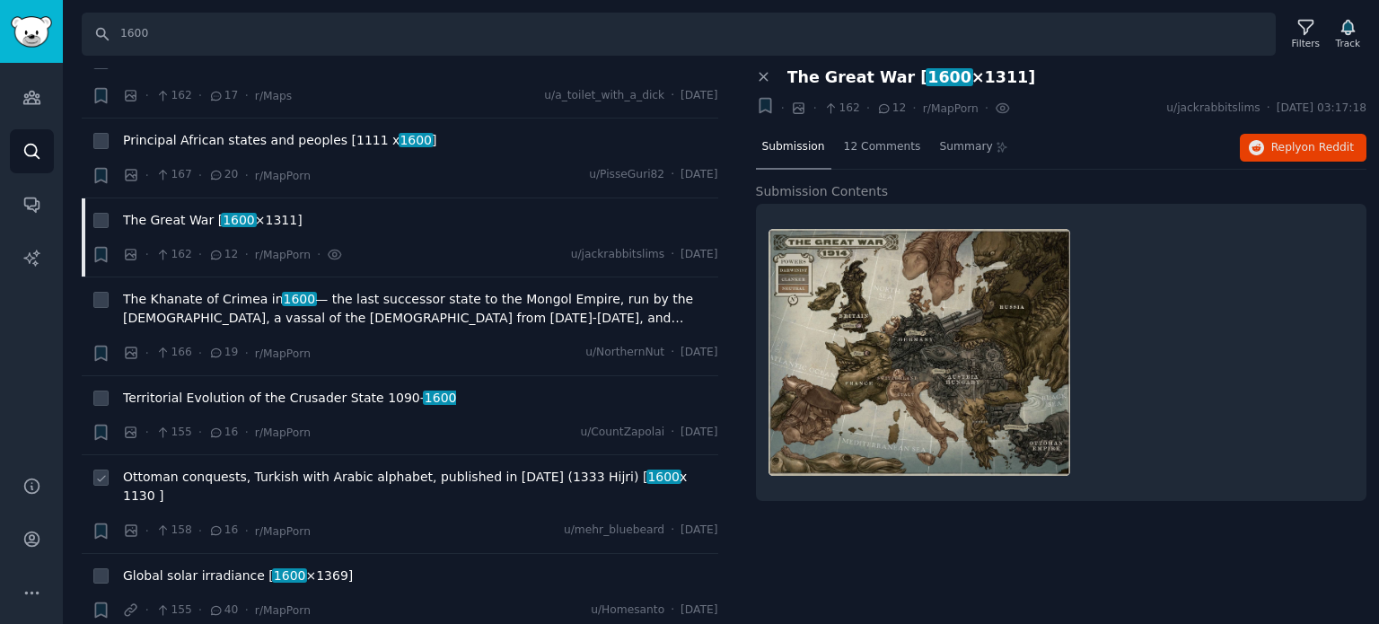
click at [303, 468] on span "Ottoman conquests, Turkish with Arabic alphabet, published in 1914 (1333 Hijri)…" at bounding box center [420, 487] width 595 height 38
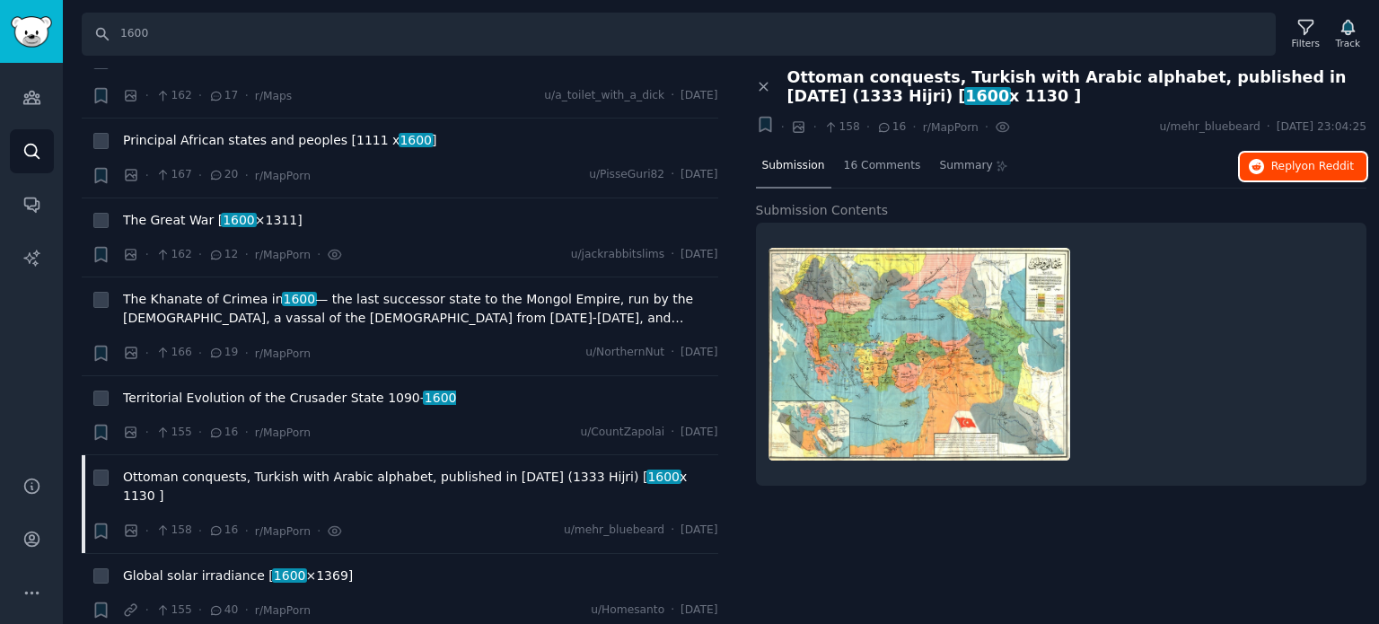
click at [1273, 160] on button "Reply on Reddit" at bounding box center [1303, 167] width 127 height 29
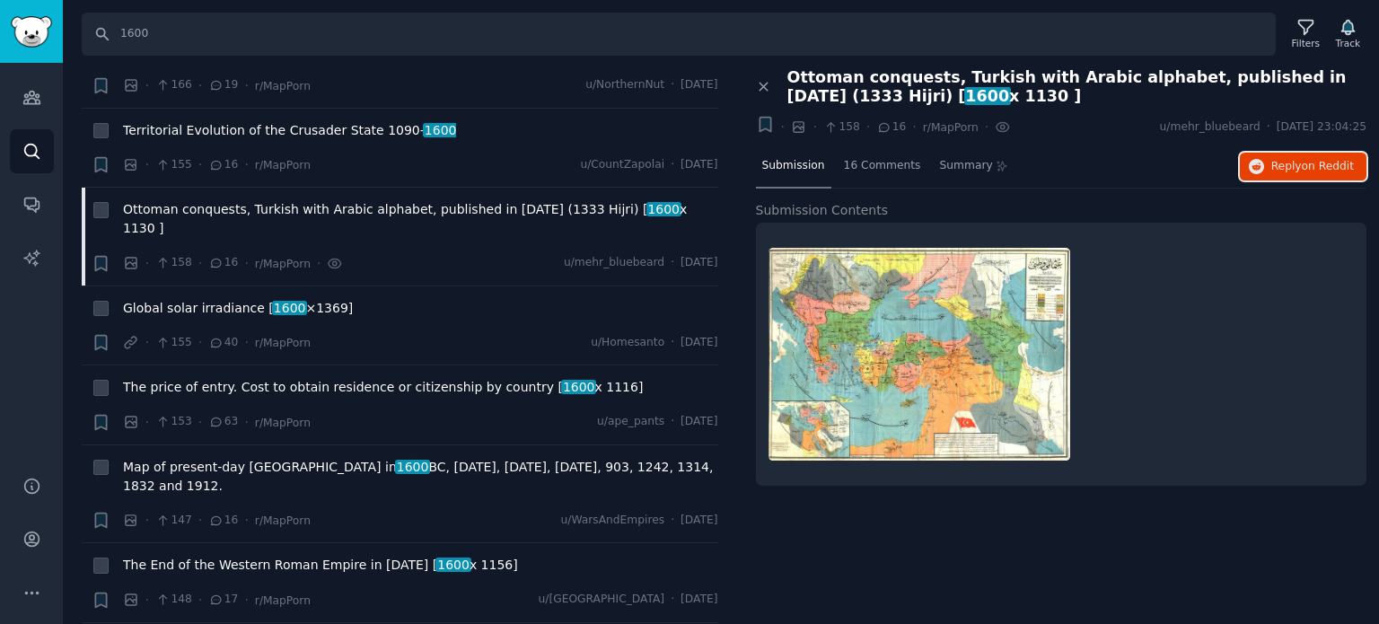
scroll to position [12658, 0]
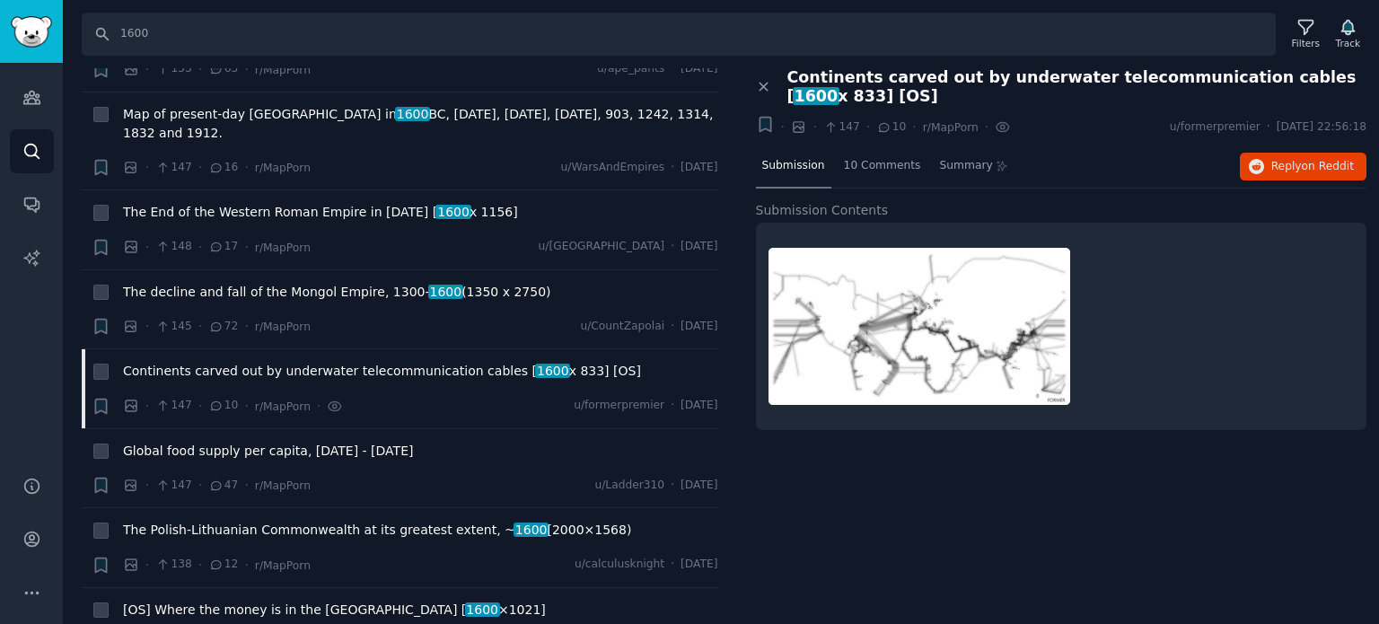
scroll to position [13287, 0]
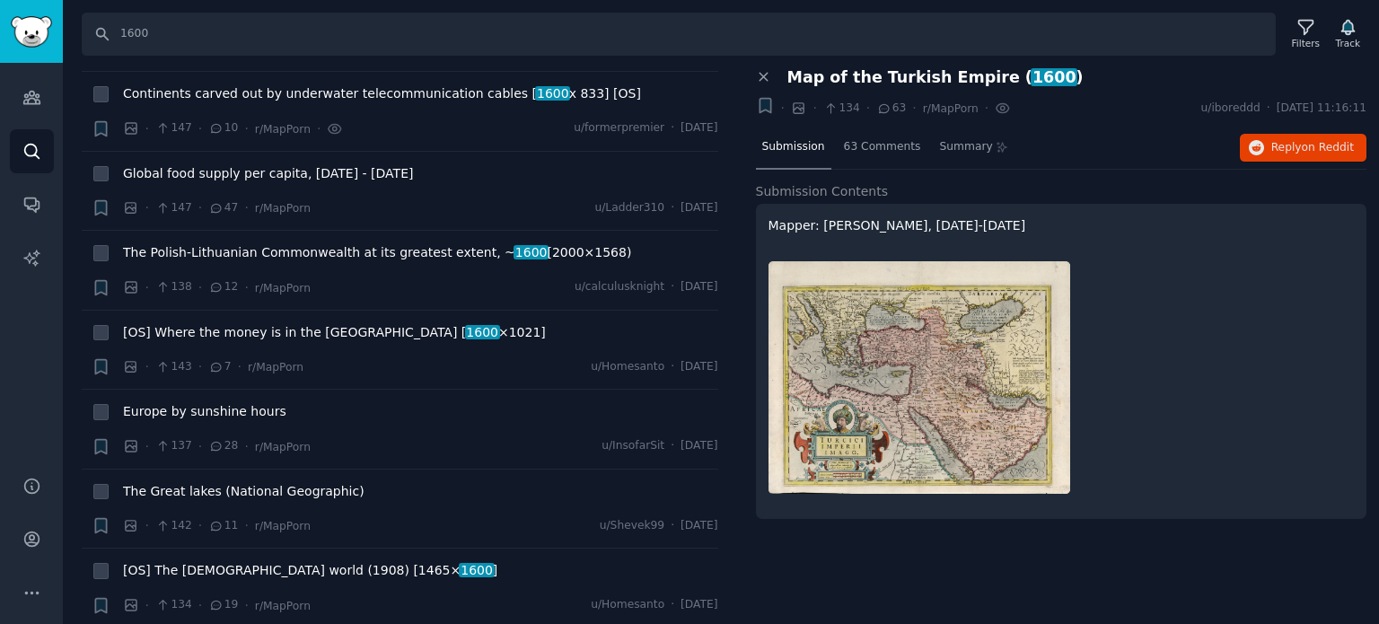
scroll to position [13646, 0]
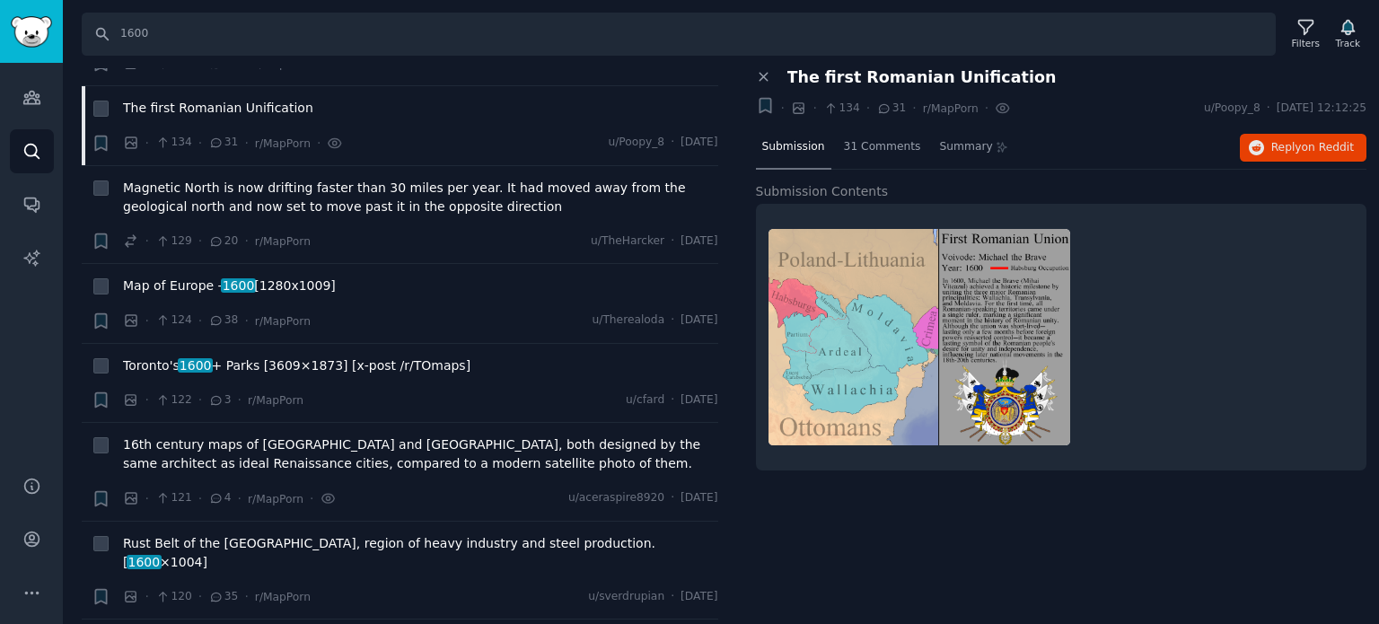
scroll to position [14274, 0]
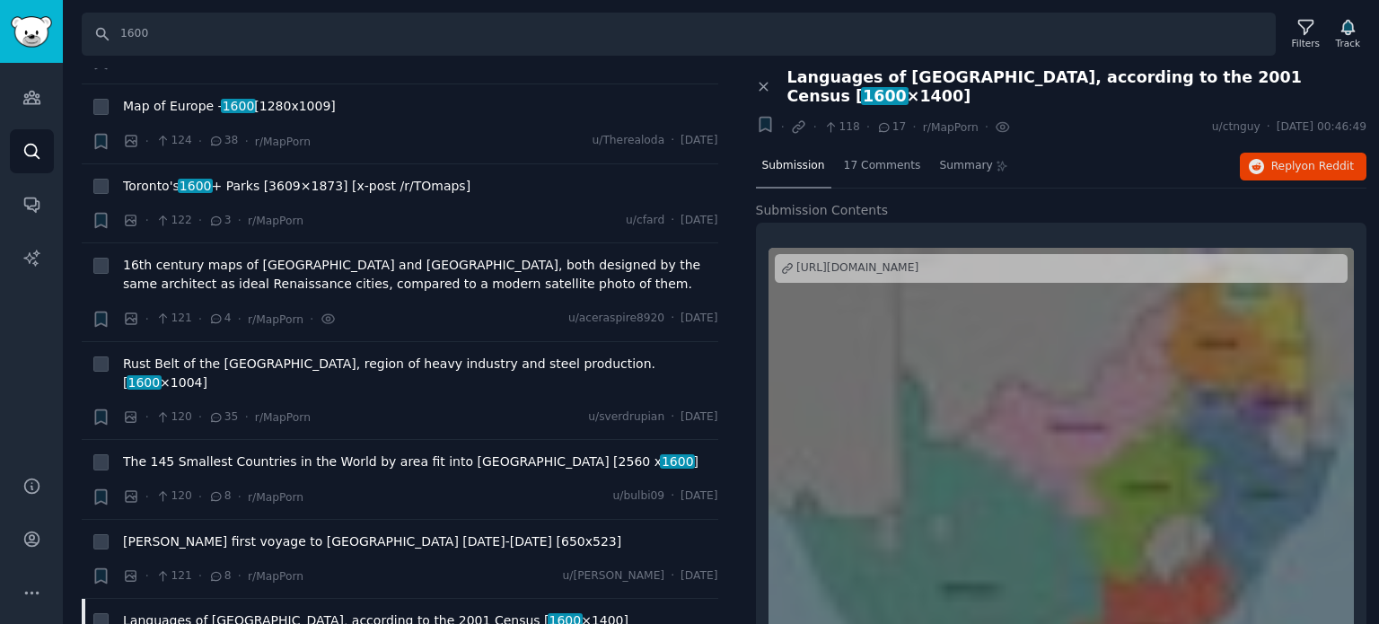
scroll to position [14454, 0]
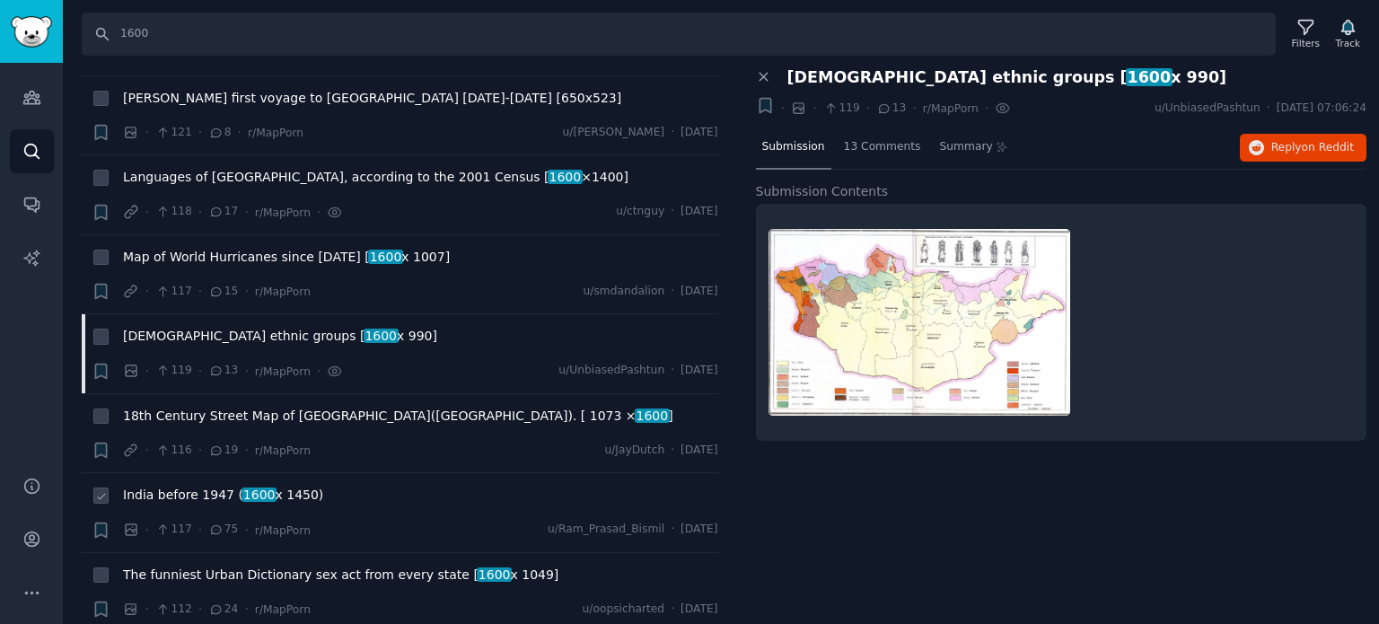
scroll to position [14813, 0]
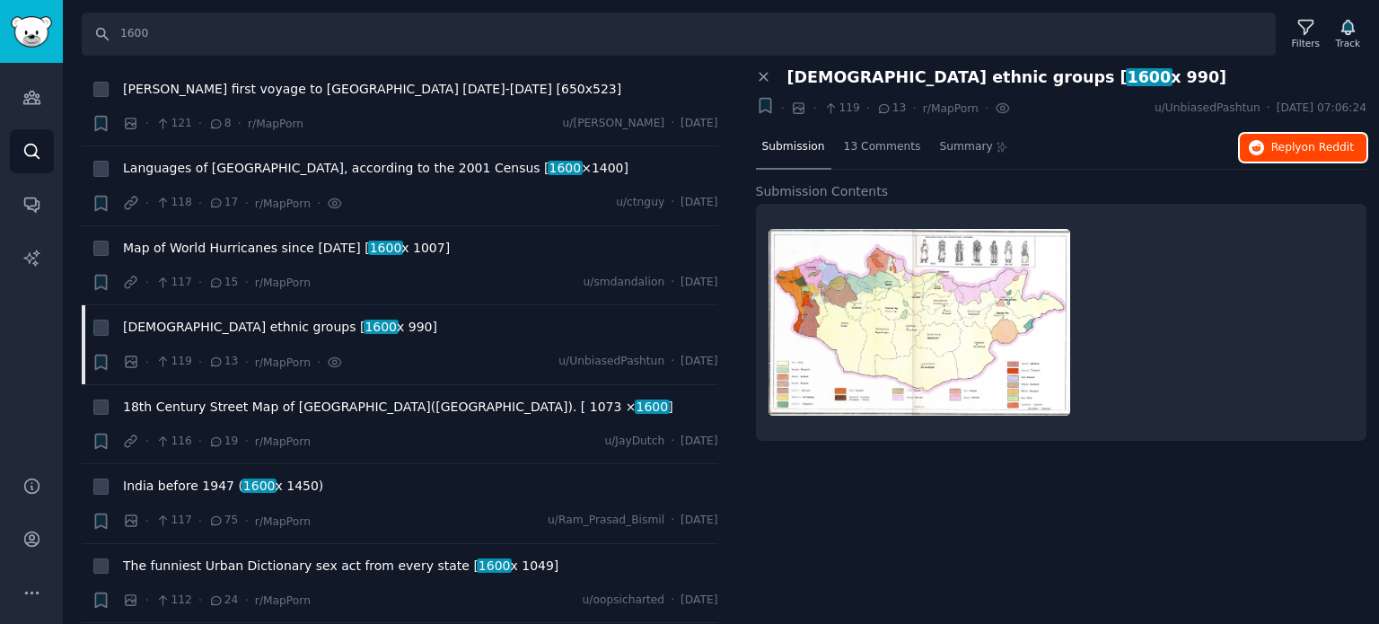
click at [1278, 146] on span "Reply on Reddit" at bounding box center [1312, 148] width 83 height 16
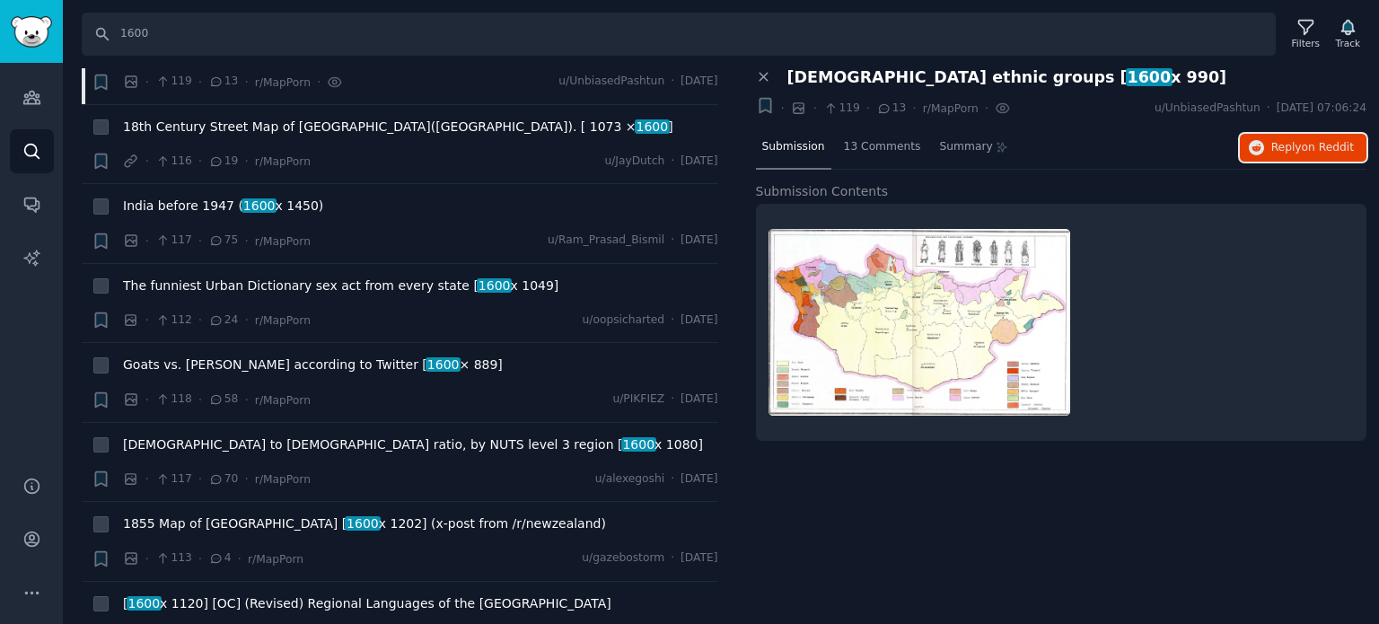
scroll to position [15172, 0]
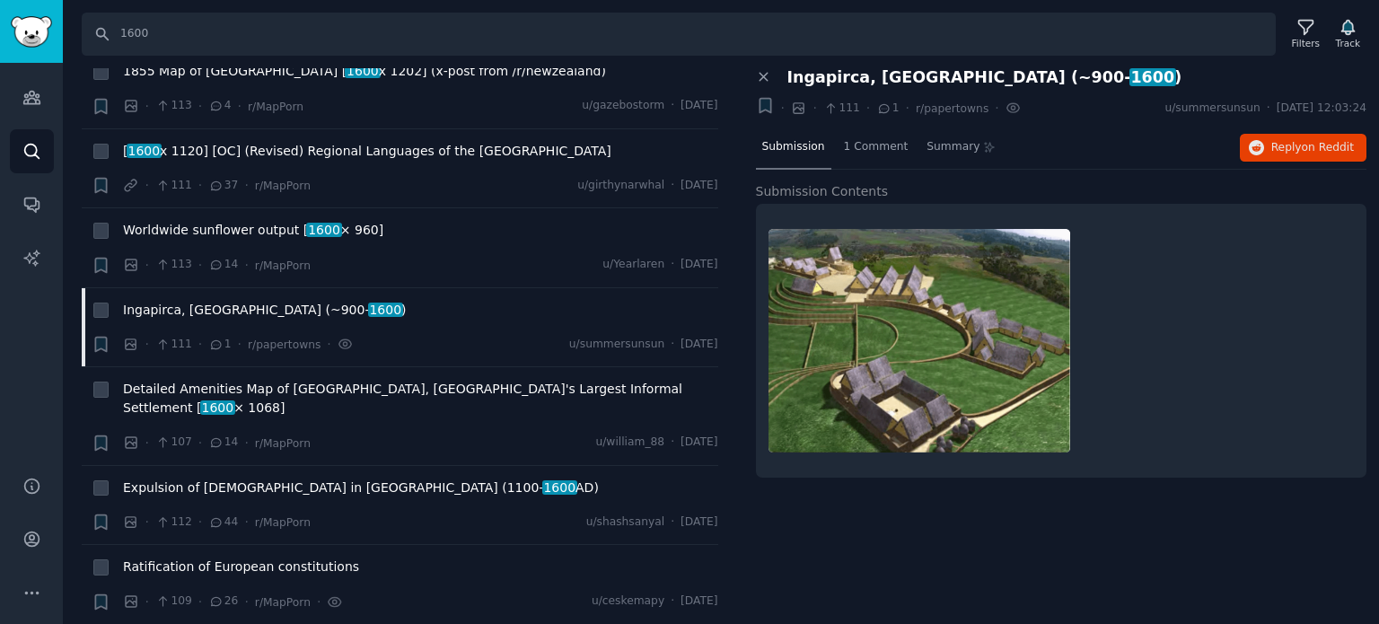
scroll to position [15548, 0]
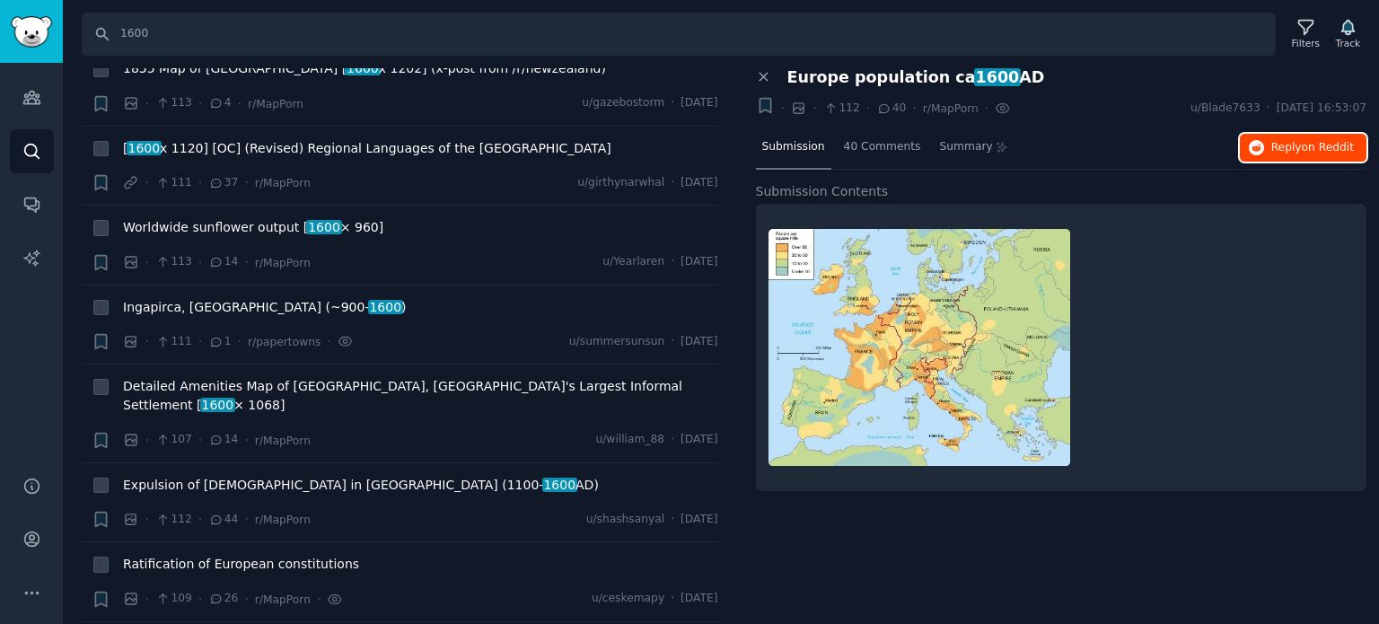
click at [1253, 145] on icon "button" at bounding box center [1257, 148] width 16 height 16
